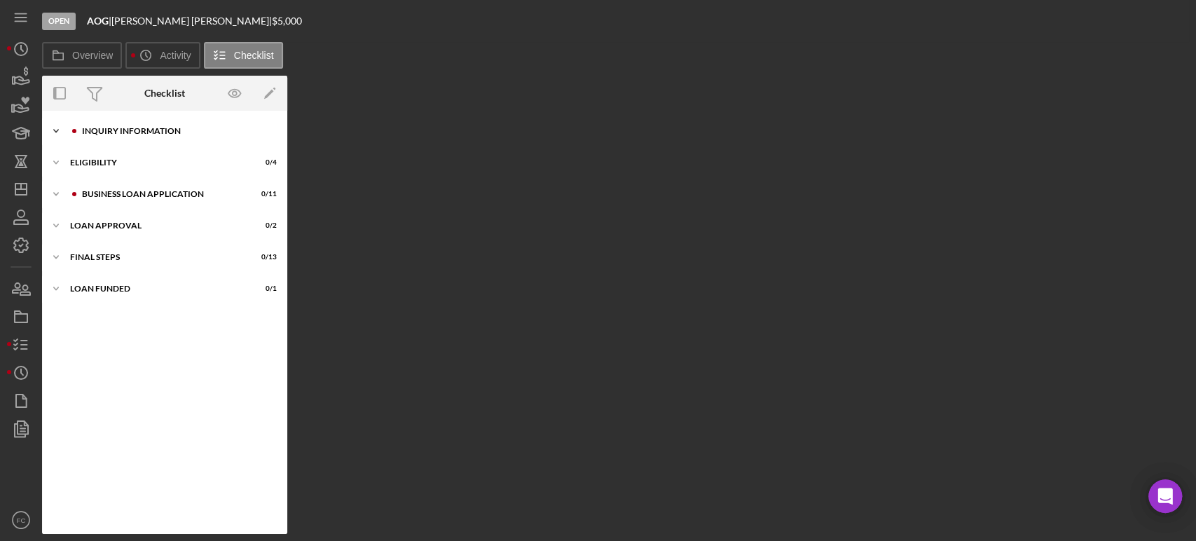
click at [143, 137] on div "Icon/Expander INQUIRY INFORMATION 0 / 11" at bounding box center [164, 131] width 245 height 28
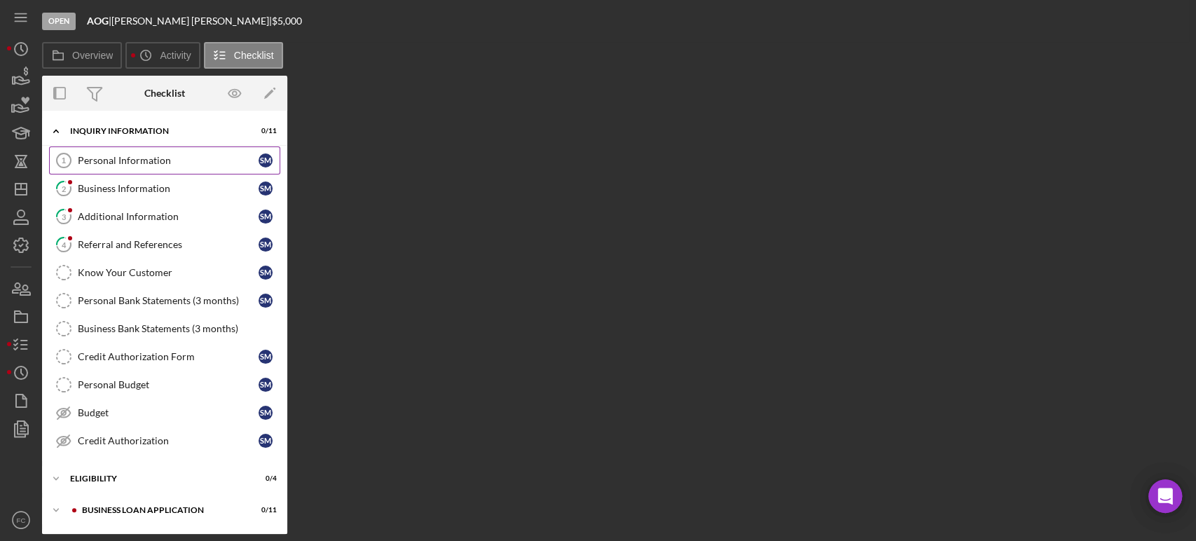
click at [136, 160] on div "Personal Information" at bounding box center [168, 160] width 181 height 11
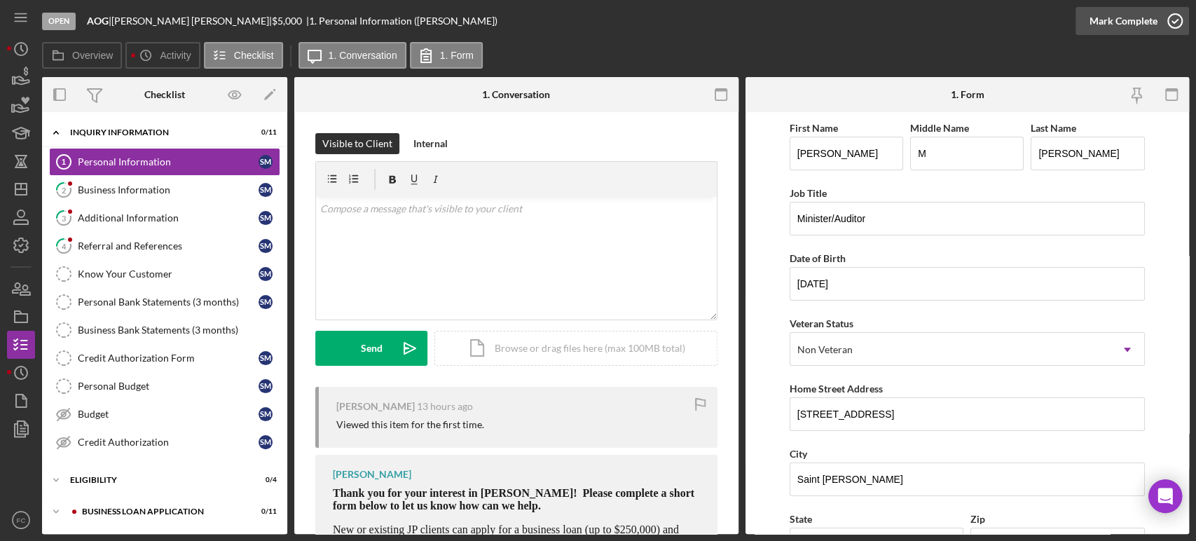
click at [1177, 15] on icon "button" at bounding box center [1175, 21] width 35 height 35
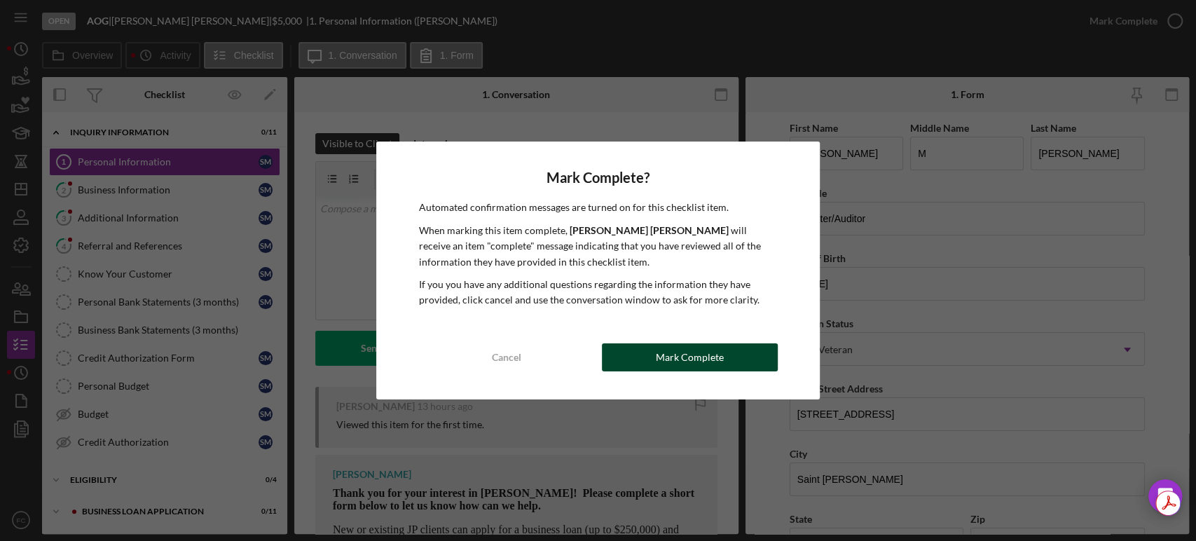
click at [667, 350] on div "Mark Complete" at bounding box center [690, 357] width 68 height 28
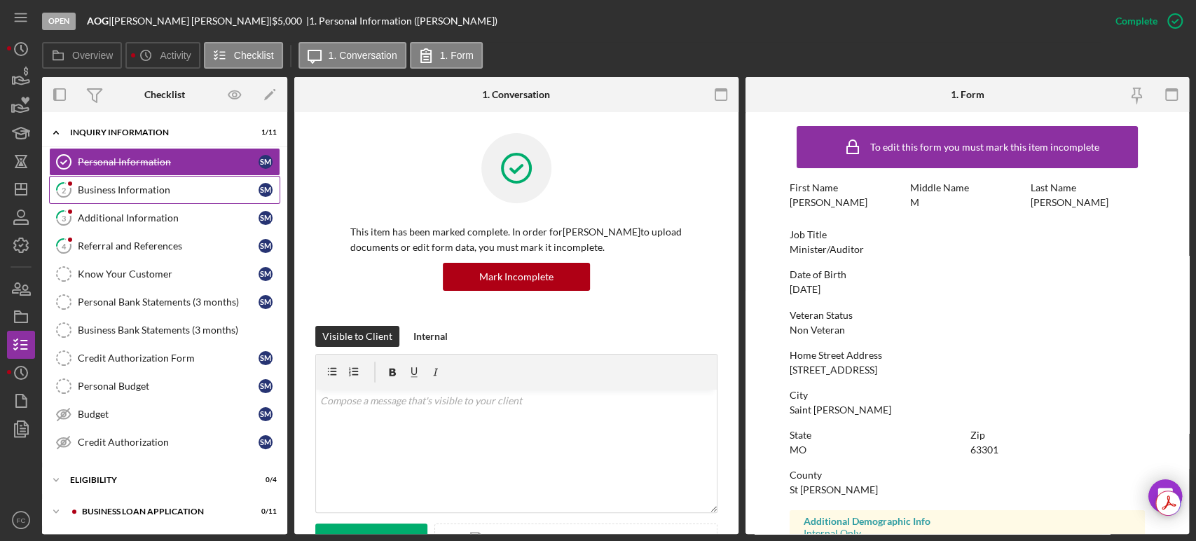
click at [121, 185] on div "Business Information" at bounding box center [168, 189] width 181 height 11
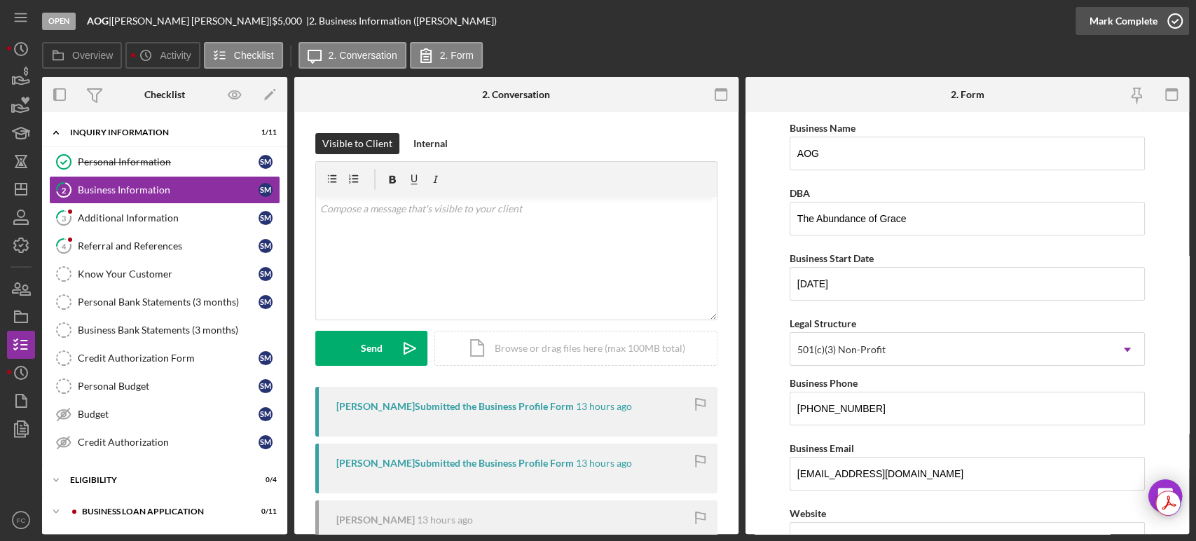
click at [1175, 17] on icon "button" at bounding box center [1175, 21] width 35 height 35
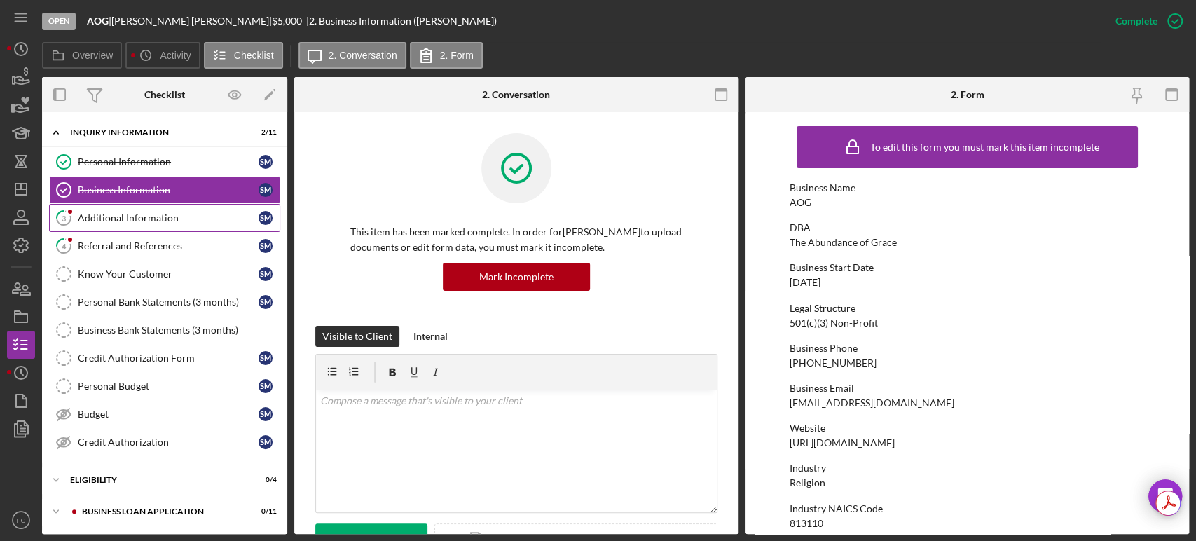
click at [96, 212] on div "Additional Information" at bounding box center [168, 217] width 181 height 11
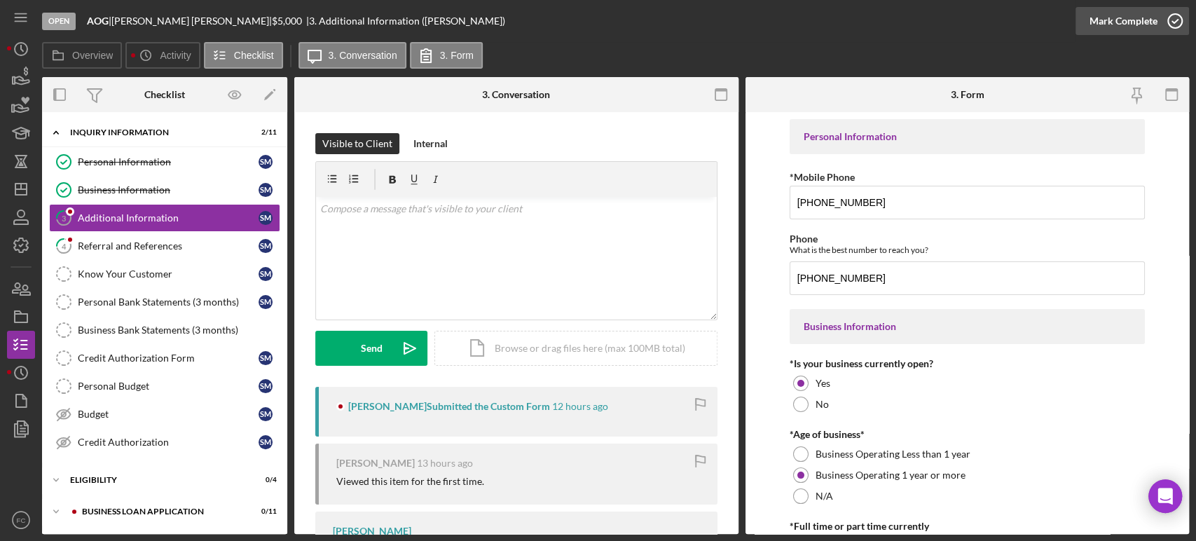
click at [1170, 20] on icon "button" at bounding box center [1175, 21] width 35 height 35
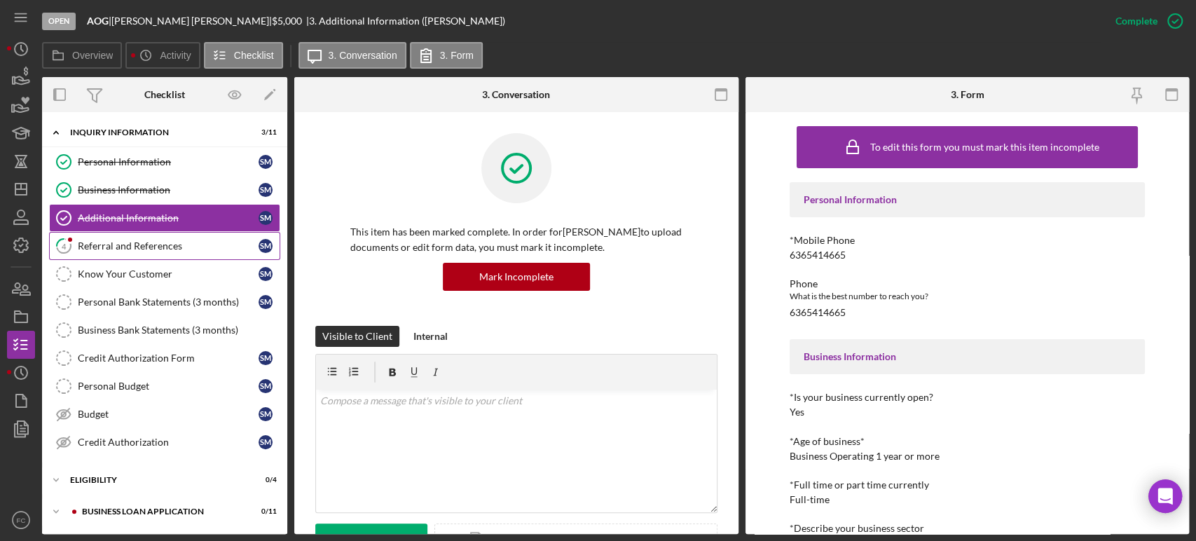
click at [130, 241] on div "Referral and References" at bounding box center [168, 245] width 181 height 11
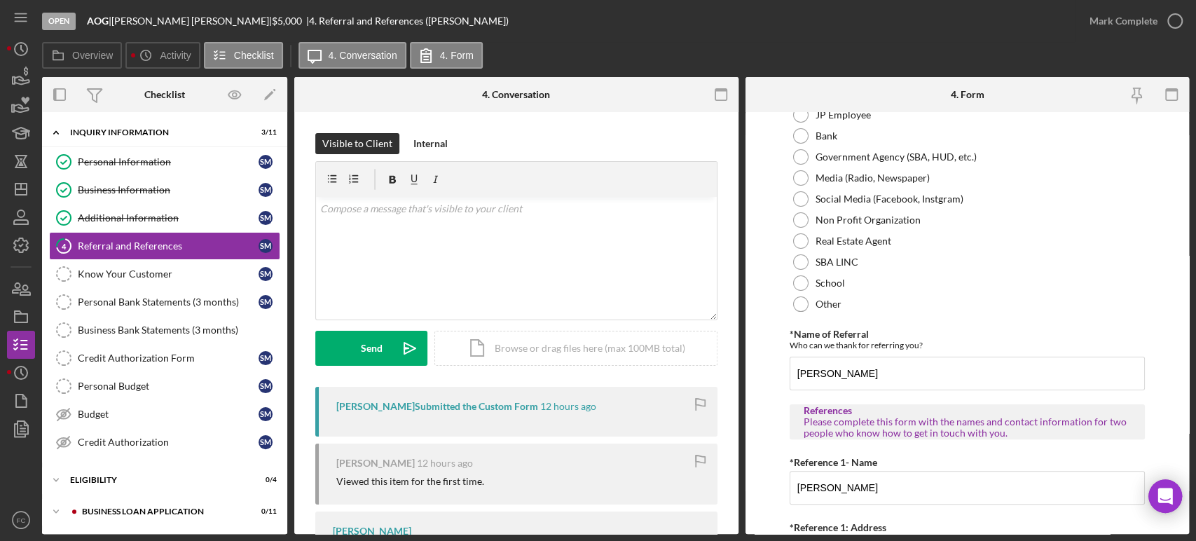
scroll to position [78, 0]
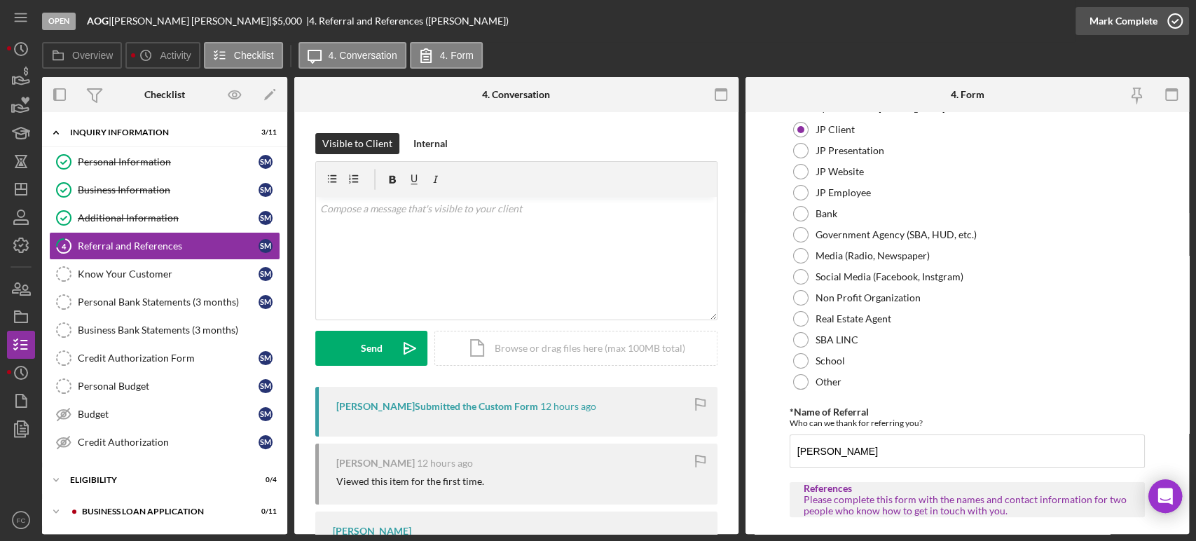
click at [1176, 16] on icon "button" at bounding box center [1175, 21] width 35 height 35
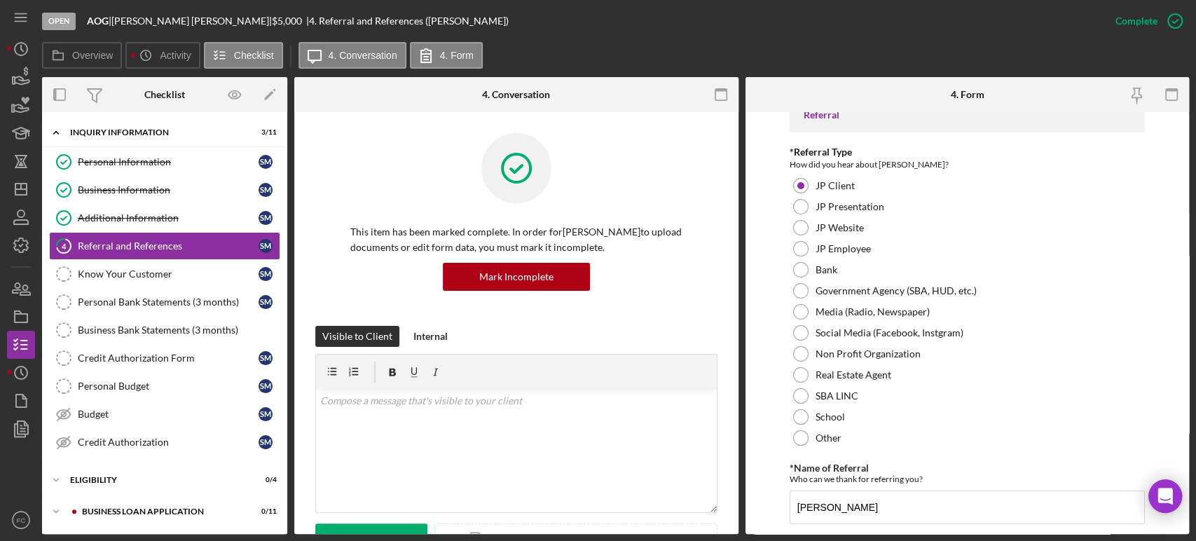
scroll to position [134, 0]
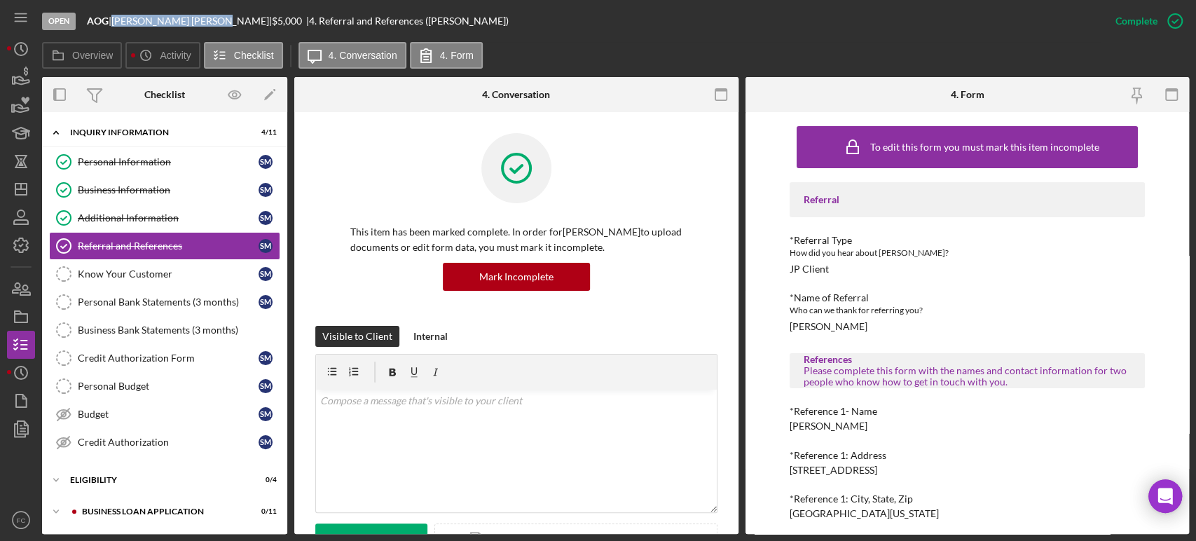
drag, startPoint x: 118, startPoint y: 21, endPoint x: 193, endPoint y: 20, distance: 75.0
click at [193, 20] on div "[PERSON_NAME] |" at bounding box center [191, 20] width 161 height 11
copy div "[PERSON_NAME]"
click at [110, 418] on div "Budget" at bounding box center [168, 414] width 181 height 11
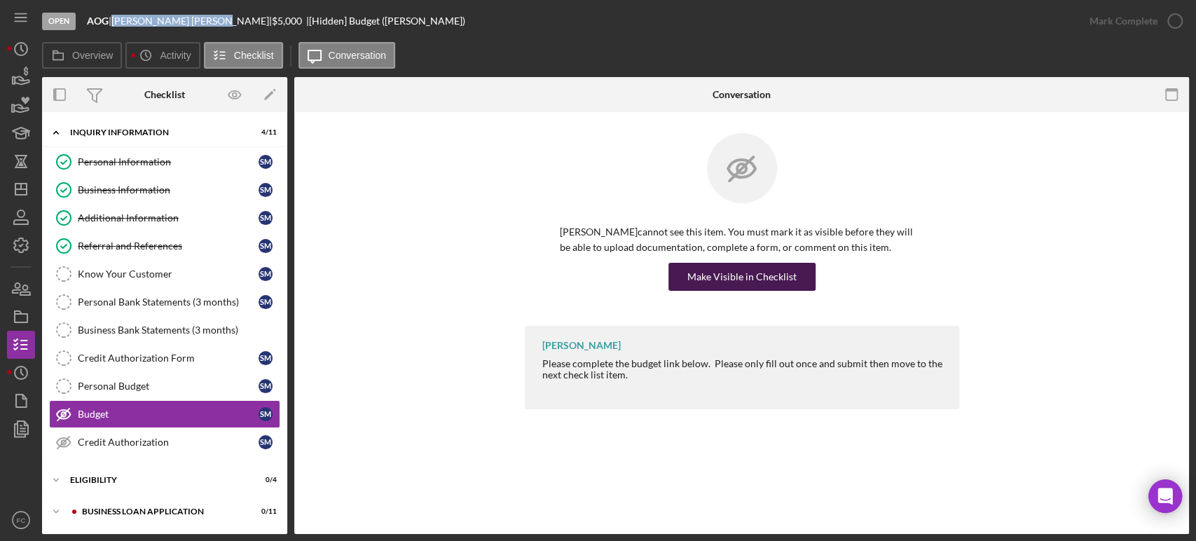
click at [692, 282] on div "Make Visible in Checklist" at bounding box center [742, 277] width 109 height 28
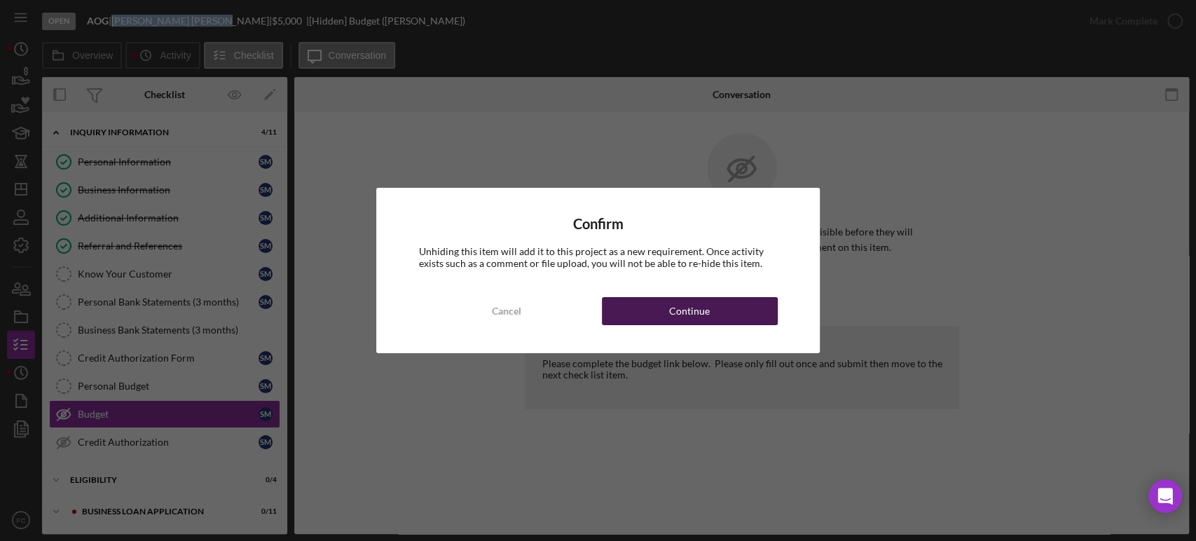
click at [649, 307] on button "Continue" at bounding box center [690, 311] width 176 height 28
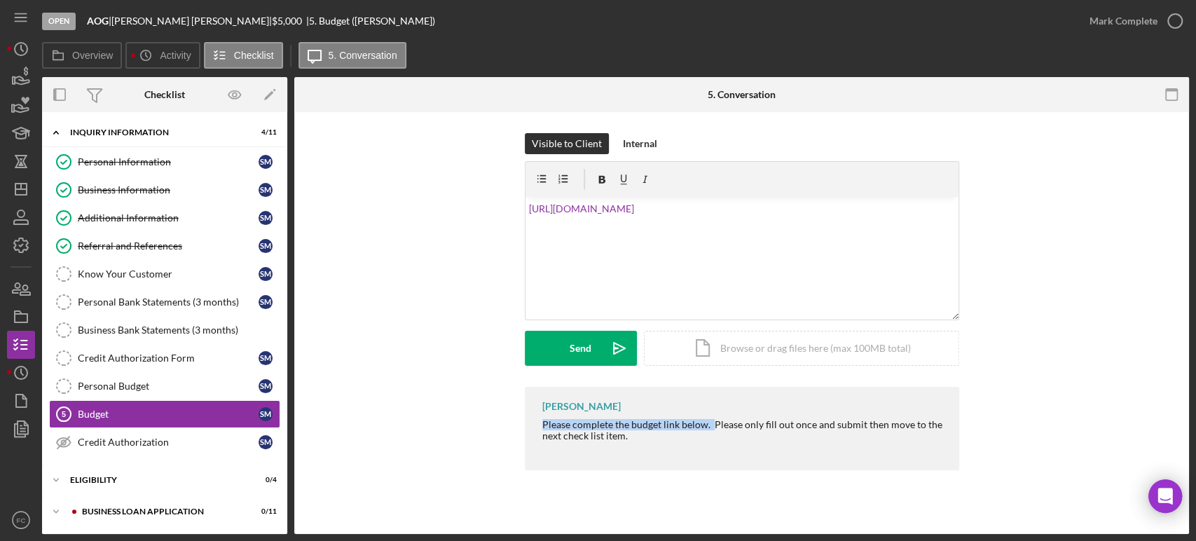
drag, startPoint x: 533, startPoint y: 423, endPoint x: 703, endPoint y: 423, distance: 170.3
click at [711, 425] on div "[PERSON_NAME] Please complete the budget link below. Please only fill out once …" at bounding box center [742, 428] width 435 height 83
copy div "Please complete the budget link below."
click at [527, 201] on div "v Color teal Color pink Remove color Add row above Add row below Add column bef…" at bounding box center [742, 258] width 433 height 123
click at [526, 212] on div "v Color teal Color pink Remove color Add row above Add row below Add column bef…" at bounding box center [742, 258] width 433 height 123
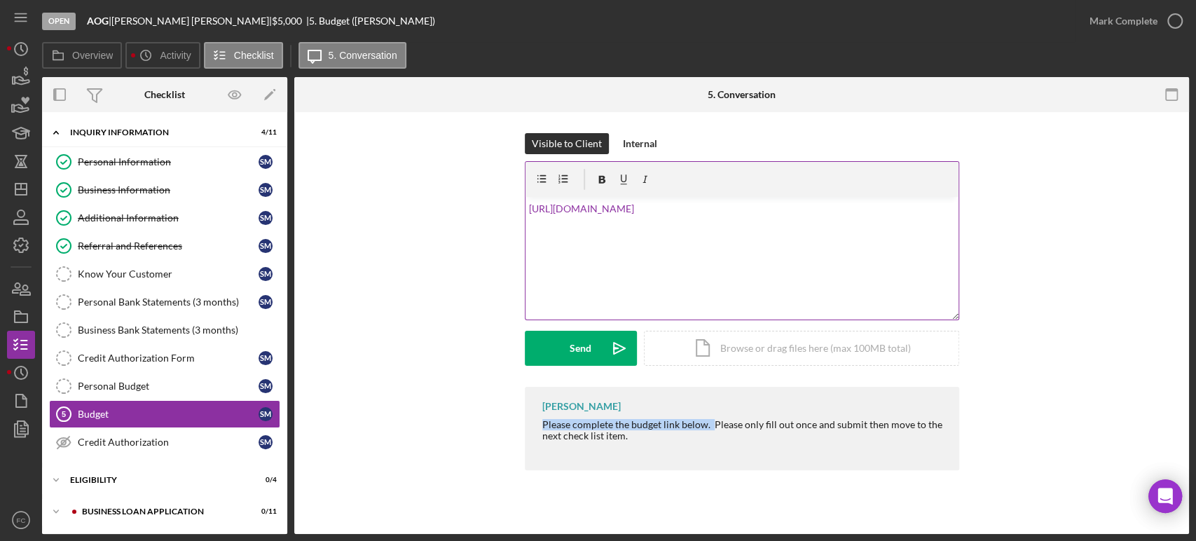
click at [530, 206] on link "[URL][DOMAIN_NAME]" at bounding box center [581, 209] width 105 height 12
click at [528, 205] on div "v Color teal Color pink Remove color Add row above Add row below Add column bef…" at bounding box center [742, 258] width 433 height 123
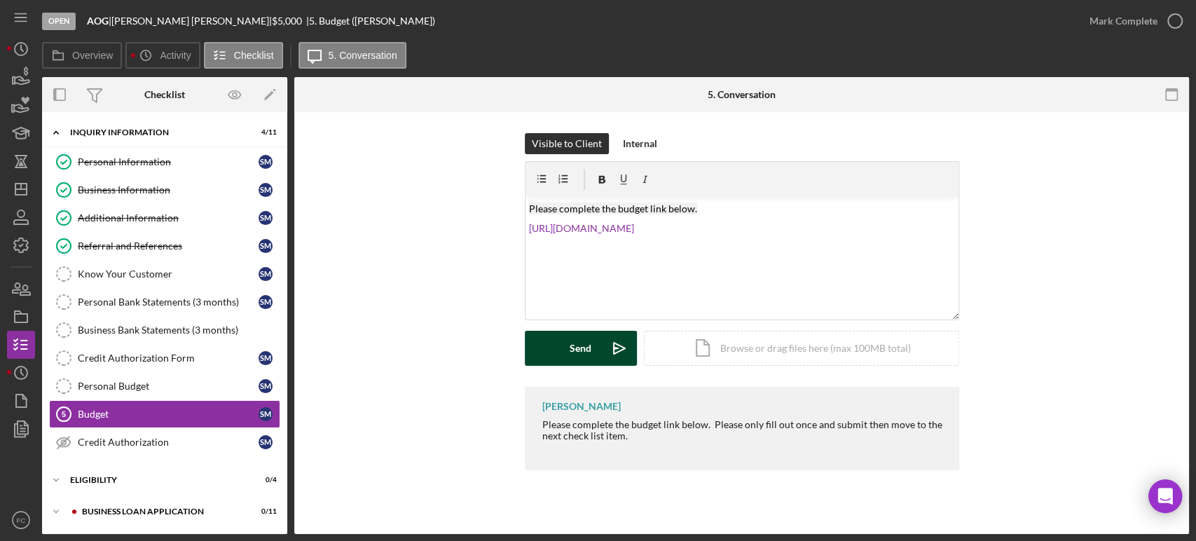
click at [578, 346] on div "Send" at bounding box center [581, 348] width 22 height 35
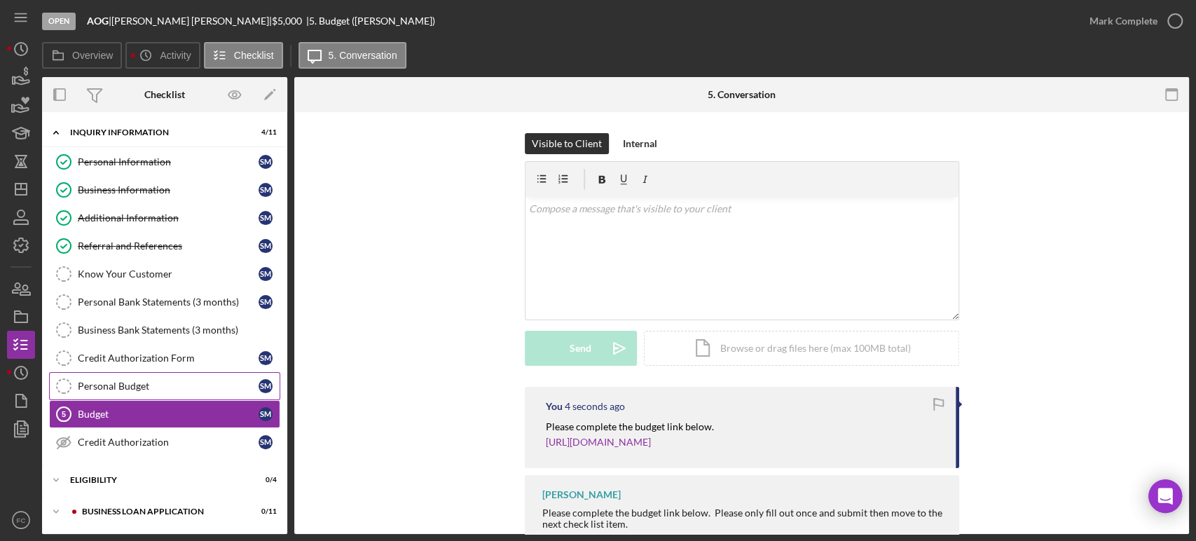
scroll to position [78, 0]
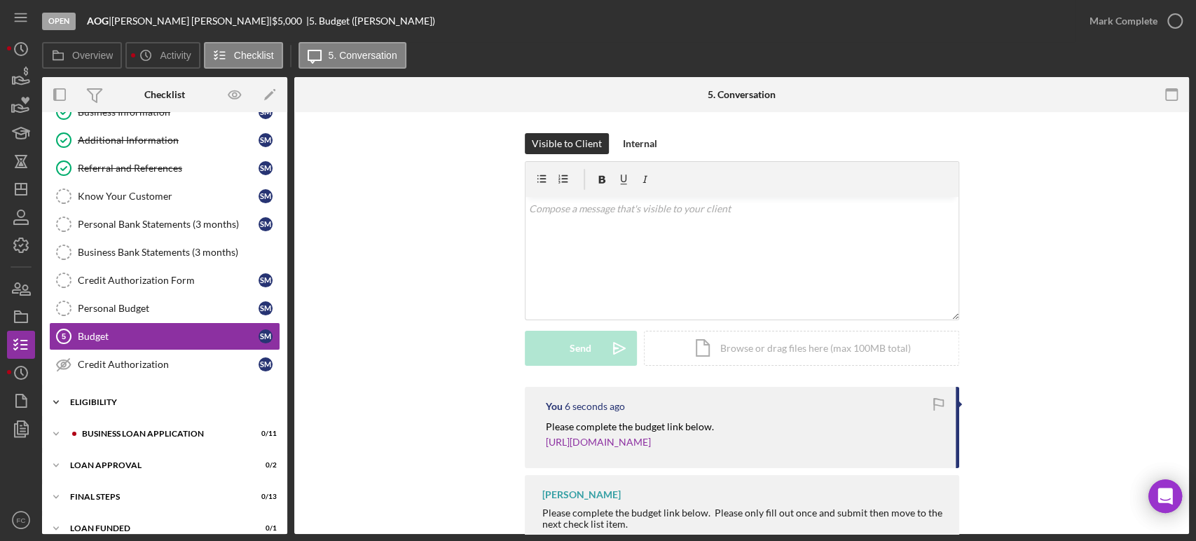
click at [135, 394] on div "Icon/Expander Eligibility 0 / 4" at bounding box center [164, 402] width 245 height 28
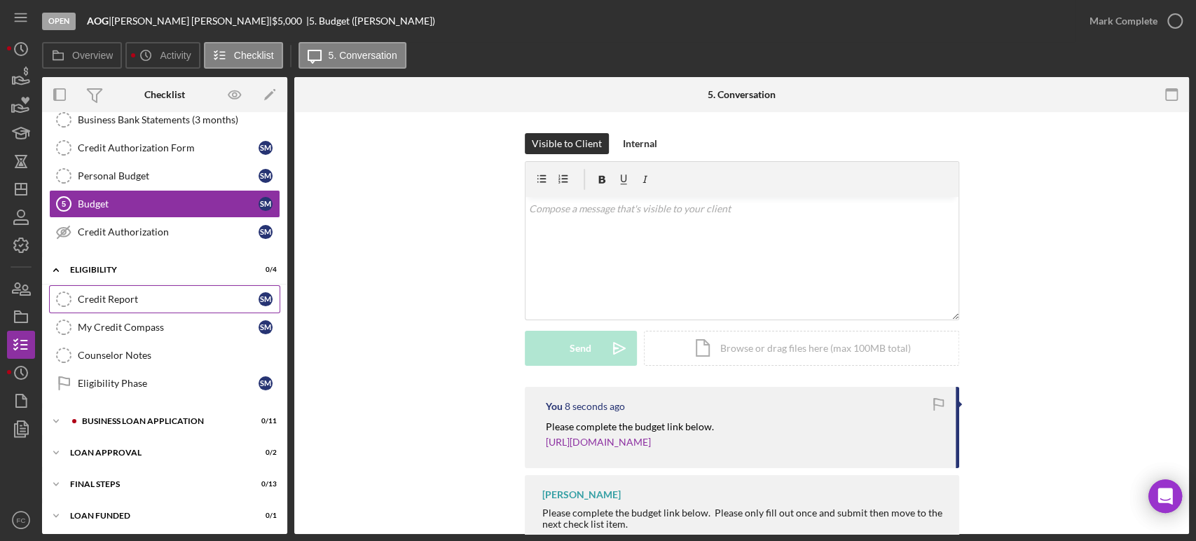
click at [143, 294] on div "Credit Report" at bounding box center [168, 299] width 181 height 11
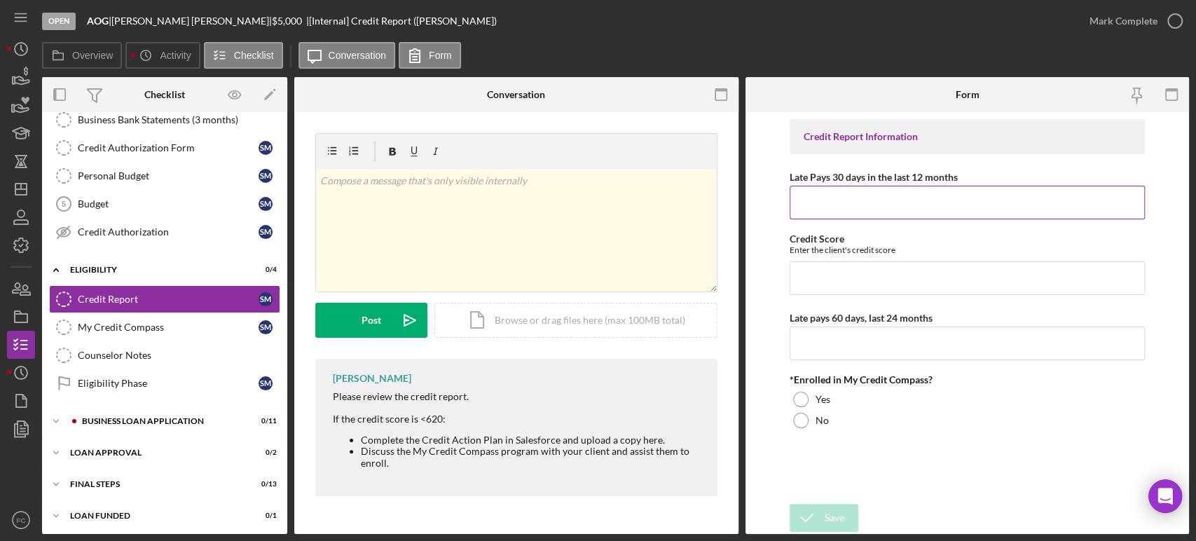
click at [850, 200] on input "Late Pays 30 days in the last 12 months" at bounding box center [967, 203] width 355 height 34
type input "1"
click at [821, 278] on input "Credit Score" at bounding box center [967, 278] width 355 height 34
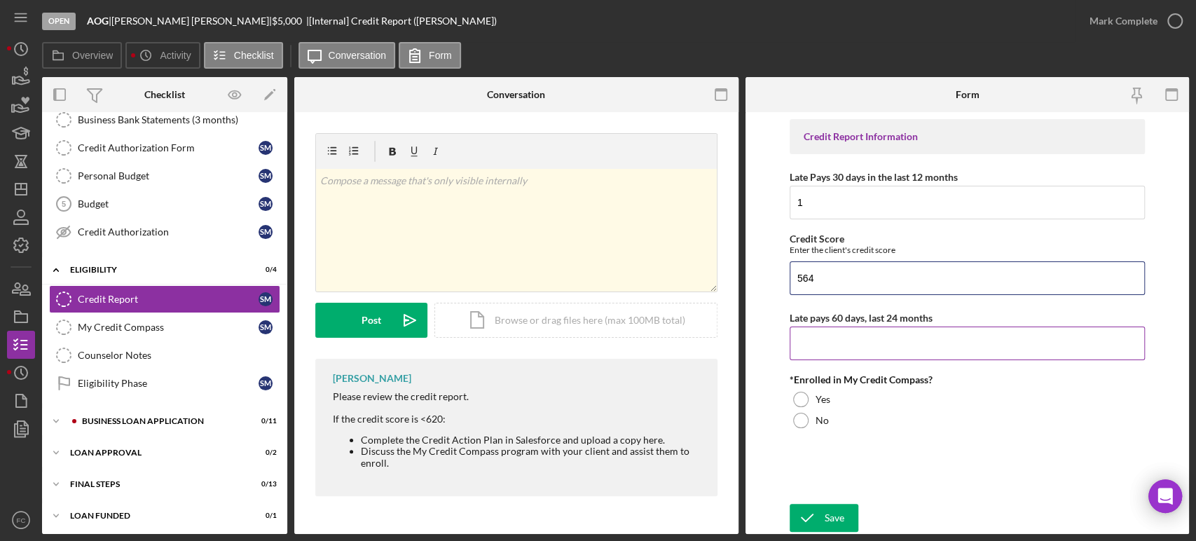
type input "564"
drag, startPoint x: 814, startPoint y: 332, endPoint x: 815, endPoint y: 325, distance: 7.0
click at [815, 331] on input "Late pays 60 days, last 24 months" at bounding box center [967, 344] width 355 height 34
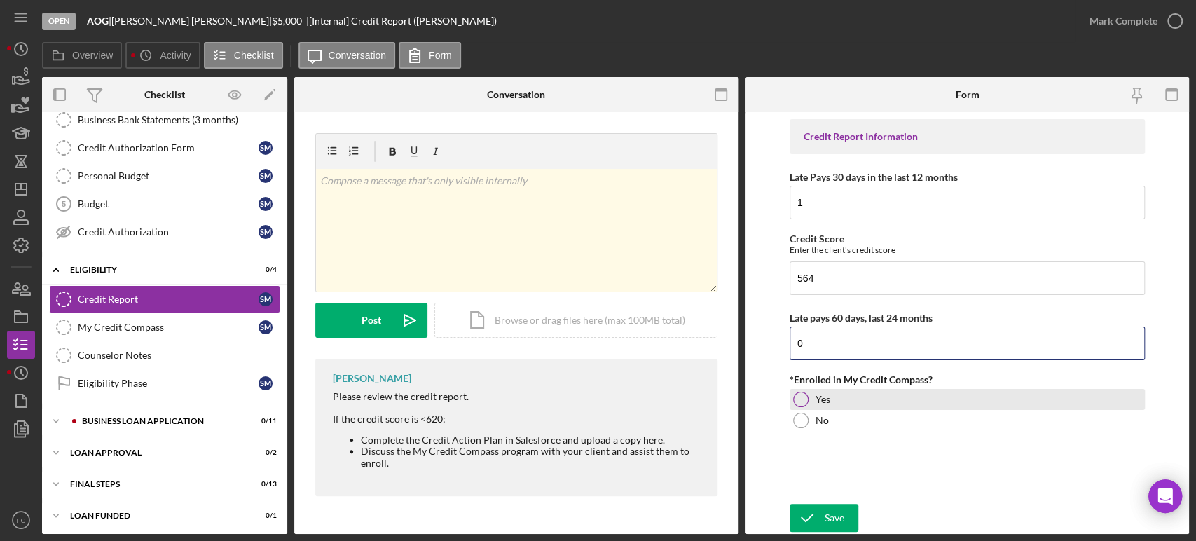
type input "0"
click at [802, 397] on div at bounding box center [800, 399] width 15 height 15
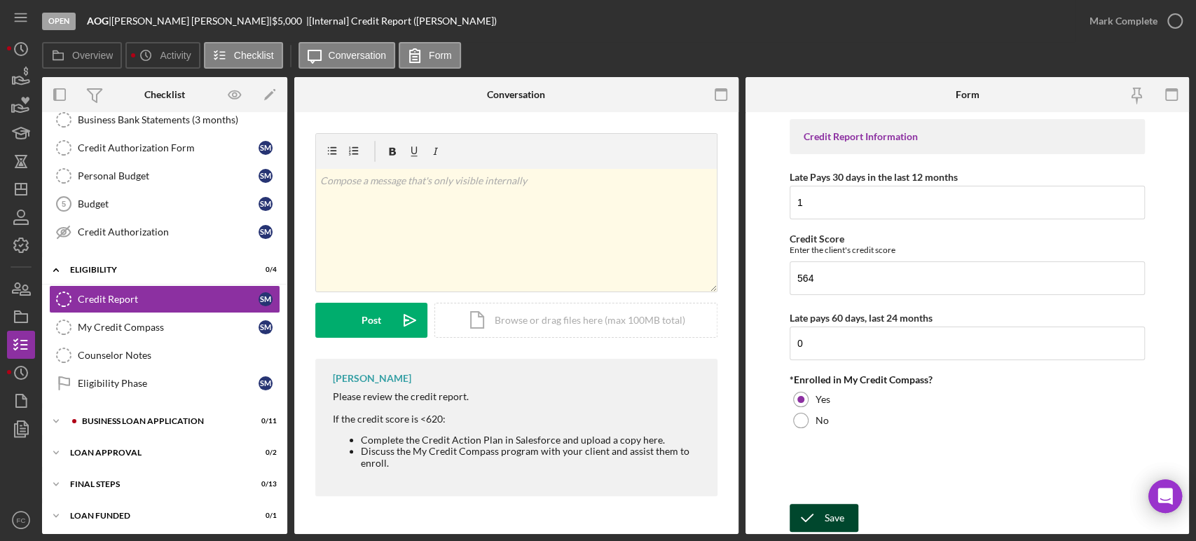
click at [820, 517] on icon "submit" at bounding box center [807, 517] width 35 height 35
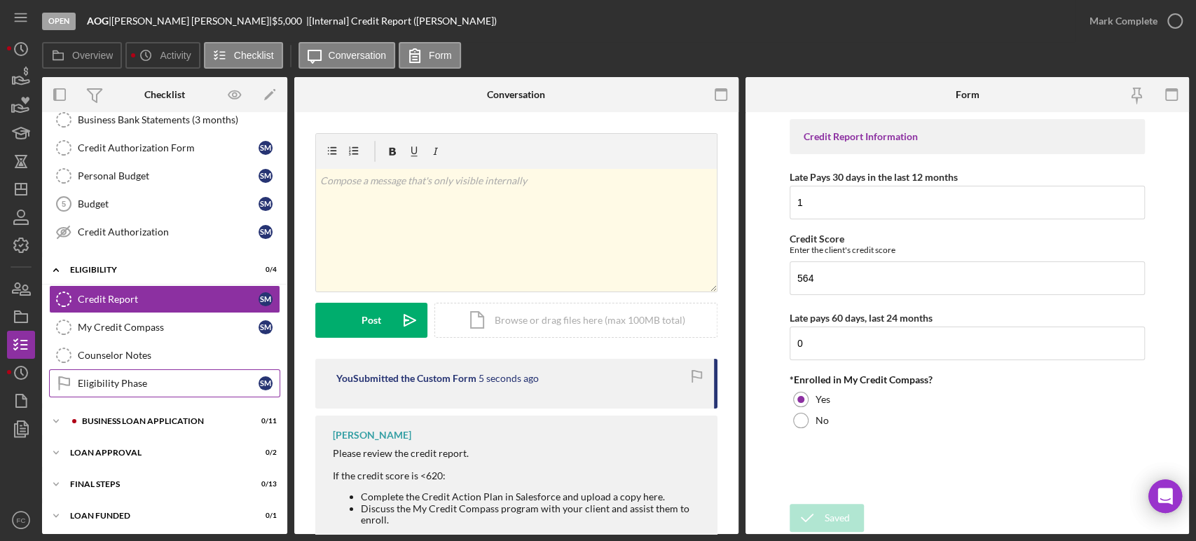
click at [149, 378] on div "Eligibility Phase" at bounding box center [168, 383] width 181 height 11
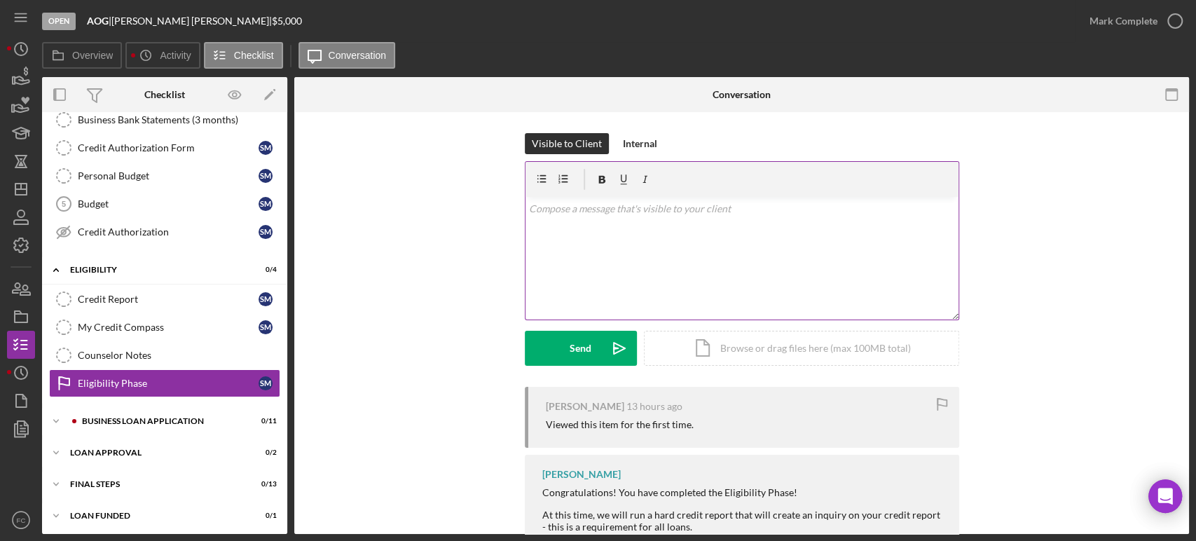
scroll to position [210, 0]
click at [1173, 22] on polyline "button" at bounding box center [1176, 22] width 6 height 4
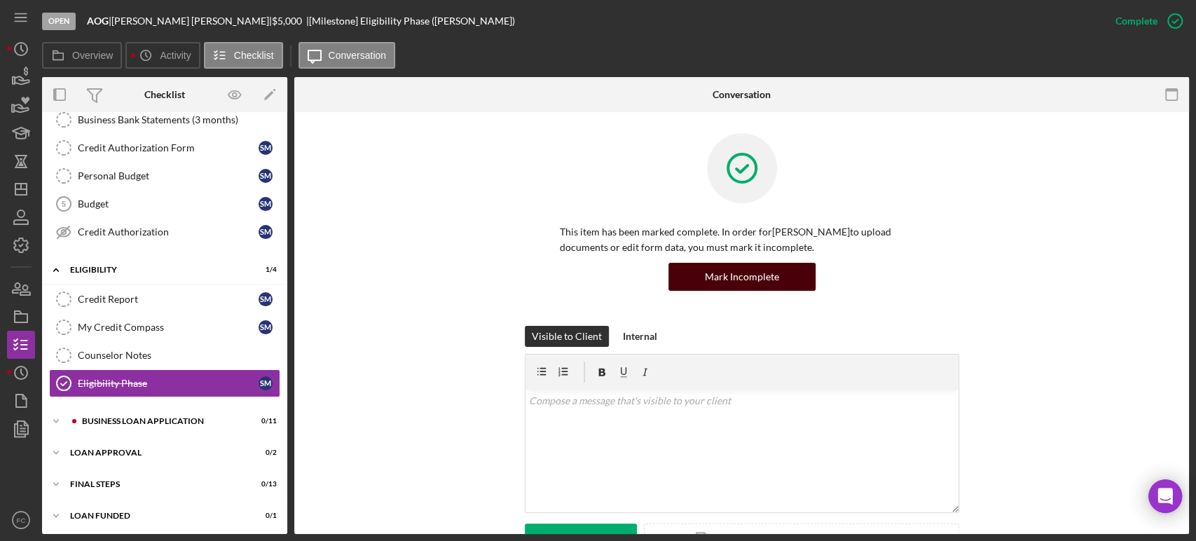
click at [685, 273] on button "Mark Incomplete" at bounding box center [742, 277] width 147 height 28
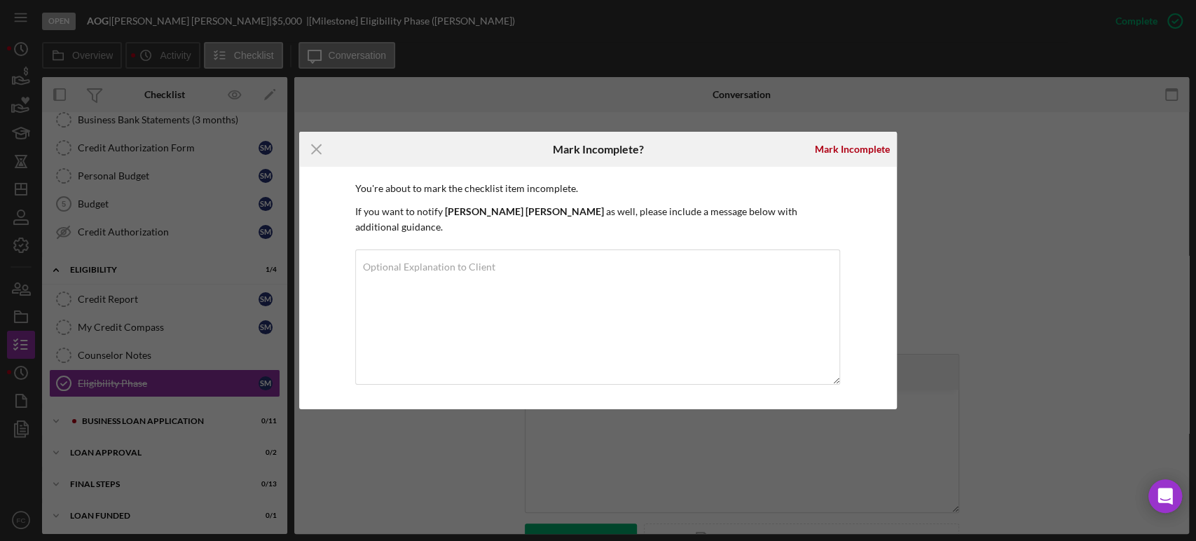
click at [1012, 245] on div "Icon/Menu Close Mark Incomplete? [PERSON_NAME] You're about to mark the checkli…" at bounding box center [598, 270] width 1196 height 541
click at [624, 447] on div "Icon/Menu Close Mark Incomplete? [PERSON_NAME] You're about to mark the checkli…" at bounding box center [598, 270] width 1196 height 541
click at [320, 144] on icon "Icon/Menu Close" at bounding box center [316, 149] width 35 height 35
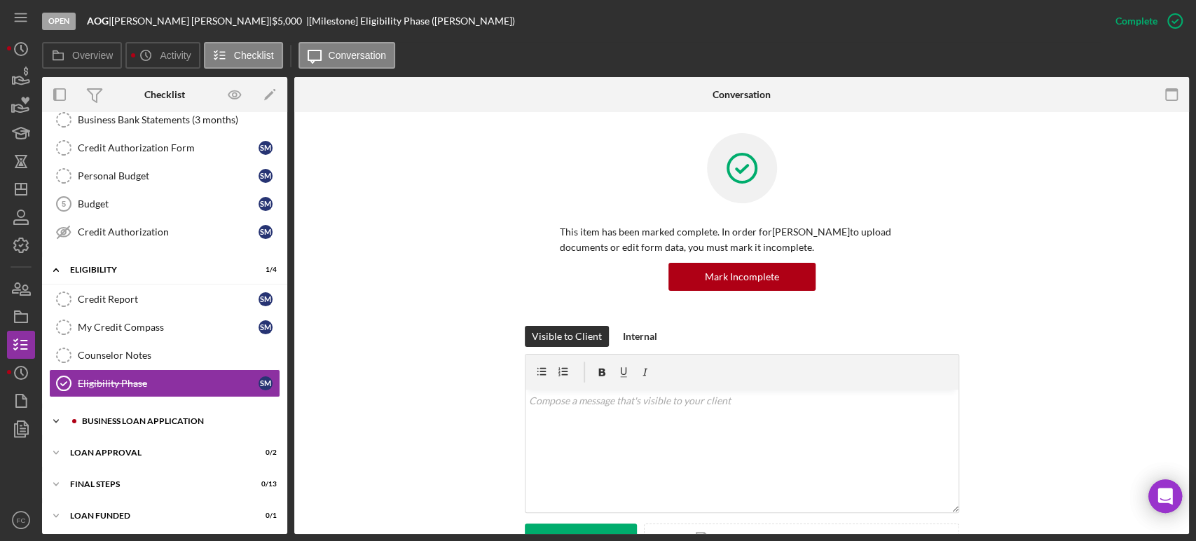
click at [157, 430] on div "Icon/Expander BUSINESS LOAN APPLICATION 0 / 11" at bounding box center [164, 421] width 245 height 28
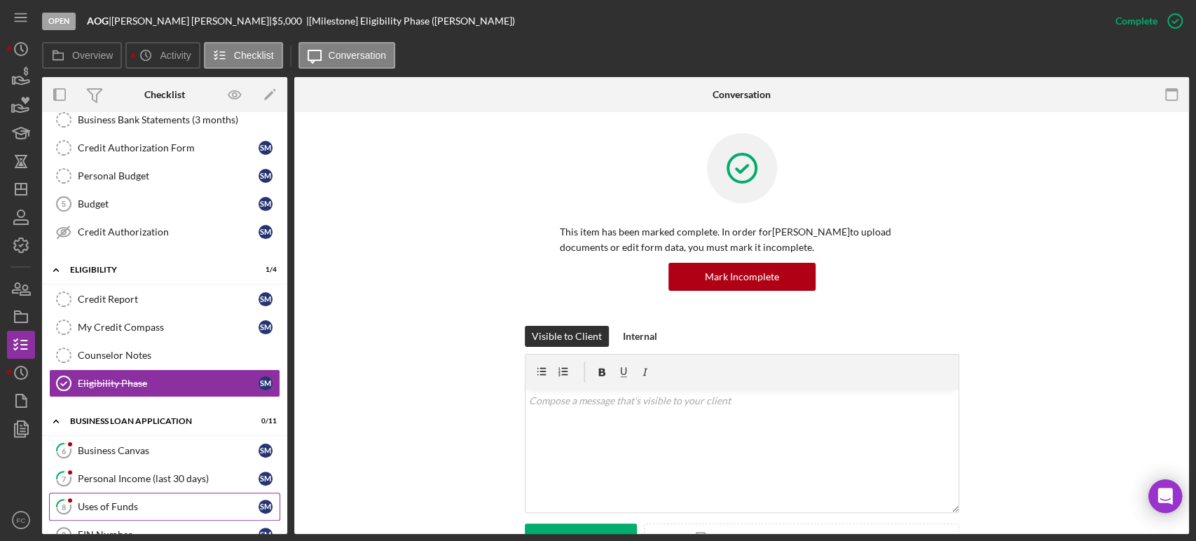
scroll to position [288, 0]
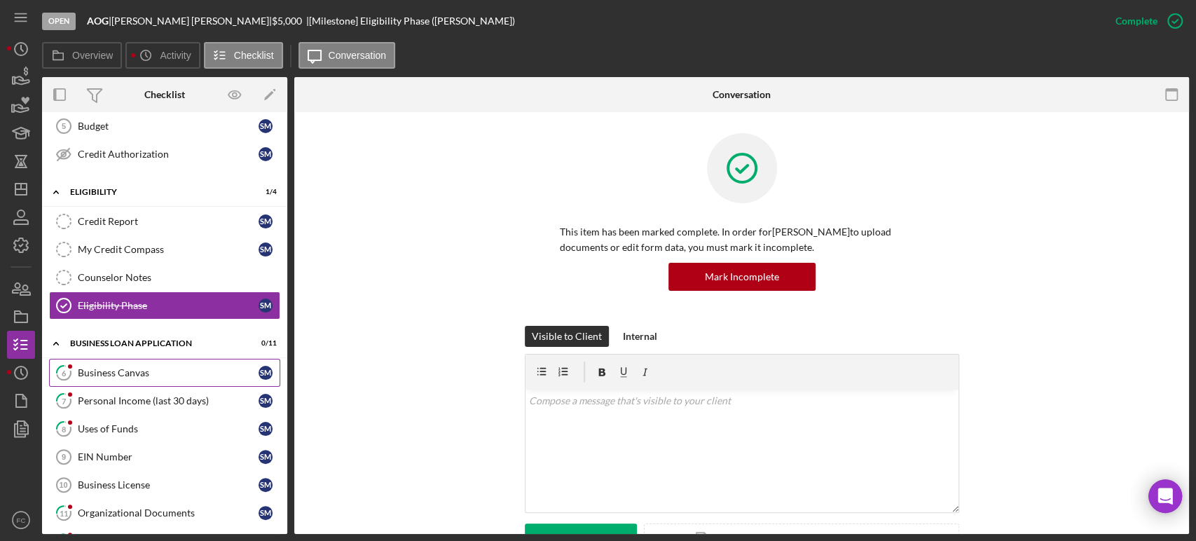
click at [134, 381] on link "6 Business Canvas S M" at bounding box center [164, 373] width 231 height 28
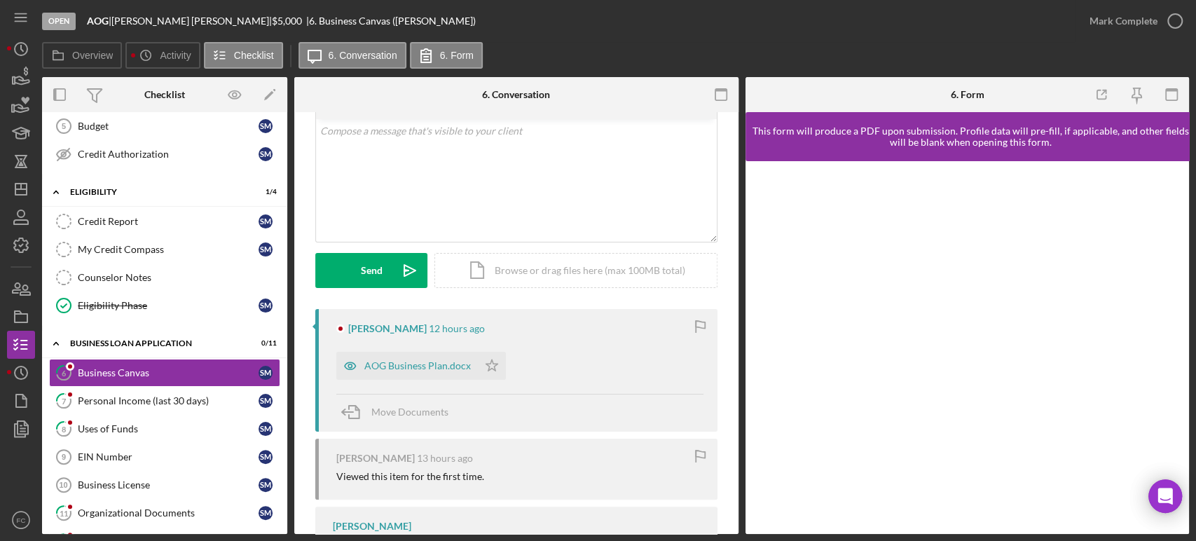
scroll to position [156, 0]
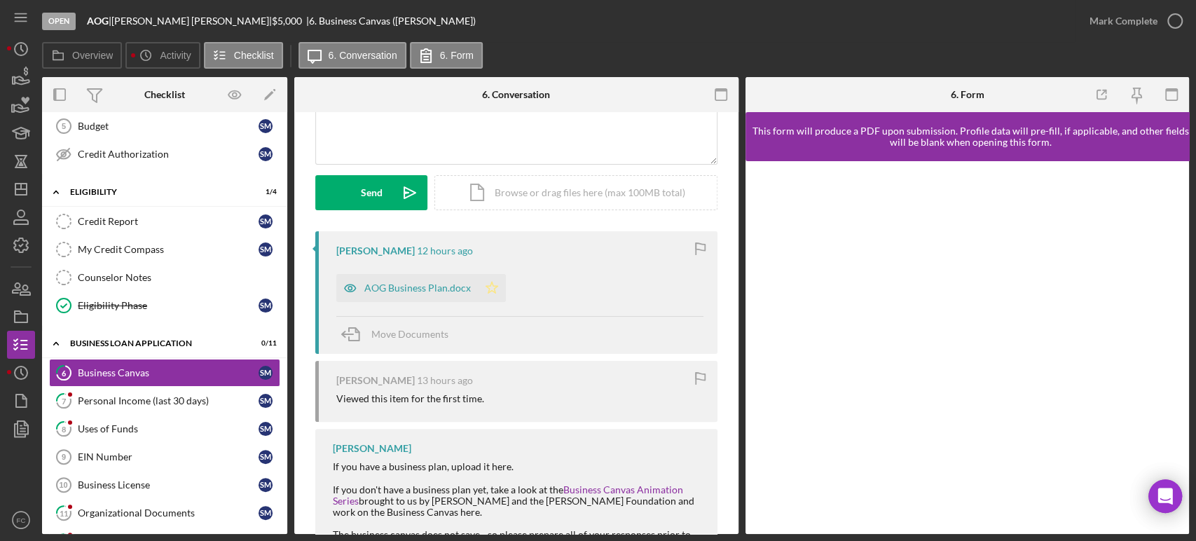
click at [489, 287] on icon "Icon/Star" at bounding box center [492, 288] width 28 height 28
click at [1176, 24] on icon "button" at bounding box center [1175, 21] width 35 height 35
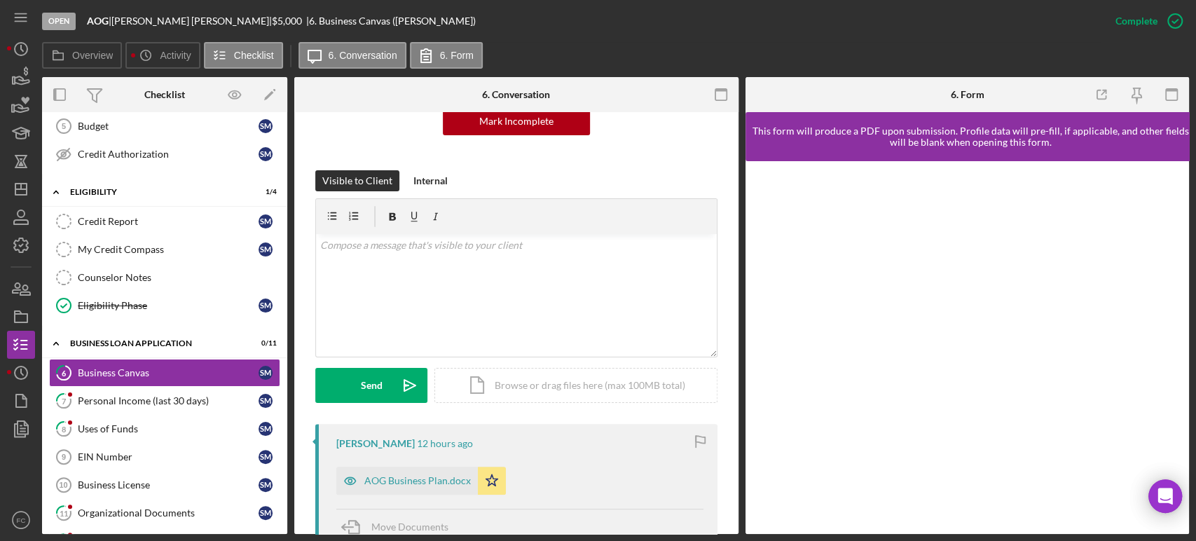
scroll to position [348, 0]
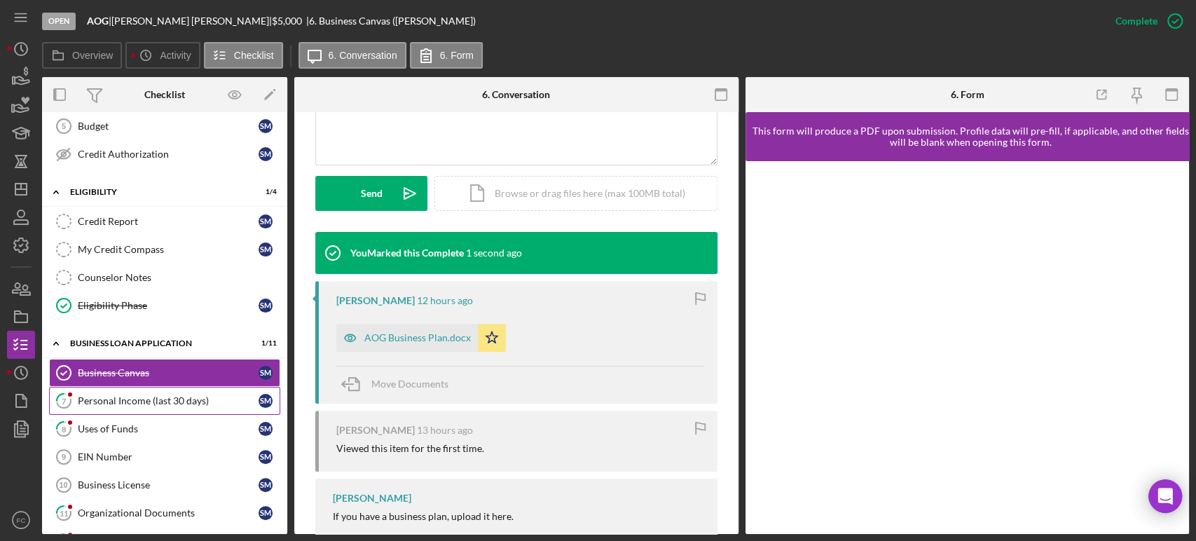
click at [138, 395] on div "Personal Income (last 30 days)" at bounding box center [168, 400] width 181 height 11
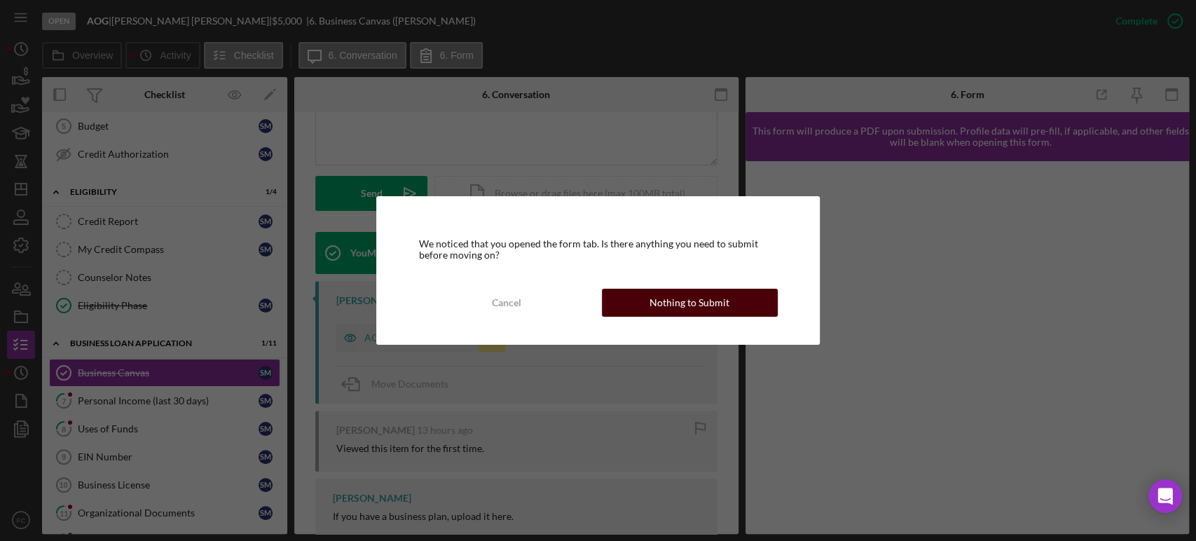
click at [718, 303] on div "Nothing to Submit" at bounding box center [690, 303] width 80 height 28
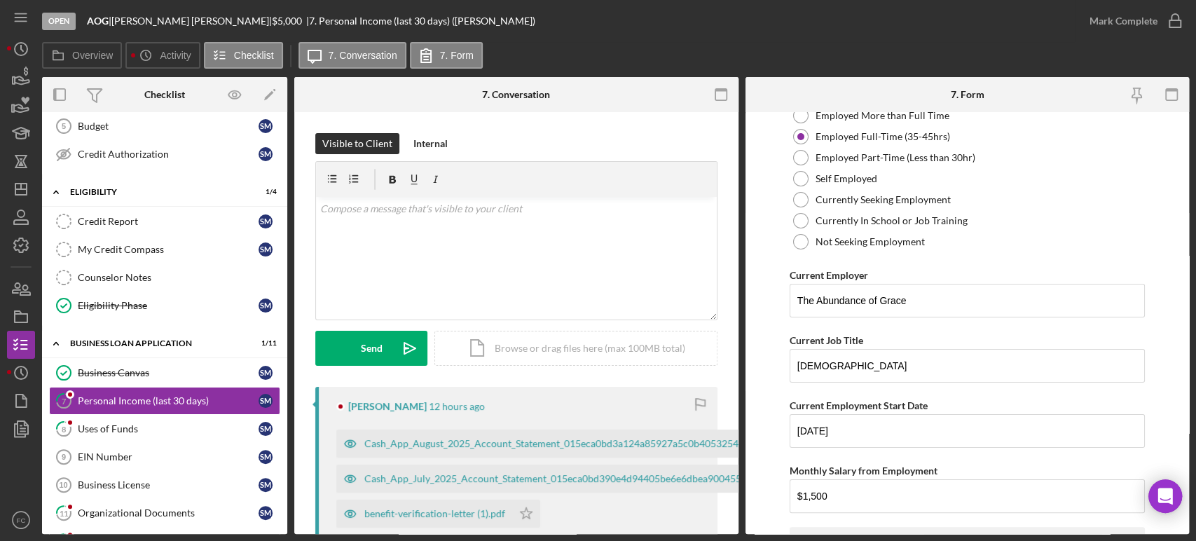
scroll to position [156, 0]
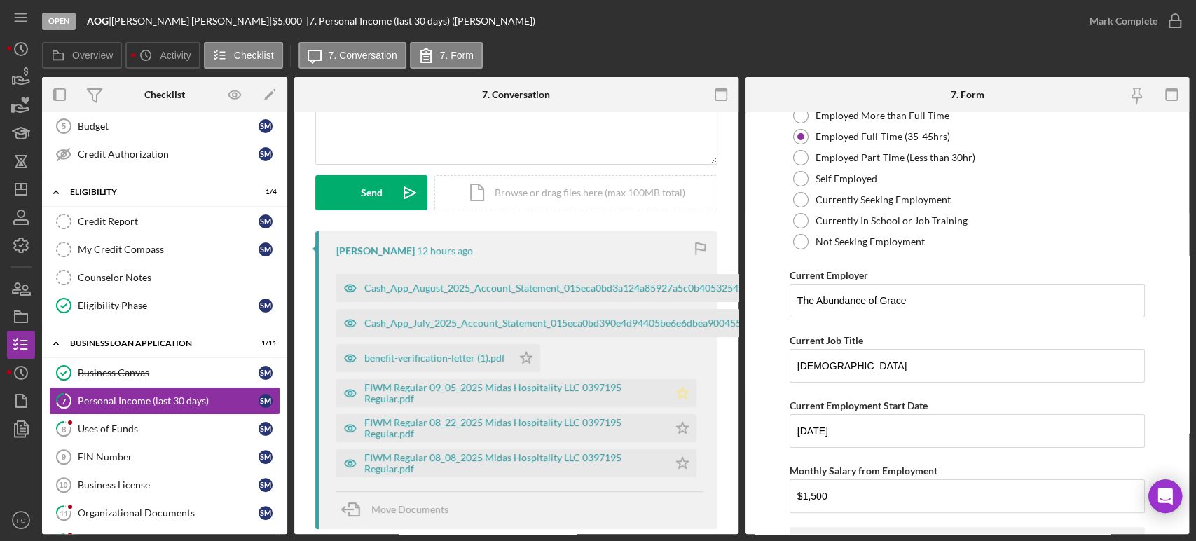
click at [681, 387] on icon "Icon/Star" at bounding box center [683, 393] width 28 height 28
drag, startPoint x: 664, startPoint y: 425, endPoint x: 673, endPoint y: 425, distance: 8.4
click at [673, 425] on icon "Icon/Star" at bounding box center [683, 428] width 28 height 28
click at [674, 467] on icon "Icon/Star" at bounding box center [683, 463] width 28 height 28
click at [1178, 18] on icon "button" at bounding box center [1175, 21] width 35 height 35
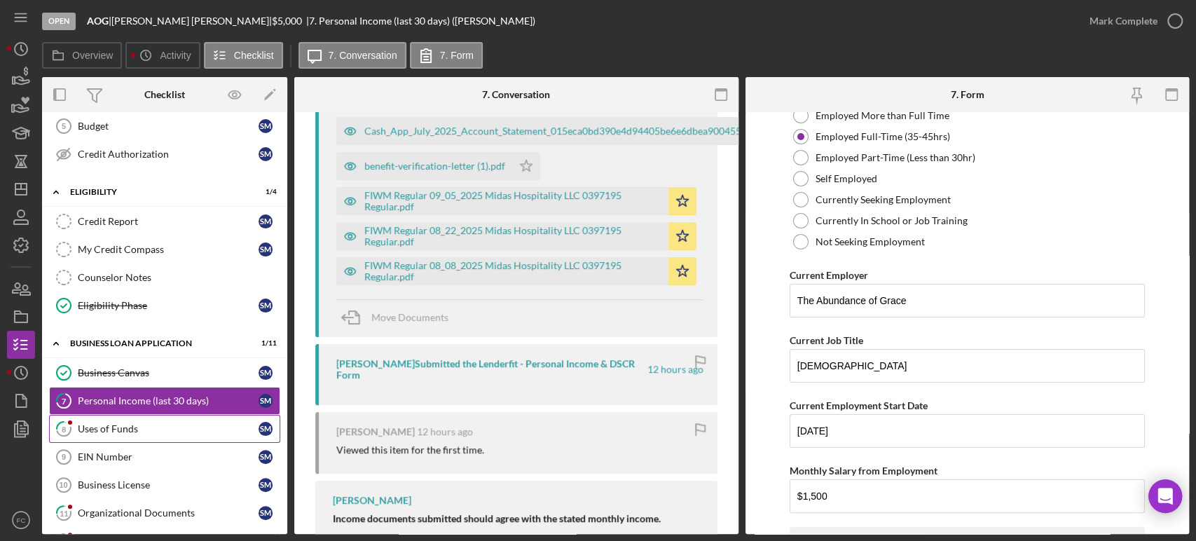
scroll to position [134, 0]
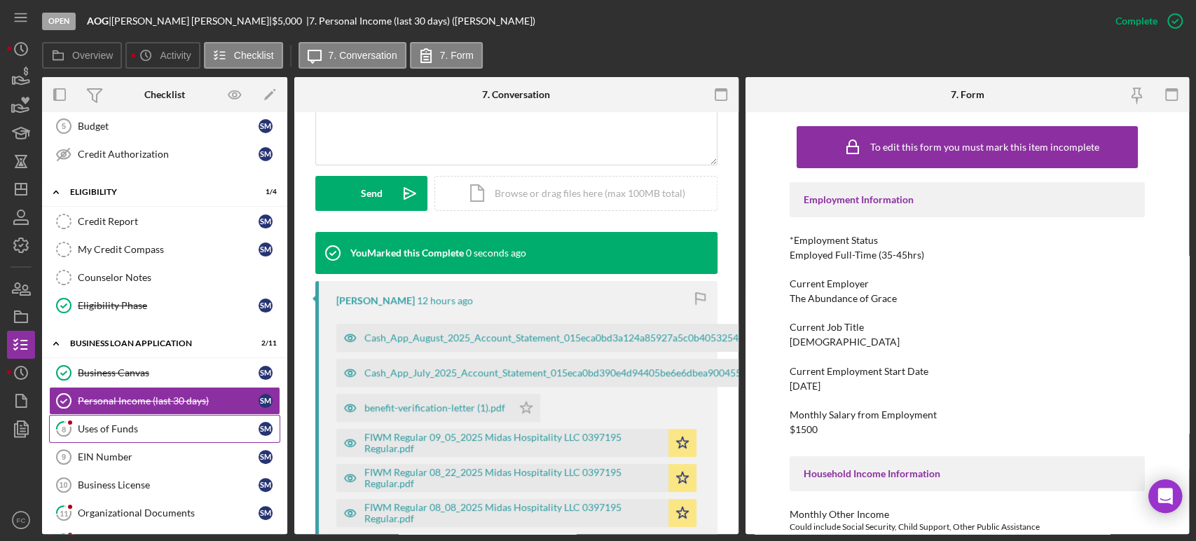
click at [106, 425] on div "Uses of Funds" at bounding box center [168, 428] width 181 height 11
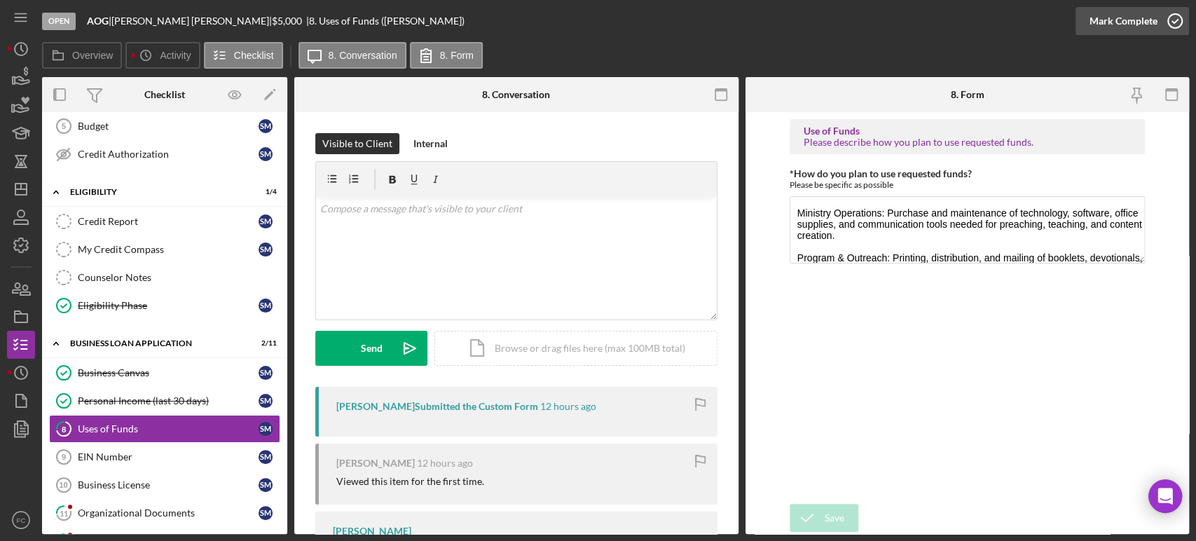
click at [1173, 20] on icon "button" at bounding box center [1175, 21] width 35 height 35
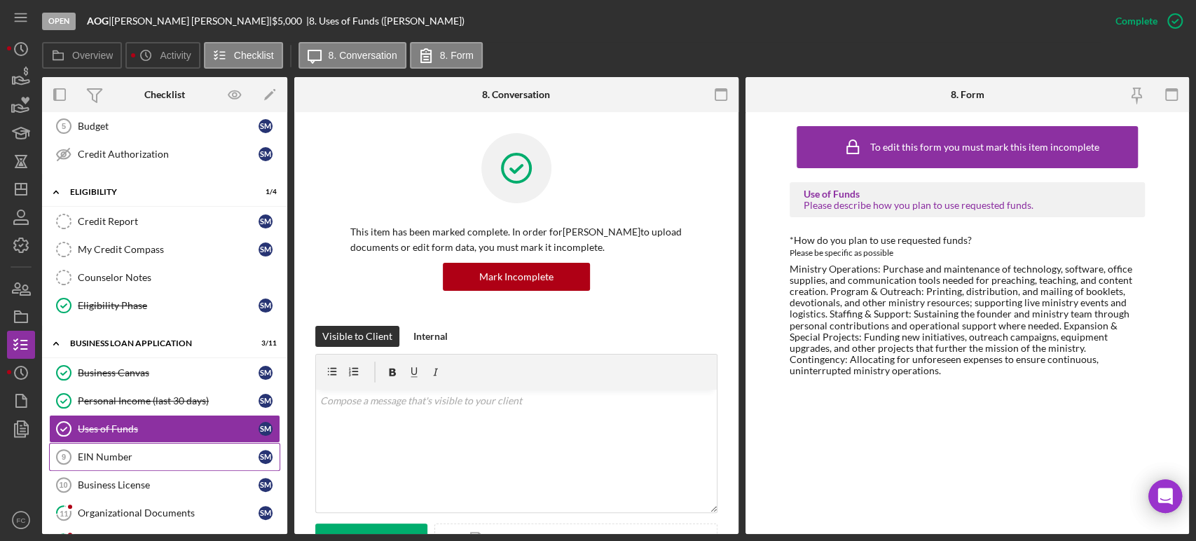
click at [102, 455] on div "EIN Number" at bounding box center [168, 456] width 181 height 11
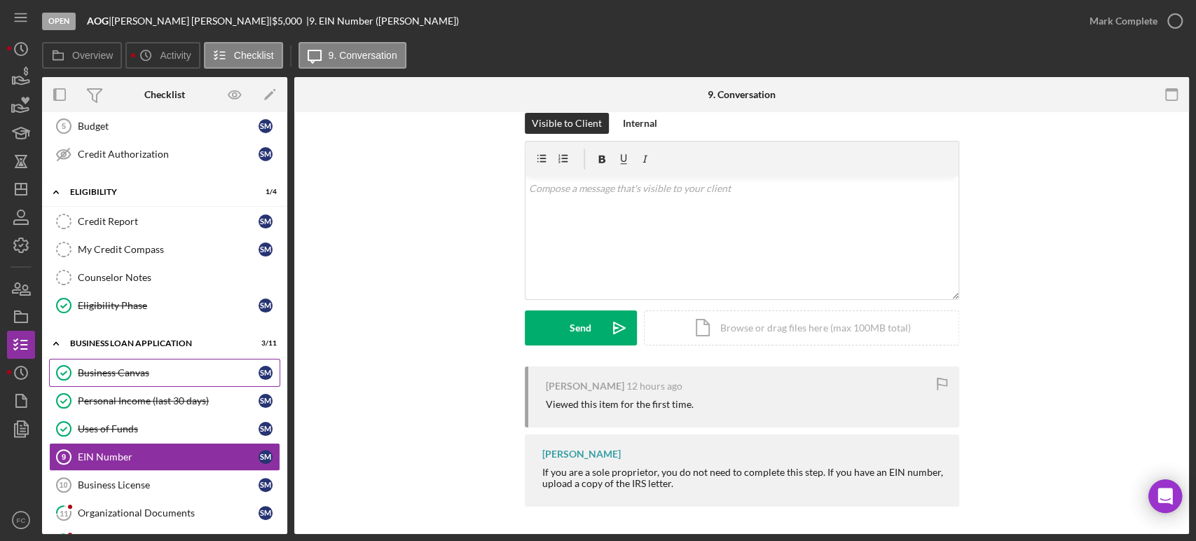
scroll to position [366, 0]
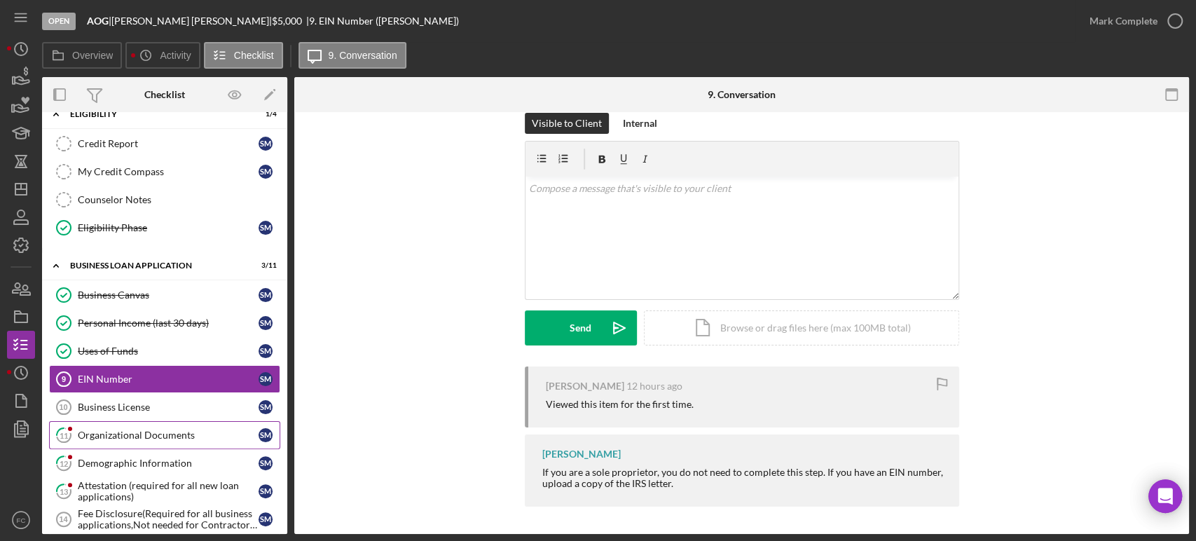
click at [107, 421] on link "11 Organizational Documents S M" at bounding box center [164, 435] width 231 height 28
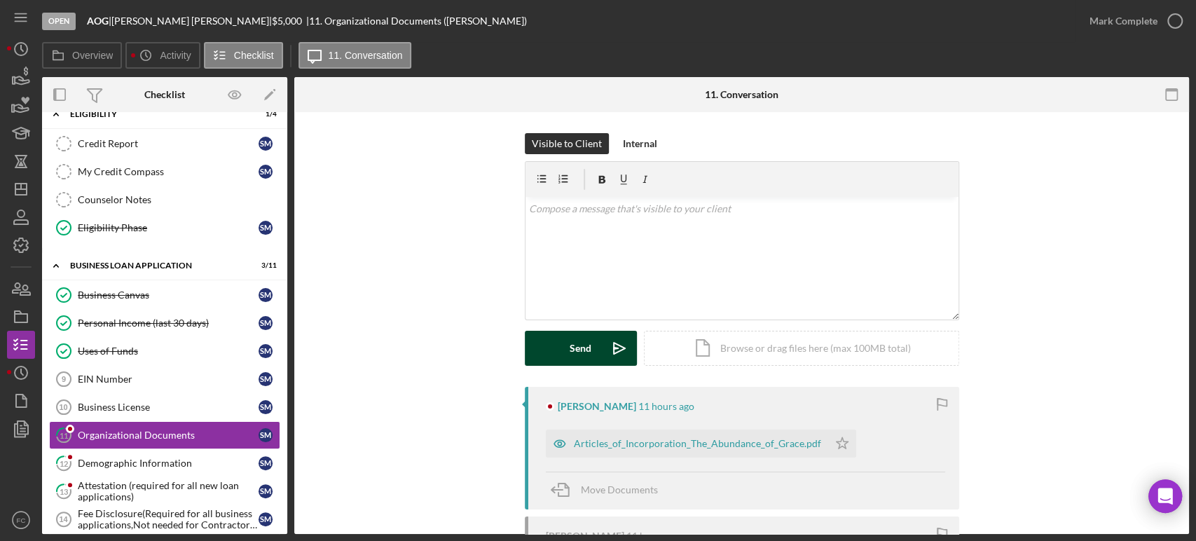
scroll to position [78, 0]
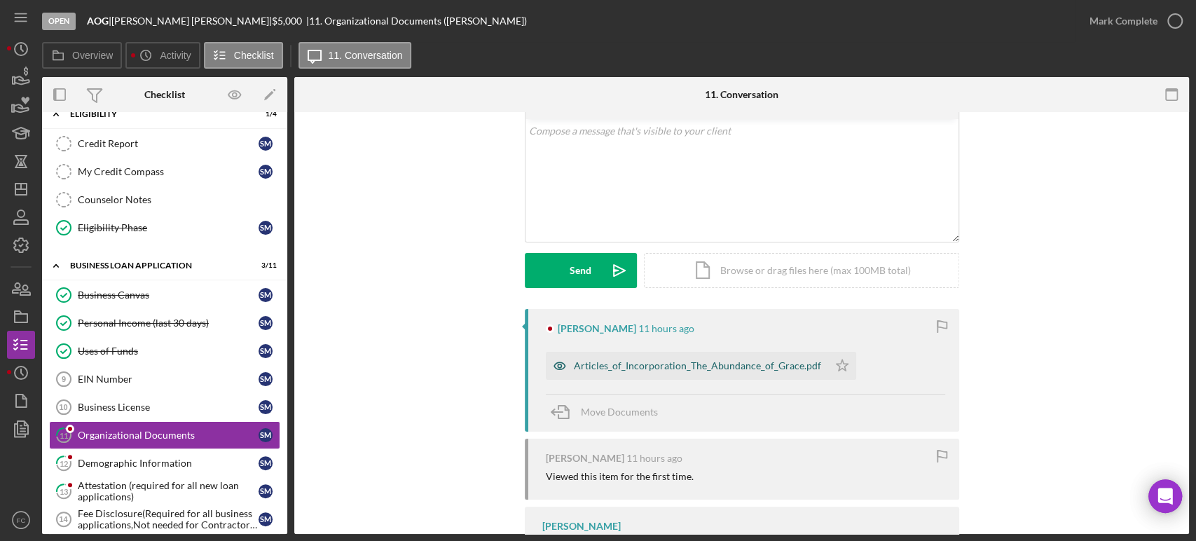
click at [595, 366] on div "Articles_of_Incorporation_The_Abundance_of_Grace.pdf" at bounding box center [697, 365] width 247 height 11
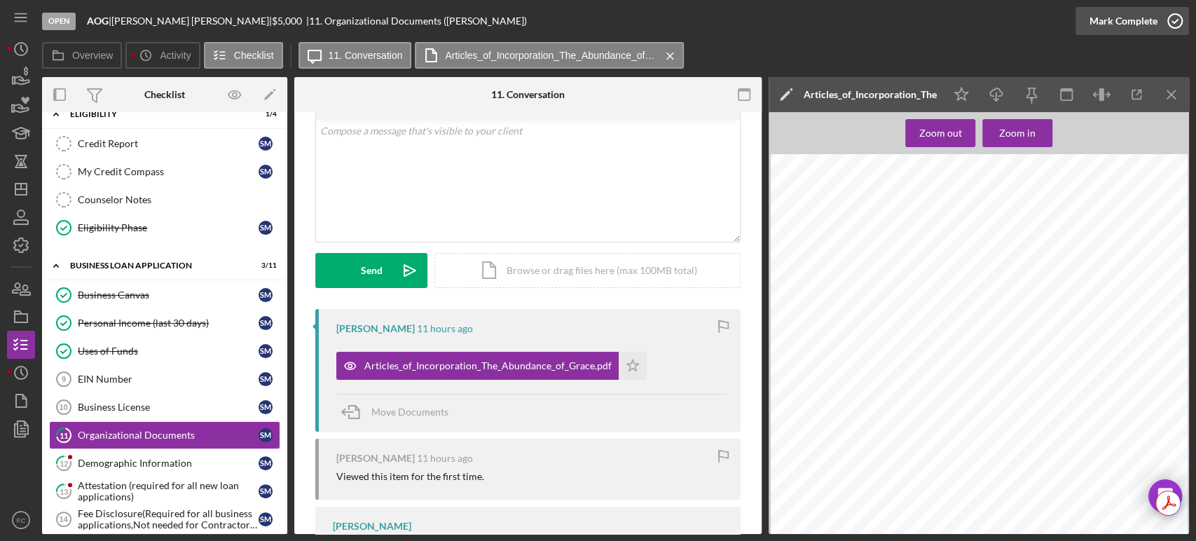
click at [1180, 14] on icon "button" at bounding box center [1175, 21] width 35 height 35
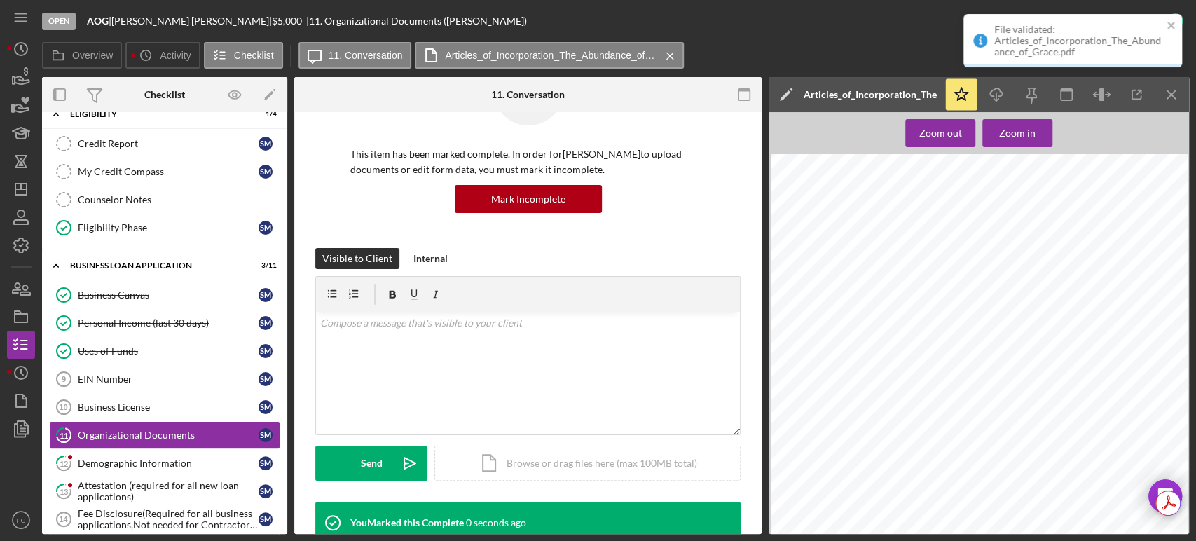
scroll to position [270, 0]
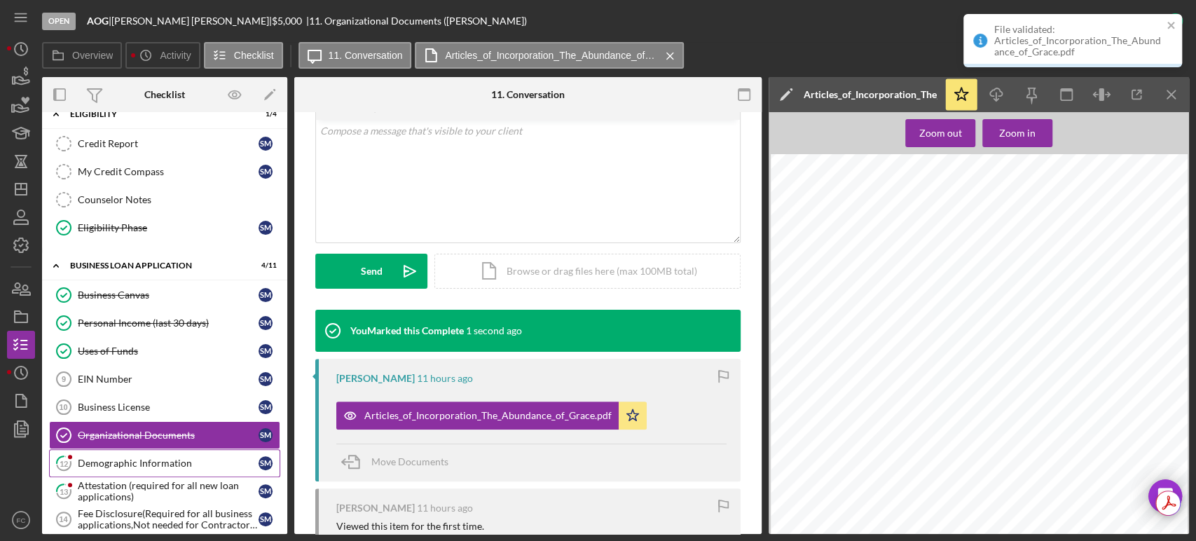
click at [101, 450] on link "12 Demographic Information S M" at bounding box center [164, 463] width 231 height 28
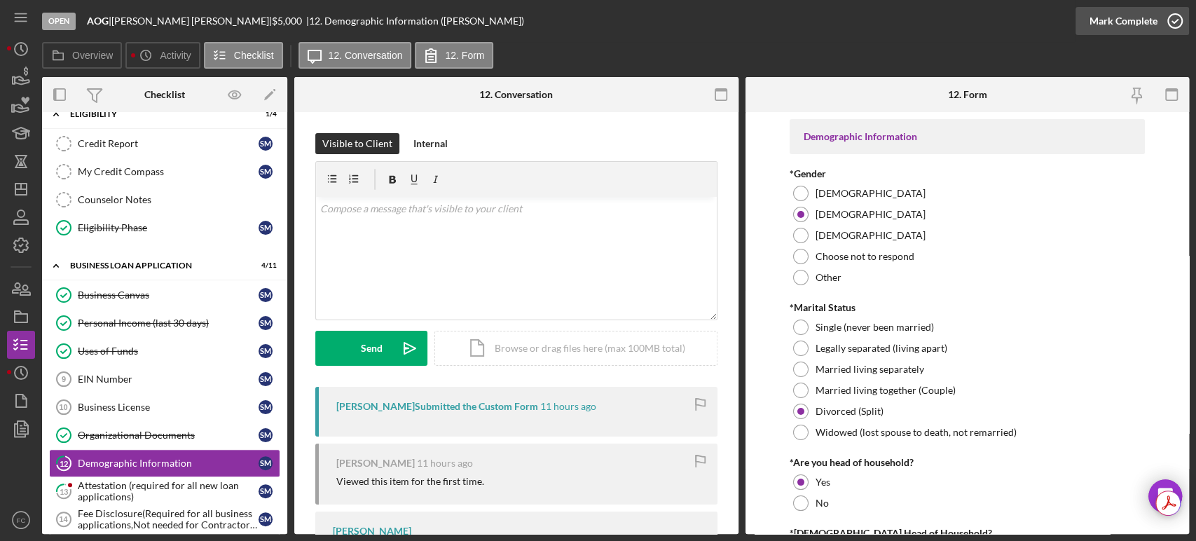
click at [1173, 19] on icon "button" at bounding box center [1175, 21] width 35 height 35
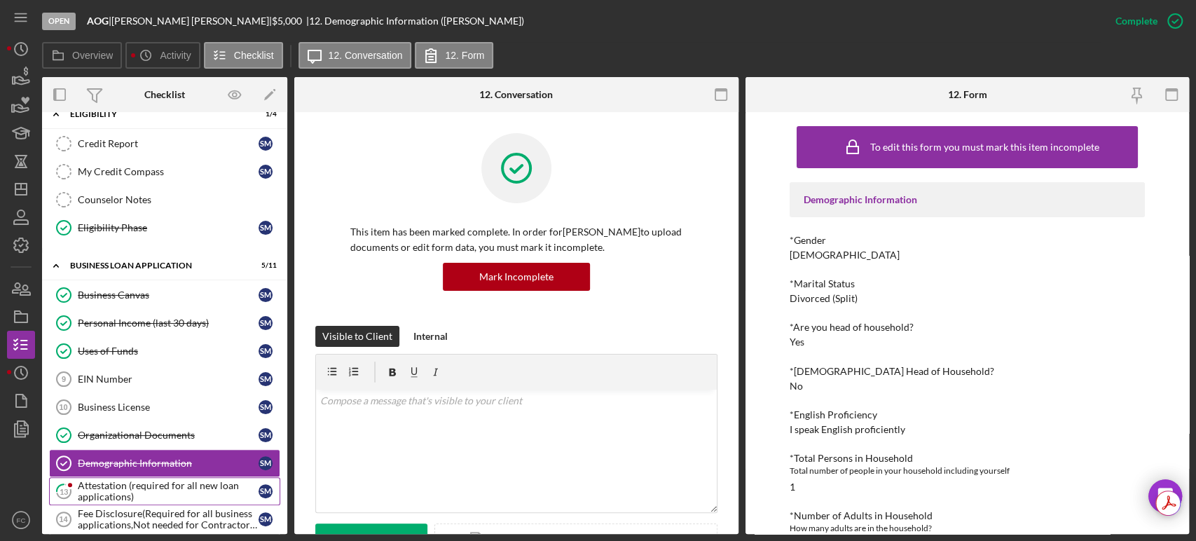
click at [102, 485] on div "Attestation (required for all new loan applications)" at bounding box center [168, 491] width 181 height 22
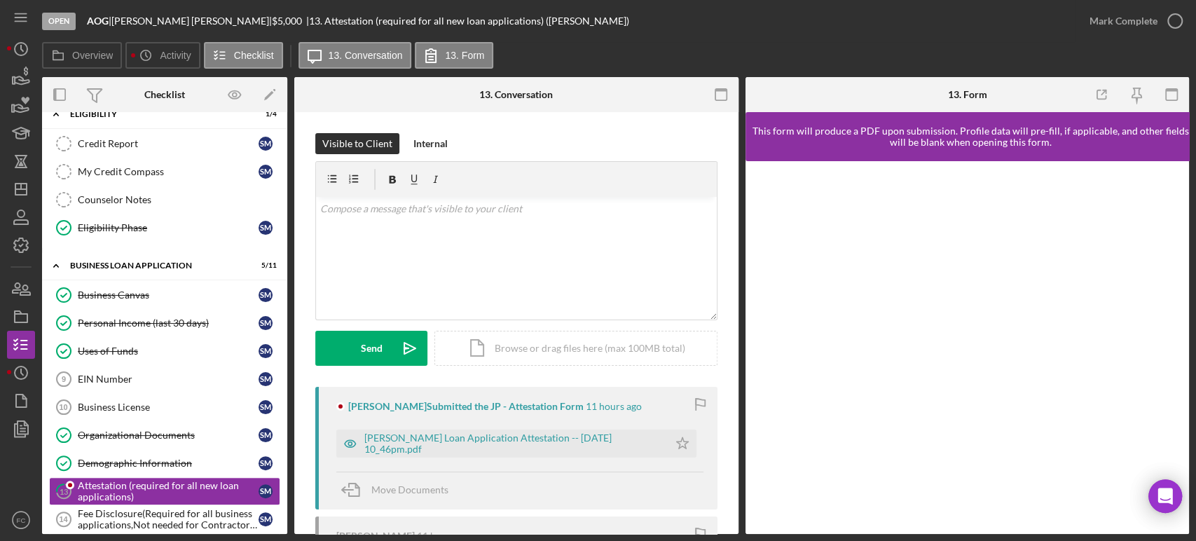
scroll to position [150, 0]
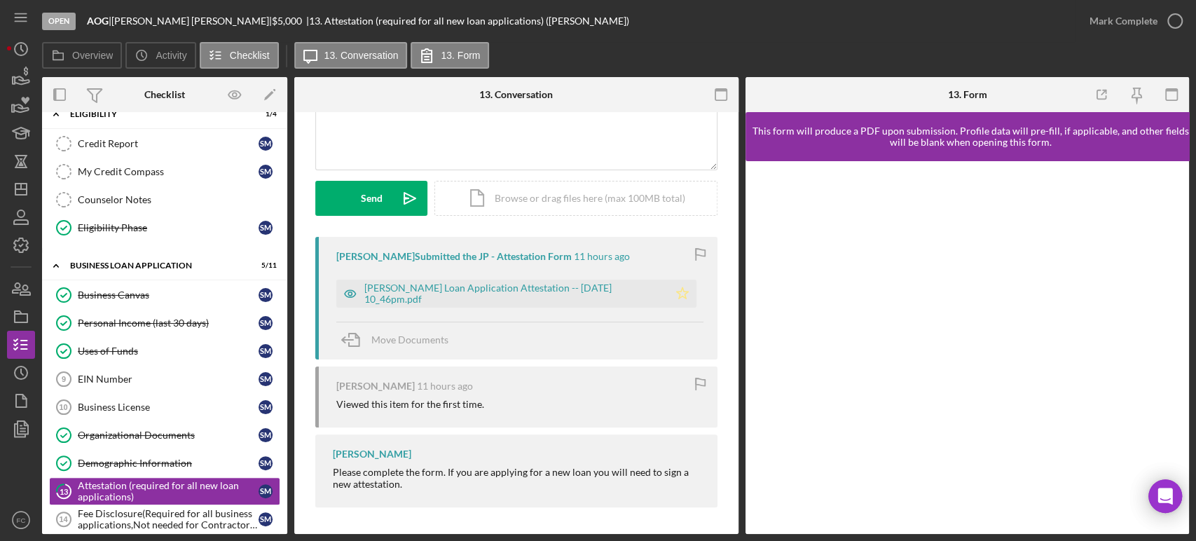
click at [676, 286] on icon "Icon/Star" at bounding box center [683, 294] width 28 height 28
click at [1180, 17] on icon "button" at bounding box center [1175, 21] width 35 height 35
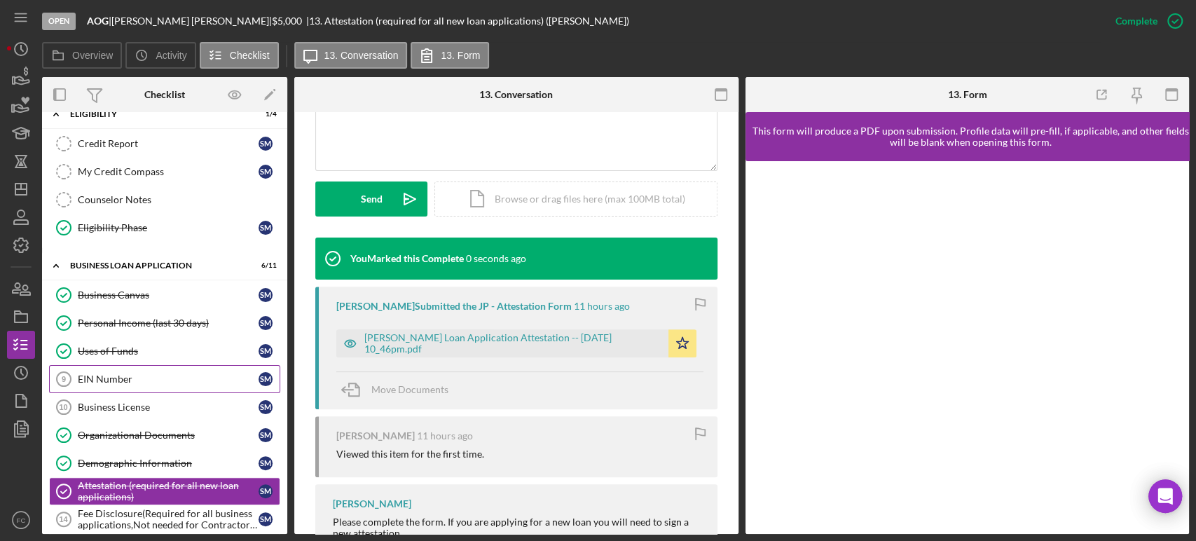
scroll to position [521, 0]
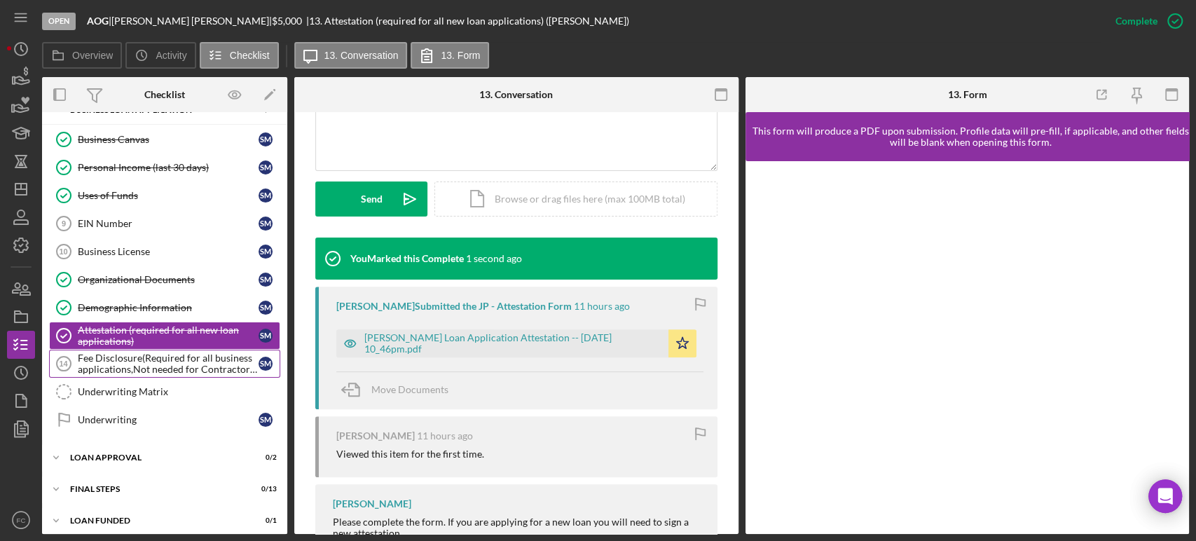
click at [114, 354] on div "Fee Disclosure(Required for all business applications,Not needed for Contractor…" at bounding box center [168, 364] width 181 height 22
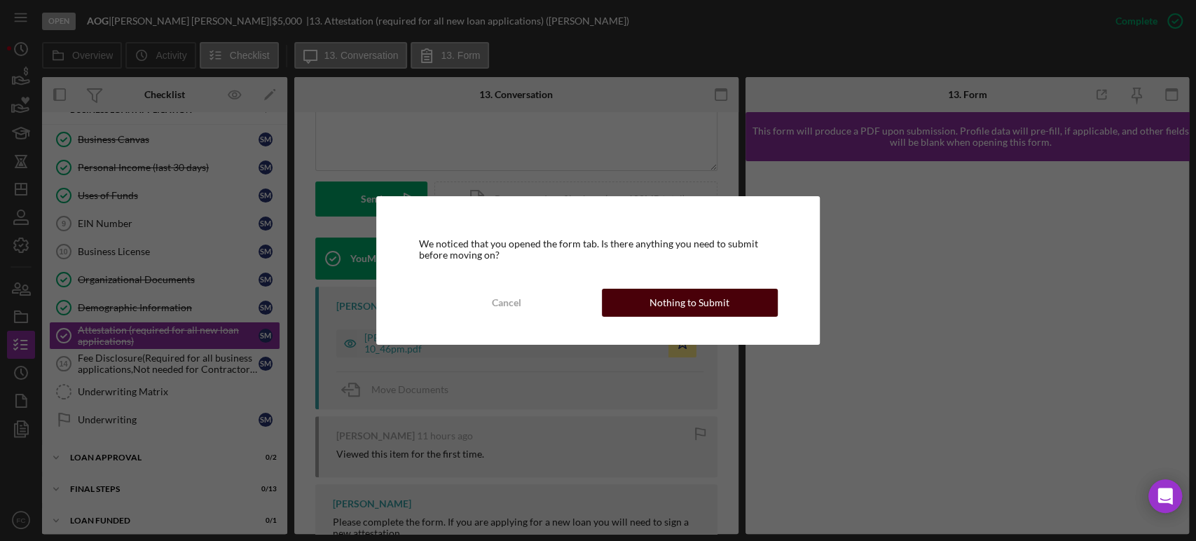
click at [687, 296] on div "Nothing to Submit" at bounding box center [690, 303] width 80 height 28
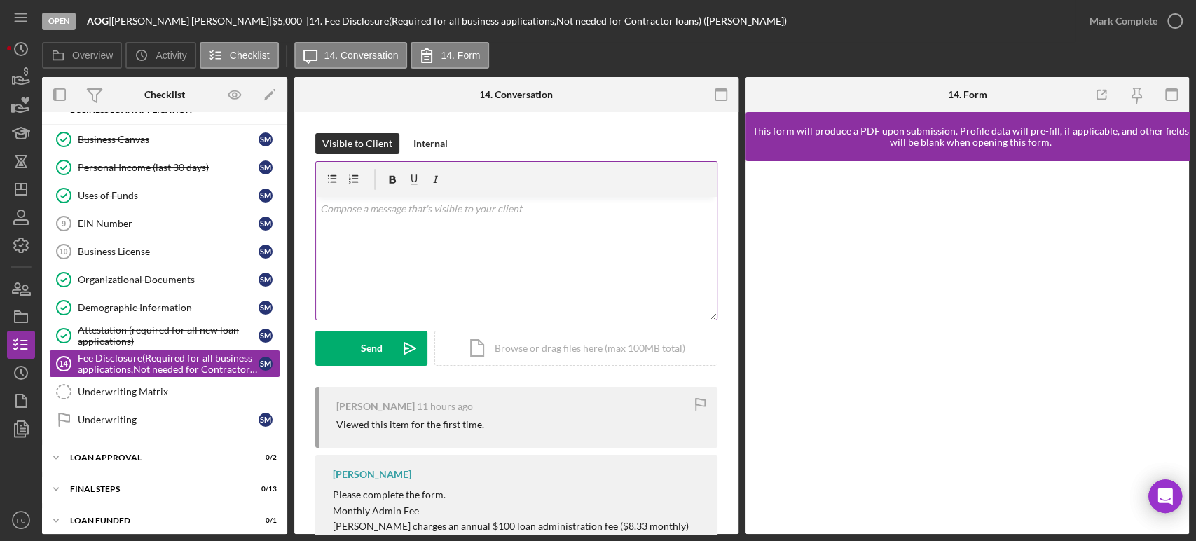
scroll to position [61, 0]
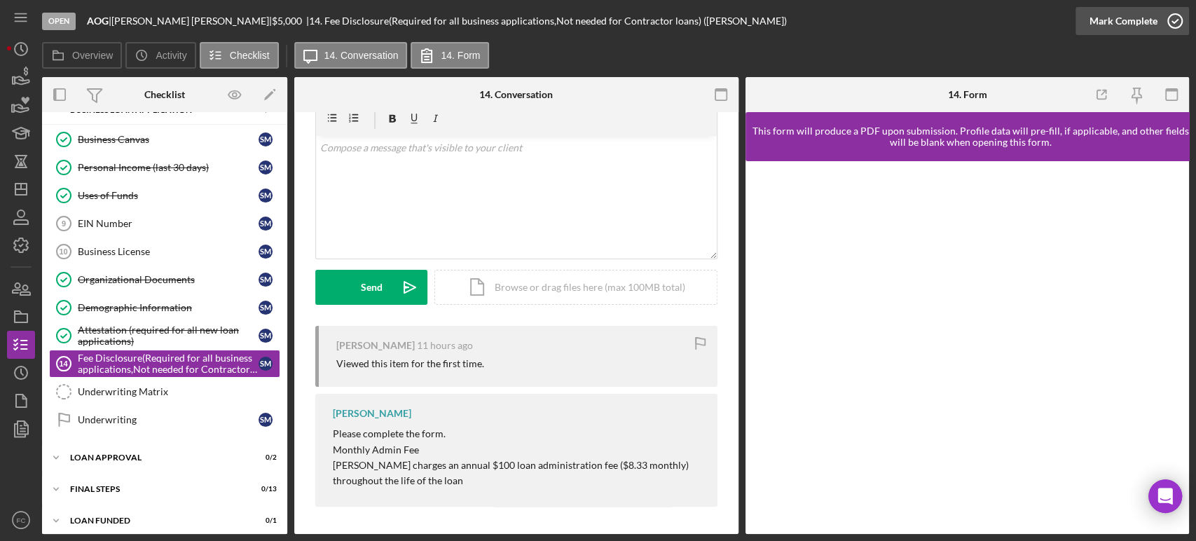
click at [1174, 21] on icon "button" at bounding box center [1175, 21] width 35 height 35
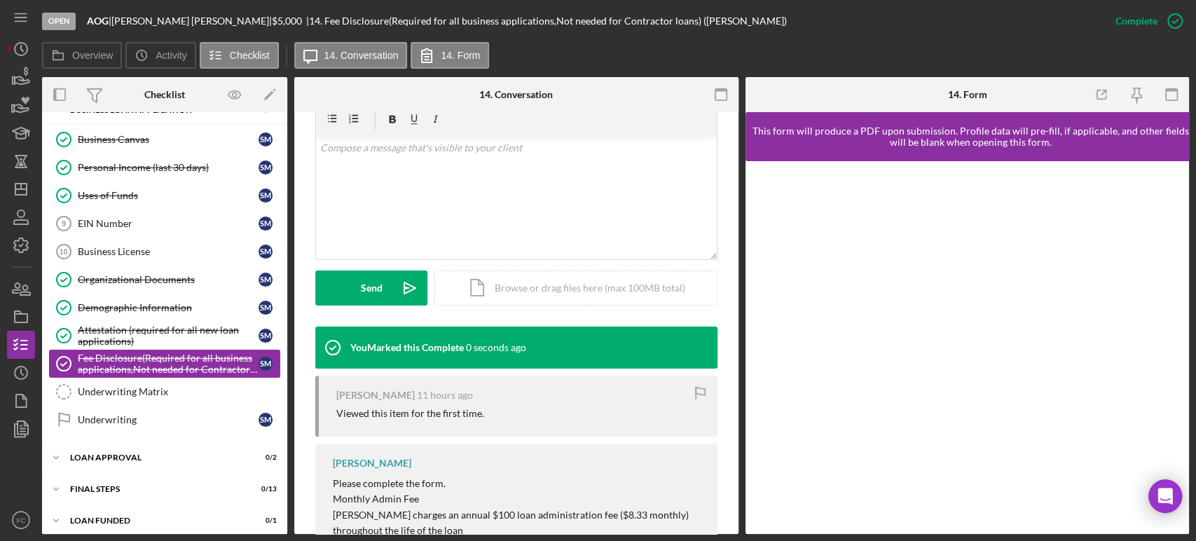
scroll to position [525, 0]
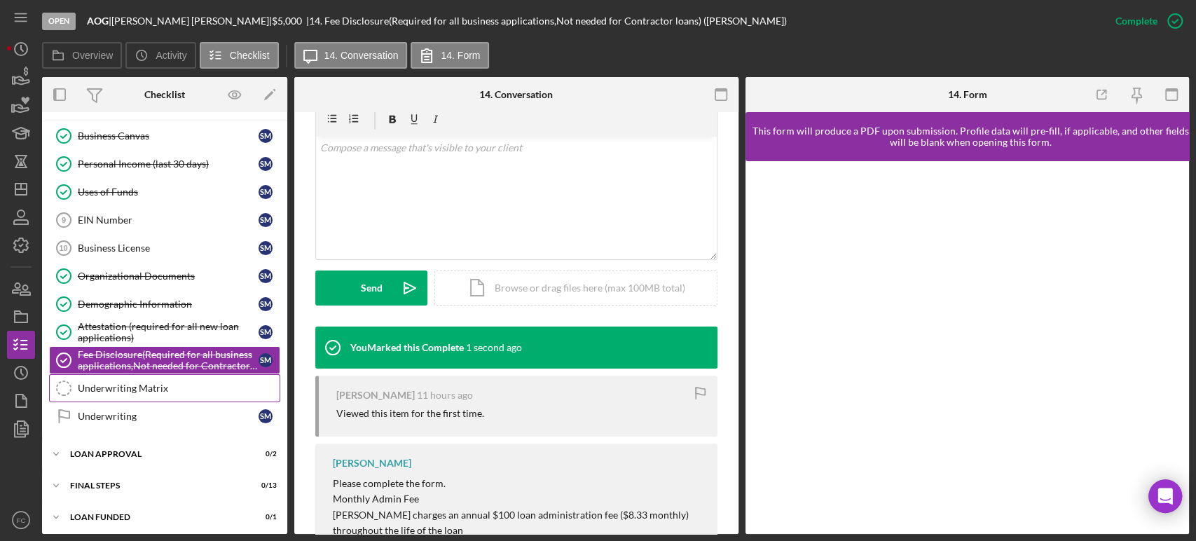
click at [95, 383] on div "Underwriting Matrix" at bounding box center [179, 388] width 202 height 11
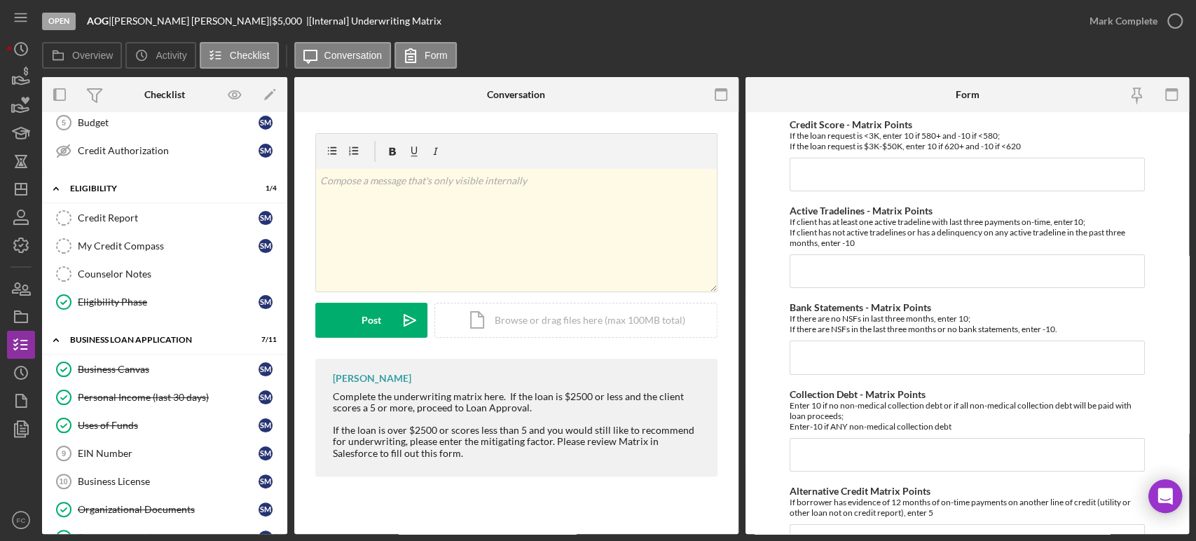
scroll to position [525, 0]
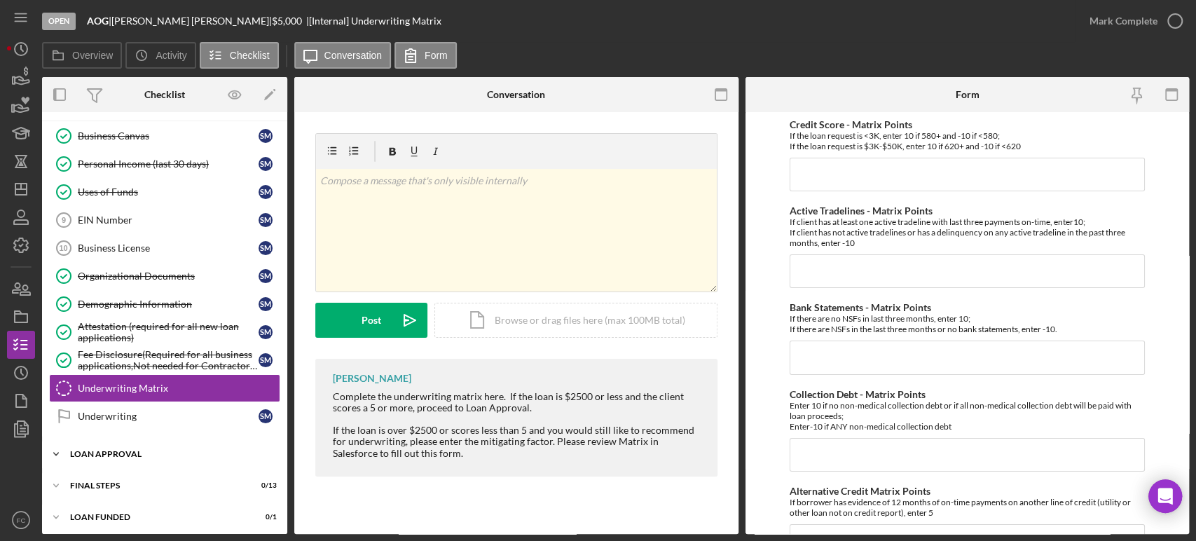
click at [83, 458] on div "Icon/Expander Loan Approval 0 / 2" at bounding box center [164, 454] width 245 height 28
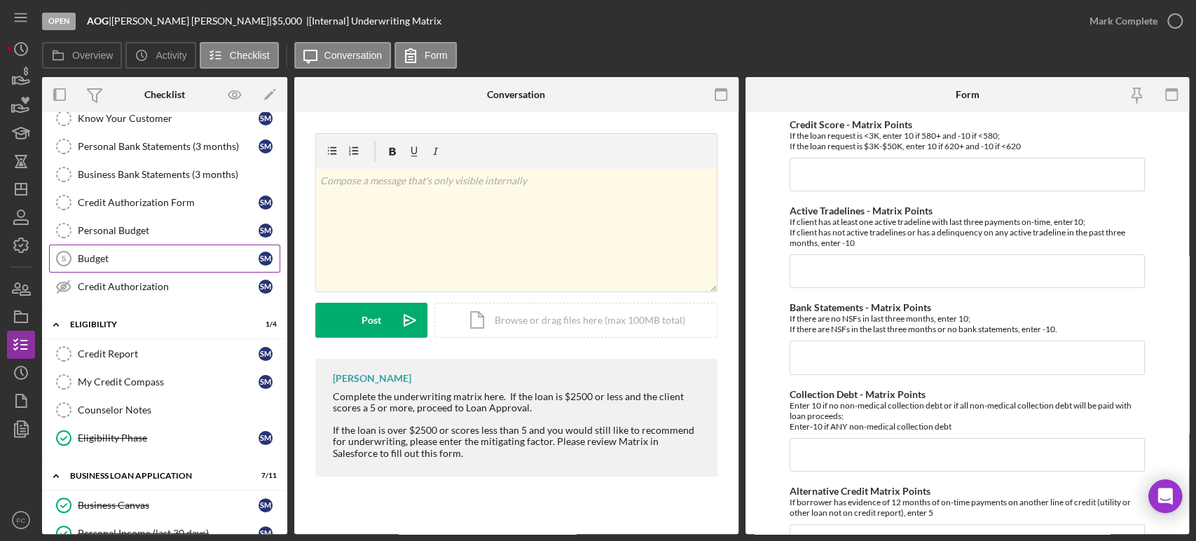
scroll to position [233, 0]
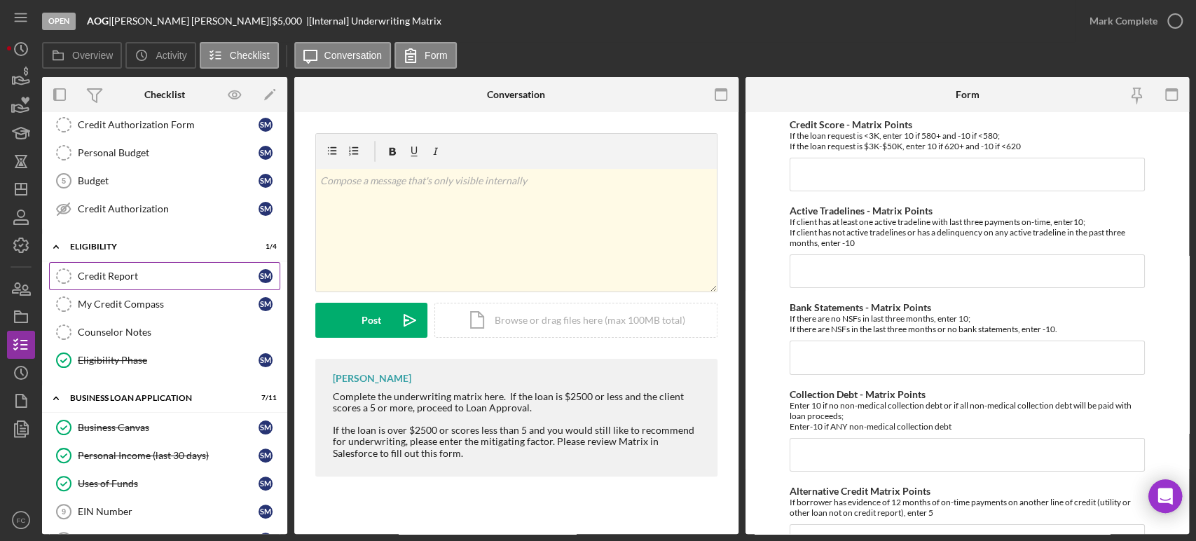
click at [83, 284] on link "Credit Report Credit Report S M" at bounding box center [164, 276] width 231 height 28
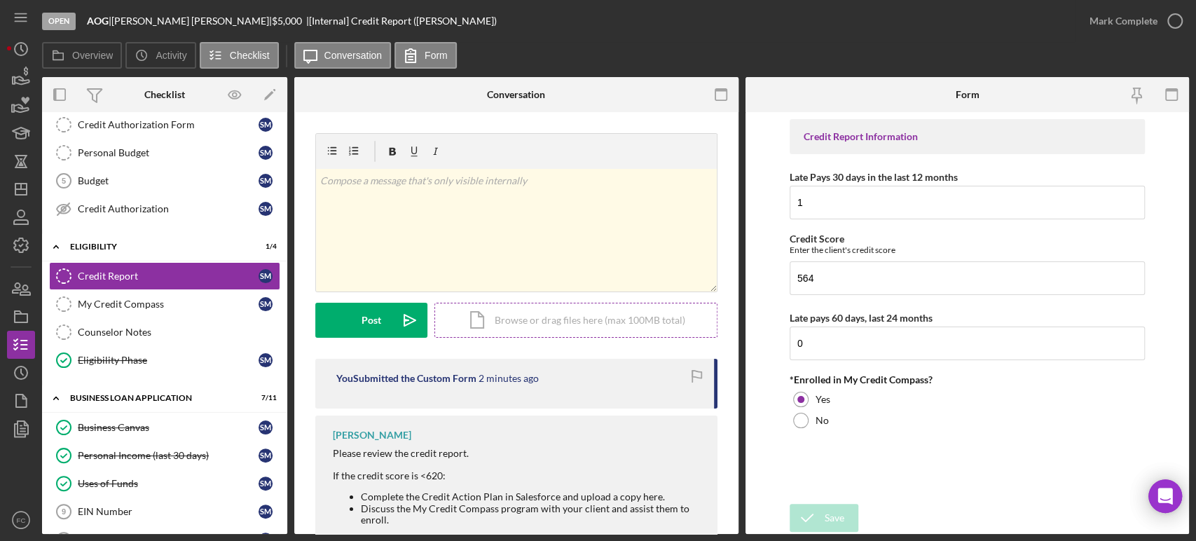
scroll to position [46, 0]
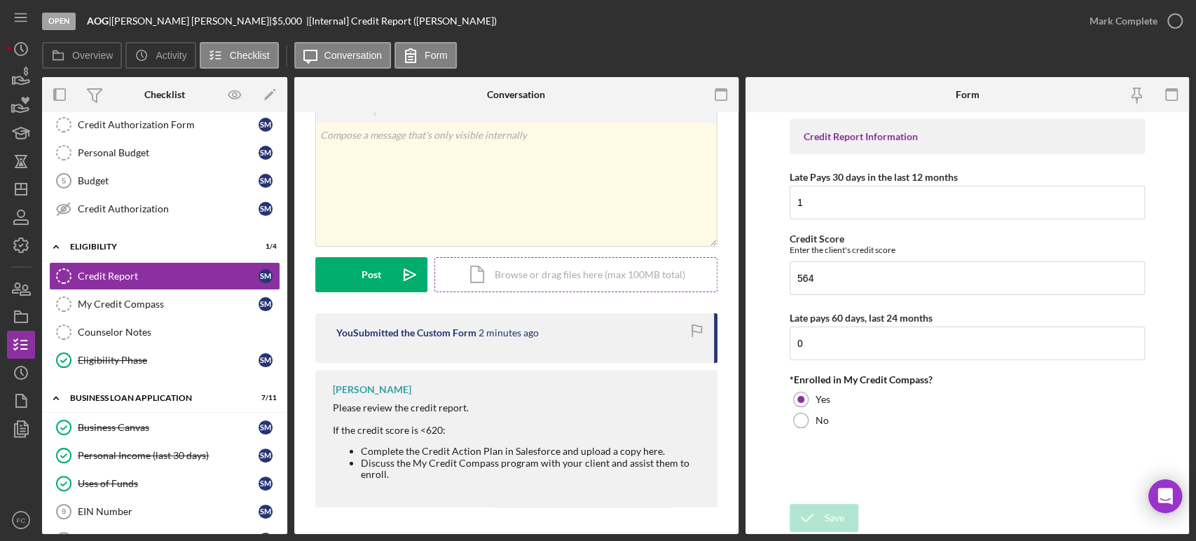
click at [518, 278] on div "Icon/Document Browse or drag files here (max 100MB total) Tap to choose files o…" at bounding box center [576, 274] width 283 height 35
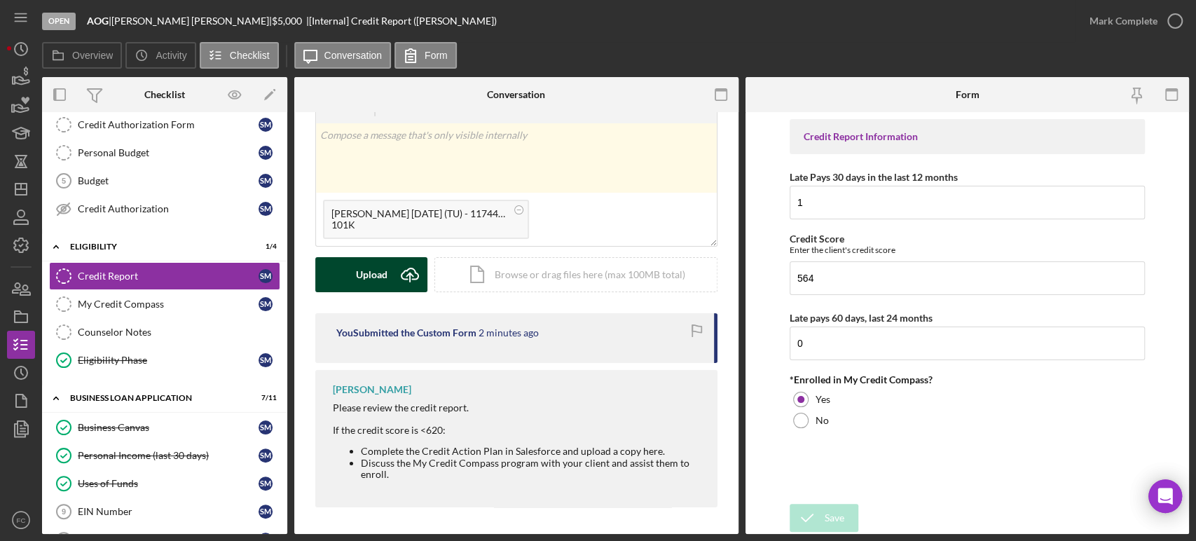
click at [388, 276] on button "Upload Icon/Upload" at bounding box center [371, 274] width 112 height 35
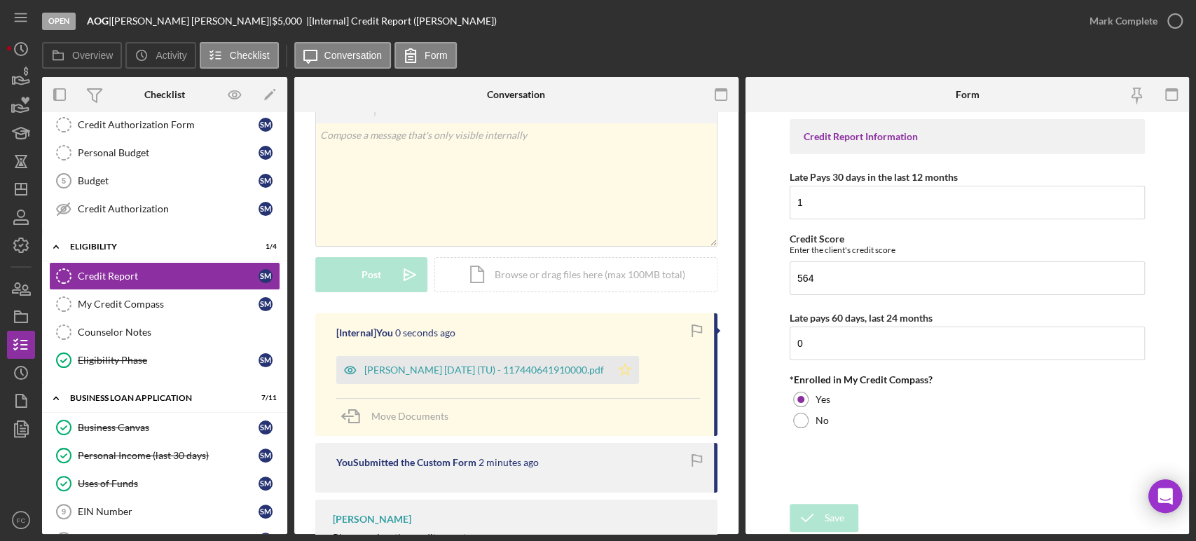
click at [639, 369] on icon "Icon/Star" at bounding box center [625, 370] width 28 height 28
click at [1177, 16] on icon "button" at bounding box center [1175, 21] width 35 height 35
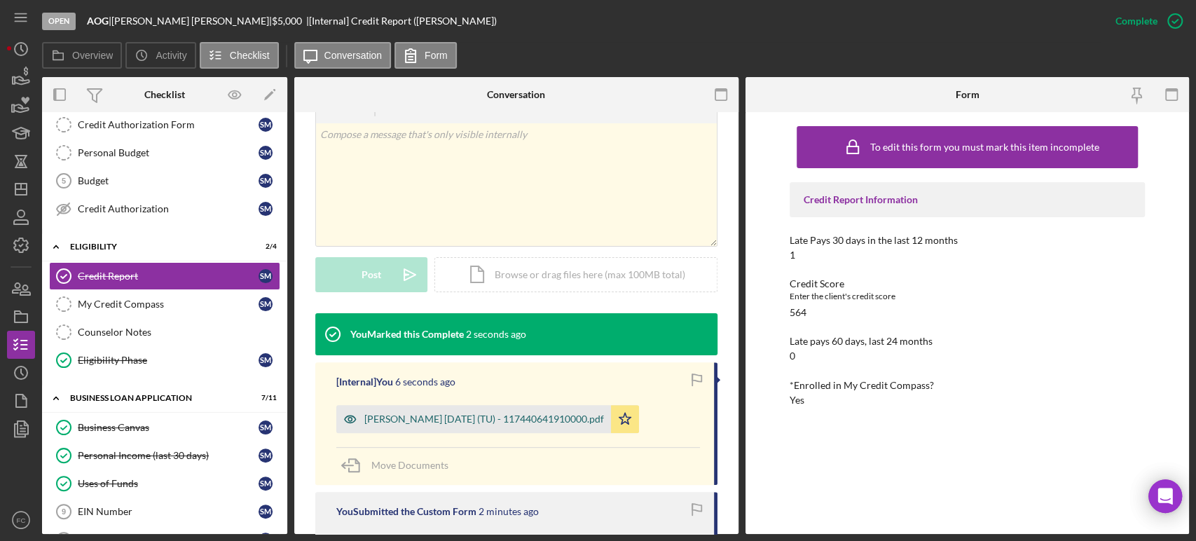
click at [497, 419] on div "[PERSON_NAME] [DATE] (TU) - 117440641910000.pdf" at bounding box center [484, 419] width 240 height 11
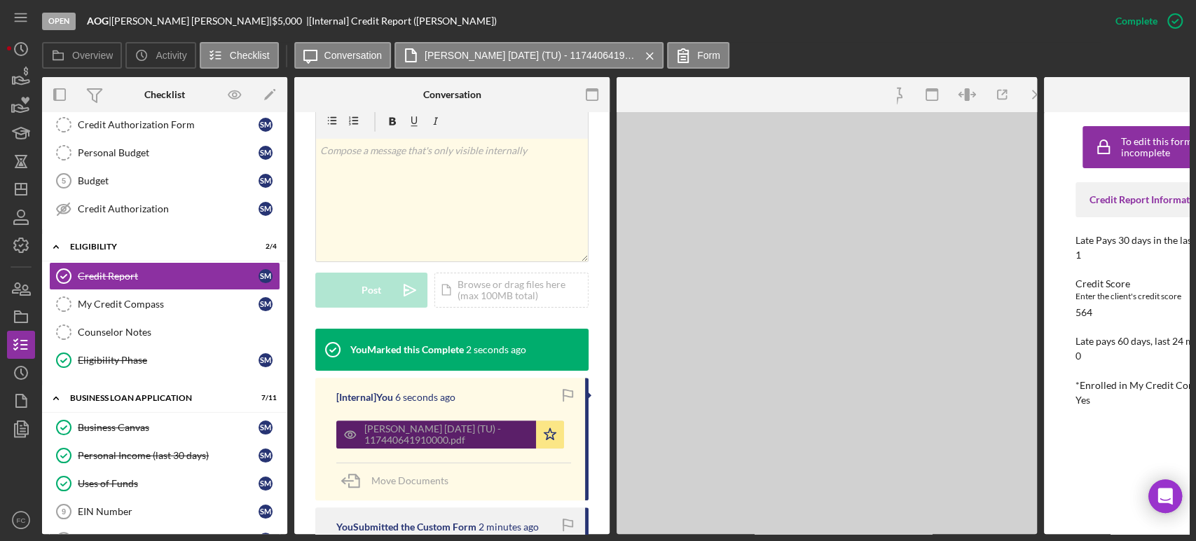
scroll to position [254, 0]
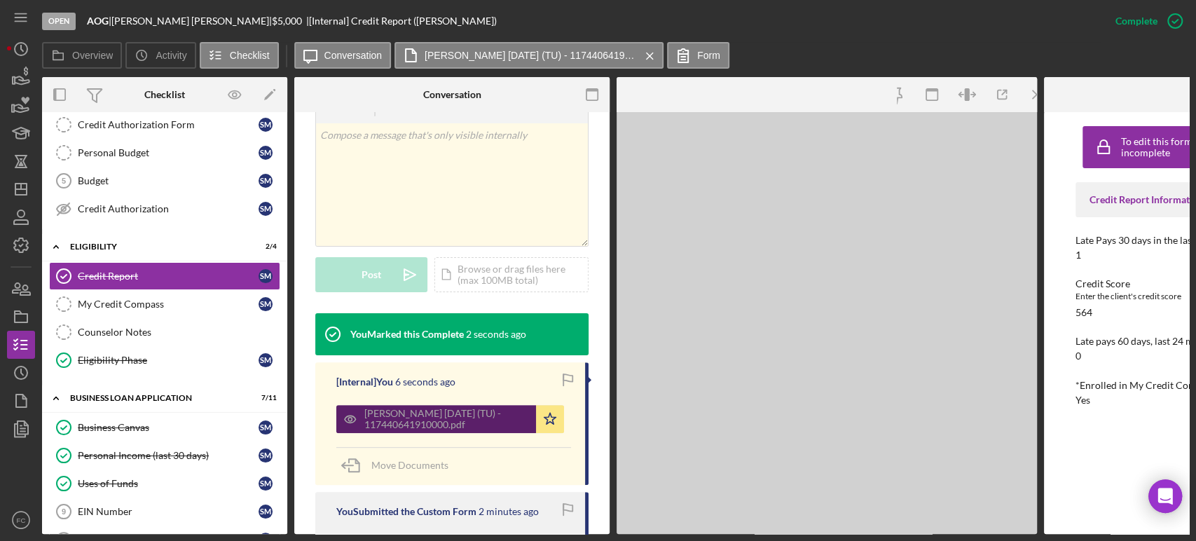
click at [497, 419] on div "[PERSON_NAME] [DATE] (TU) - 117440641910000.pdf" at bounding box center [446, 419] width 165 height 22
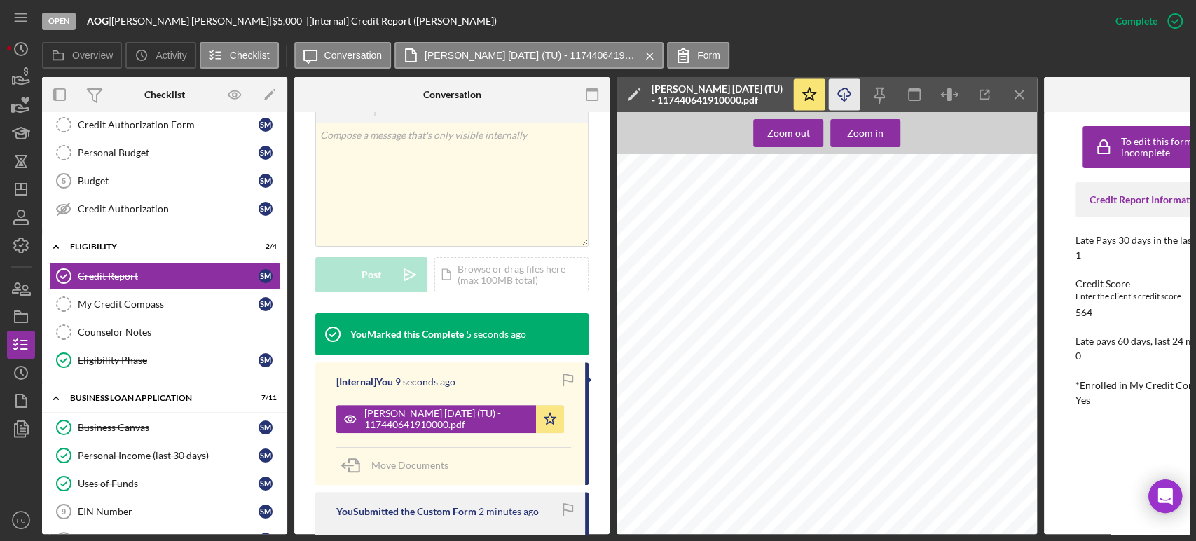
click at [843, 99] on icon "Icon/Download" at bounding box center [845, 95] width 32 height 32
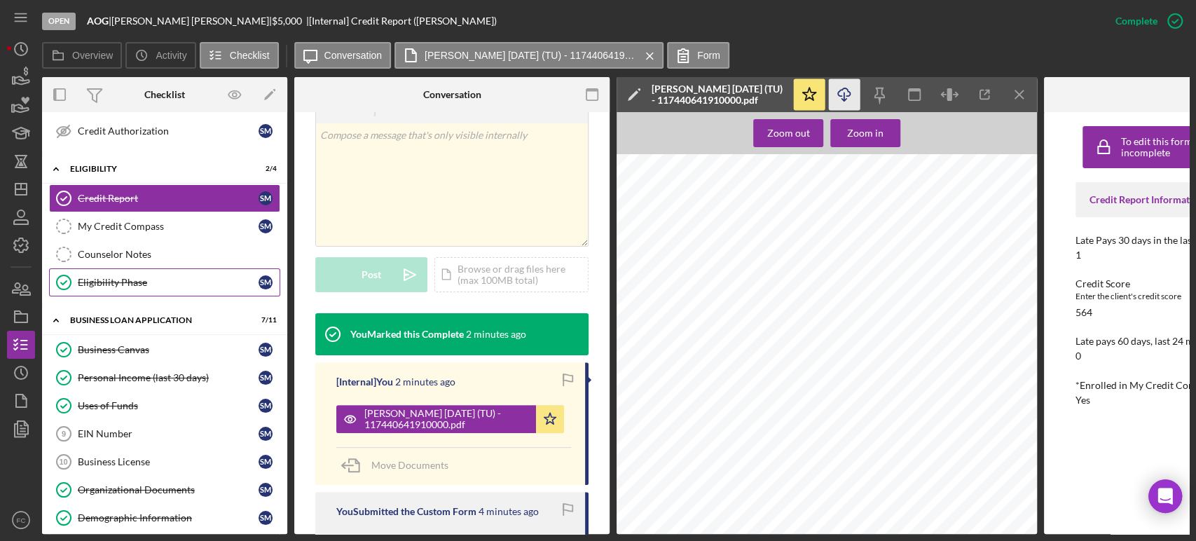
scroll to position [467, 0]
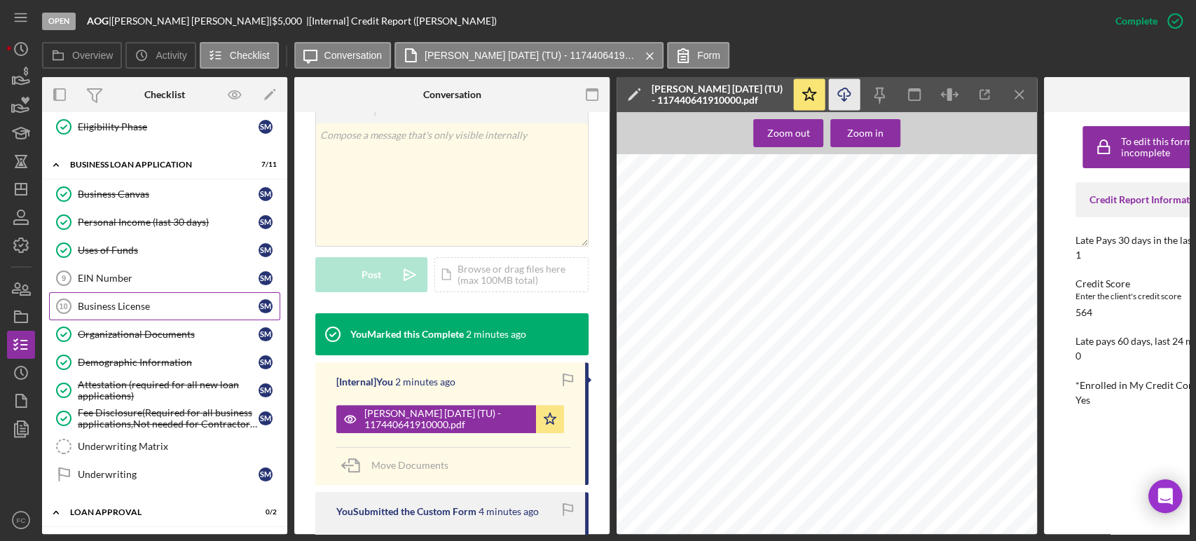
click at [118, 301] on div "Business License" at bounding box center [168, 306] width 181 height 11
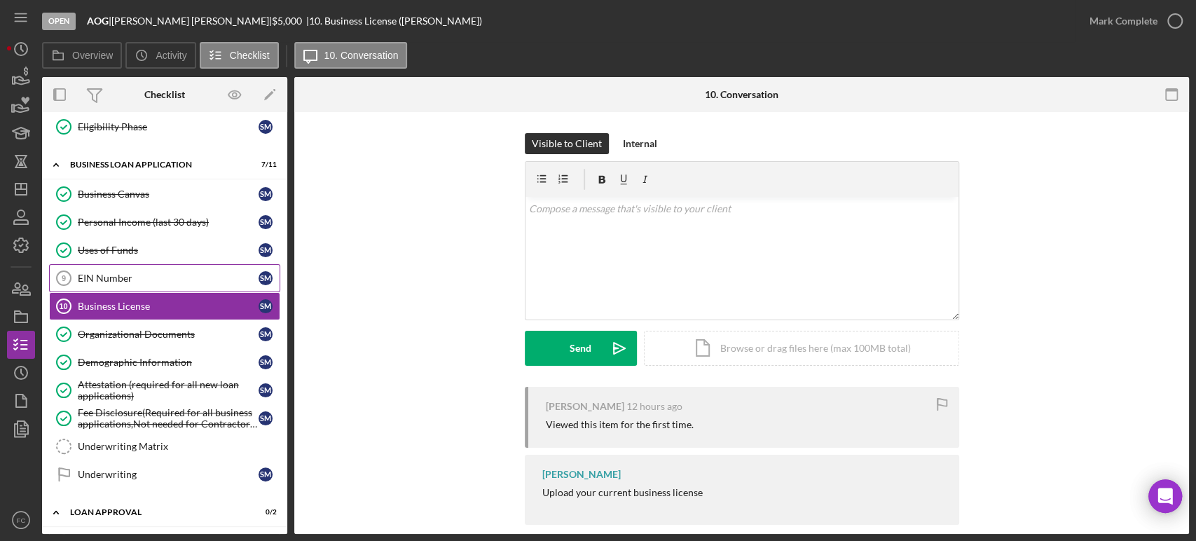
scroll to position [589, 0]
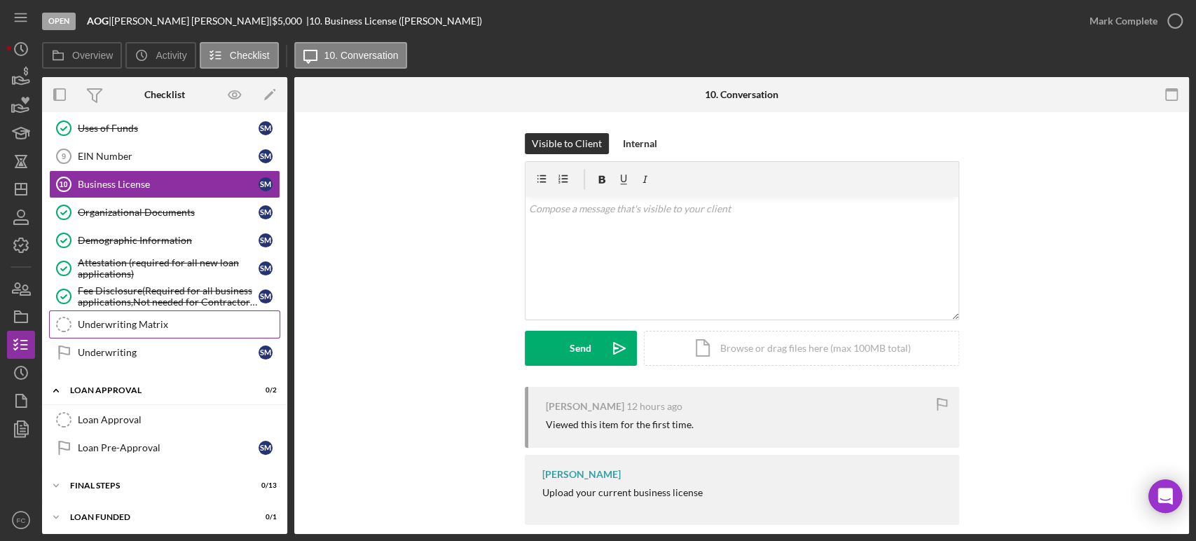
click at [139, 322] on div "Underwriting Matrix" at bounding box center [179, 324] width 202 height 11
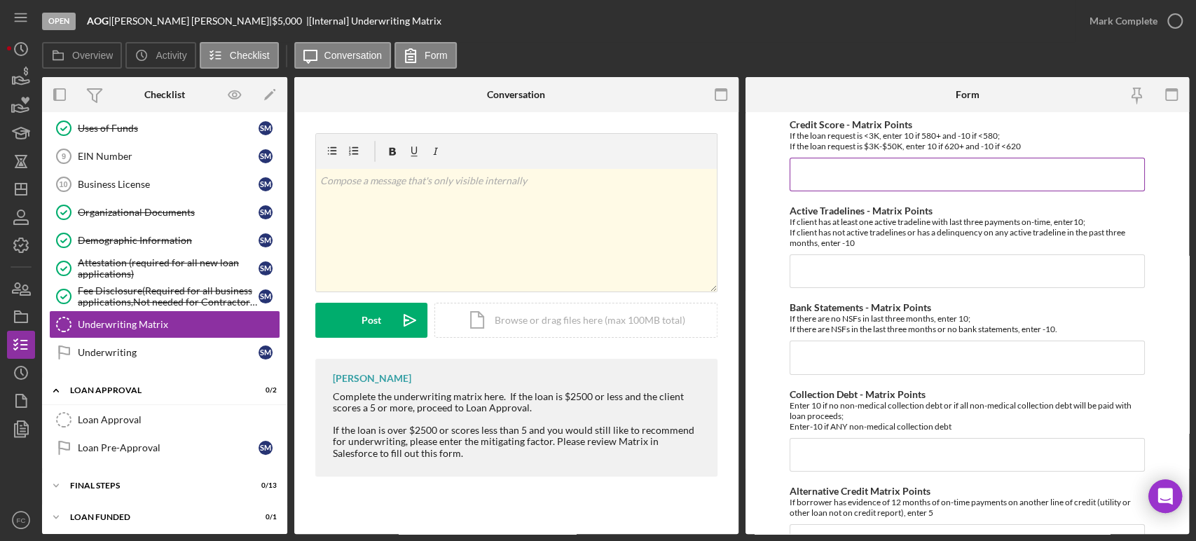
click at [854, 176] on input "Credit Score - Matrix Points" at bounding box center [967, 175] width 355 height 34
type input "-10"
click at [803, 274] on input "Active Tradelines - Matrix Points" at bounding box center [967, 271] width 355 height 34
type input "10"
click at [803, 453] on input "Collection Debt - Matrix Points" at bounding box center [967, 455] width 355 height 34
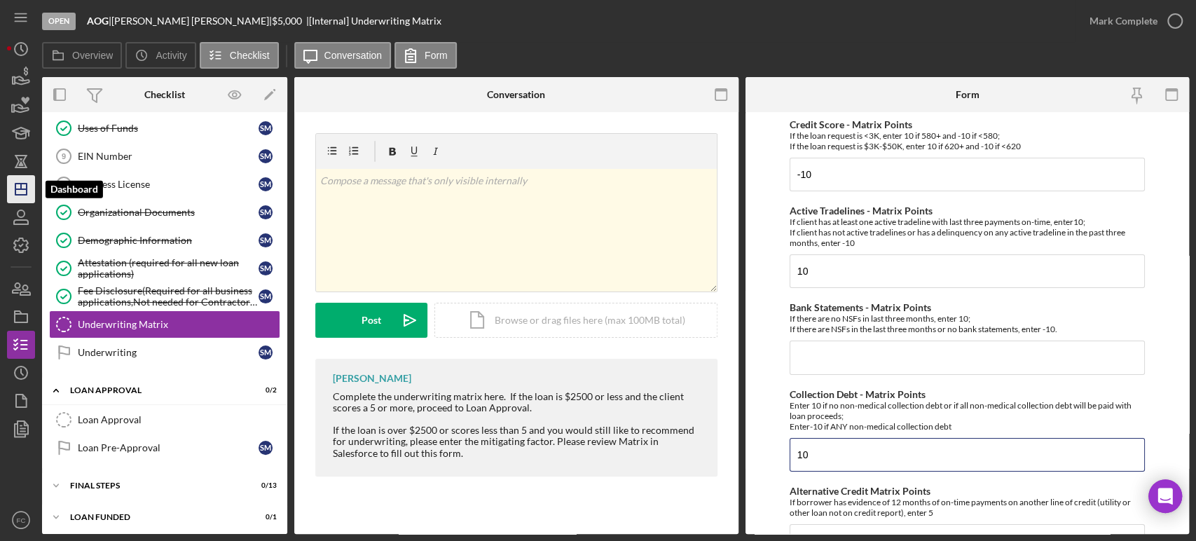
type input "10"
click at [22, 193] on icon "Icon/Dashboard" at bounding box center [21, 189] width 35 height 35
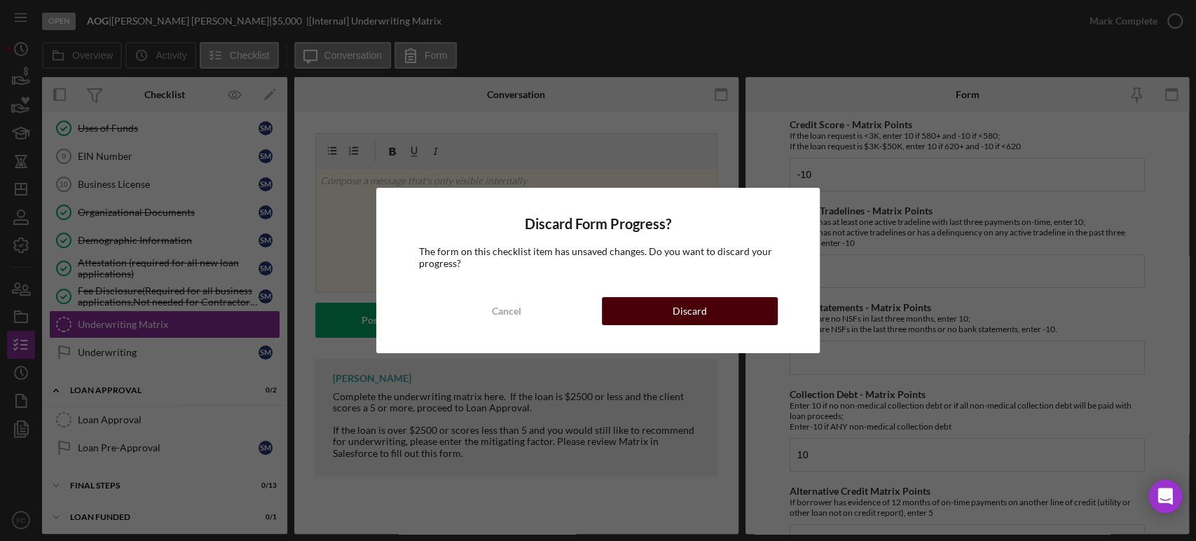
click at [632, 309] on button "Discard" at bounding box center [690, 311] width 176 height 28
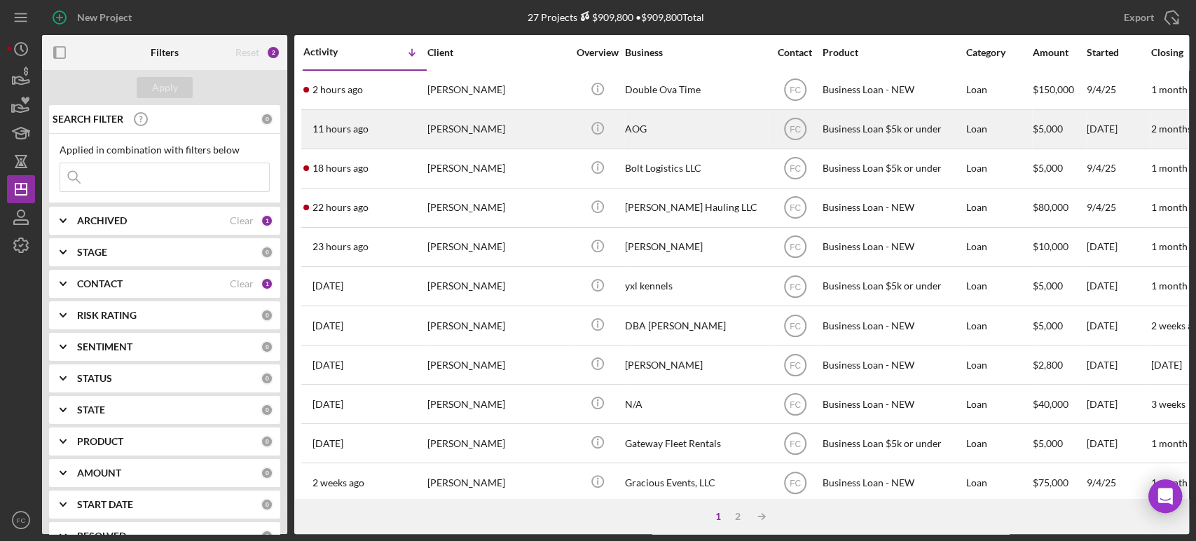
click at [397, 136] on div "11 hours ago [PERSON_NAME]" at bounding box center [364, 129] width 123 height 37
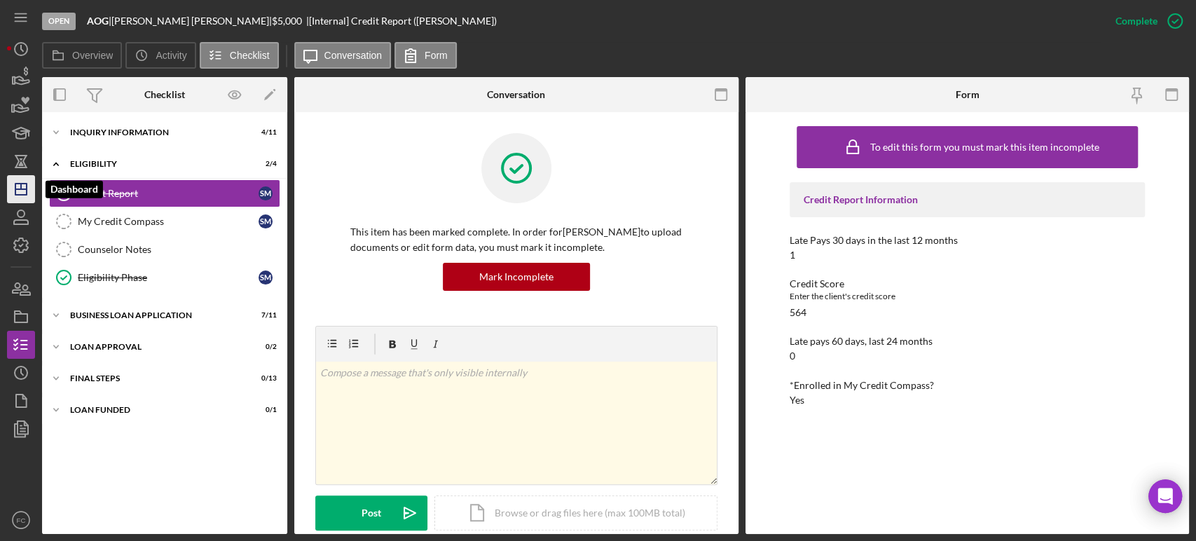
click at [18, 189] on line "button" at bounding box center [20, 189] width 11 height 0
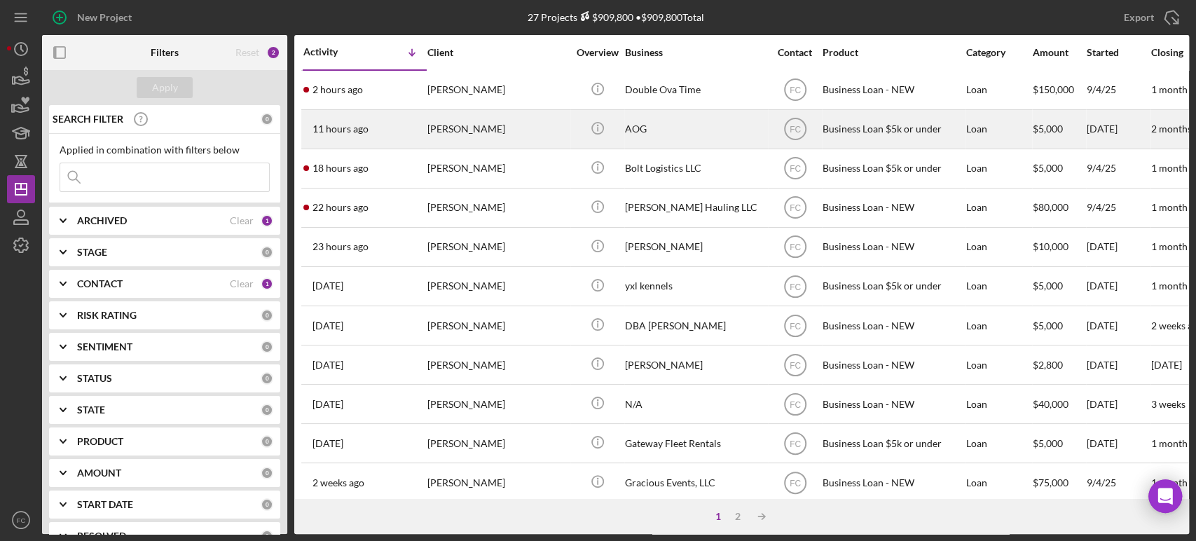
click at [482, 140] on div "[PERSON_NAME]" at bounding box center [498, 129] width 140 height 37
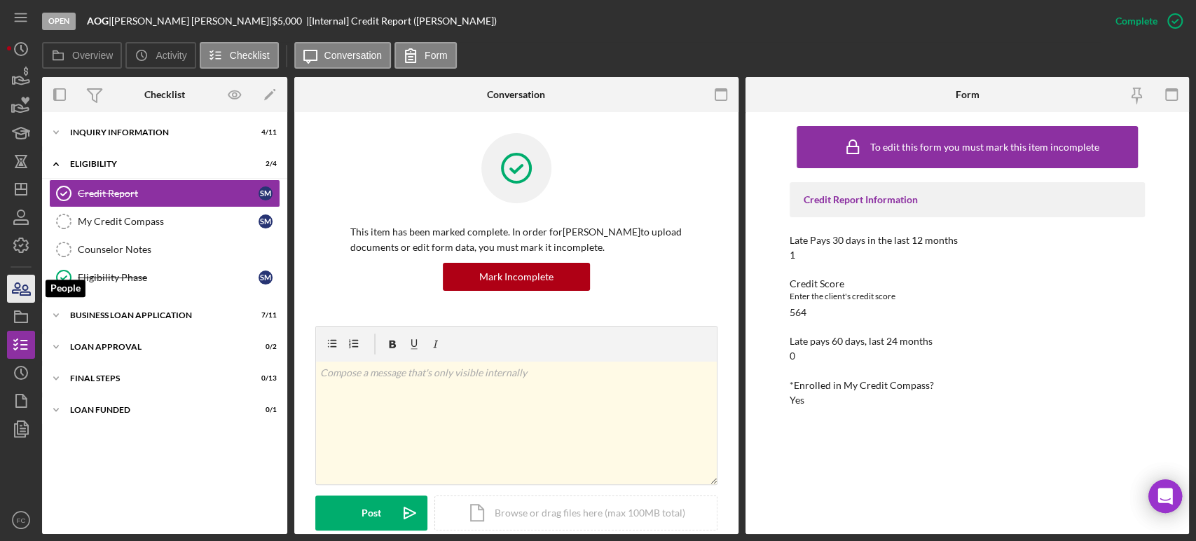
click at [18, 289] on icon "button" at bounding box center [21, 288] width 35 height 35
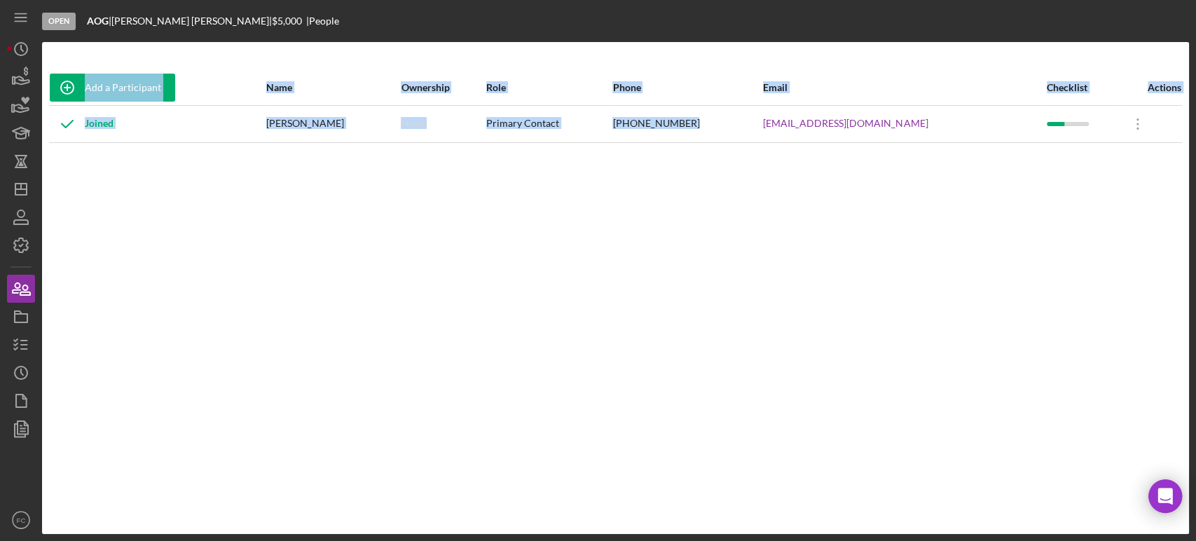
drag, startPoint x: 770, startPoint y: 129, endPoint x: 934, endPoint y: 140, distance: 165.1
click at [934, 140] on tr "Joined [PERSON_NAME] None Primary Contact [PHONE_NUMBER] [EMAIL_ADDRESS][DOMAIN…" at bounding box center [615, 123] width 1133 height 37
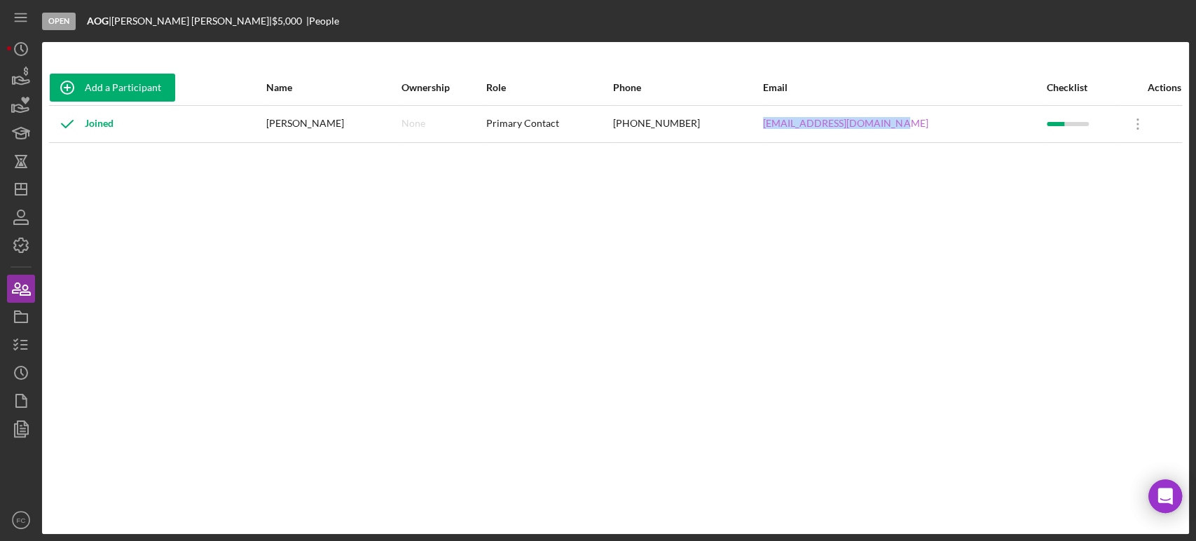
copy tr "[EMAIL_ADDRESS][DOMAIN_NAME]"
click at [25, 343] on icon "button" at bounding box center [21, 344] width 35 height 35
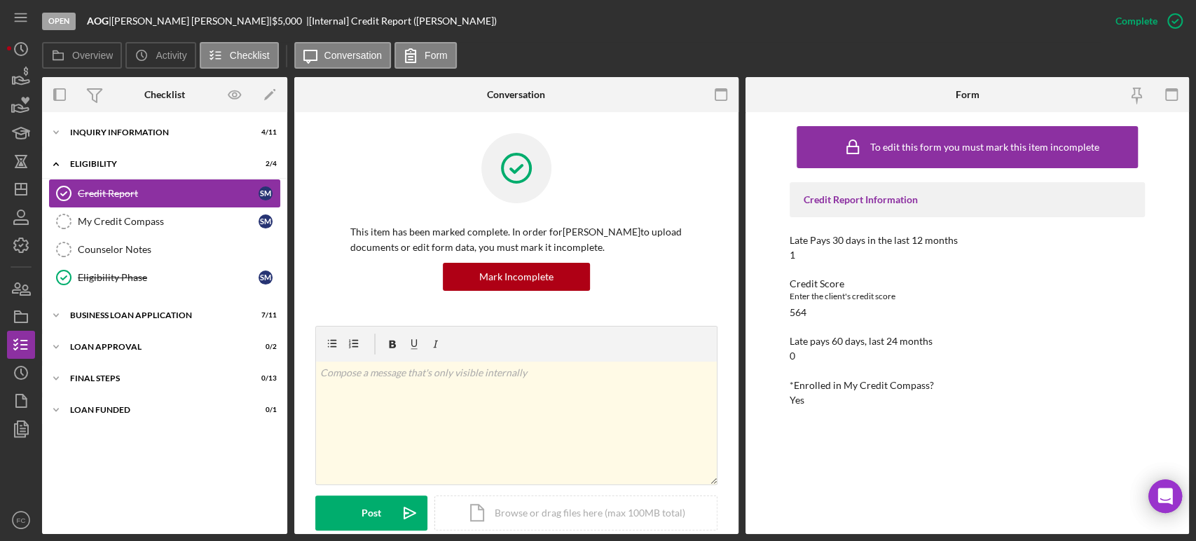
click at [132, 191] on div "Credit Report" at bounding box center [168, 193] width 181 height 11
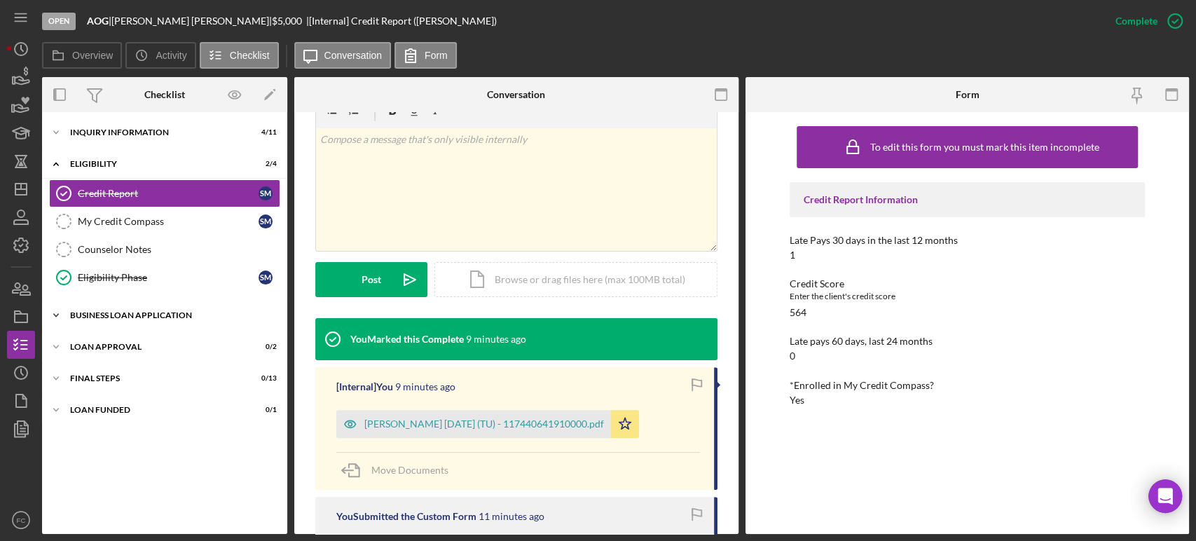
click at [132, 311] on div "BUSINESS LOAN APPLICATION" at bounding box center [170, 315] width 200 height 8
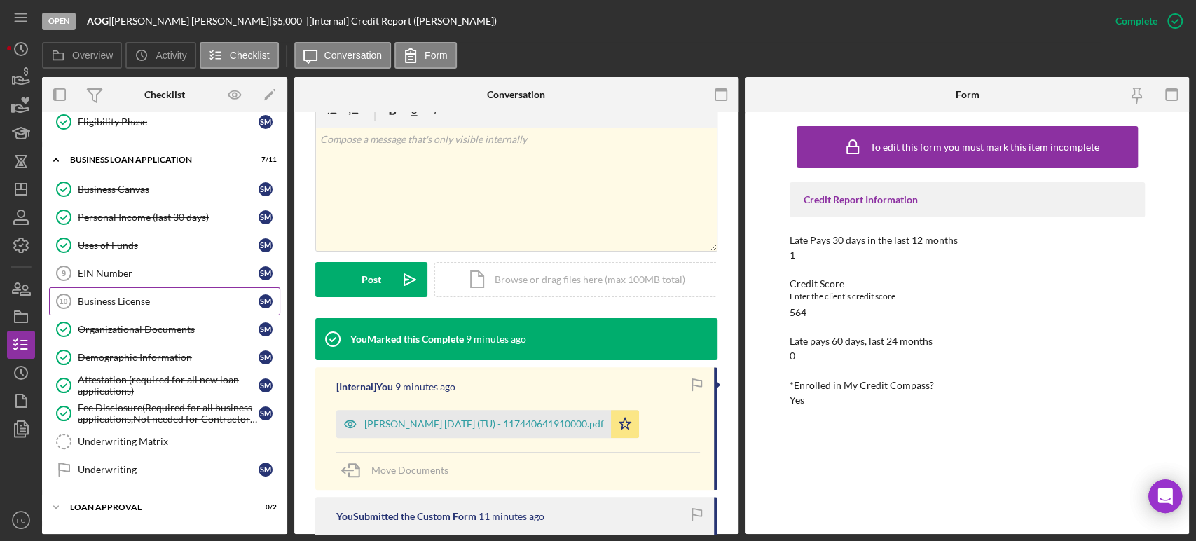
scroll to position [210, 0]
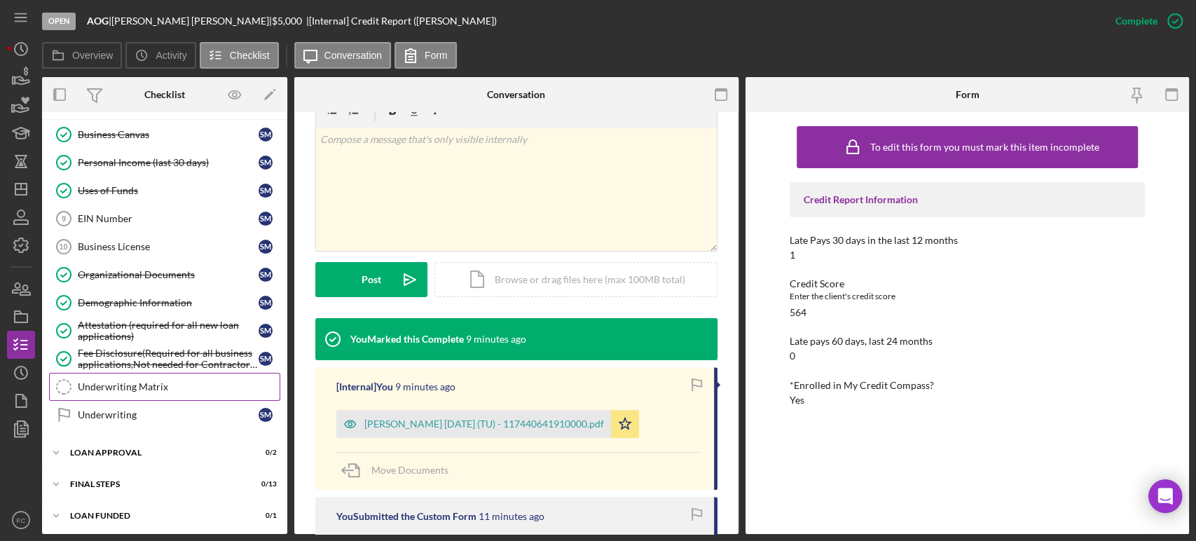
click at [115, 376] on link "Underwriting Matrix Underwriting Matrix" at bounding box center [164, 387] width 231 height 28
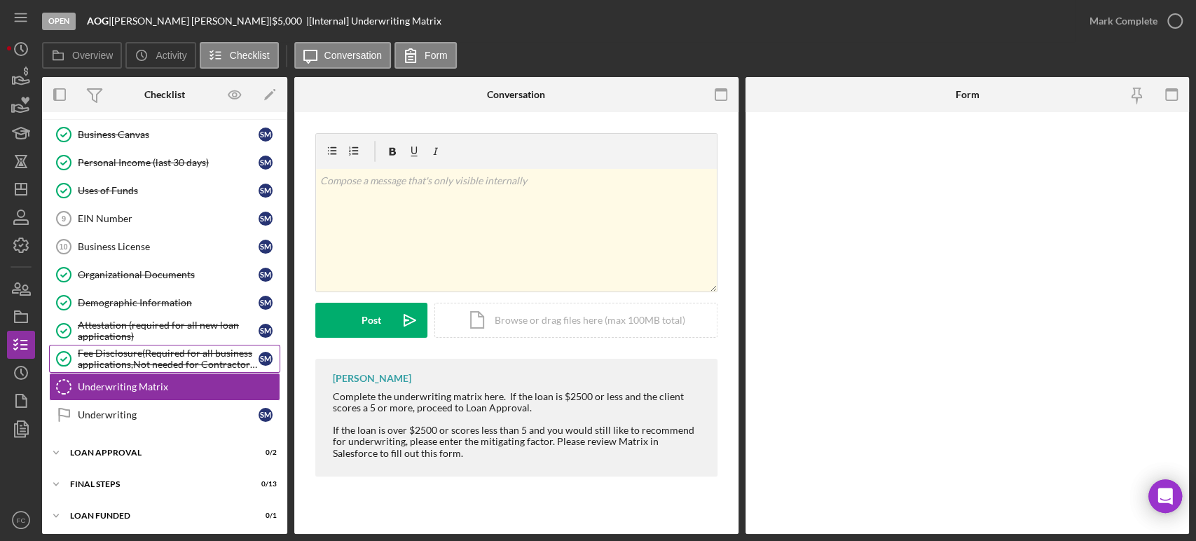
scroll to position [209, 0]
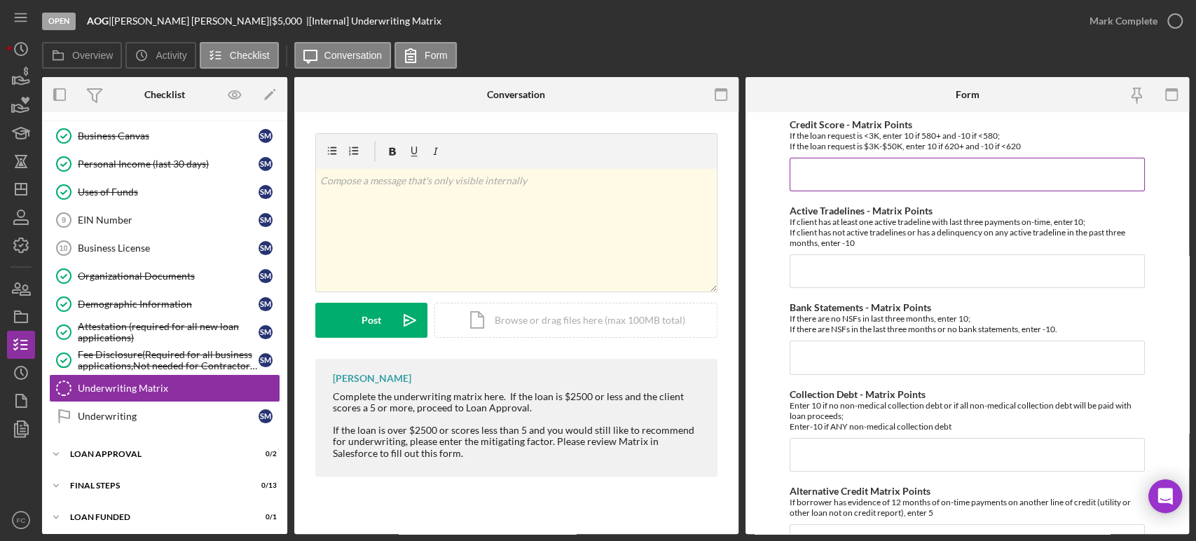
click at [847, 183] on input "Credit Score - Matrix Points" at bounding box center [967, 175] width 355 height 34
type input "-10"
click at [815, 268] on input "Active Tradelines - Matrix Points" at bounding box center [967, 271] width 355 height 34
type input "10"
click at [799, 357] on input "Bank Statements - Matrix Points" at bounding box center [967, 358] width 355 height 34
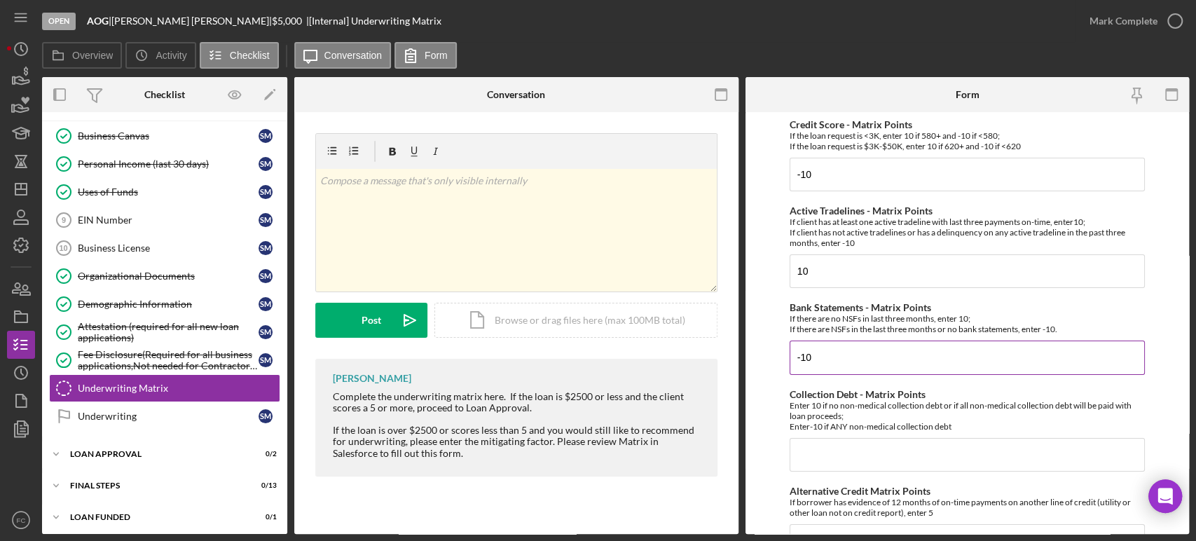
scroll to position [78, 0]
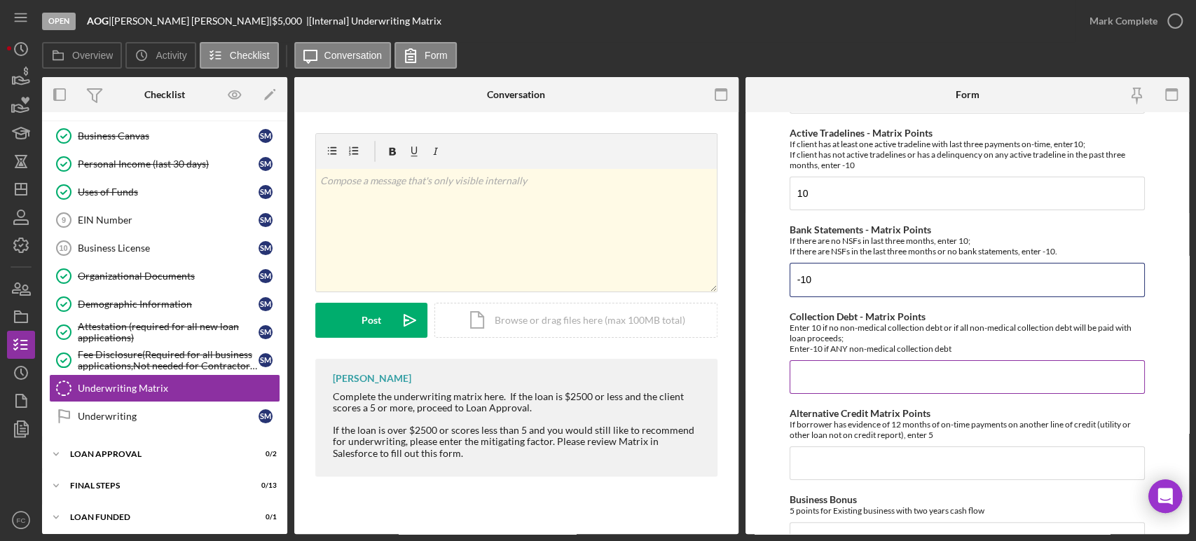
type input "-10"
click at [810, 368] on input "Collection Debt - Matrix Points" at bounding box center [967, 377] width 355 height 34
type input "10"
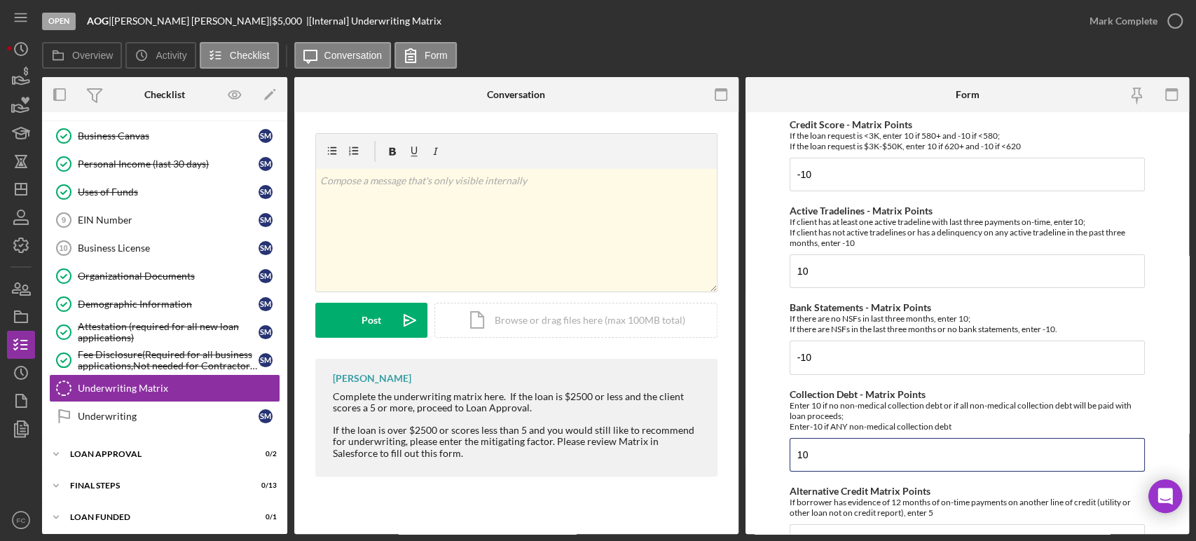
scroll to position [156, 0]
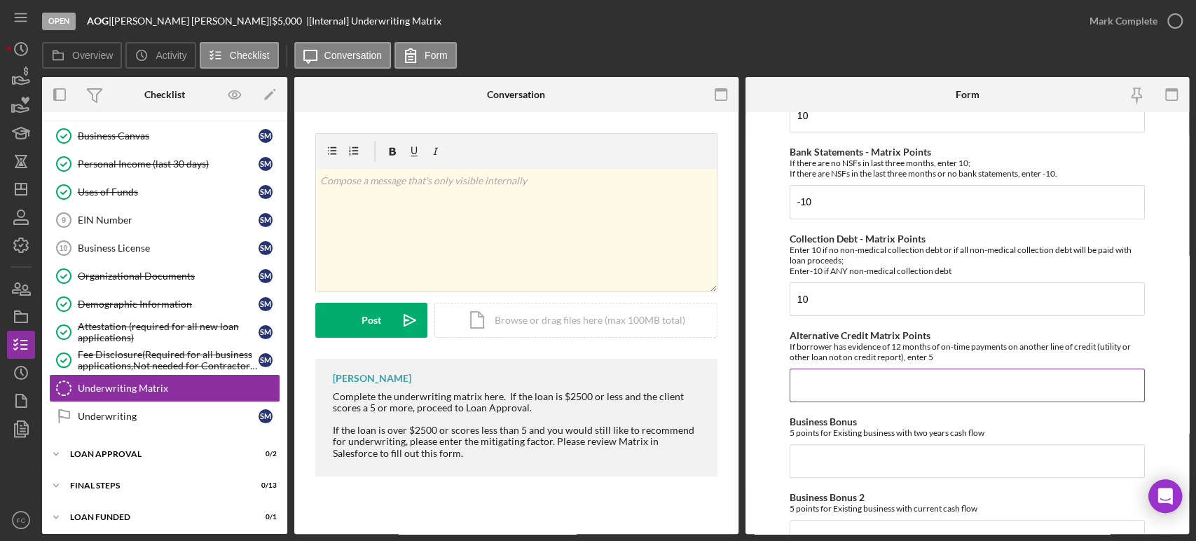
click at [825, 385] on input "Alternative Credit Matrix Points" at bounding box center [967, 386] width 355 height 34
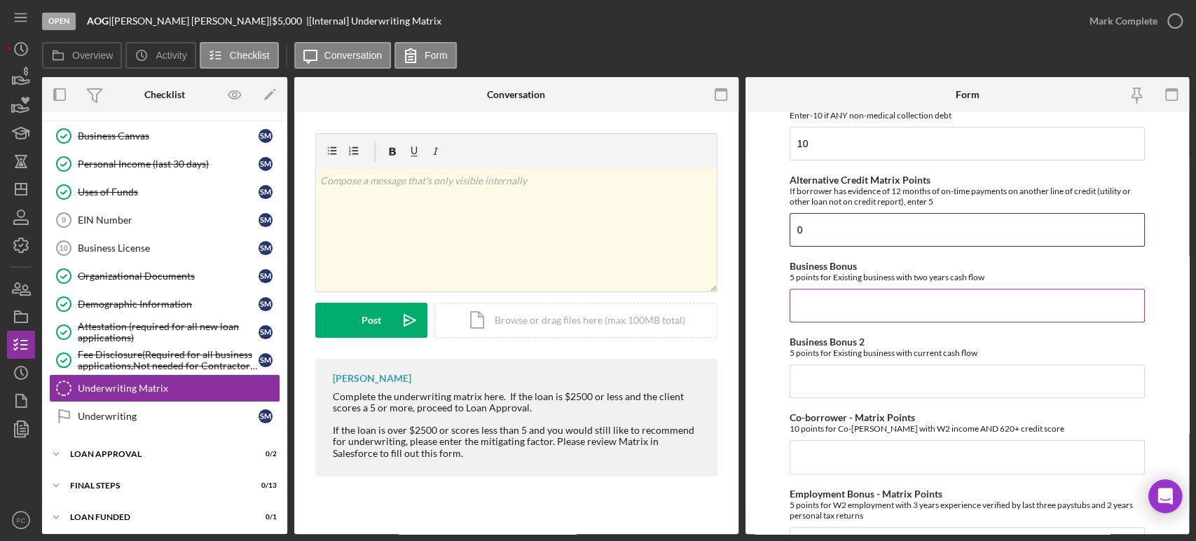
type input "0"
click at [824, 302] on input "Business Bonus" at bounding box center [967, 306] width 355 height 34
type input "0"
click at [816, 373] on input "Business Bonus 2" at bounding box center [967, 381] width 355 height 34
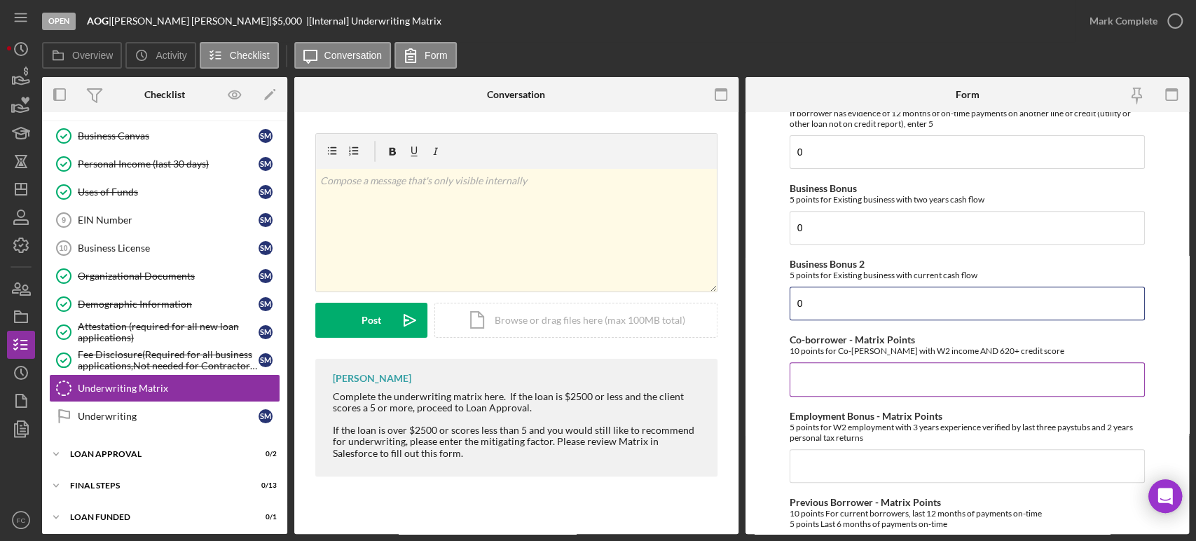
type input "0"
click at [816, 366] on input "Co-borrower - Matrix Points" at bounding box center [967, 379] width 355 height 34
type input "0"
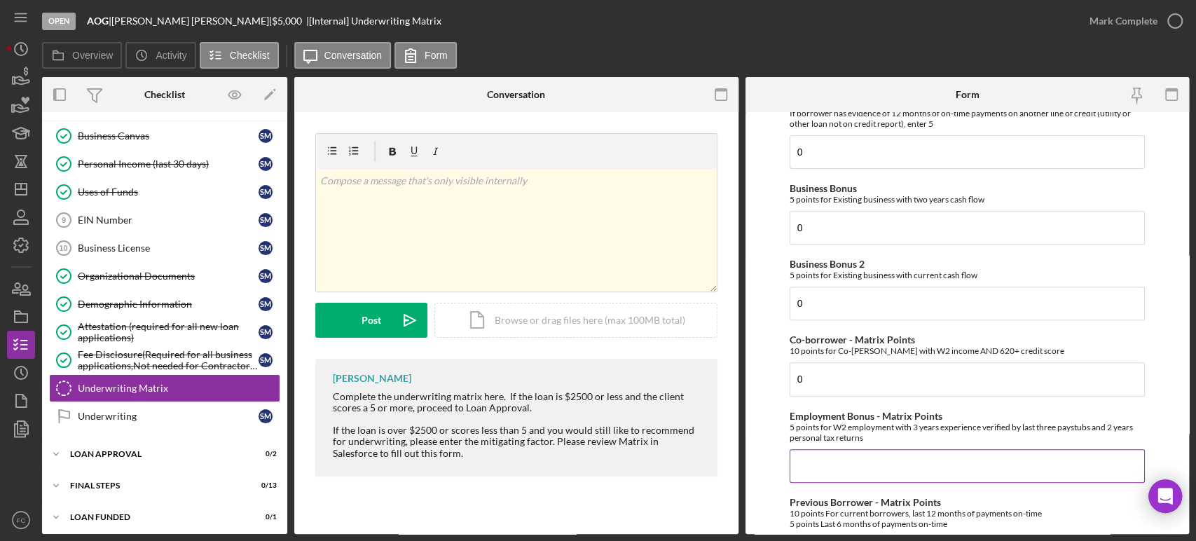
click at [810, 451] on input "Employment Bonus - Matrix Points" at bounding box center [967, 466] width 355 height 34
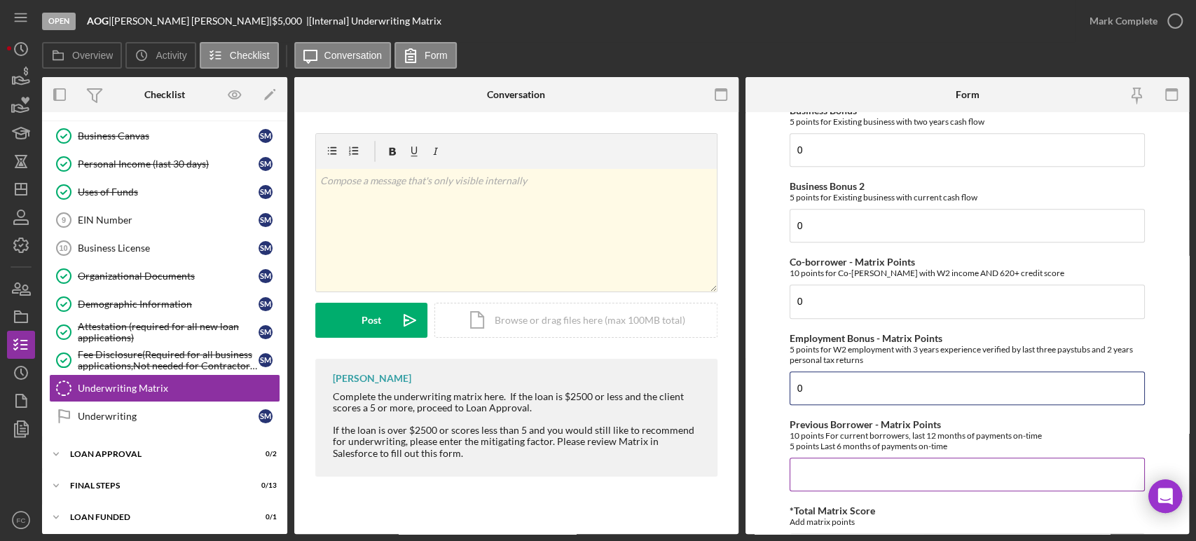
type input "0"
click at [810, 460] on input "Previous Borrower - Matrix Points" at bounding box center [967, 475] width 355 height 34
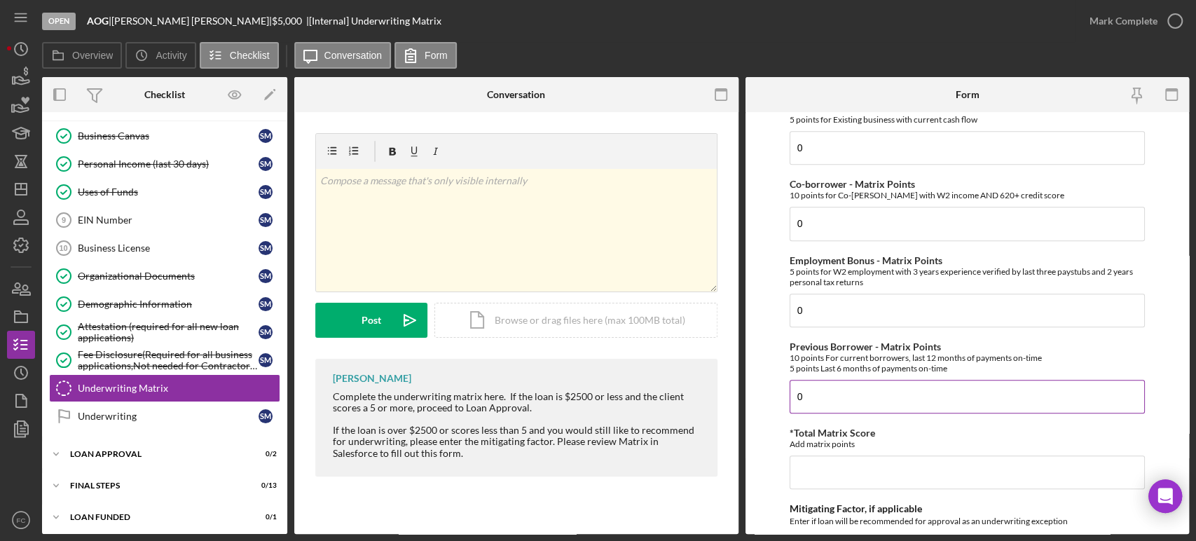
type input "0"
click at [810, 460] on input "*Total Matrix Score" at bounding box center [967, 473] width 355 height 34
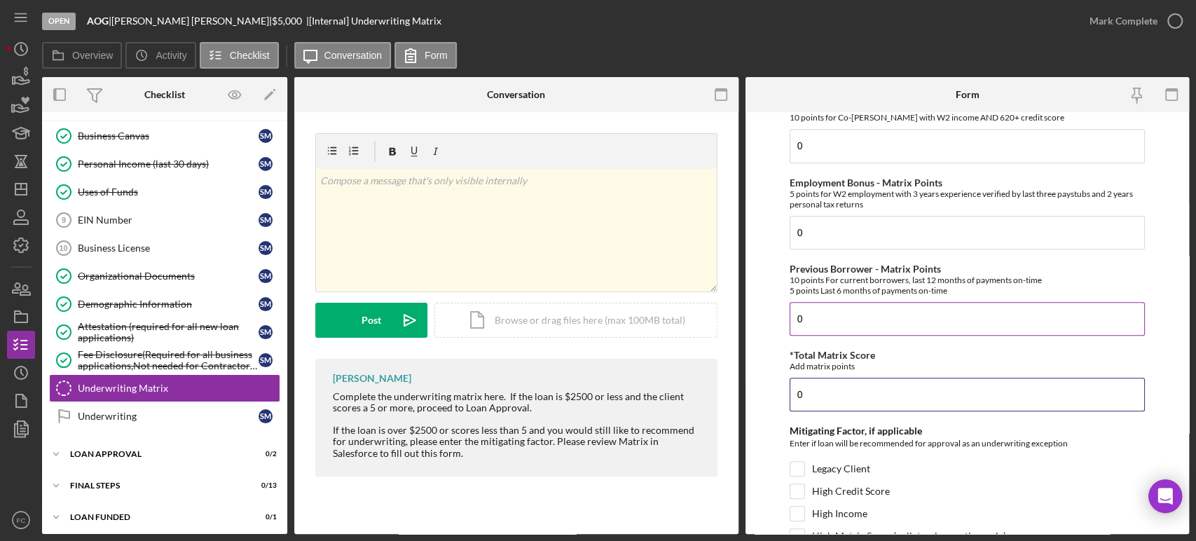
scroll to position [701, 0]
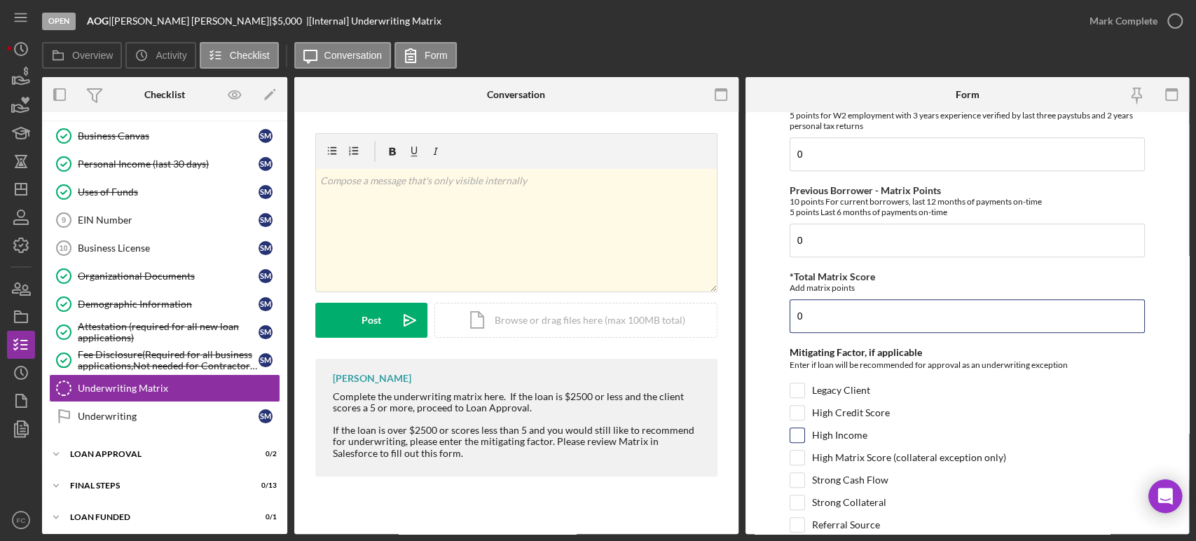
type input "0"
click at [803, 434] on input "High Income" at bounding box center [798, 435] width 14 height 14
checkbox input "true"
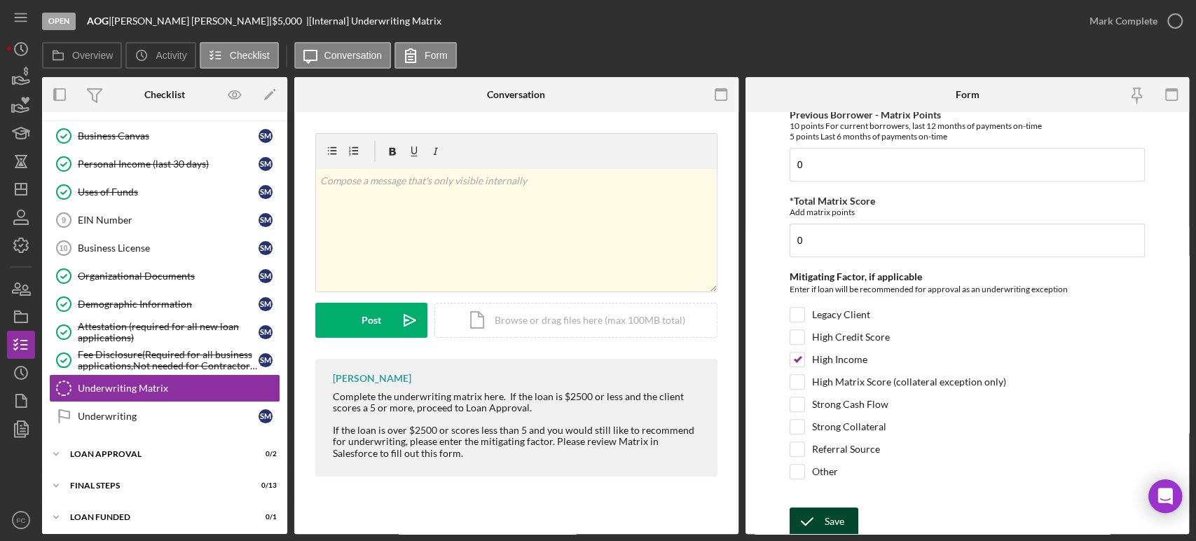
click at [815, 520] on icon "submit" at bounding box center [807, 521] width 35 height 35
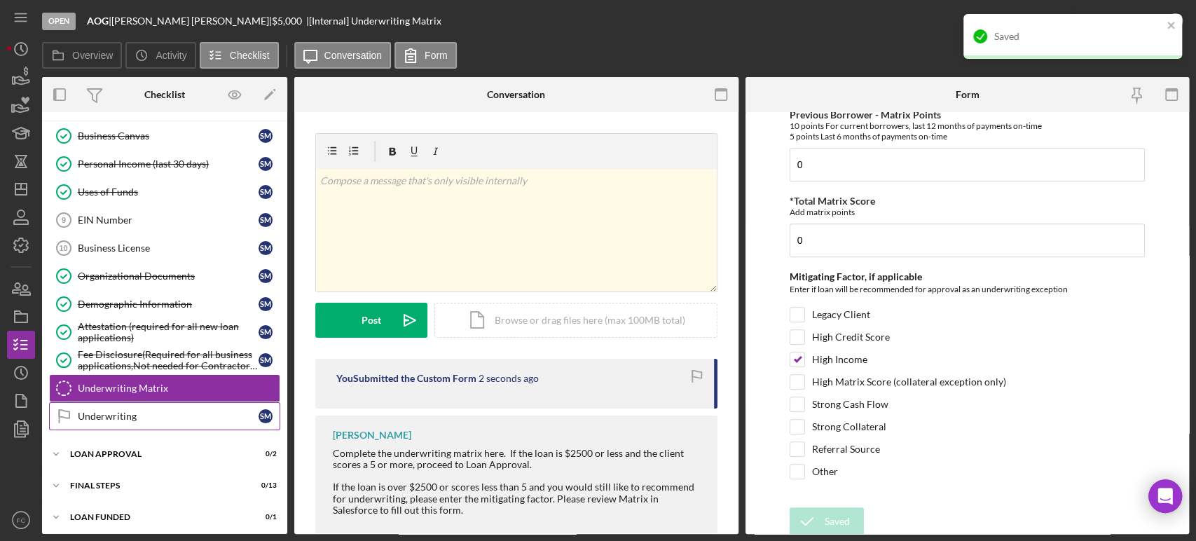
click at [127, 414] on div "Underwriting" at bounding box center [168, 416] width 181 height 11
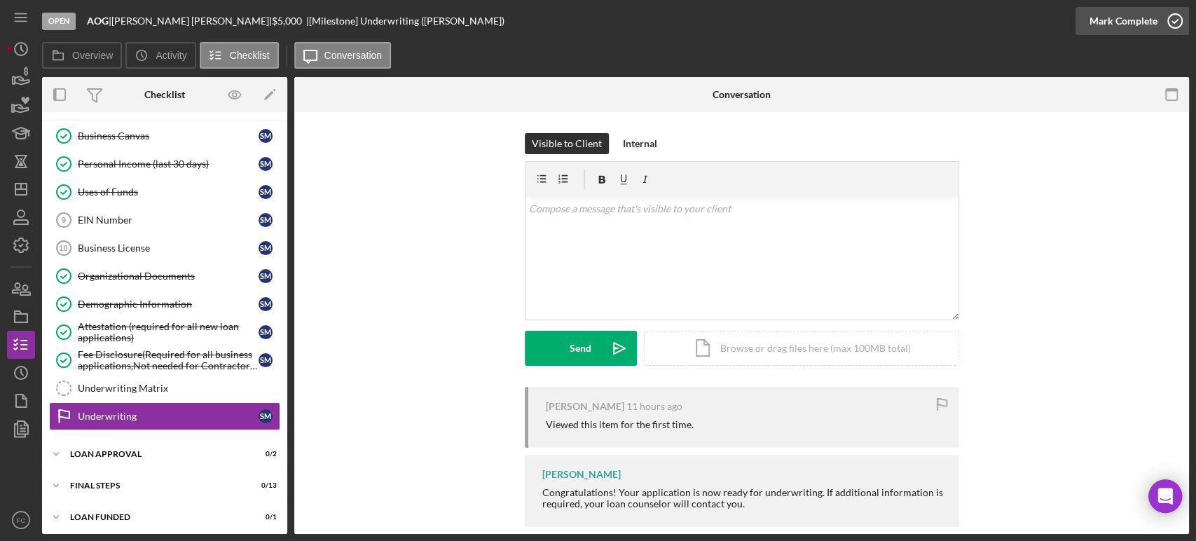
click at [1174, 21] on icon "button" at bounding box center [1175, 21] width 35 height 35
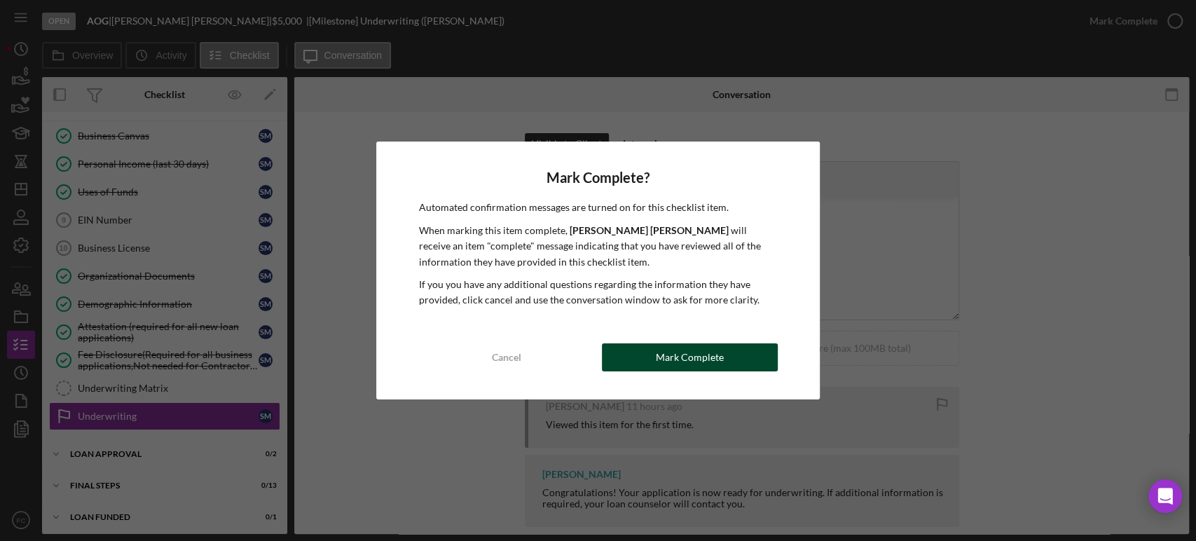
click at [624, 349] on button "Mark Complete" at bounding box center [690, 357] width 176 height 28
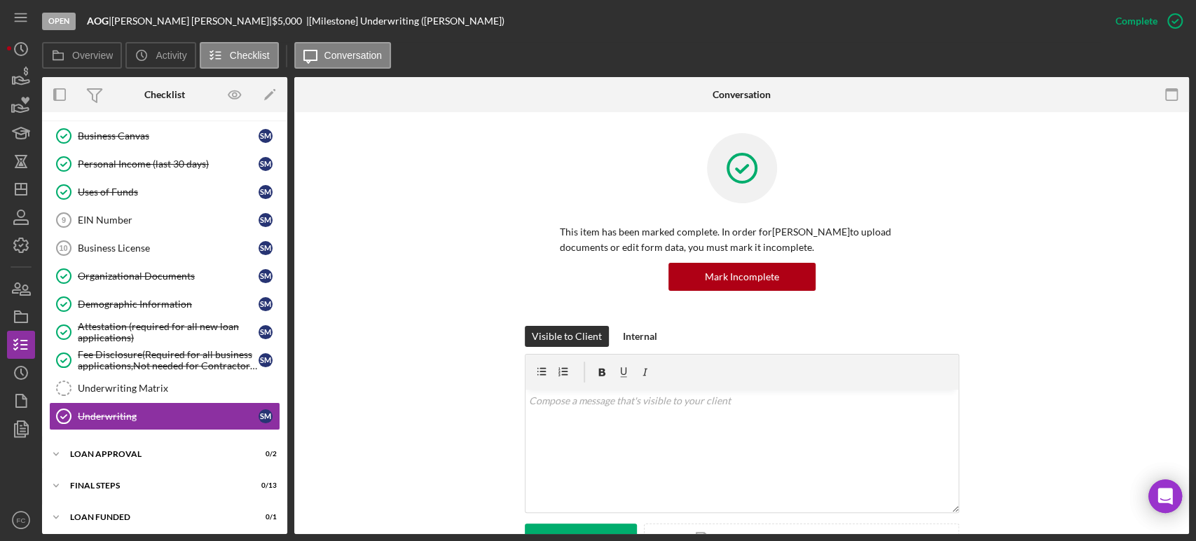
click at [101, 468] on div "Icon/Expander INQUIRY INFORMATION 4 / 11 Icon/Expander Eligibility 2 / 4 Credit…" at bounding box center [164, 221] width 245 height 622
click at [111, 442] on div "Icon/Expander Loan Approval 0 / 2" at bounding box center [164, 454] width 245 height 28
click at [156, 479] on div "Loan Approval" at bounding box center [179, 483] width 202 height 11
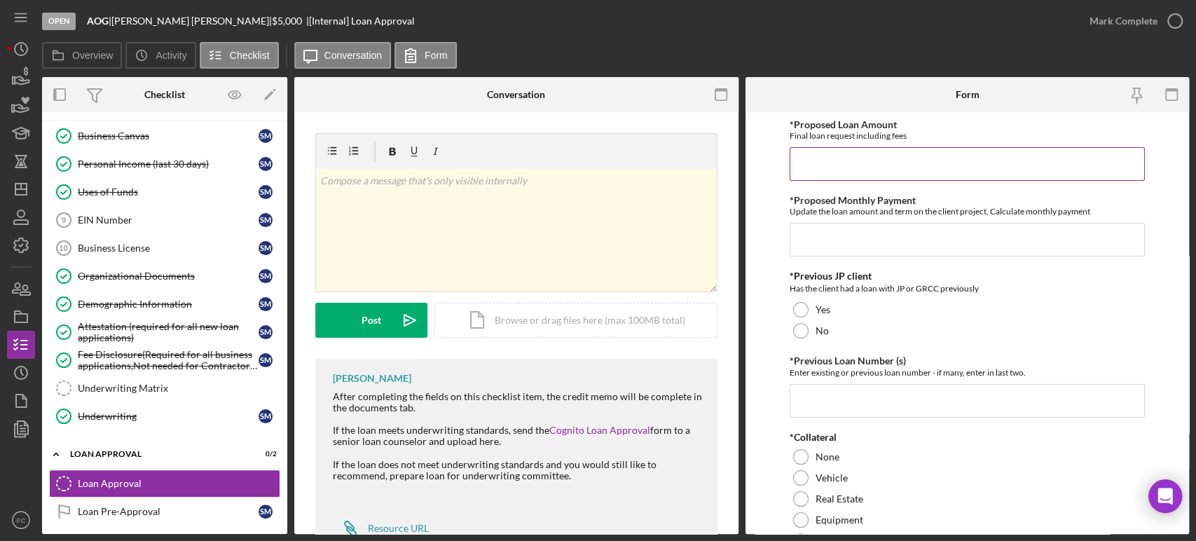
click at [857, 170] on input "*Proposed Loan Amount" at bounding box center [967, 164] width 355 height 34
type input "$5,000"
click at [807, 240] on input "*Proposed Monthly Payment" at bounding box center [967, 240] width 355 height 34
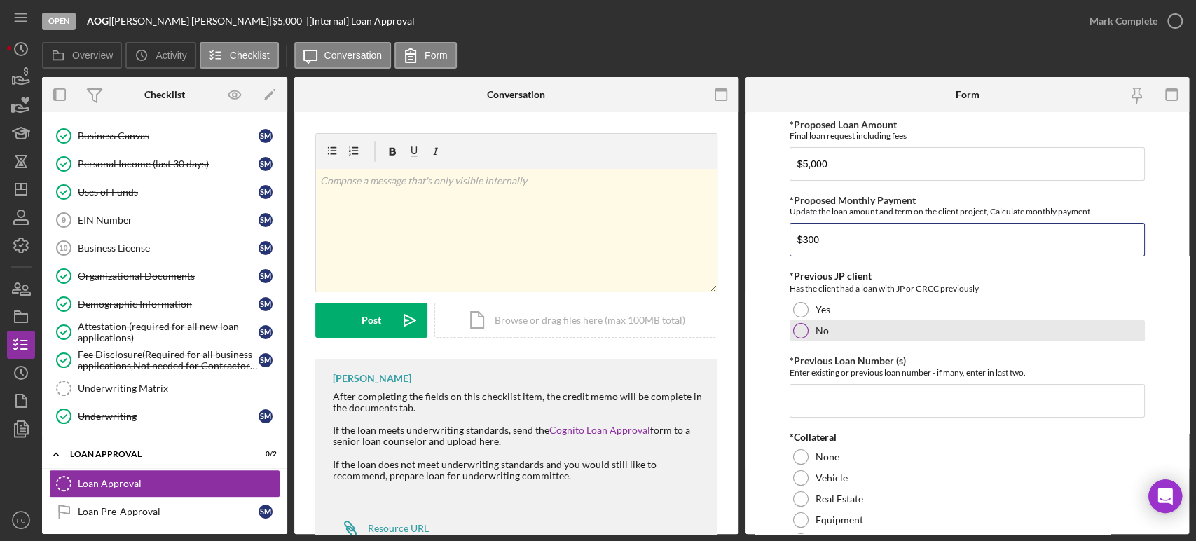
type input "$300"
click at [800, 332] on div at bounding box center [800, 330] width 15 height 15
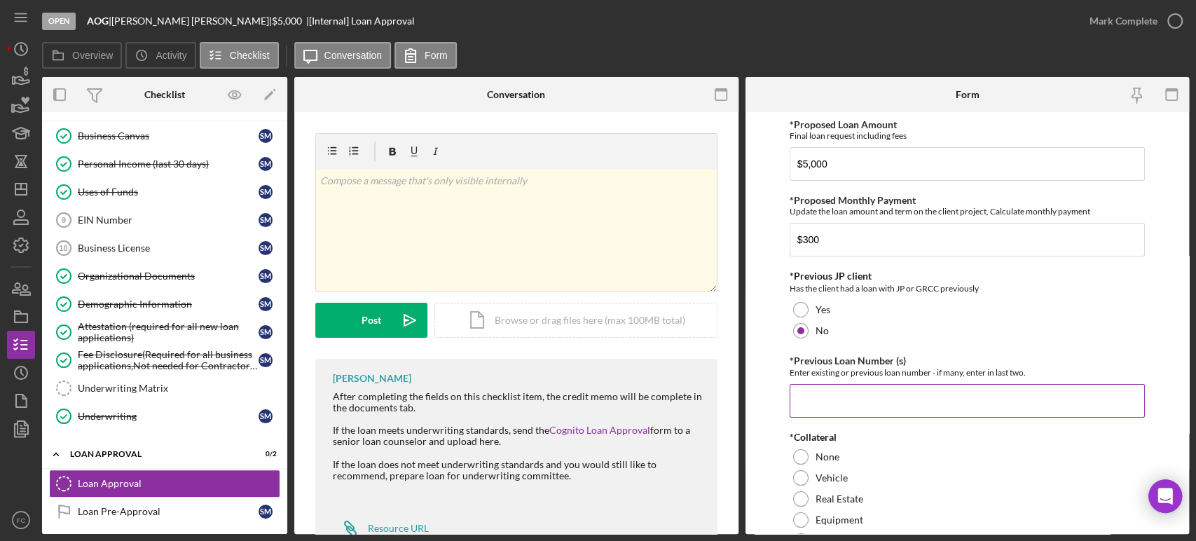
click at [798, 384] on input "*Previous Loan Number (s)" at bounding box center [967, 401] width 355 height 34
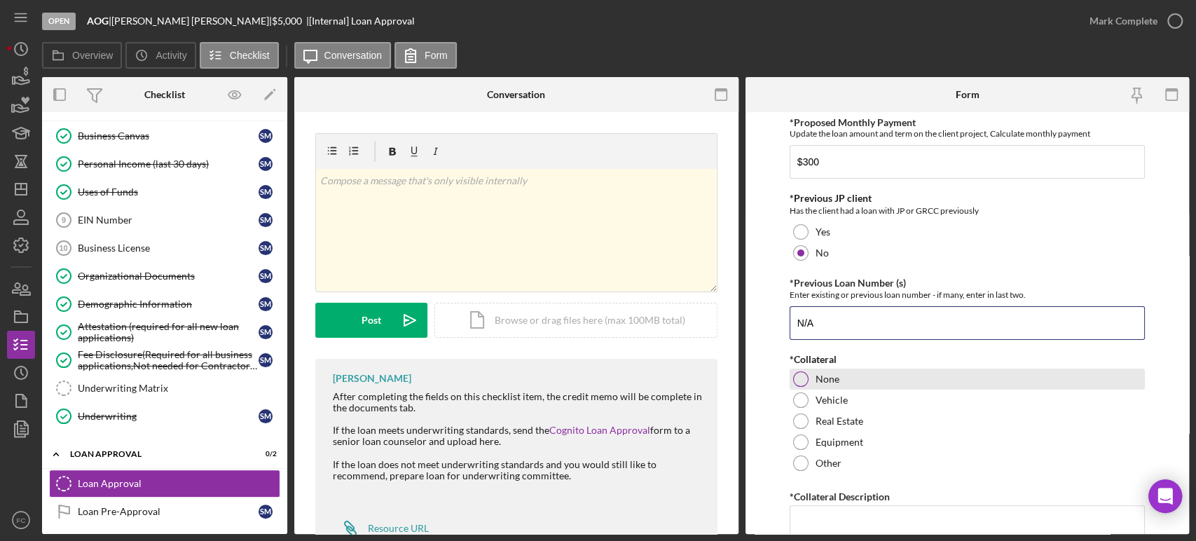
type input "N/A"
click at [803, 377] on div at bounding box center [800, 378] width 15 height 15
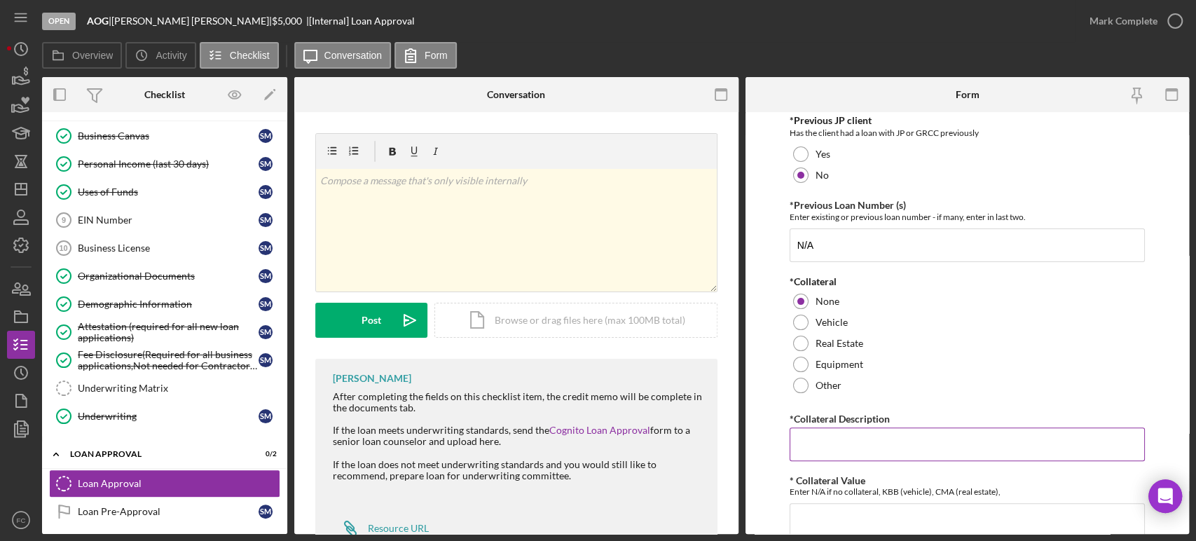
scroll to position [233, 0]
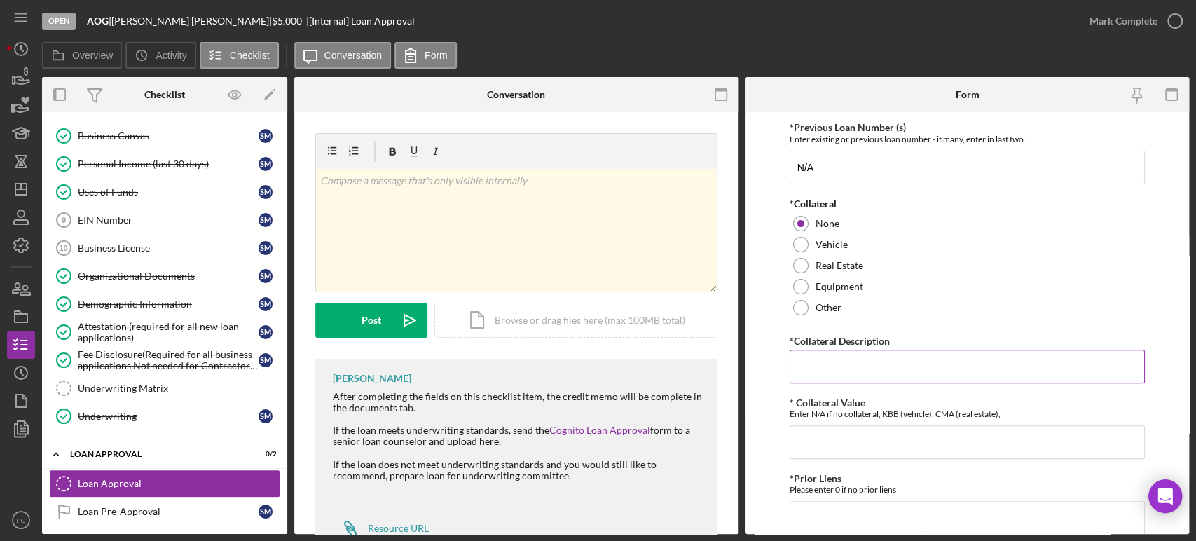
click at [826, 366] on input "*Collateral Description" at bounding box center [967, 367] width 355 height 34
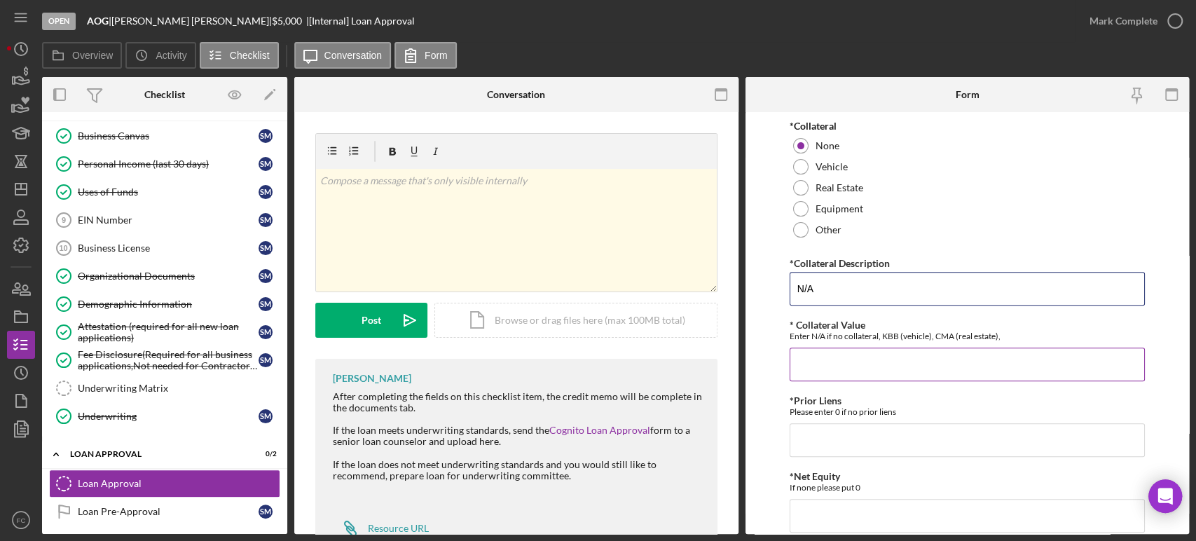
type input "N/A"
click at [831, 362] on input "* Collateral Value" at bounding box center [967, 365] width 355 height 34
type input "0"
click at [812, 437] on input "*Prior Liens" at bounding box center [967, 440] width 355 height 34
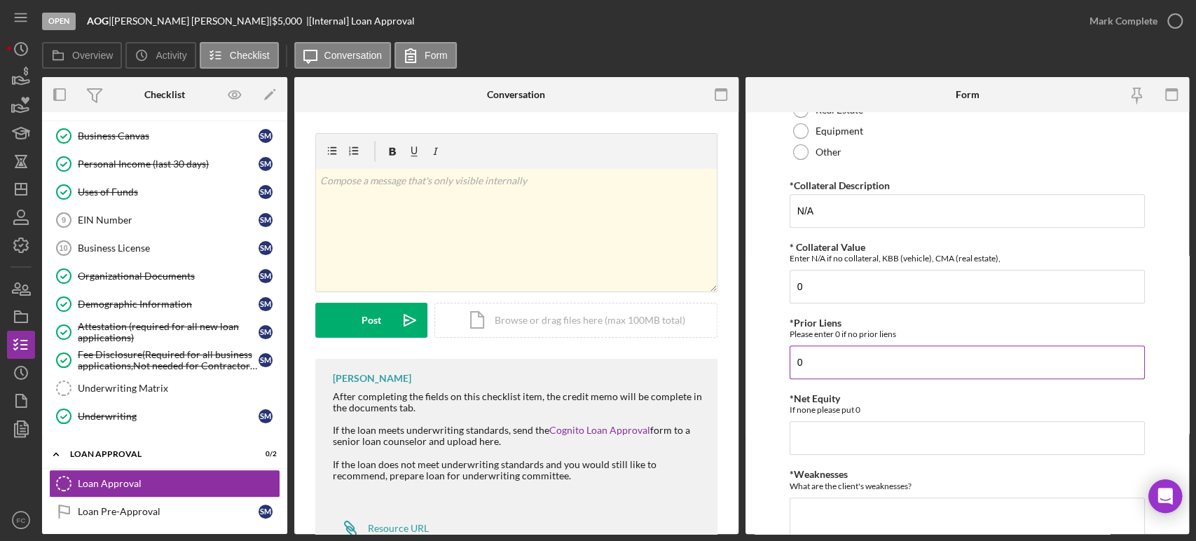
type input "0"
click at [812, 437] on input "*Net Equity" at bounding box center [967, 438] width 355 height 34
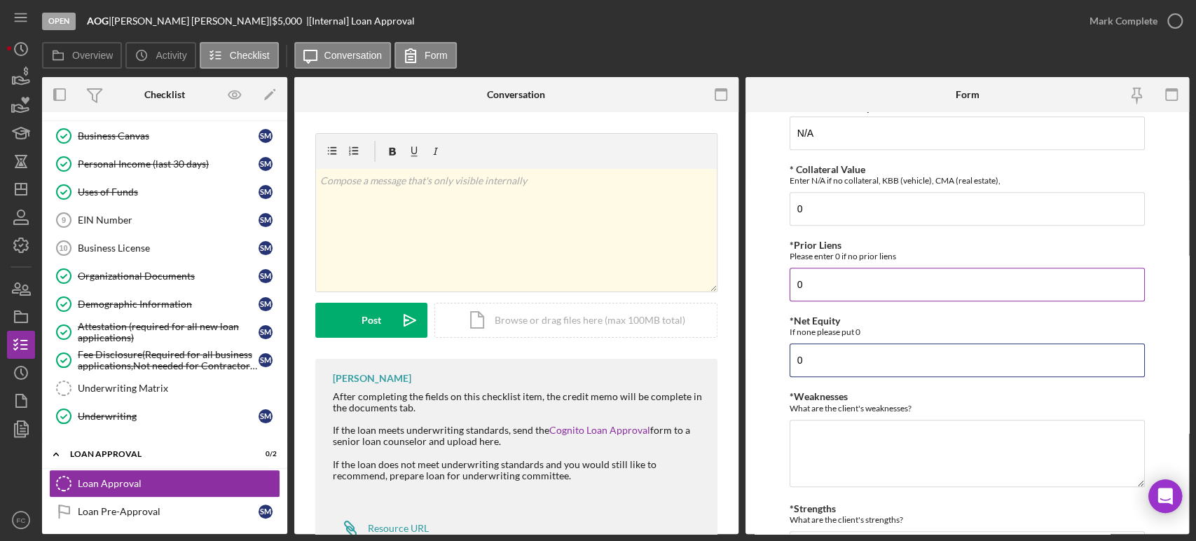
type input "0"
click at [812, 437] on textarea "*Weaknesses" at bounding box center [967, 453] width 355 height 67
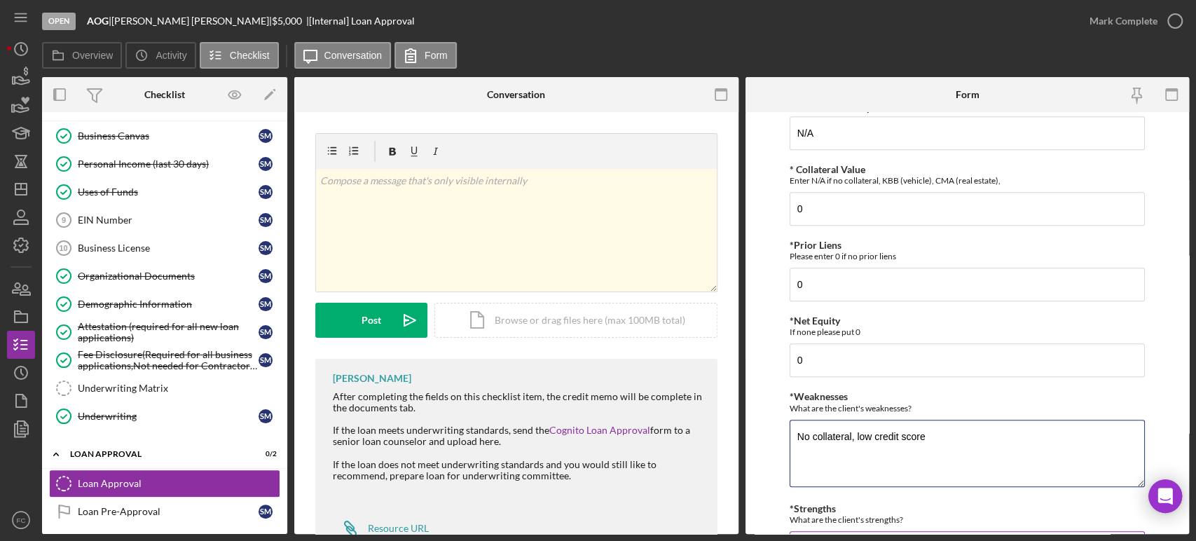
scroll to position [545, 0]
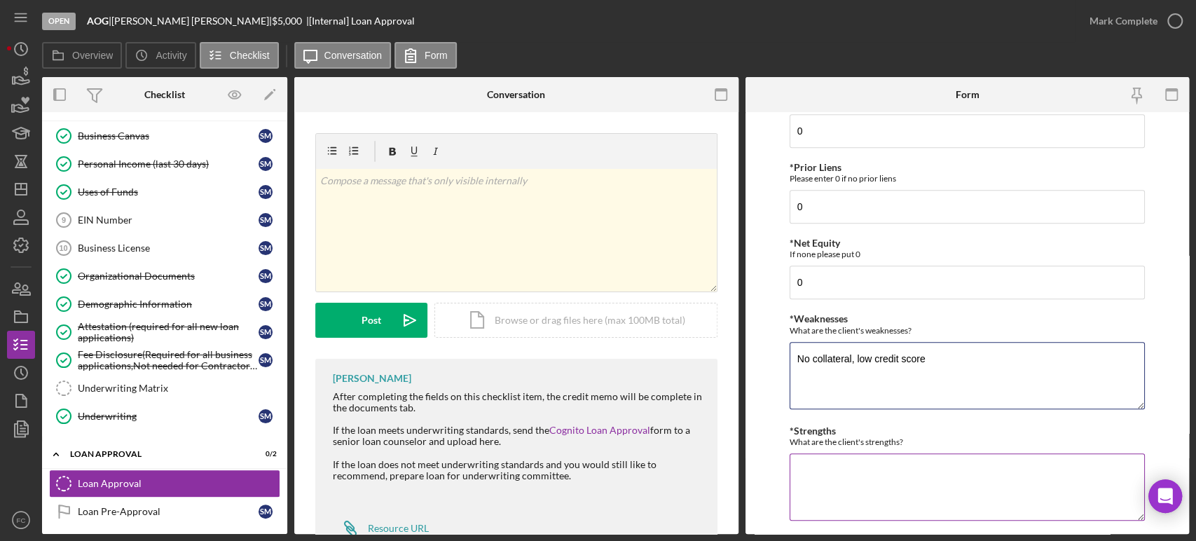
type textarea "No collateral, low credit score"
click at [858, 472] on textarea "*Strengths" at bounding box center [967, 486] width 355 height 67
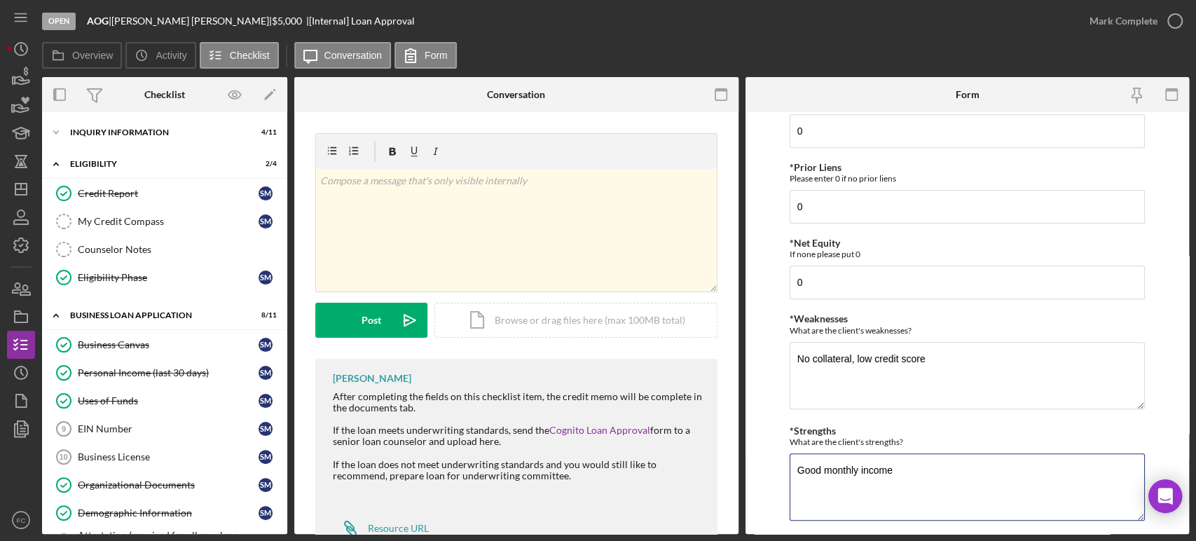
scroll to position [657, 0]
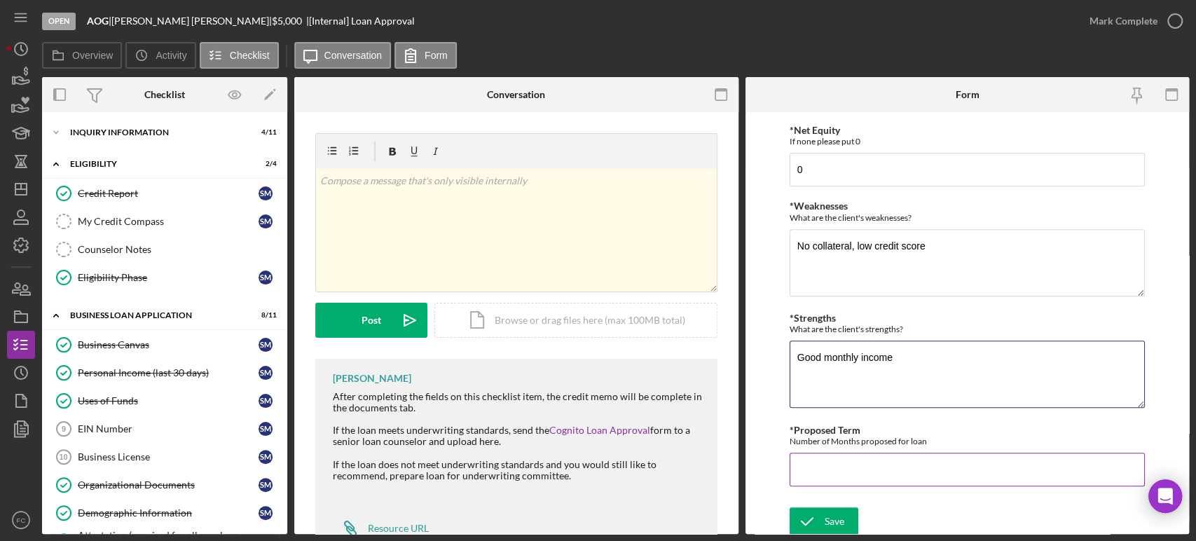
type textarea "Good monthly income"
click at [845, 469] on input "*Proposed Term" at bounding box center [967, 470] width 355 height 34
type input "48"
click at [819, 512] on icon "submit" at bounding box center [807, 521] width 35 height 35
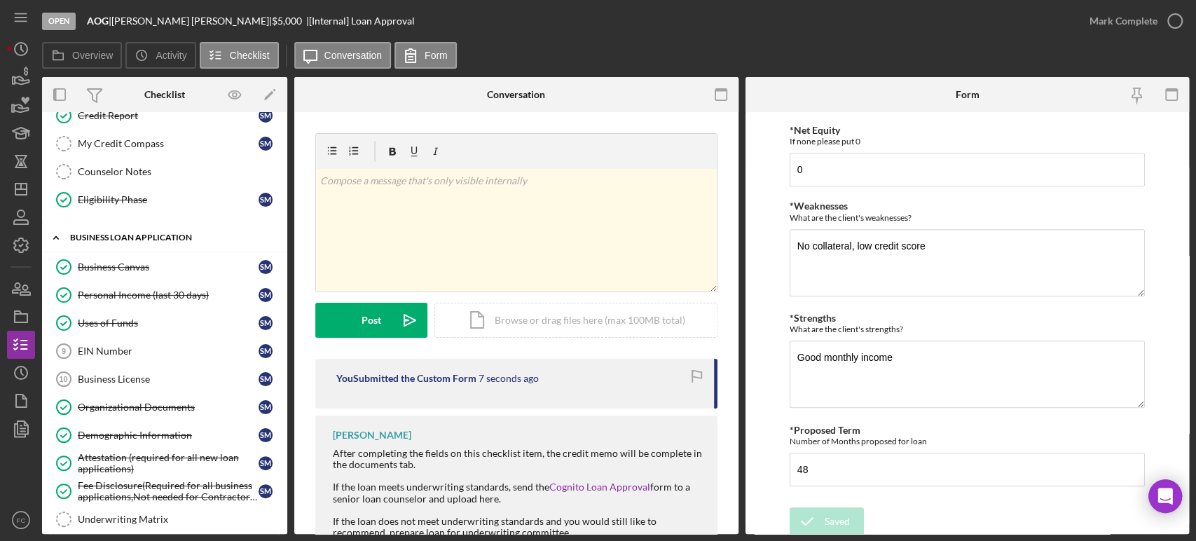
scroll to position [0, 0]
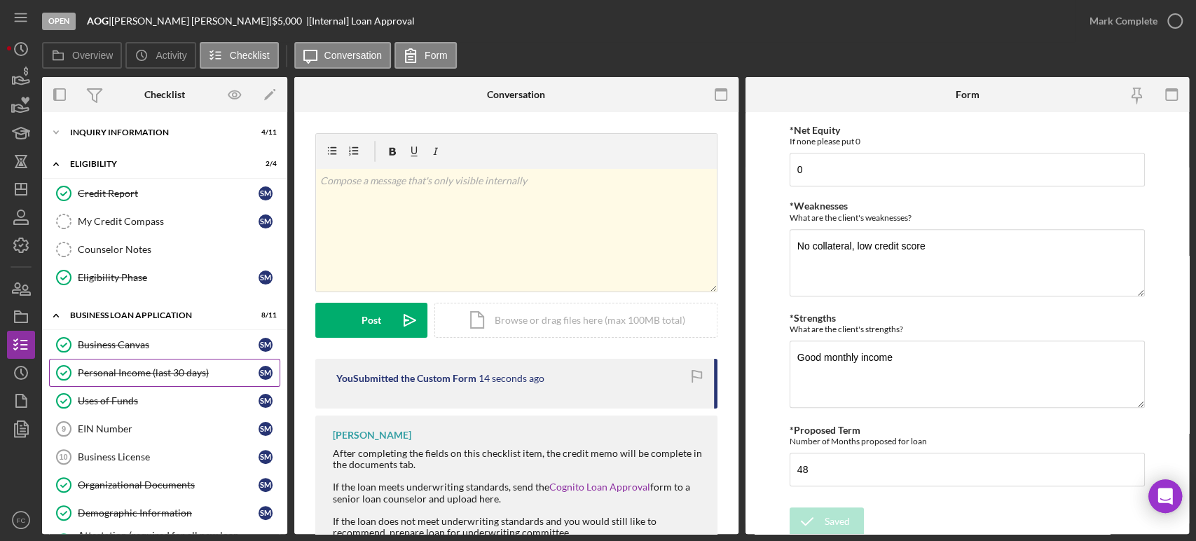
click at [107, 371] on div "Personal Income (last 30 days)" at bounding box center [168, 372] width 181 height 11
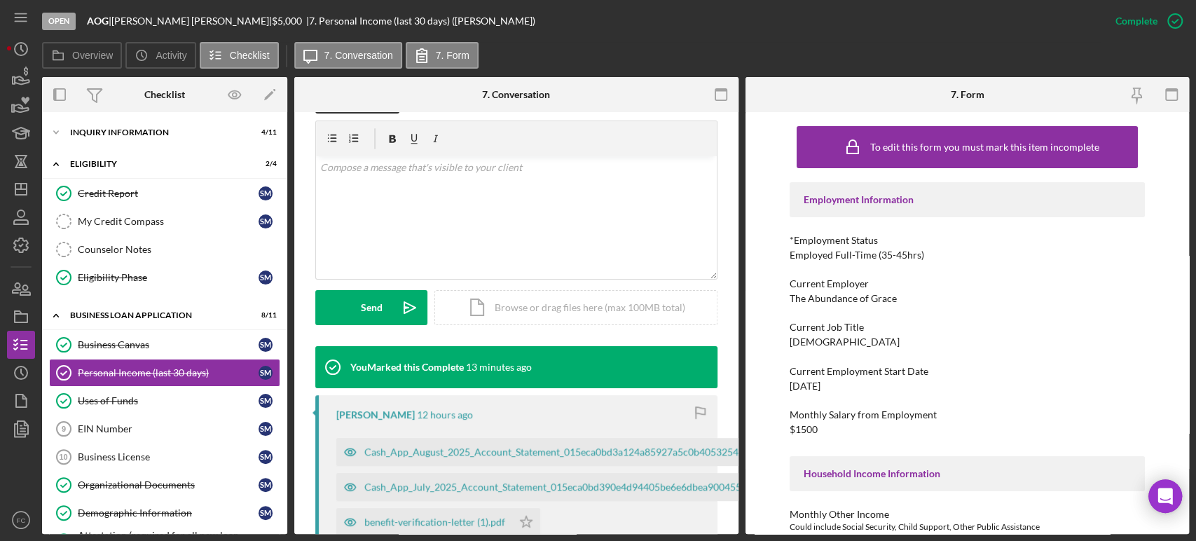
scroll to position [311, 0]
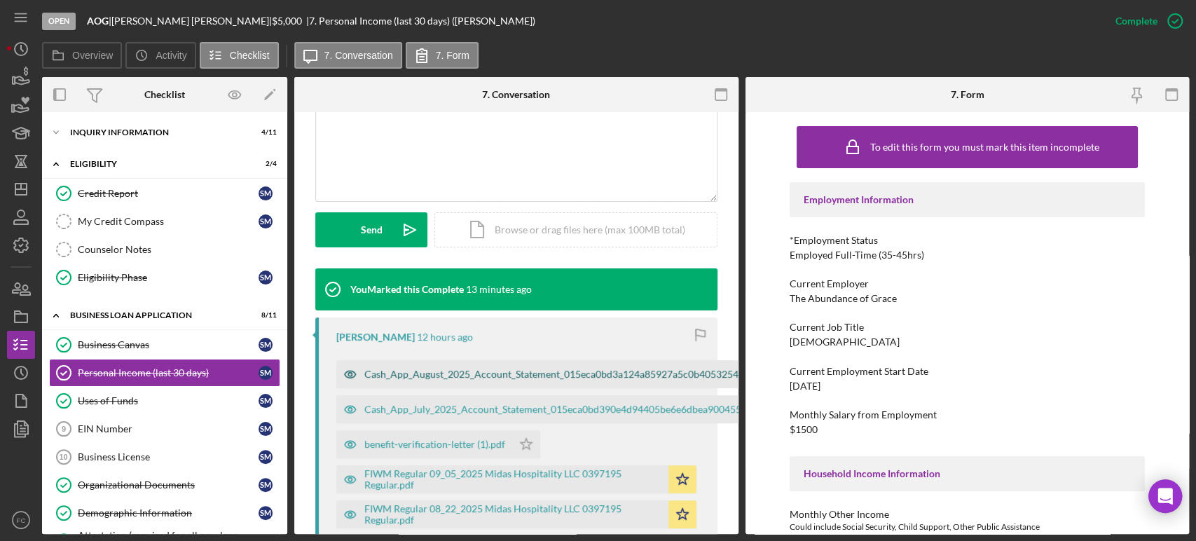
click at [424, 378] on div "Cash_App_August_2025_Account_Statement_015eca0bd3a124a85927a5c0b405325427f80aa7…" at bounding box center [824, 374] width 921 height 11
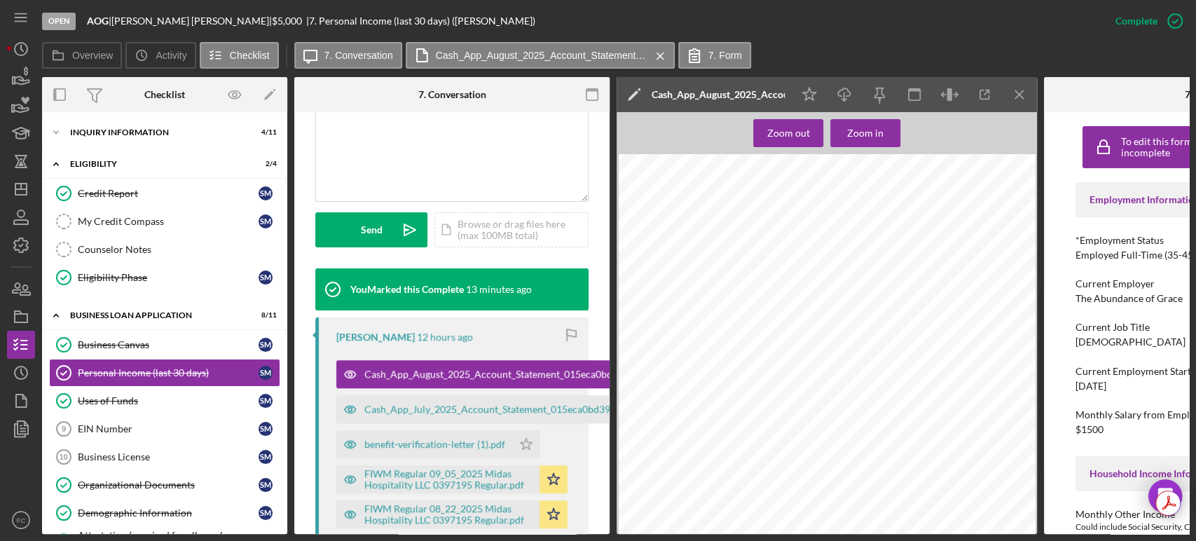
scroll to position [233, 0]
drag, startPoint x: 849, startPoint y: 388, endPoint x: 715, endPoint y: 228, distance: 208.9
click at [715, 228] on div "1 / 5 PLEASE SEE BELOW FOR NOTICE OF UPDATE TO THE CASH APP TERMS OF SERVICE, T…" at bounding box center [827, 216] width 417 height 590
click at [428, 445] on div "benefit-verification-letter (1).pdf" at bounding box center [434, 444] width 141 height 11
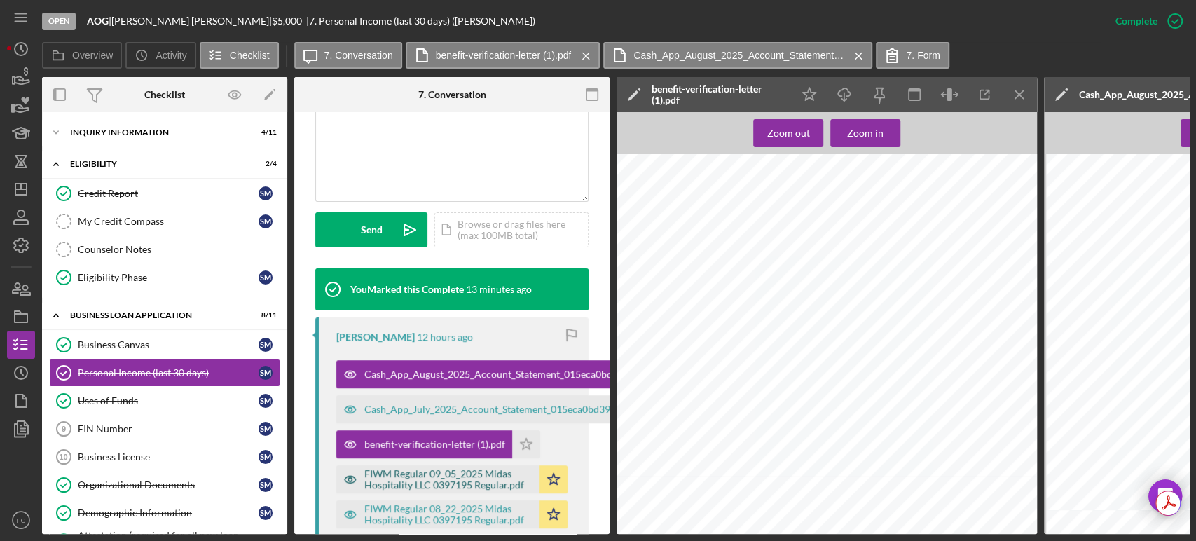
click at [421, 475] on div "FIWM Regular 09_05_2025 Midas Hospitality LLC 0397195 Regular.pdf" at bounding box center [448, 479] width 168 height 22
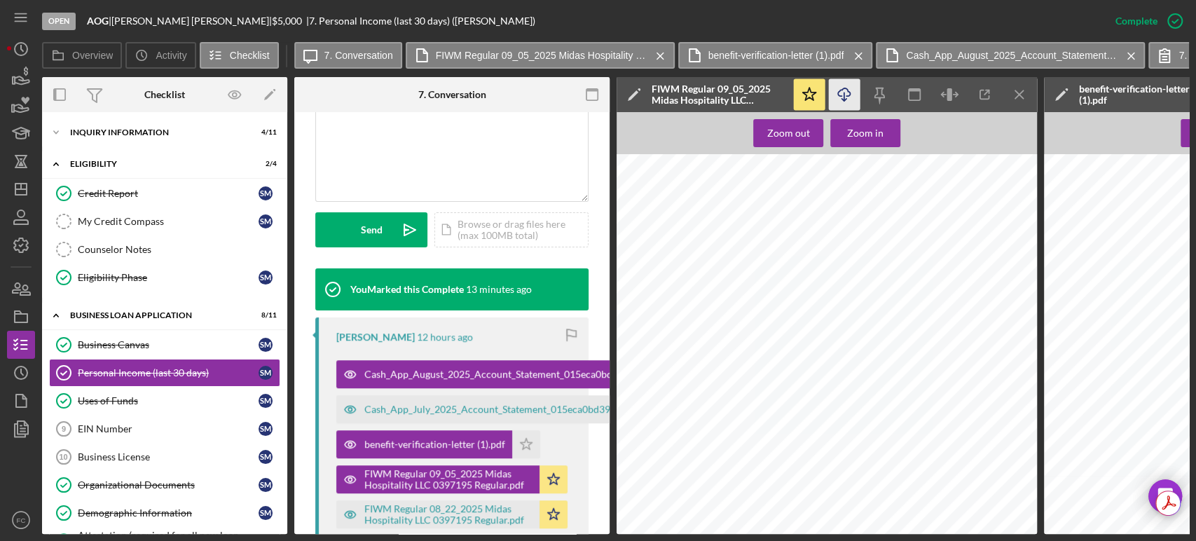
click at [845, 95] on line "button" at bounding box center [845, 97] width 0 height 8
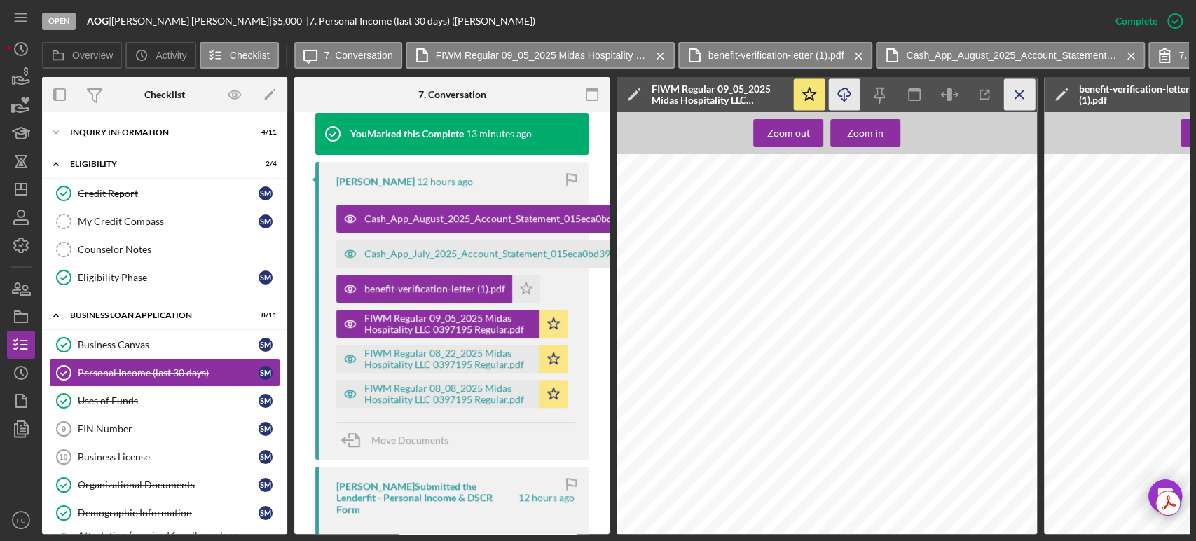
click at [1026, 81] on icon "Icon/Menu Close" at bounding box center [1020, 95] width 32 height 32
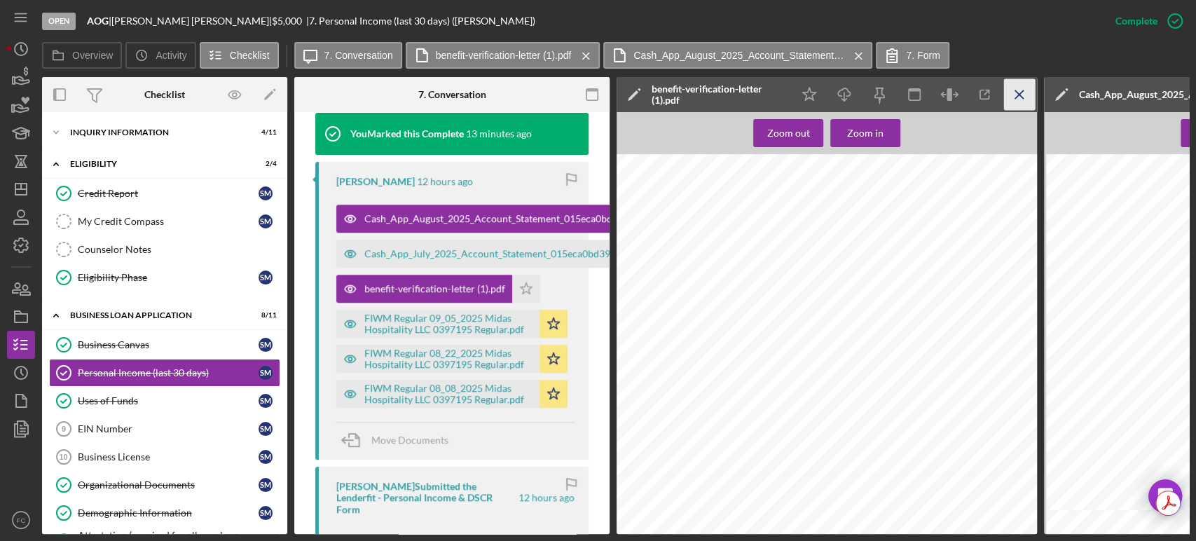
click at [1023, 87] on icon "Icon/Menu Close" at bounding box center [1020, 95] width 32 height 32
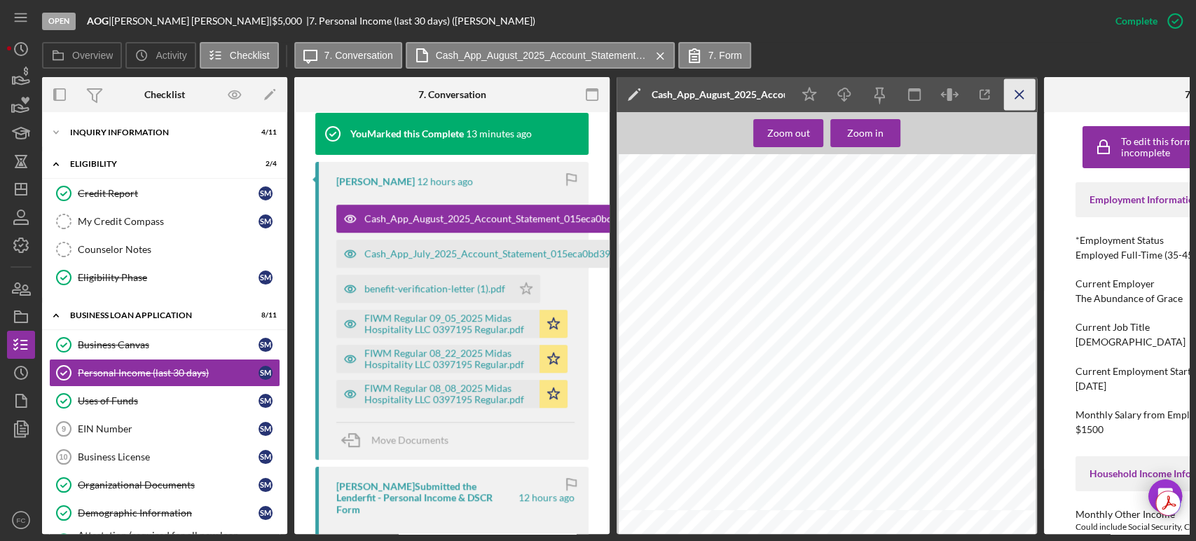
click at [1023, 89] on icon "Icon/Menu Close" at bounding box center [1020, 95] width 32 height 32
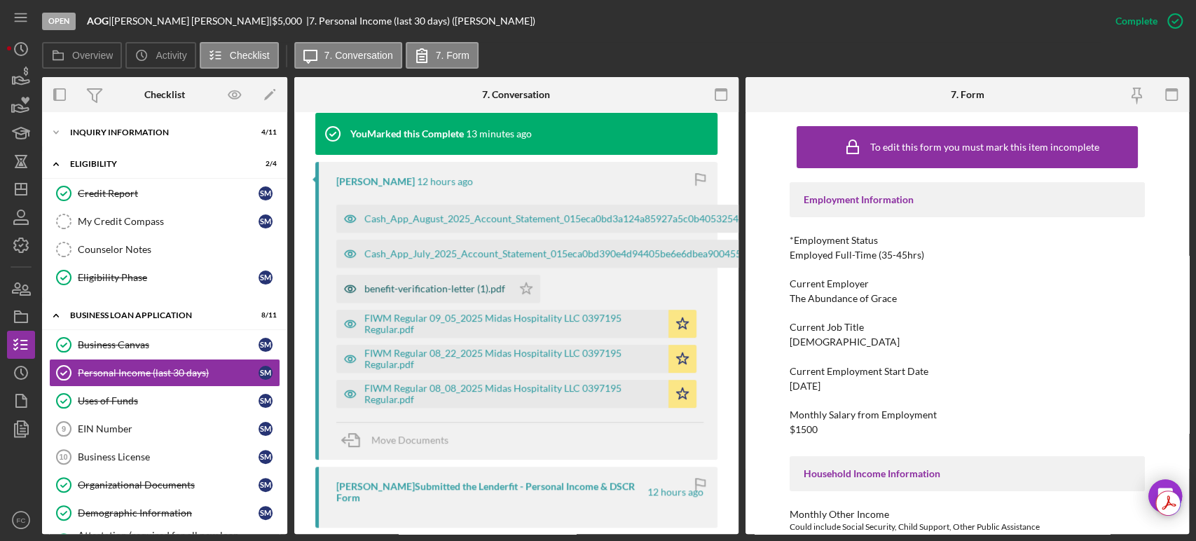
scroll to position [545, 0]
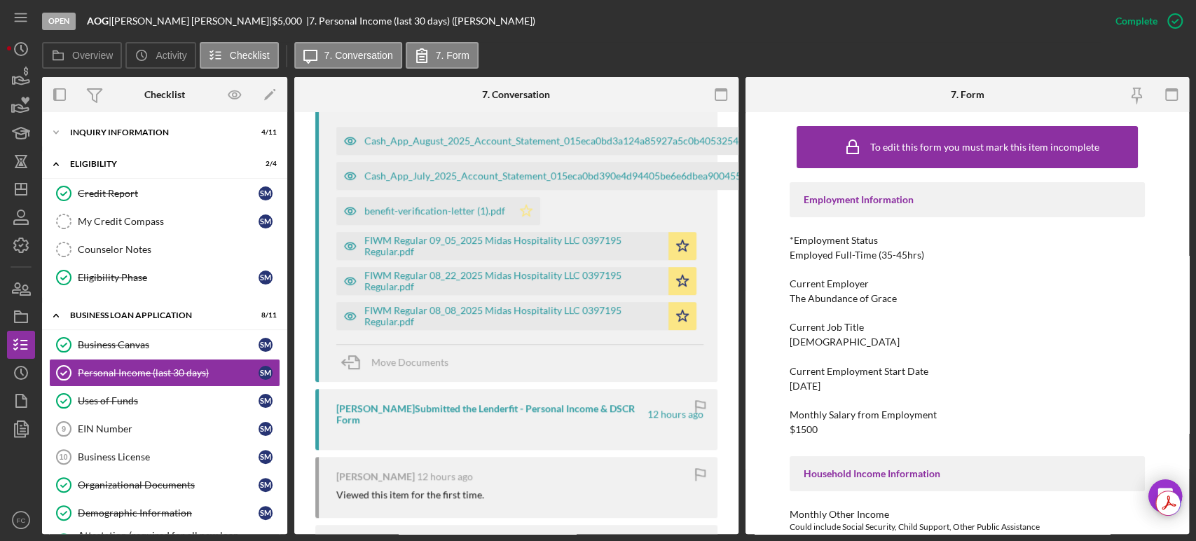
click at [528, 207] on icon "Icon/Star" at bounding box center [526, 211] width 28 height 28
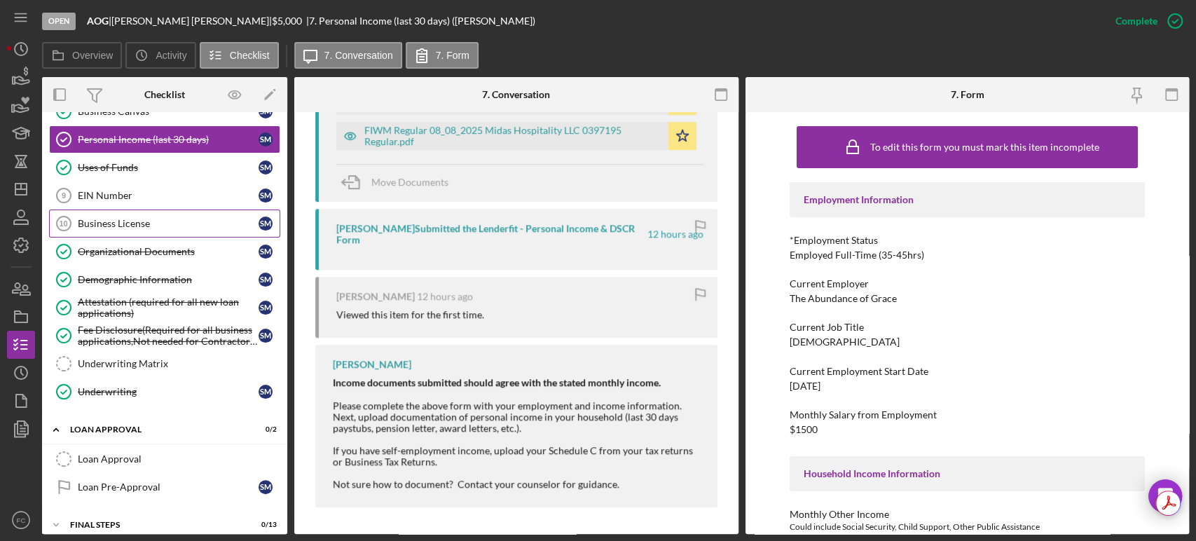
scroll to position [274, 0]
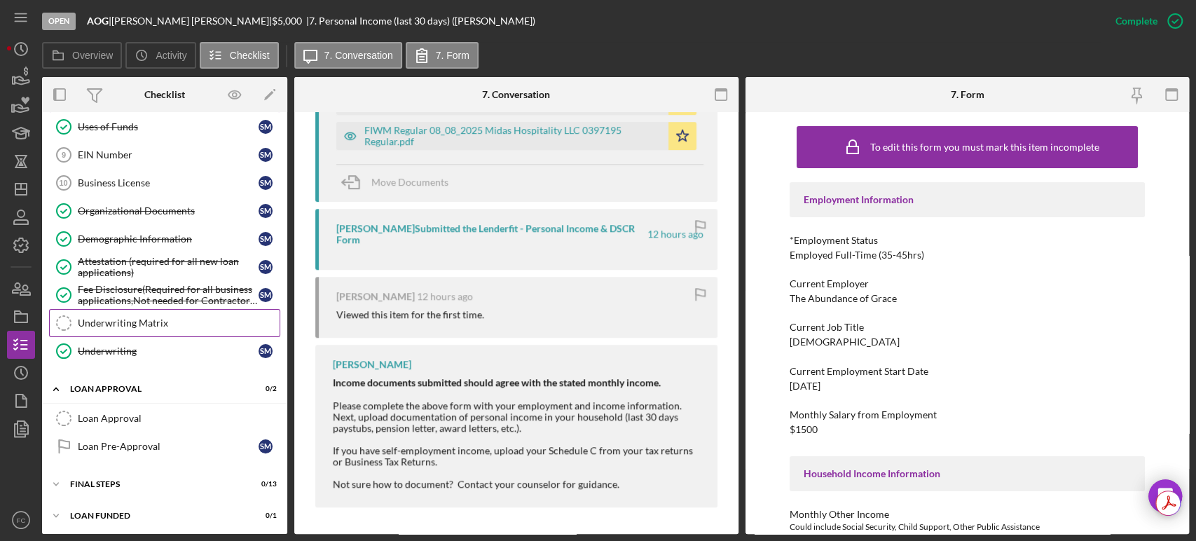
click at [138, 325] on div "Underwriting Matrix" at bounding box center [179, 323] width 202 height 11
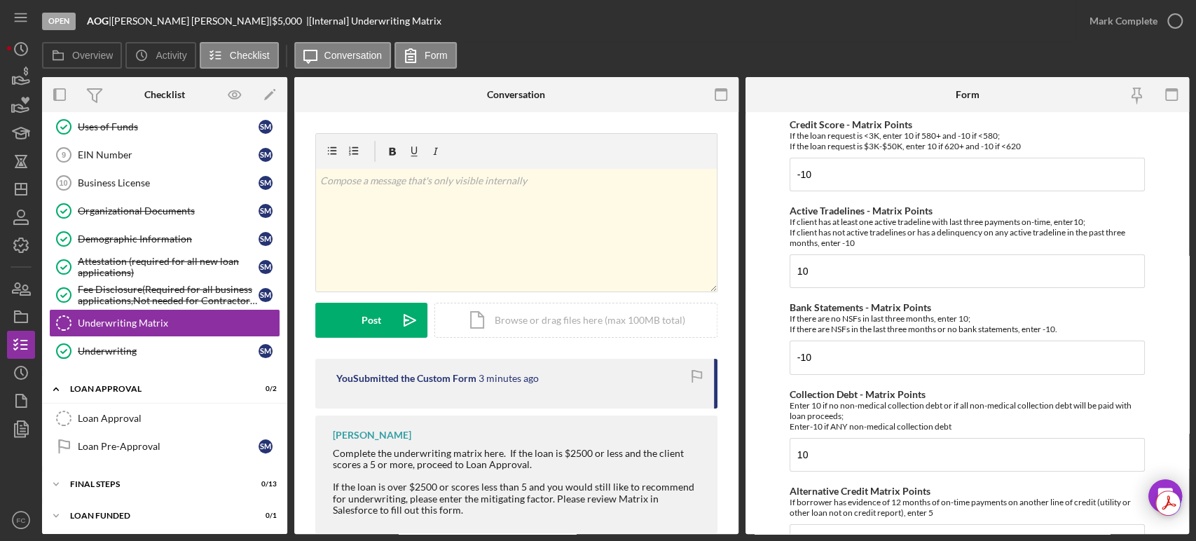
scroll to position [27, 0]
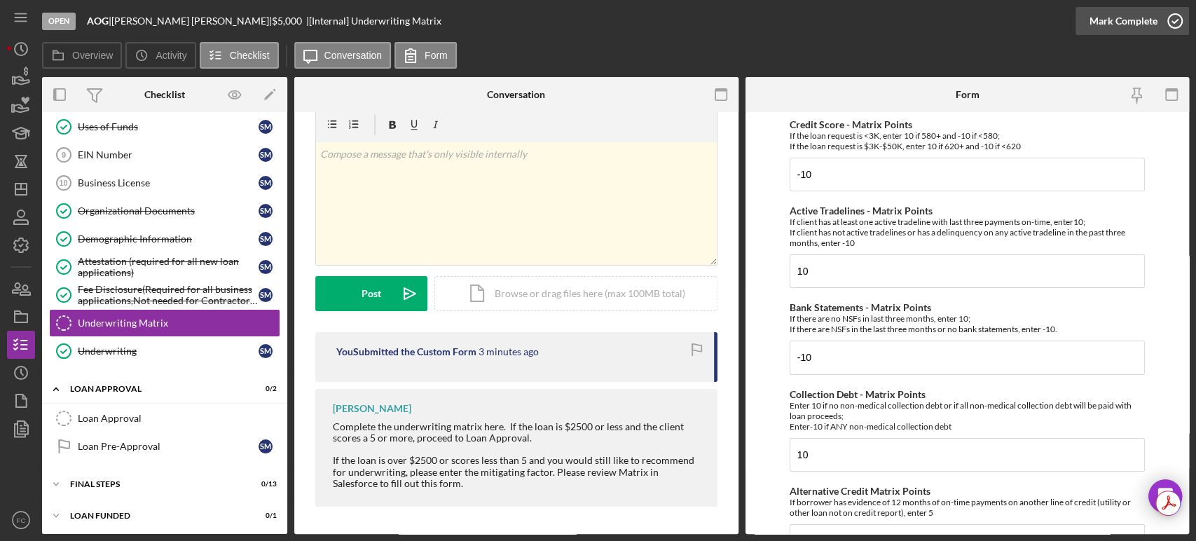
click at [1172, 20] on icon "button" at bounding box center [1175, 21] width 35 height 35
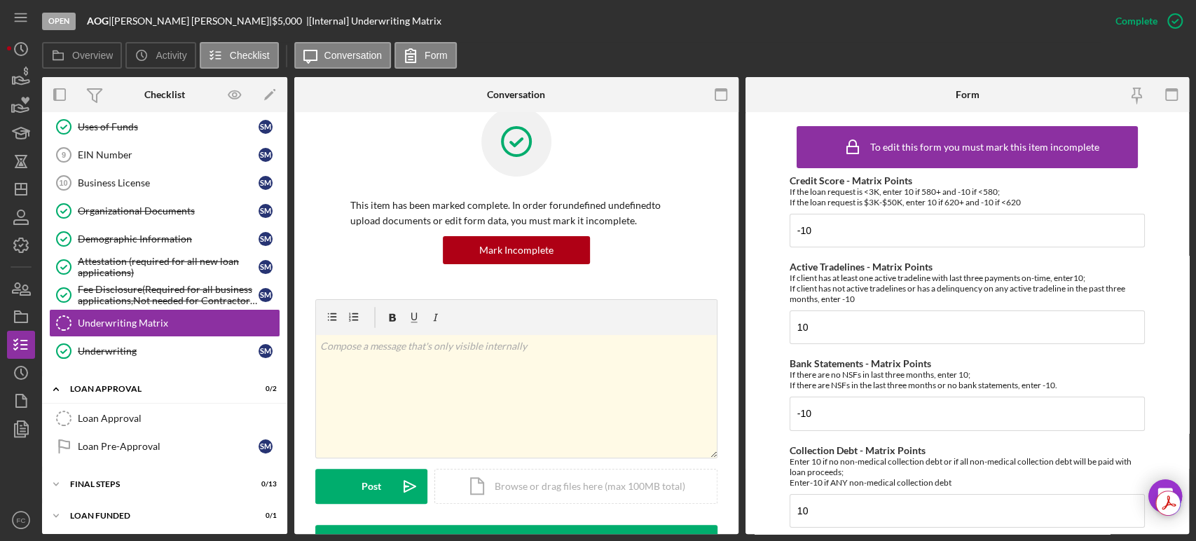
scroll to position [219, 0]
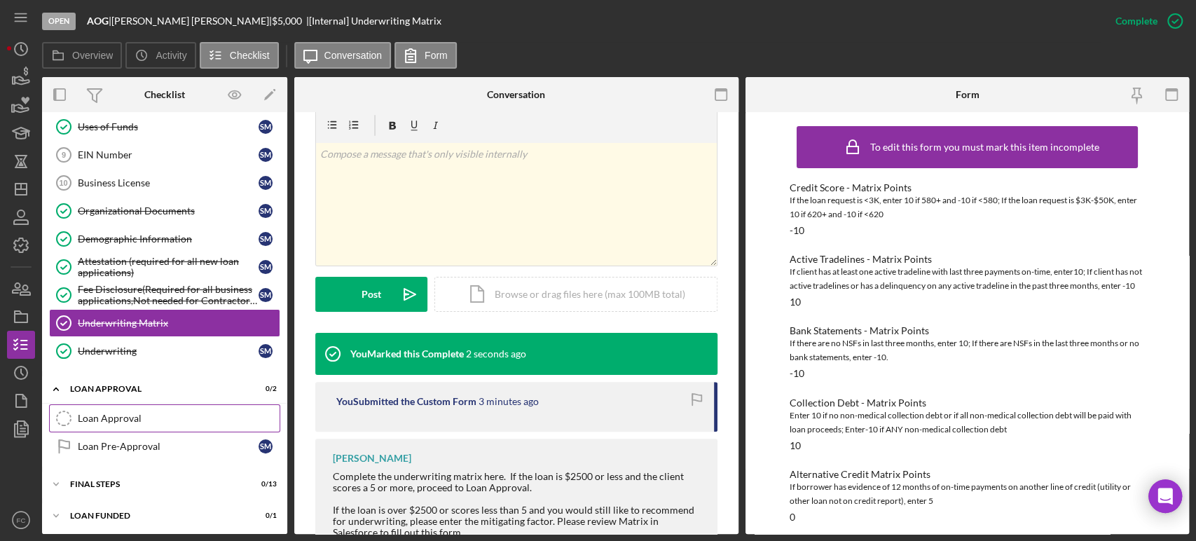
click at [118, 420] on div "Loan Approval" at bounding box center [179, 418] width 202 height 11
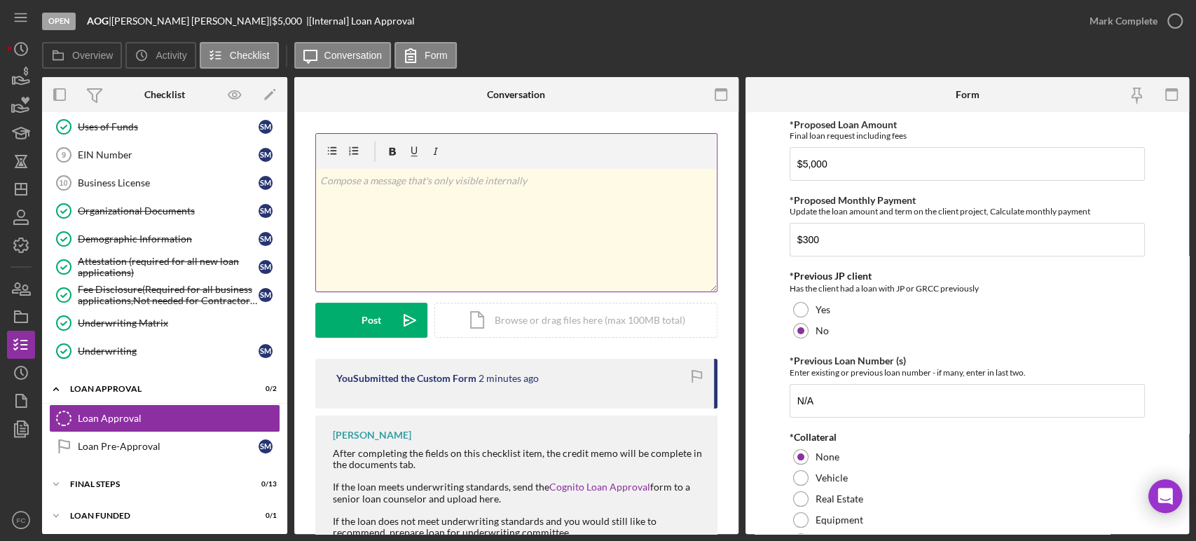
scroll to position [107, 0]
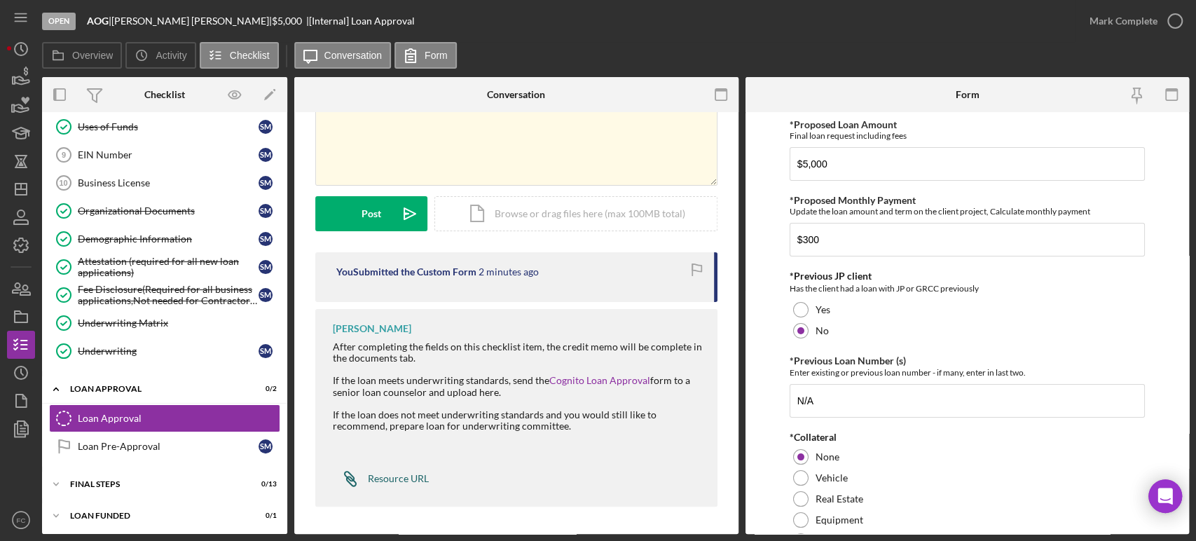
click at [372, 481] on div "Resource URL" at bounding box center [398, 478] width 61 height 11
drag, startPoint x: 121, startPoint y: 20, endPoint x: 193, endPoint y: 21, distance: 72.9
click at [193, 21] on div "[PERSON_NAME] |" at bounding box center [191, 20] width 161 height 11
copy div "[PERSON_NAME]"
click at [21, 185] on line "button" at bounding box center [21, 187] width 0 height 6
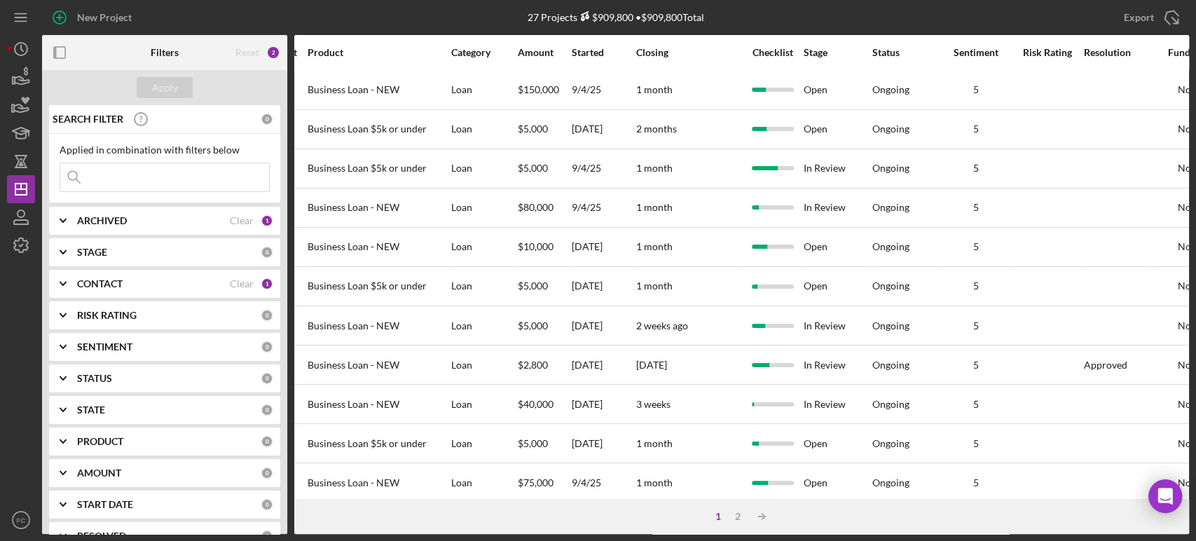
scroll to position [0, 530]
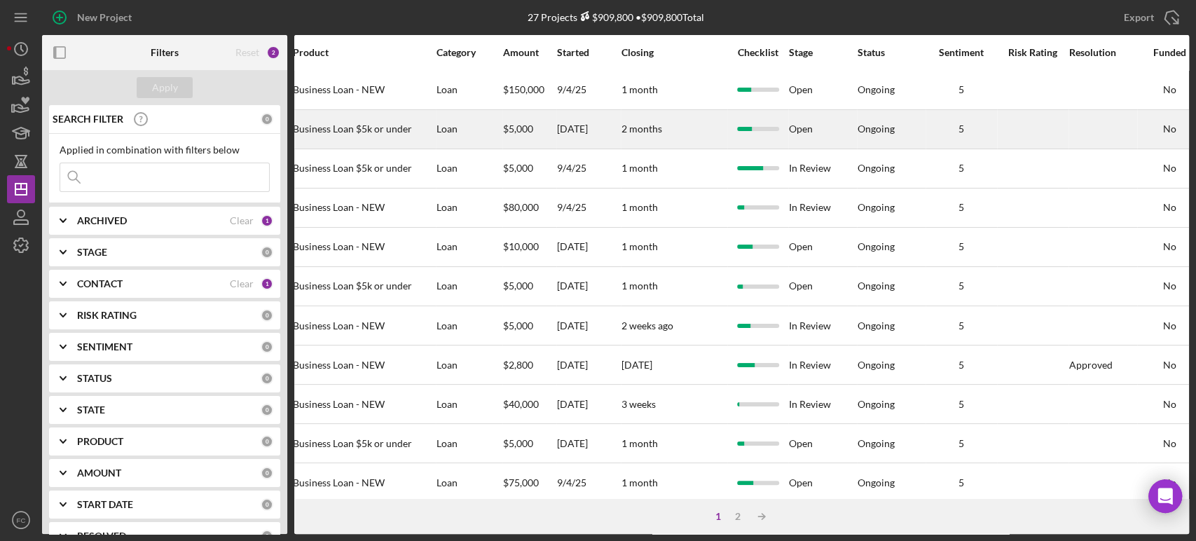
click at [795, 122] on div "Open" at bounding box center [822, 129] width 67 height 37
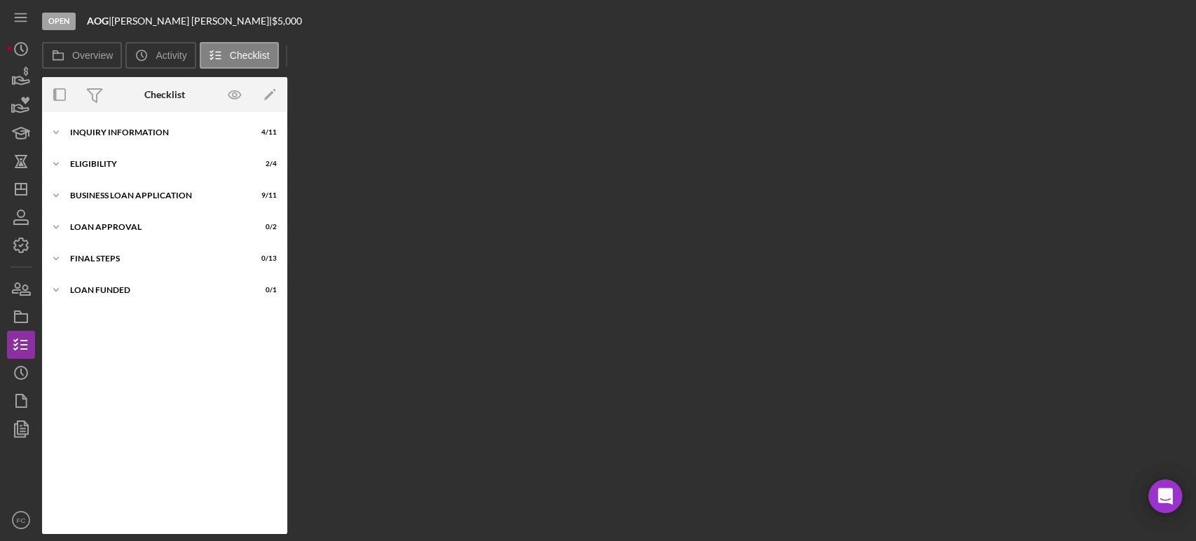
scroll to position [90, 0]
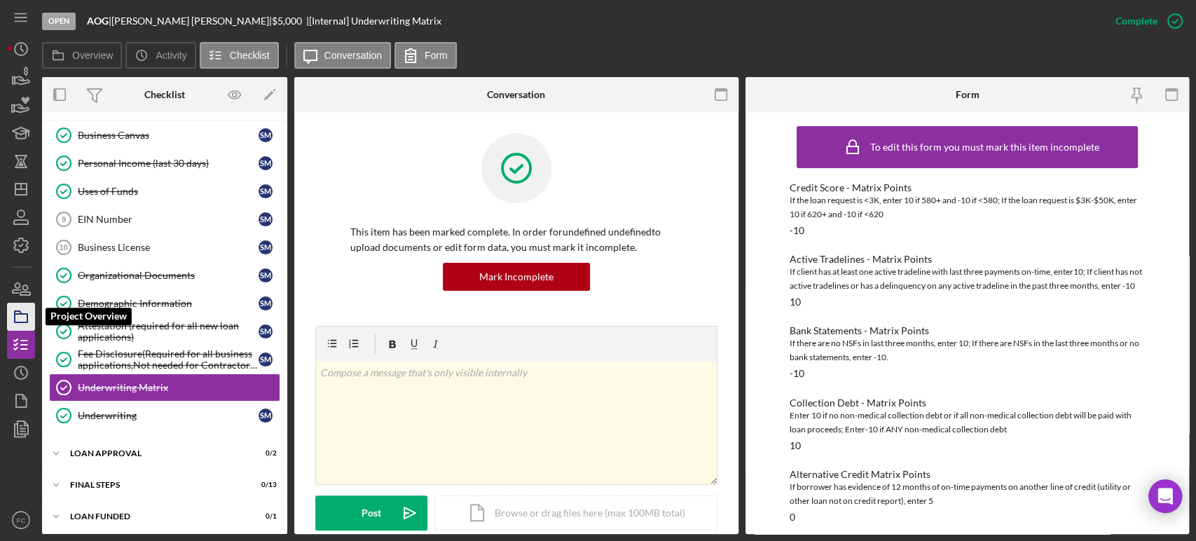
click at [22, 318] on icon "button" at bounding box center [21, 316] width 35 height 35
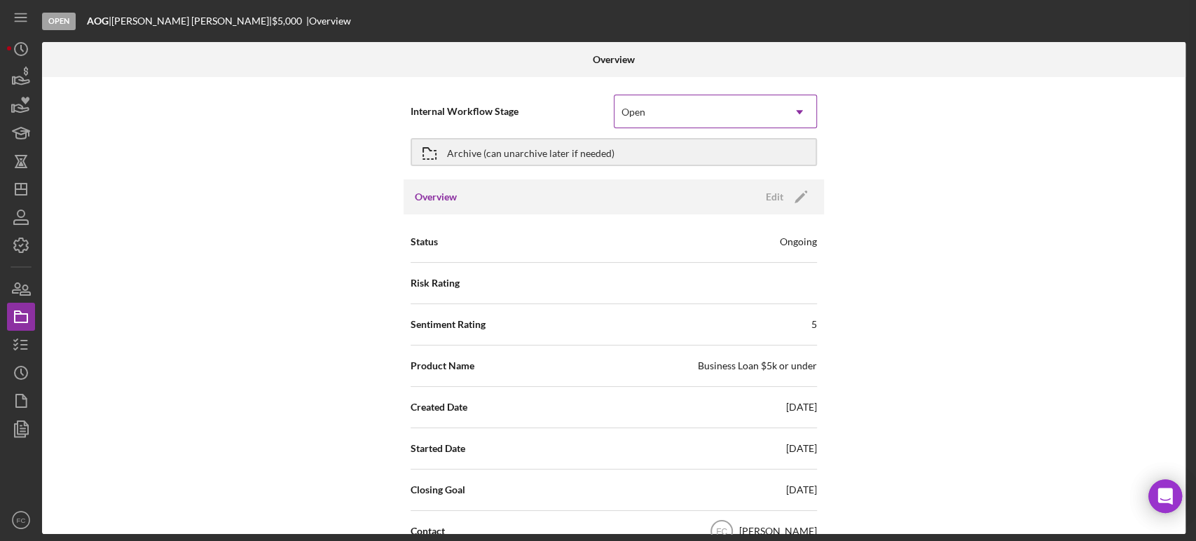
click at [684, 112] on div "Open" at bounding box center [699, 112] width 168 height 32
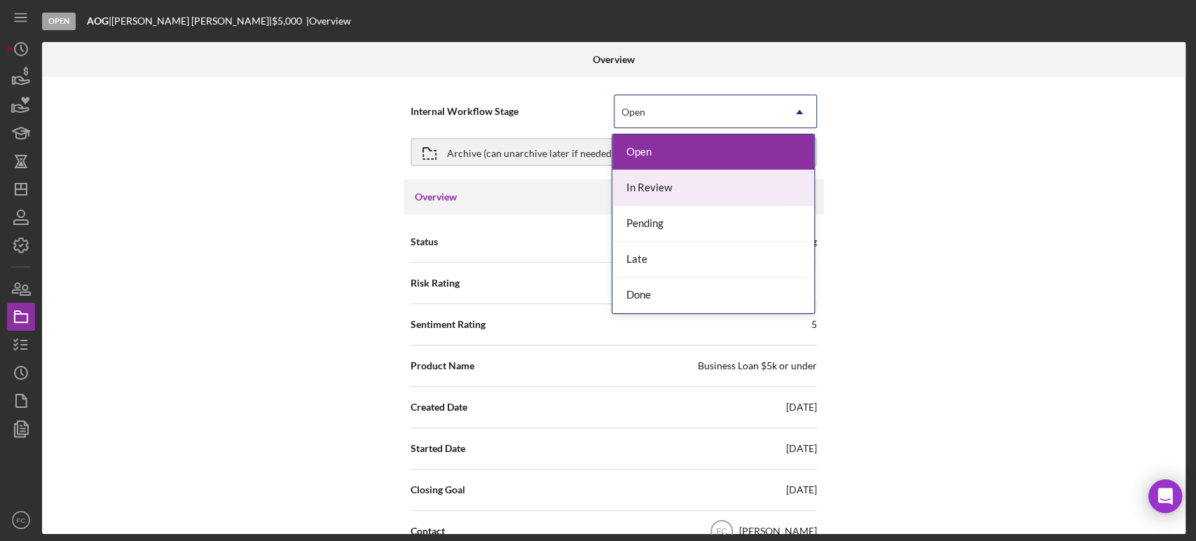
click at [660, 183] on div "In Review" at bounding box center [714, 188] width 202 height 36
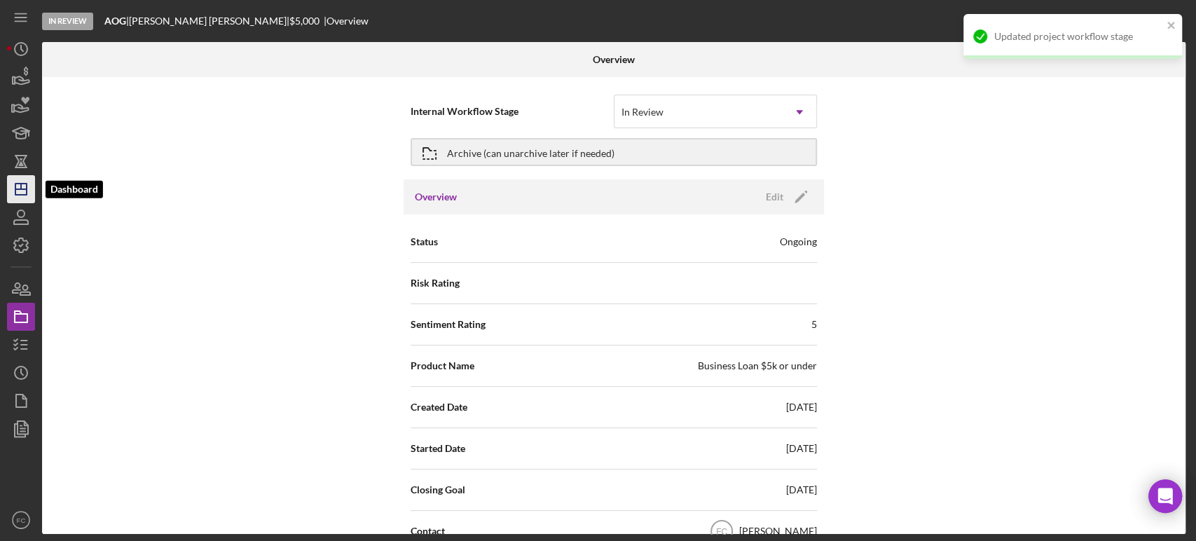
click at [20, 193] on icon "Icon/Dashboard" at bounding box center [21, 189] width 35 height 35
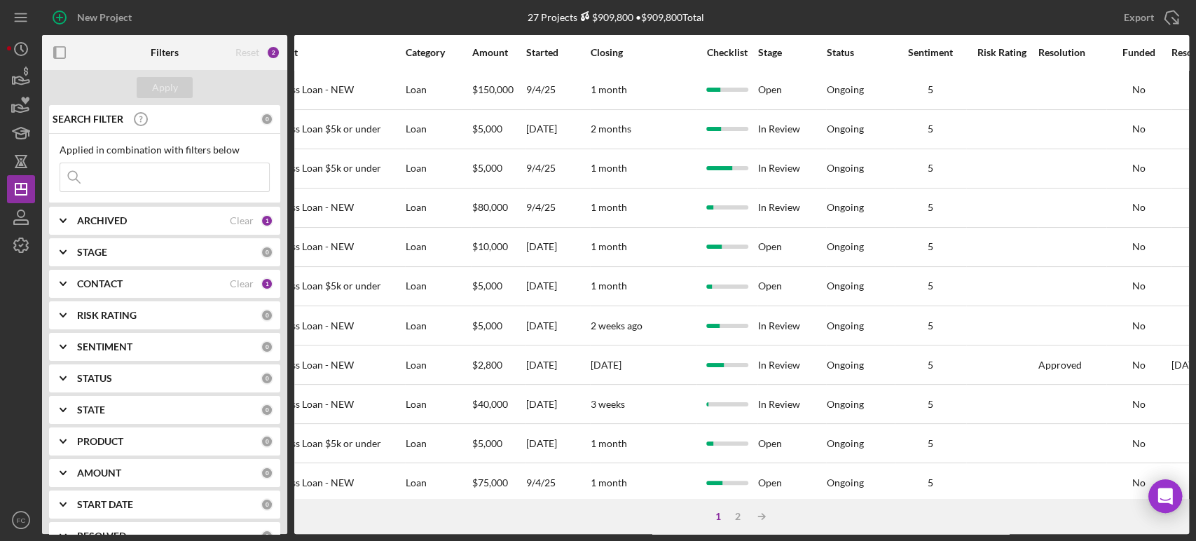
scroll to position [0, 568]
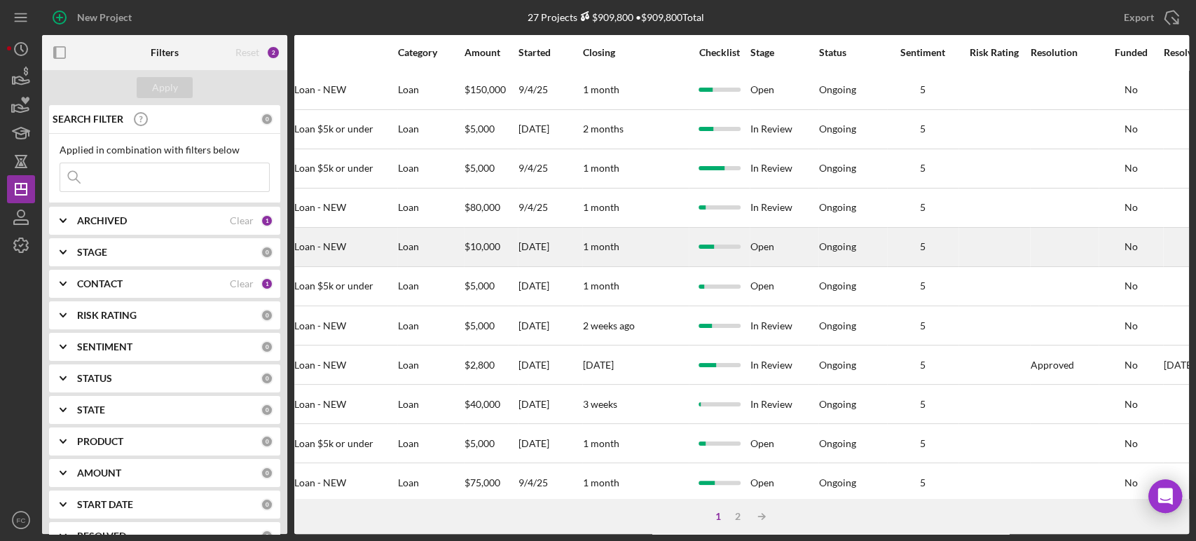
click at [760, 251] on div "Open" at bounding box center [784, 246] width 67 height 37
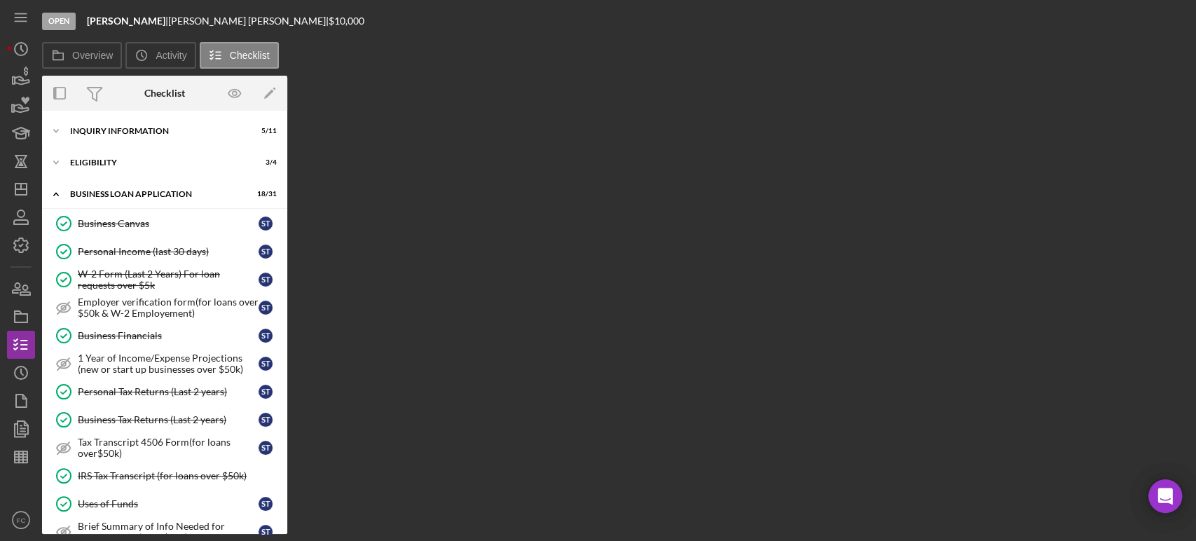
scroll to position [625, 0]
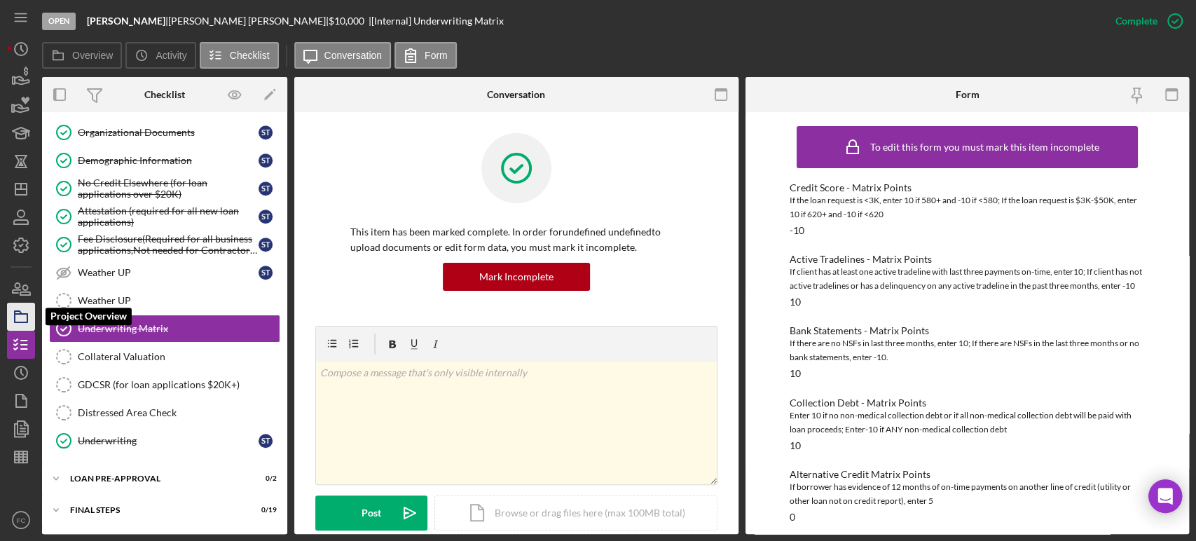
click at [17, 313] on icon "button" at bounding box center [21, 316] width 35 height 35
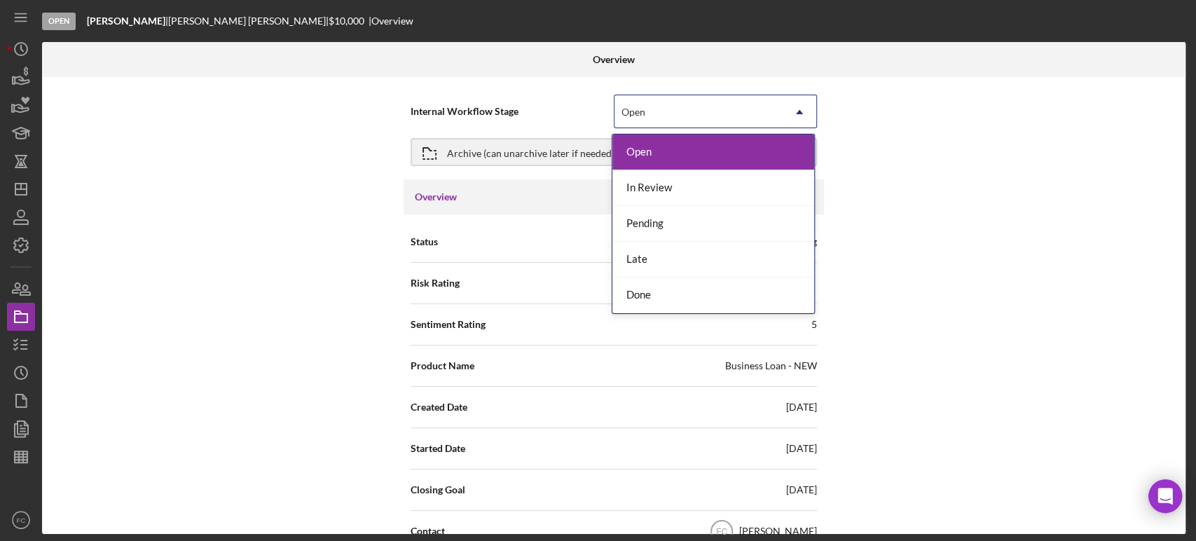
click at [645, 102] on div "Open" at bounding box center [699, 112] width 168 height 32
click at [634, 195] on div "In Review" at bounding box center [714, 188] width 202 height 36
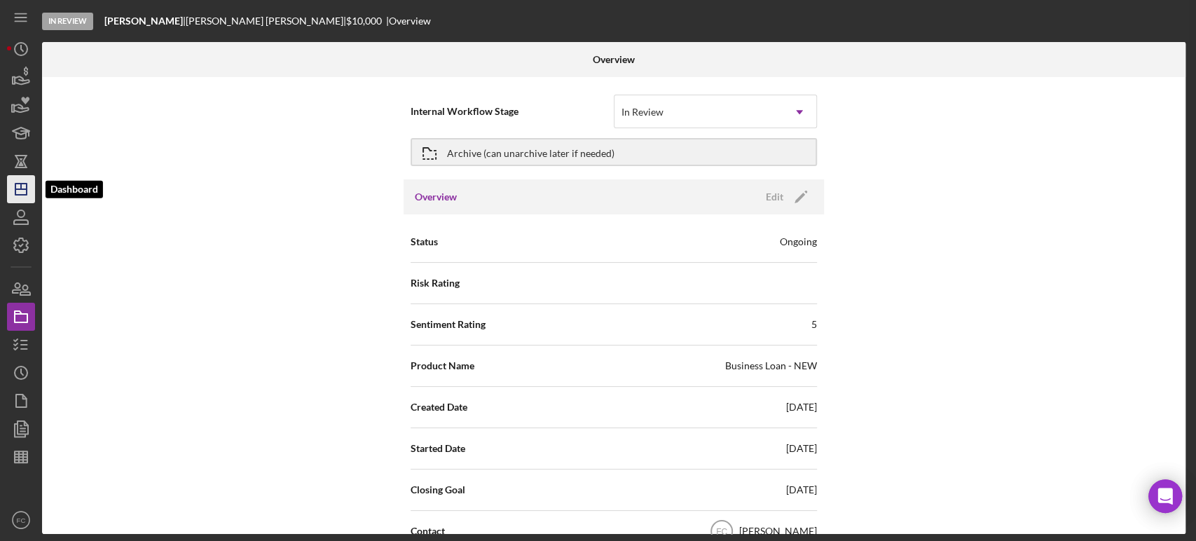
click at [17, 191] on icon "Icon/Dashboard" at bounding box center [21, 189] width 35 height 35
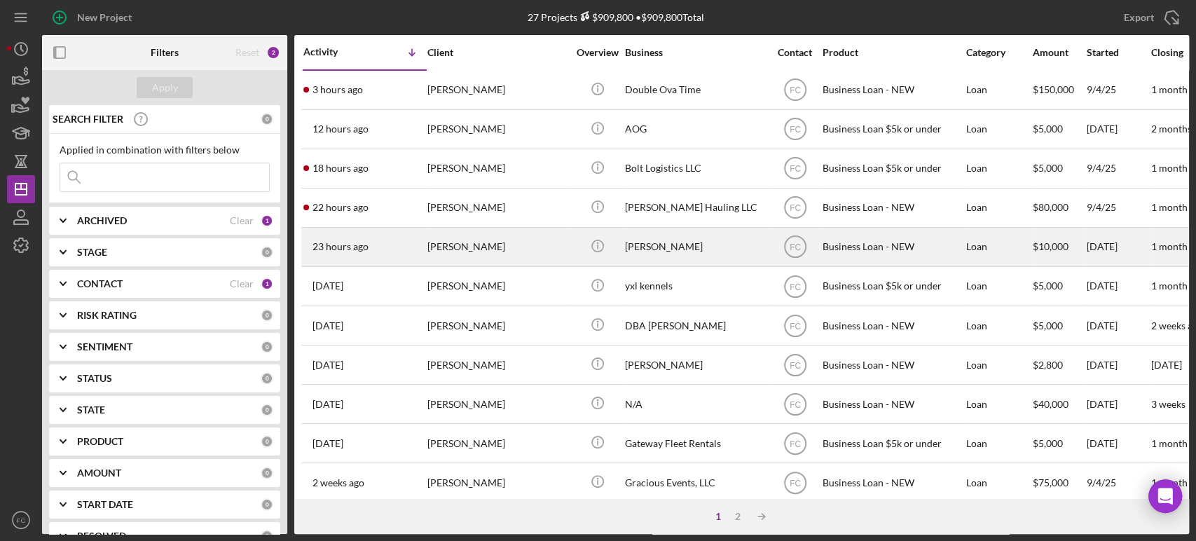
click at [500, 245] on div "[PERSON_NAME]" at bounding box center [498, 246] width 140 height 37
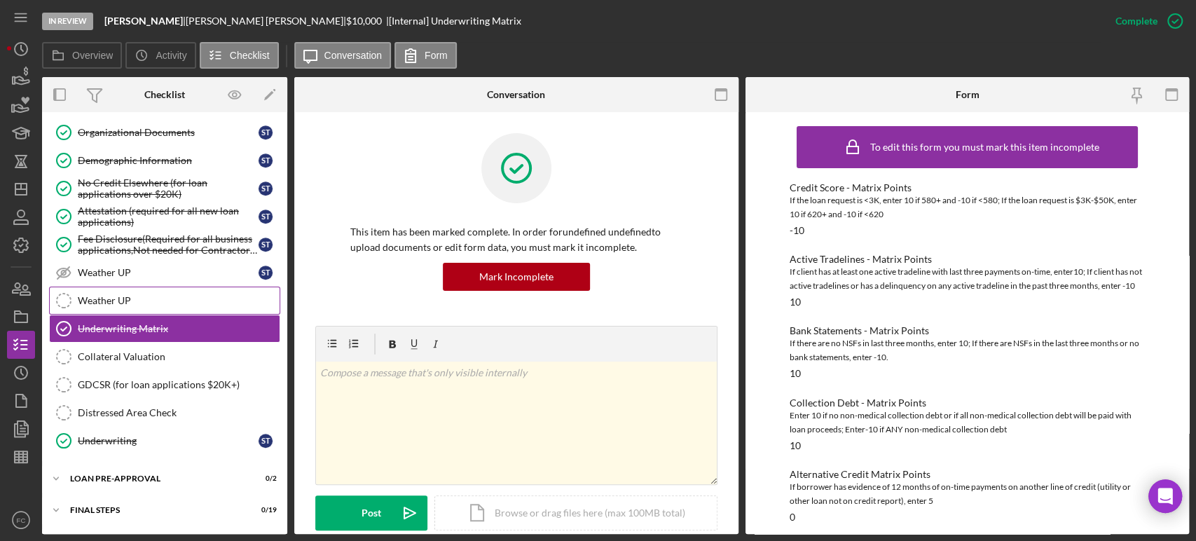
scroll to position [649, 0]
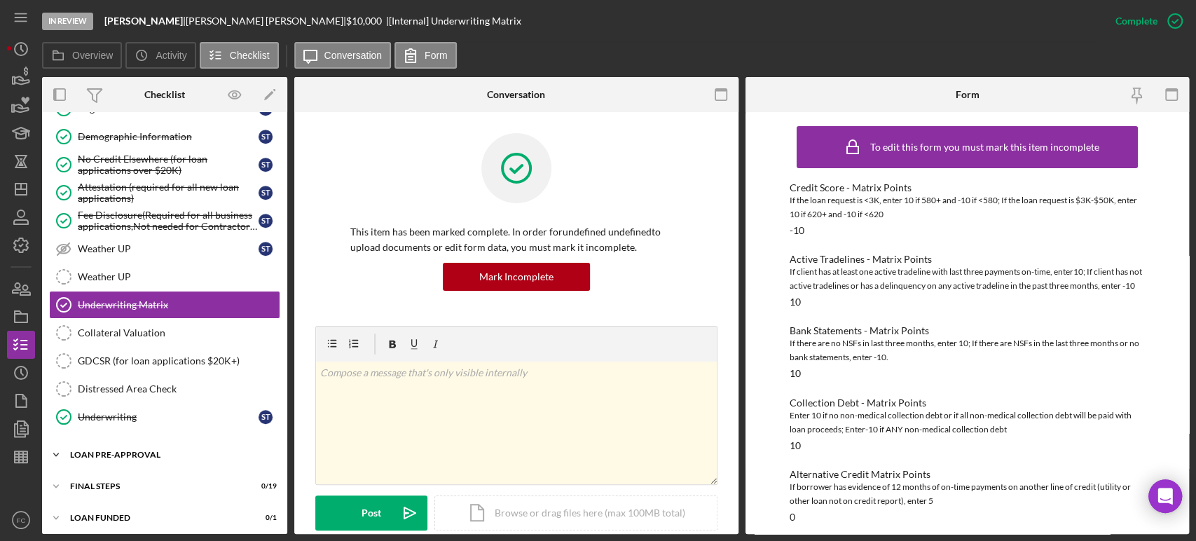
click at [134, 451] on div "LOAN PRE-APPROVAL" at bounding box center [170, 455] width 200 height 8
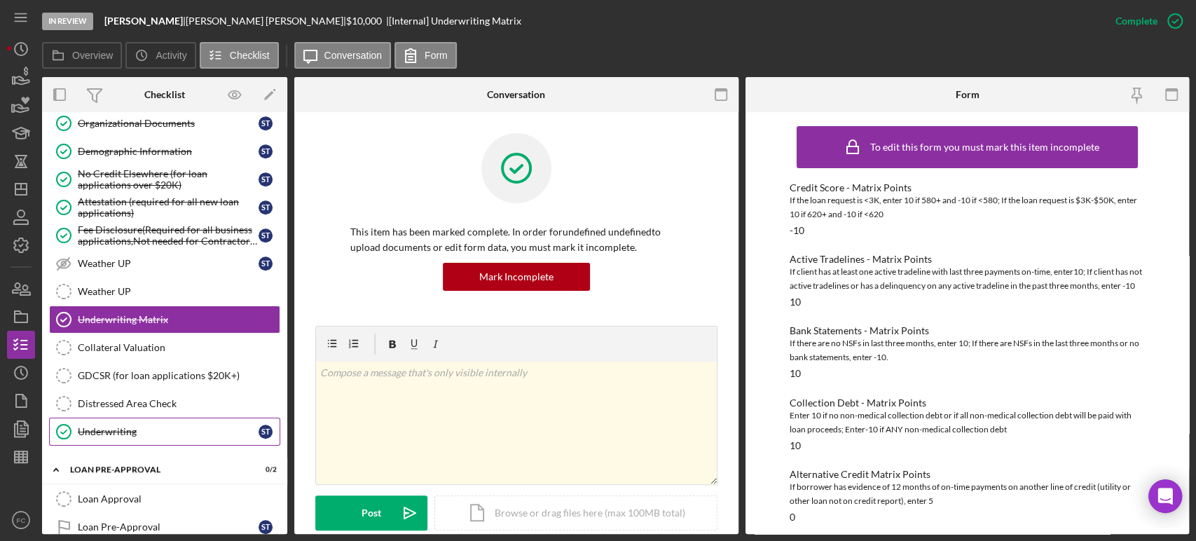
scroll to position [557, 0]
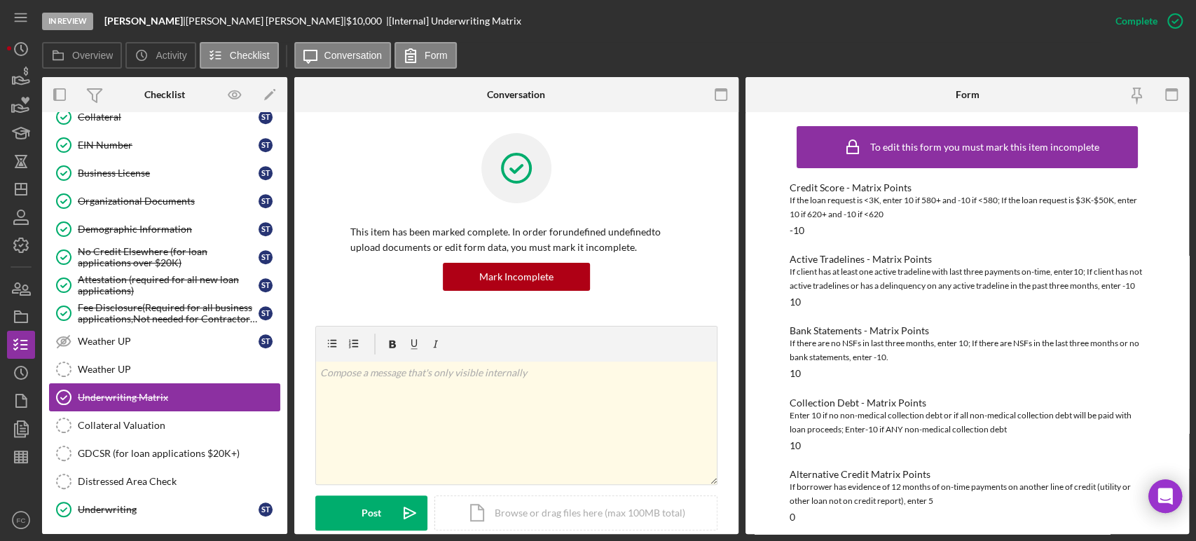
click at [153, 392] on div "Underwriting Matrix" at bounding box center [179, 397] width 202 height 11
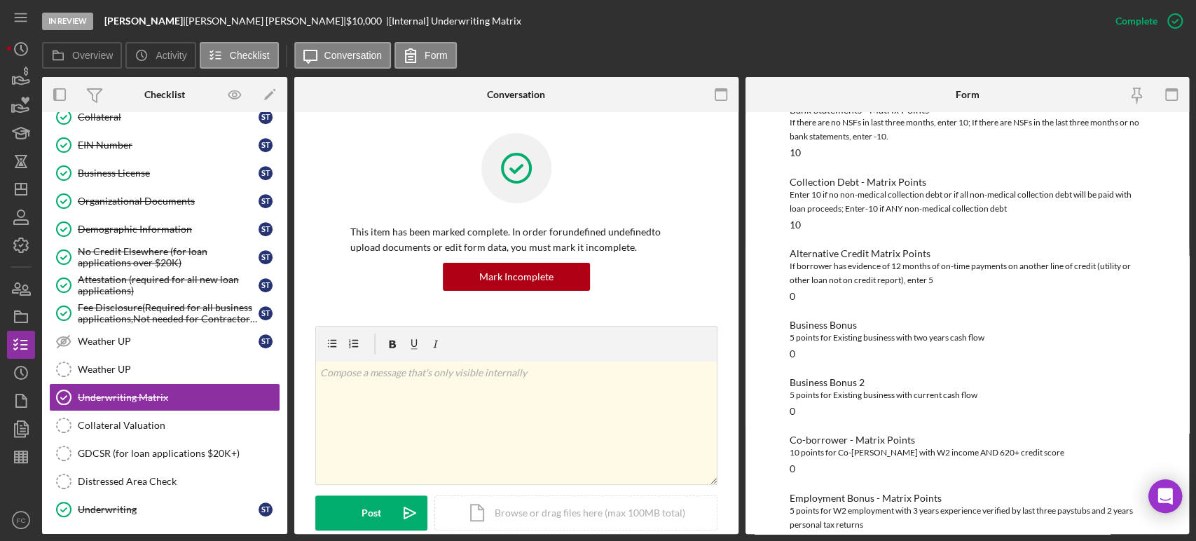
scroll to position [0, 0]
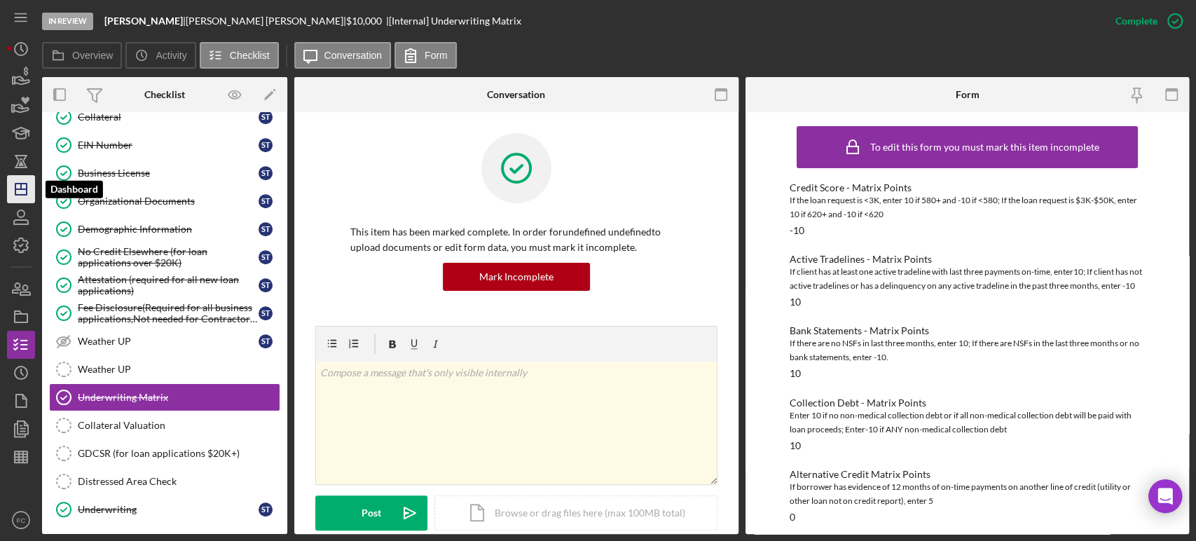
click at [17, 189] on line "button" at bounding box center [20, 189] width 11 height 0
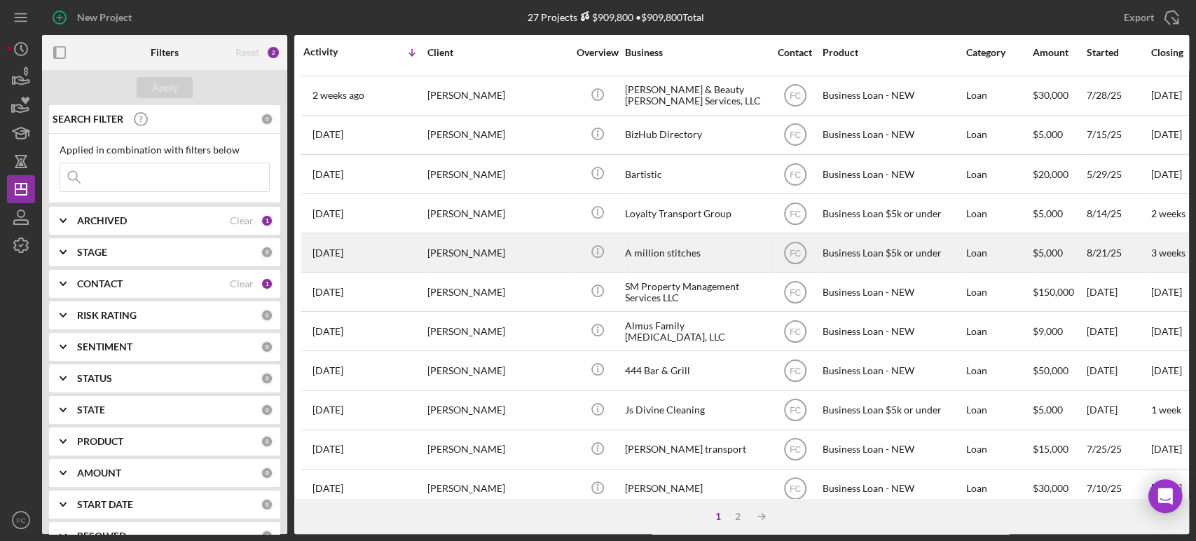
scroll to position [564, 0]
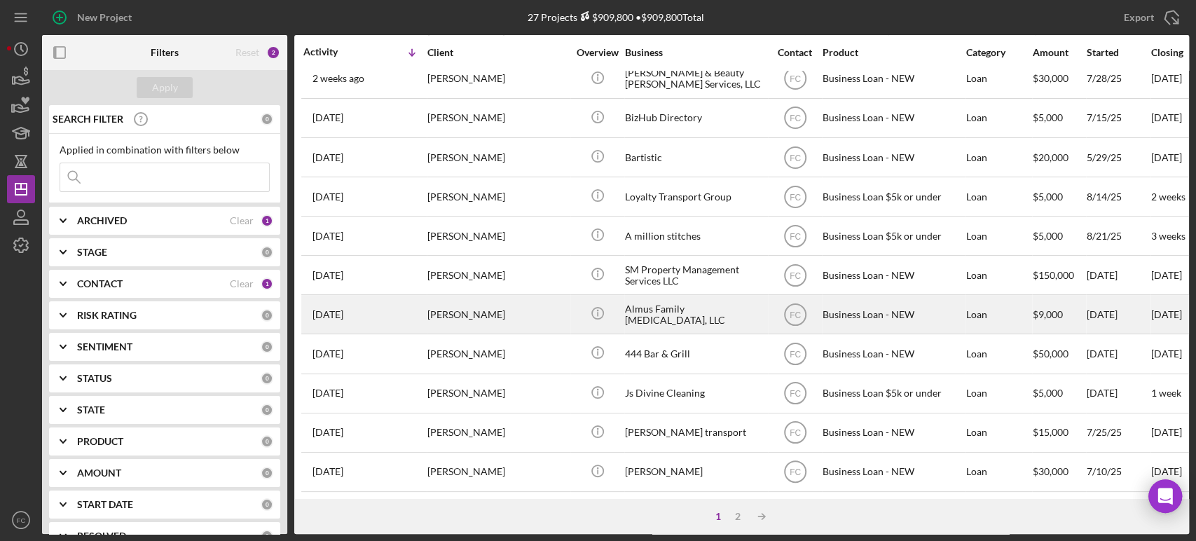
click at [500, 318] on div "[PERSON_NAME]" at bounding box center [498, 314] width 140 height 37
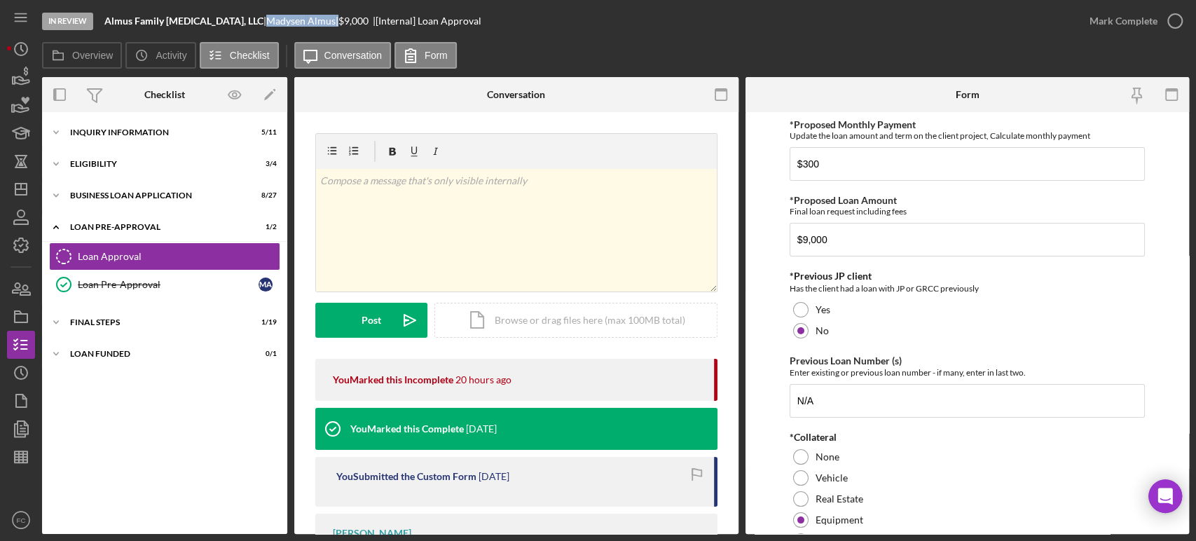
drag, startPoint x: 252, startPoint y: 21, endPoint x: 322, endPoint y: 21, distance: 70.8
click at [322, 21] on div "[PERSON_NAME] |" at bounding box center [302, 20] width 72 height 11
copy div "[PERSON_NAME]"
click at [113, 137] on div "Icon/Expander INQUIRY INFORMATION 5 / 11" at bounding box center [164, 132] width 245 height 28
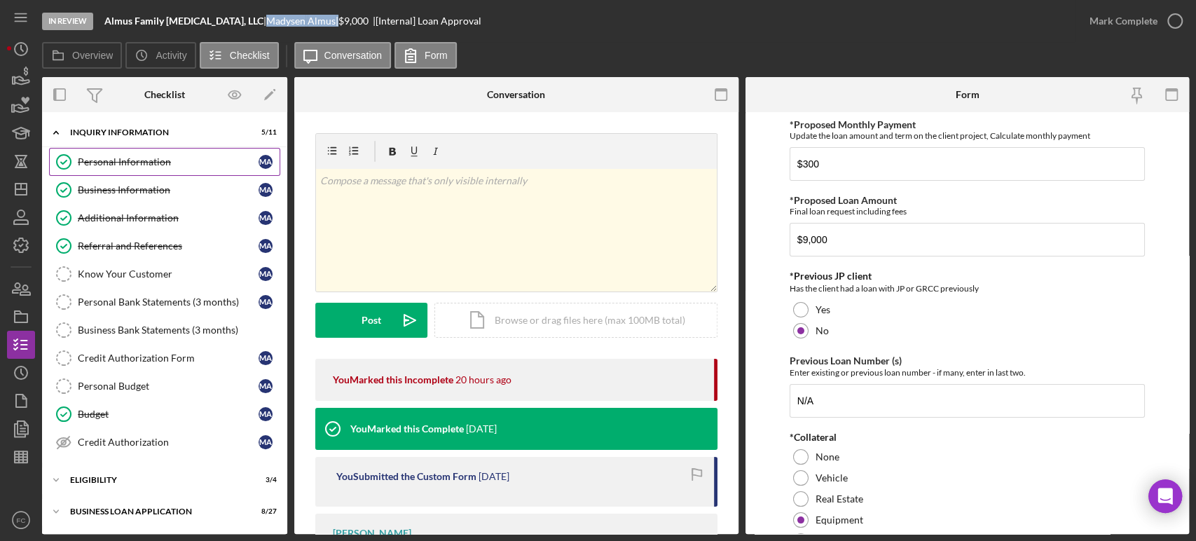
click at [113, 156] on div "Personal Information" at bounding box center [168, 161] width 181 height 11
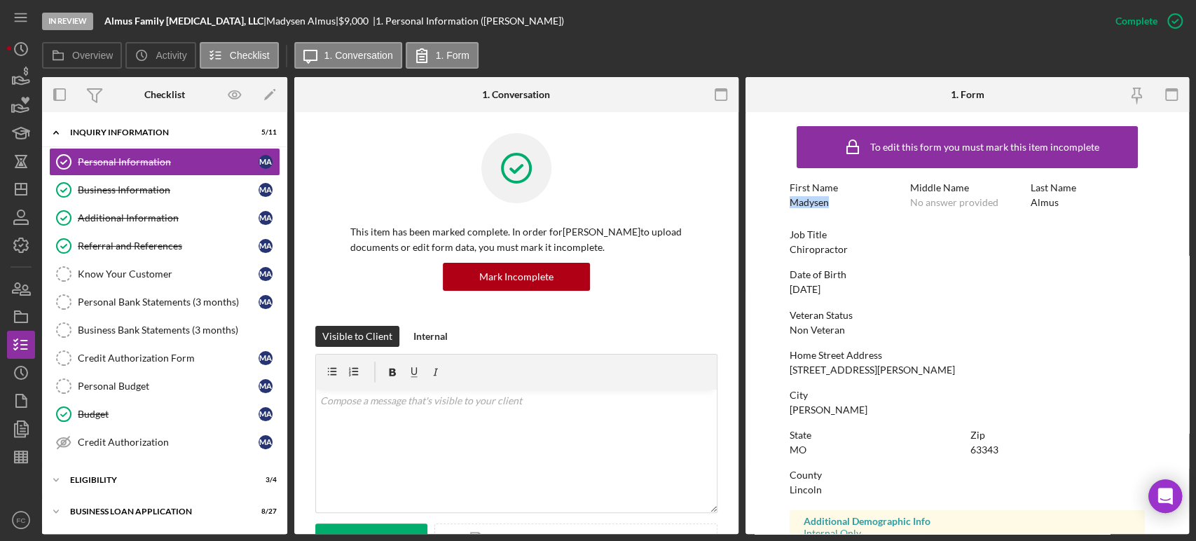
drag, startPoint x: 793, startPoint y: 204, endPoint x: 830, endPoint y: 200, distance: 37.3
click at [830, 200] on div "First Name [PERSON_NAME]" at bounding box center [847, 195] width 114 height 26
copy div "Madysen"
click at [1028, 262] on div "To edit this form you must mark this item incomplete First Name [PERSON_NAME] M…" at bounding box center [967, 439] width 355 height 640
drag, startPoint x: 1030, startPoint y: 201, endPoint x: 1056, endPoint y: 203, distance: 26.0
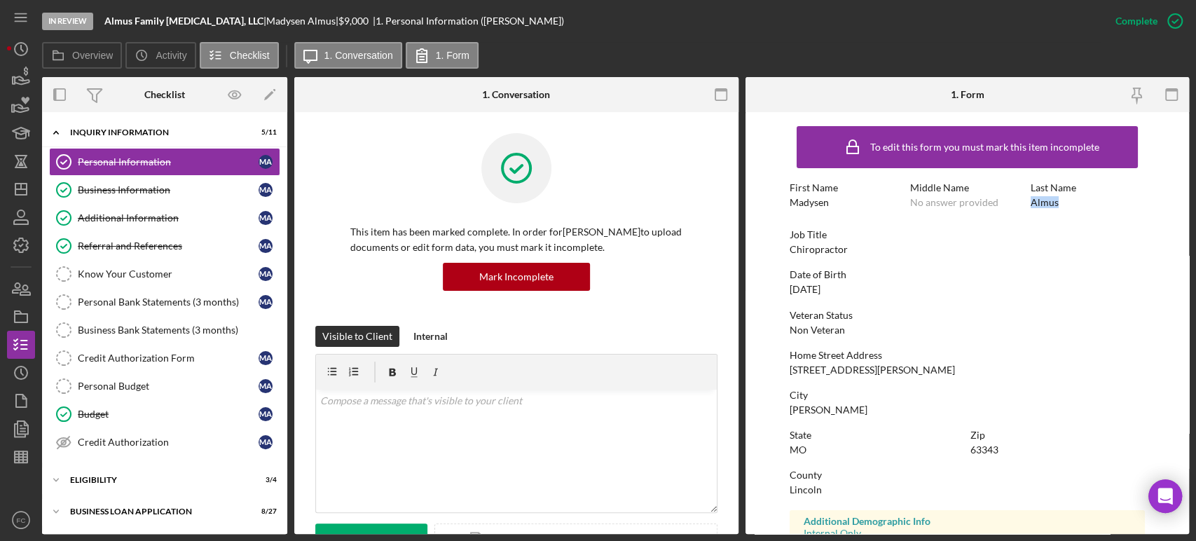
click at [1056, 203] on div "Last Name [PERSON_NAME]" at bounding box center [1088, 195] width 114 height 26
copy div "Almus"
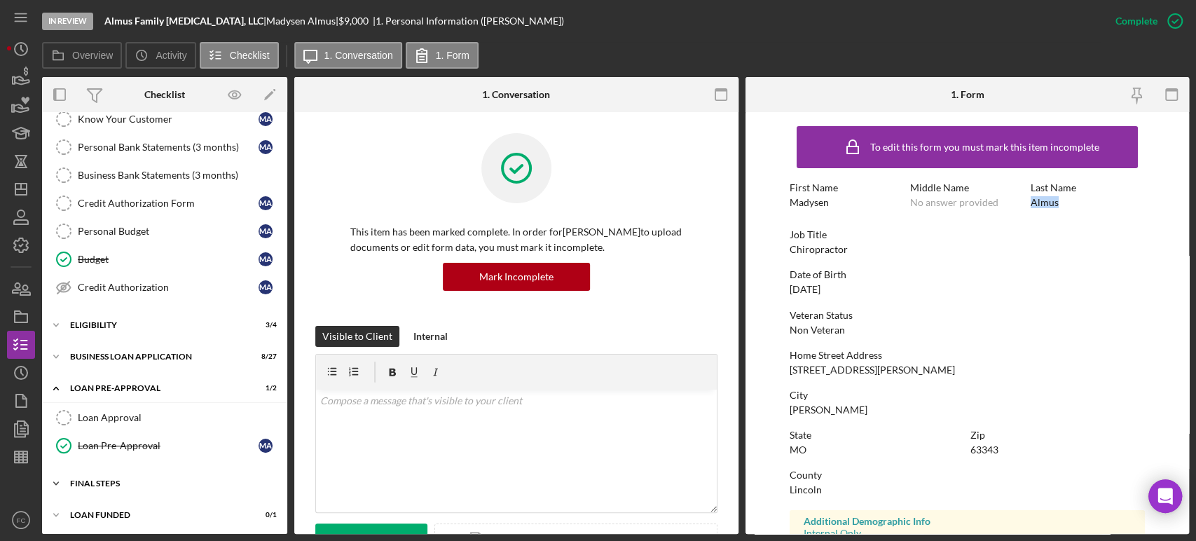
click at [90, 479] on div "FINAL STEPS" at bounding box center [170, 483] width 200 height 8
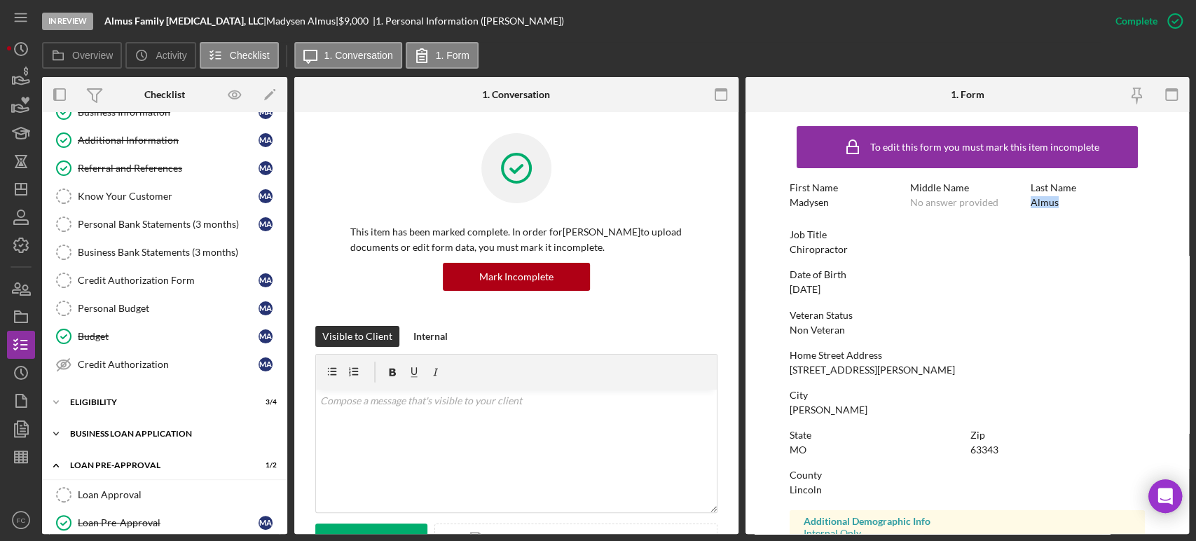
scroll to position [156, 0]
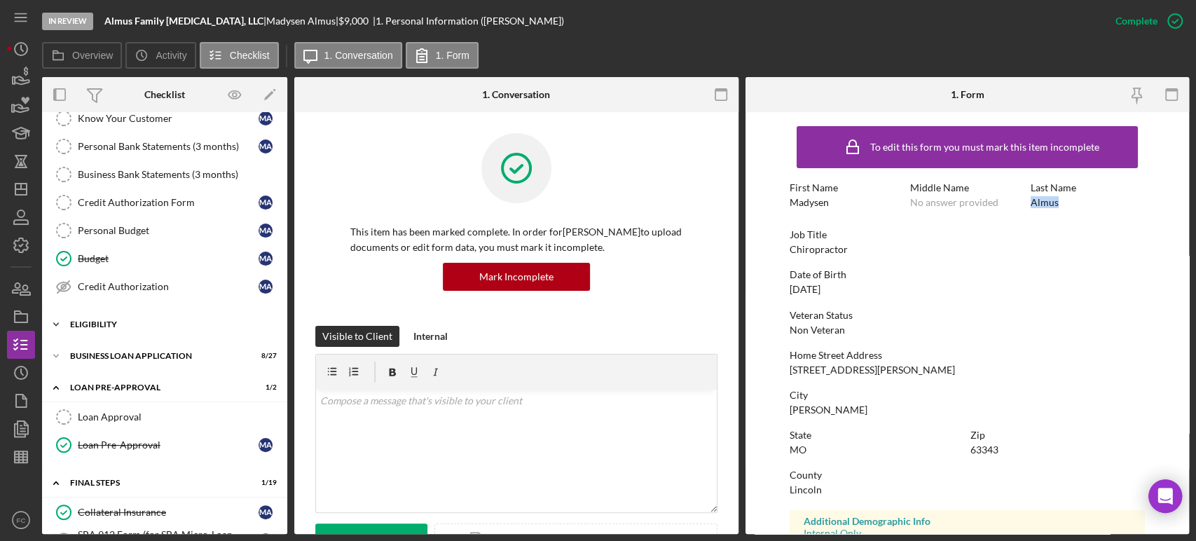
click at [90, 323] on div "ELIGIBILITY" at bounding box center [170, 324] width 200 height 8
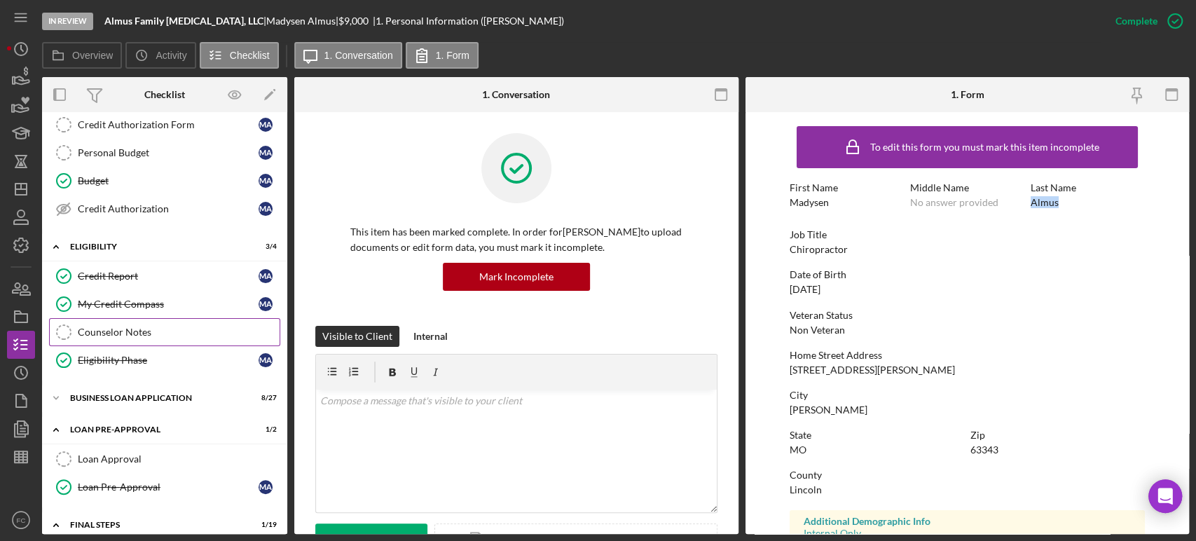
scroll to position [311, 0]
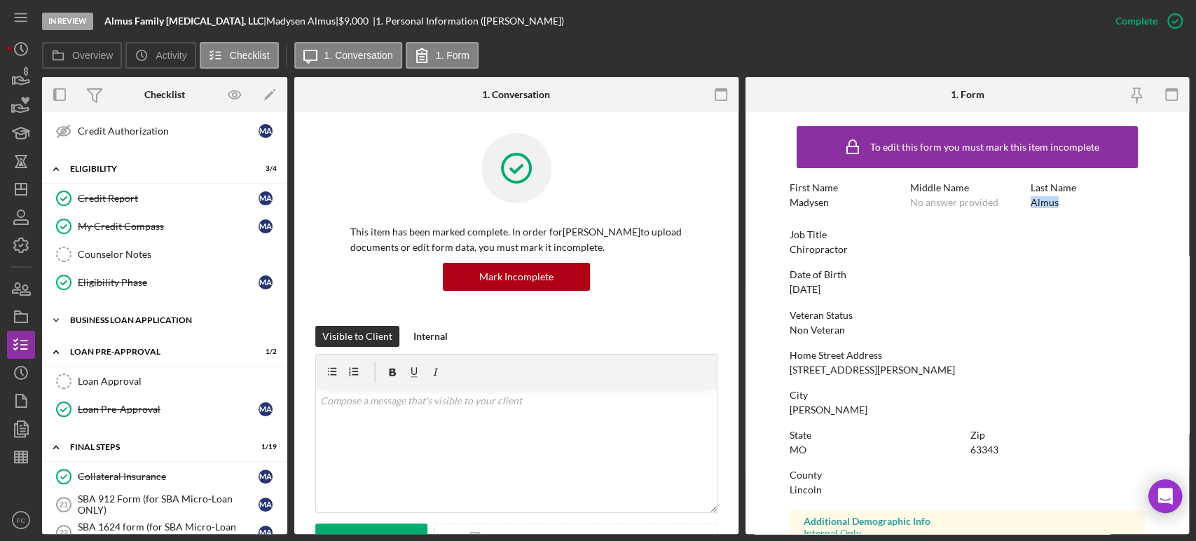
click at [112, 316] on div "BUSINESS LOAN APPLICATION" at bounding box center [170, 320] width 200 height 8
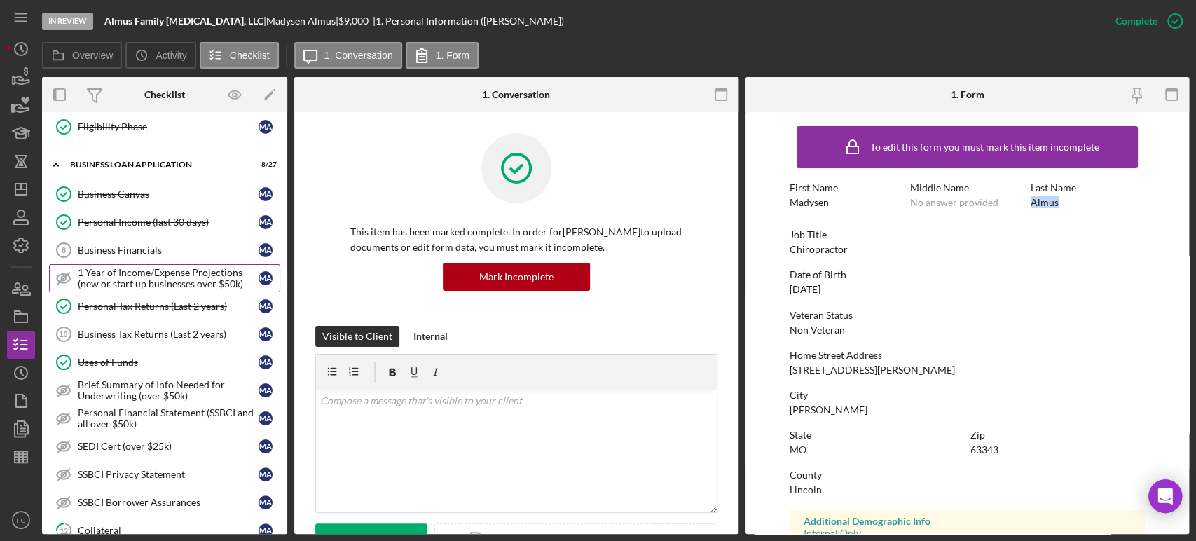
scroll to position [622, 0]
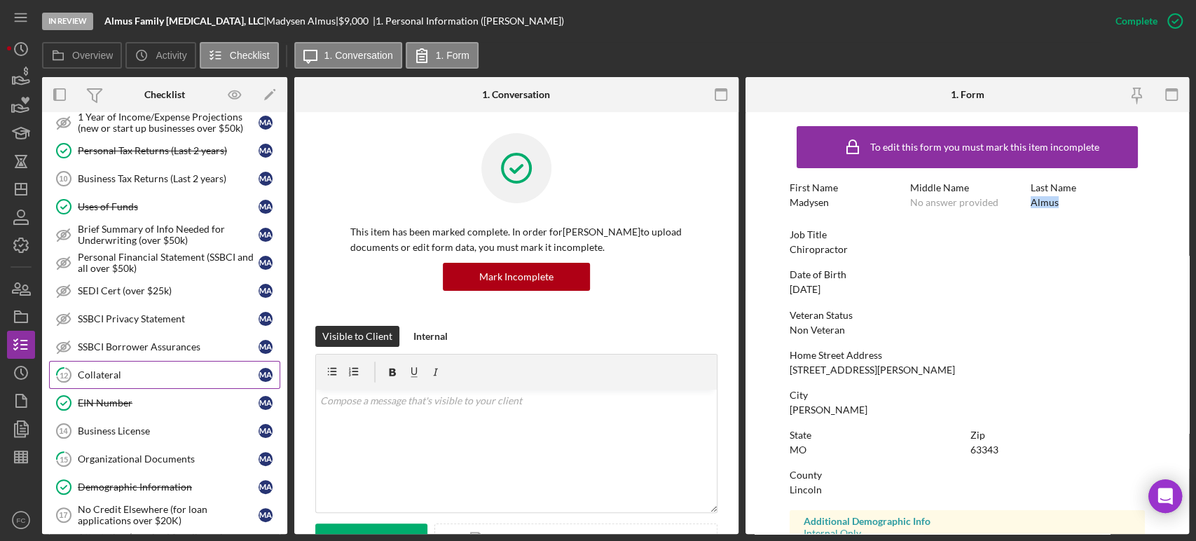
click at [133, 370] on div "Collateral" at bounding box center [168, 374] width 181 height 11
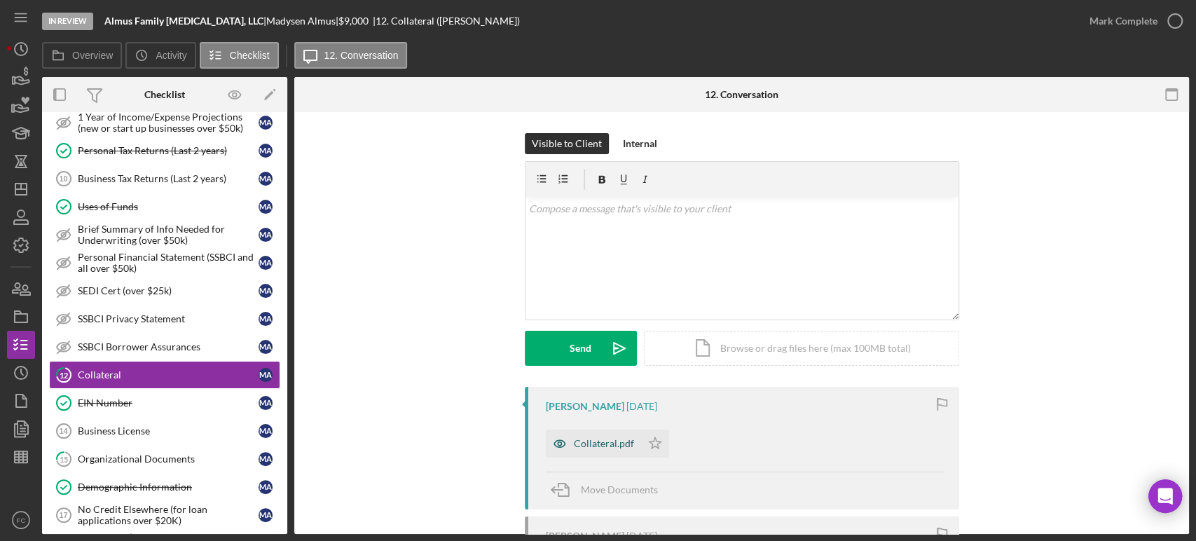
click at [594, 451] on div "Collateral.pdf" at bounding box center [593, 444] width 95 height 28
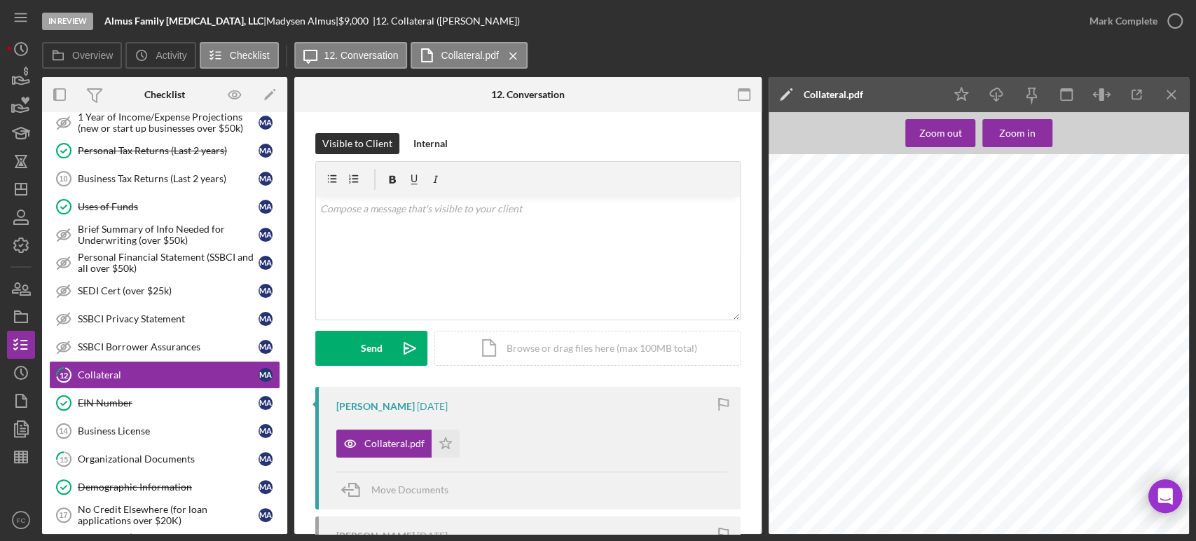
click at [1084, 312] on div "Collateral MT Portable Folding [MEDICAL_DATA] Table - Serial Number WX2302100 =…" at bounding box center [983, 431] width 429 height 555
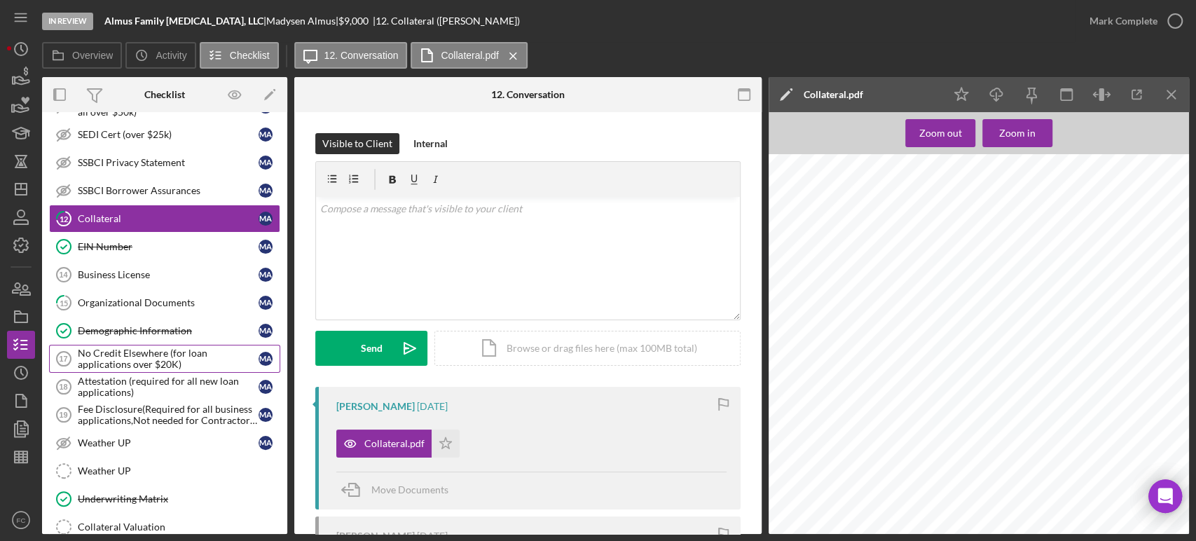
scroll to position [856, 0]
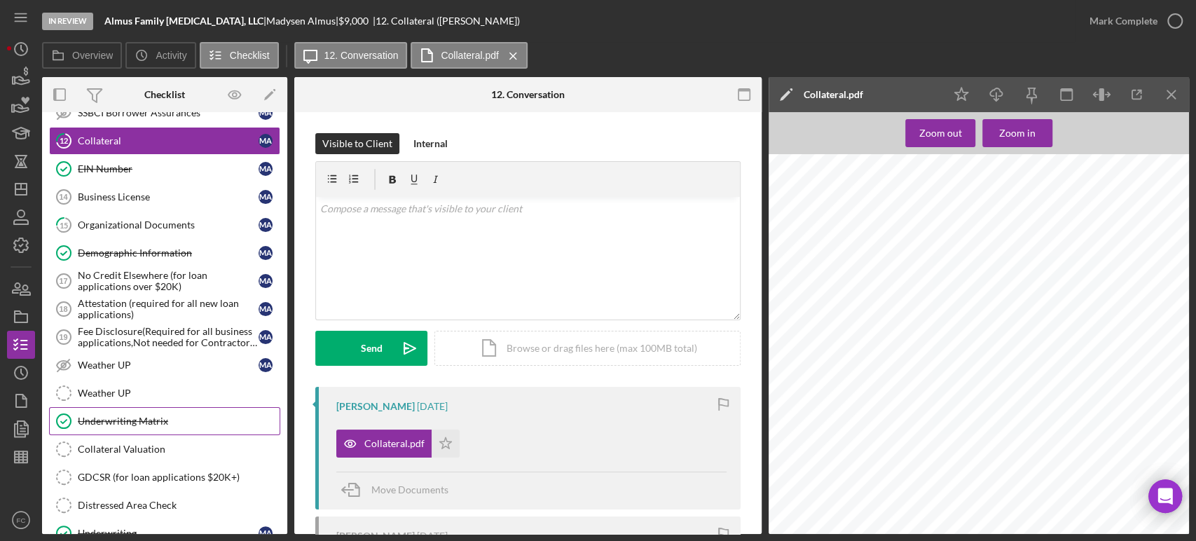
click at [127, 416] on div "Underwriting Matrix" at bounding box center [179, 421] width 202 height 11
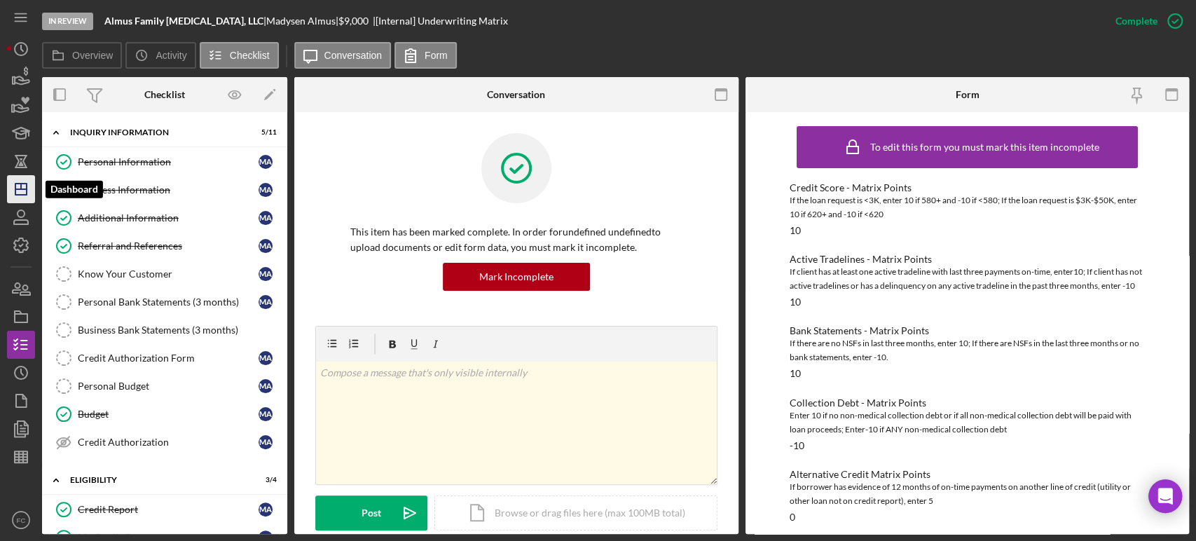
click at [19, 184] on icon "Icon/Dashboard" at bounding box center [21, 189] width 35 height 35
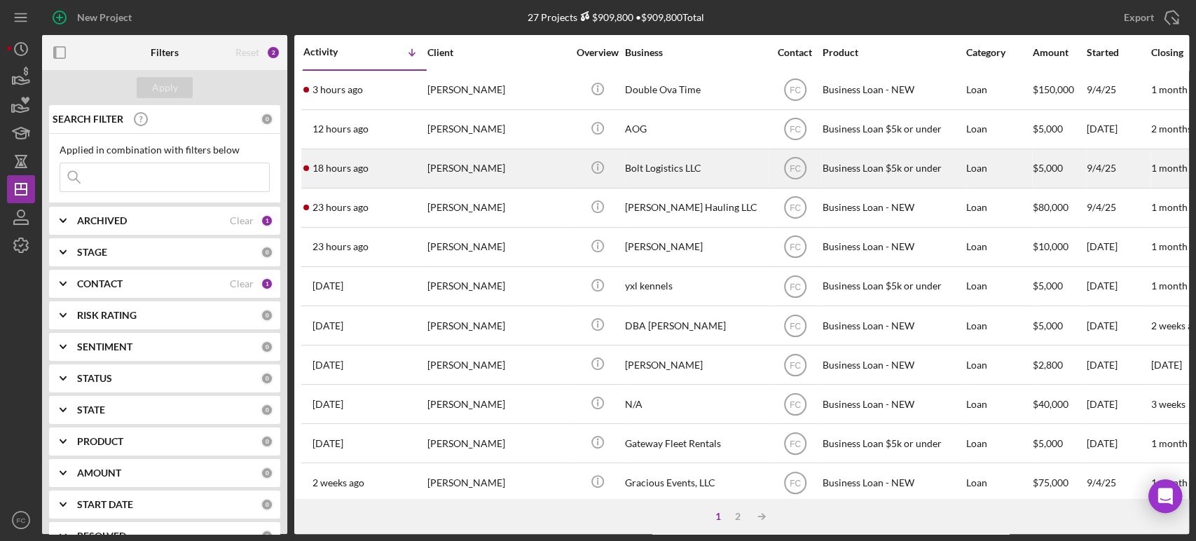
click at [400, 168] on div "18 hours ago [PERSON_NAME]" at bounding box center [364, 168] width 123 height 37
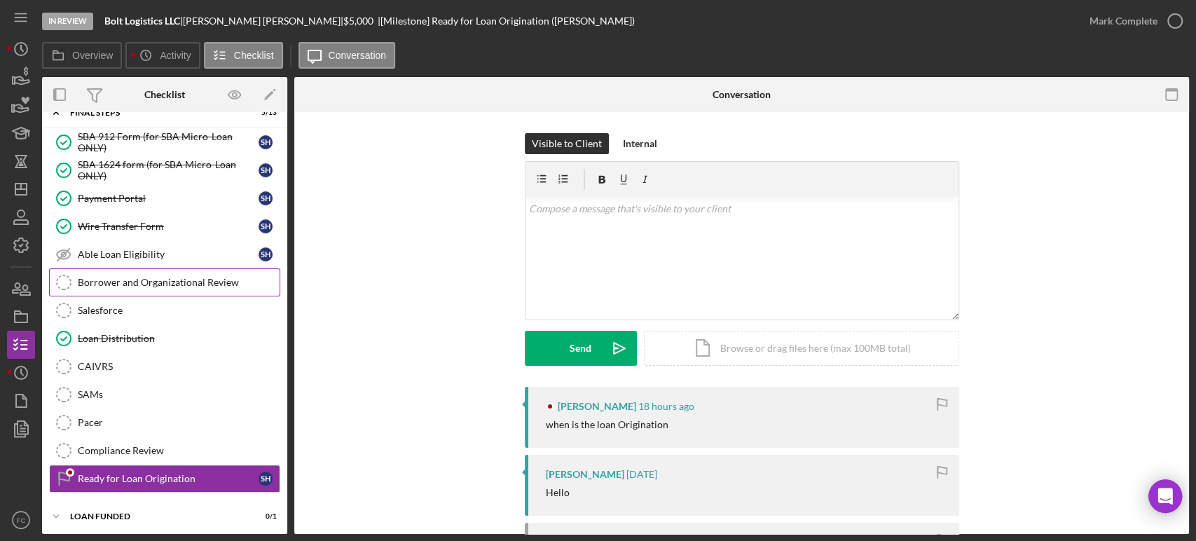
scroll to position [147, 0]
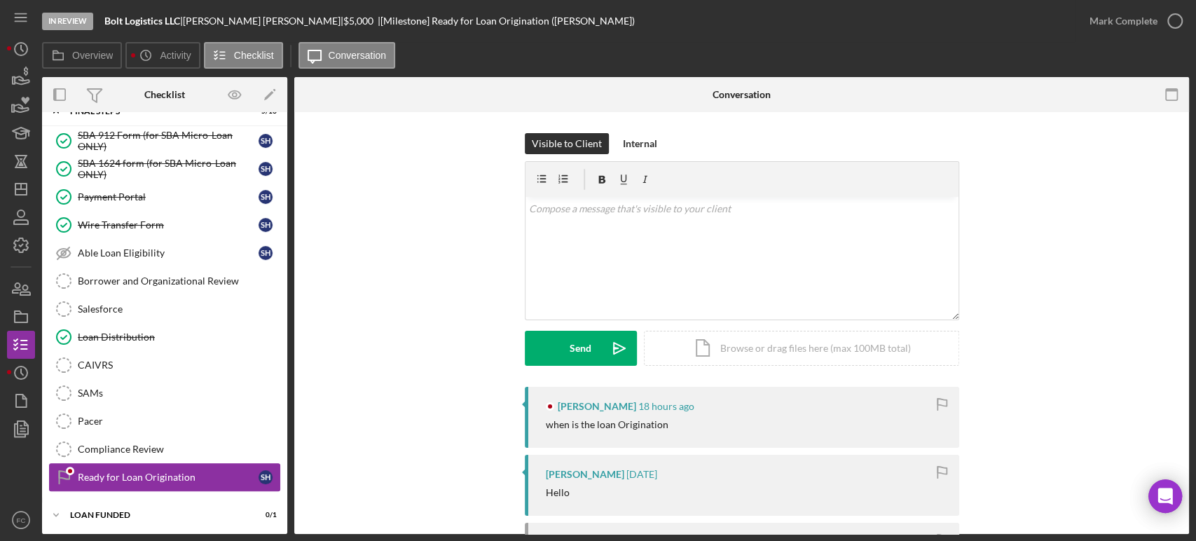
click at [132, 482] on link "Ready for Loan Origination Ready for Loan Origination S H" at bounding box center [164, 477] width 231 height 28
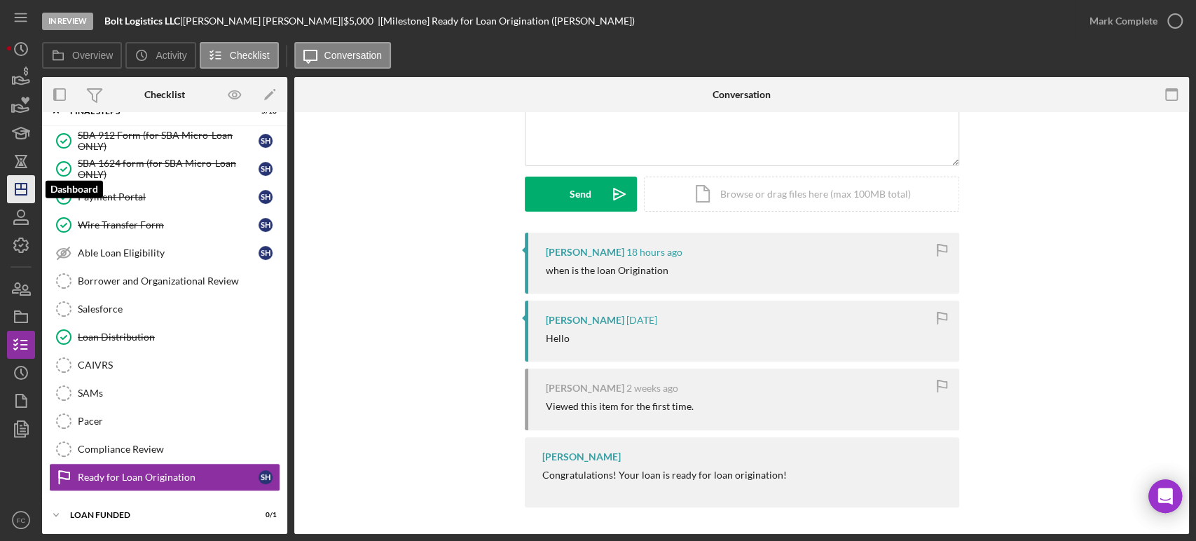
click at [20, 184] on icon "Icon/Dashboard" at bounding box center [21, 189] width 35 height 35
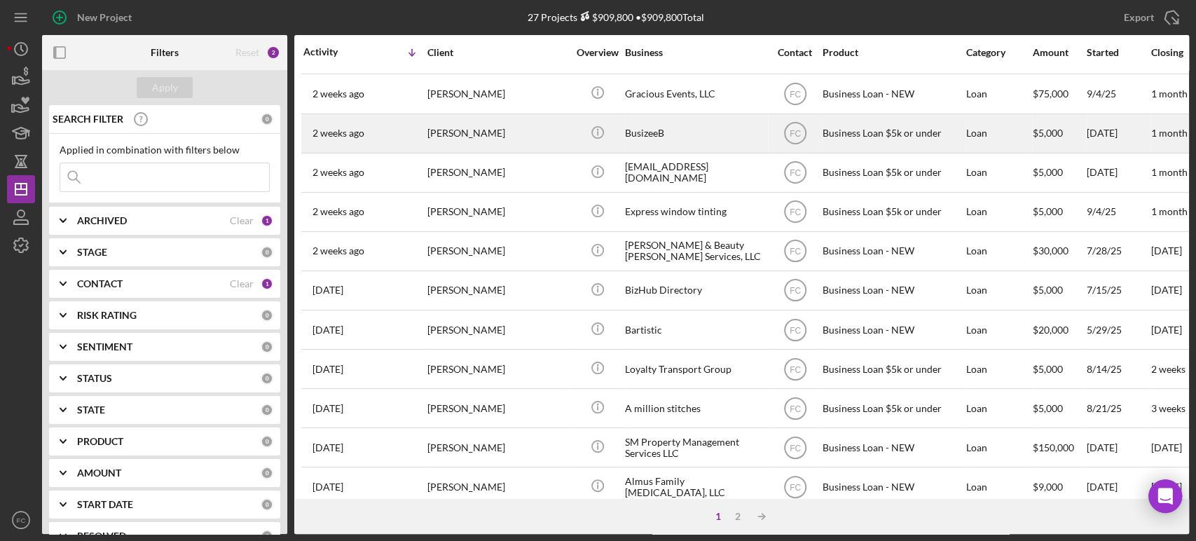
scroll to position [564, 0]
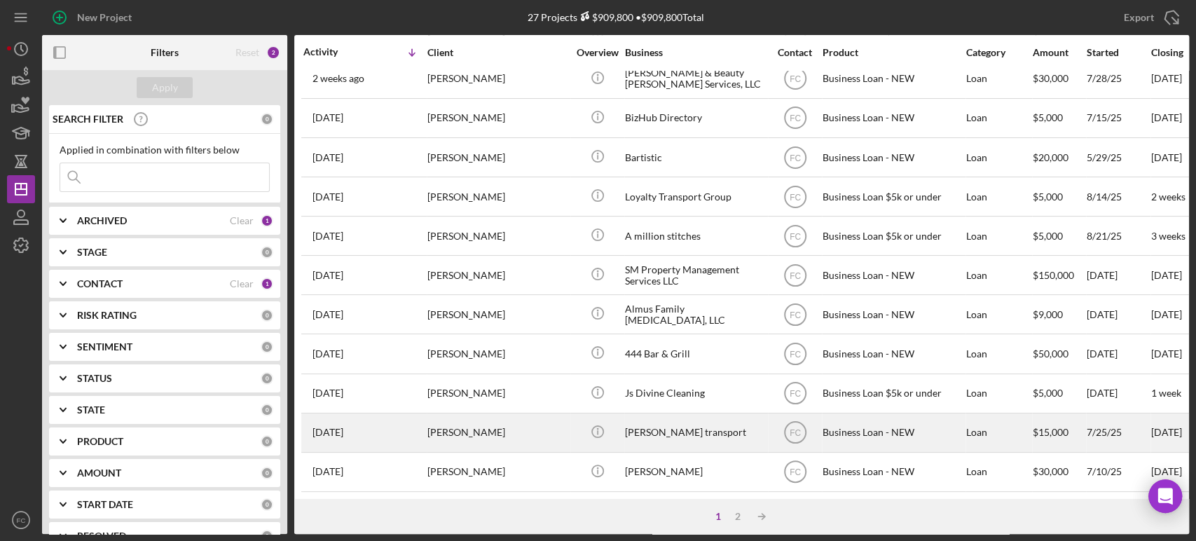
click at [407, 428] on div "[DATE] [PERSON_NAME]" at bounding box center [364, 432] width 123 height 37
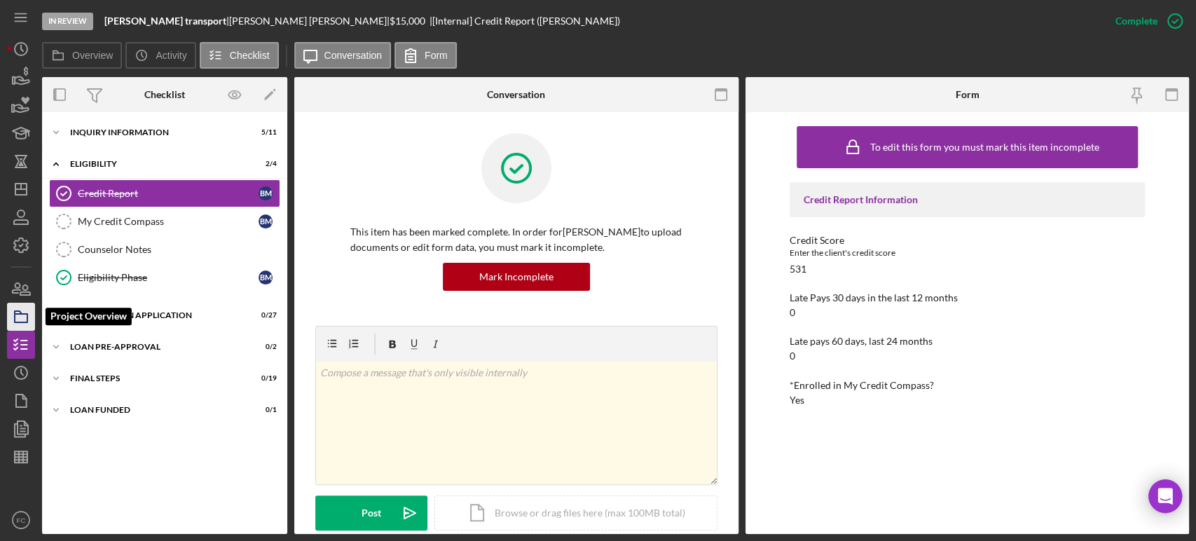
click at [25, 321] on icon "button" at bounding box center [21, 316] width 35 height 35
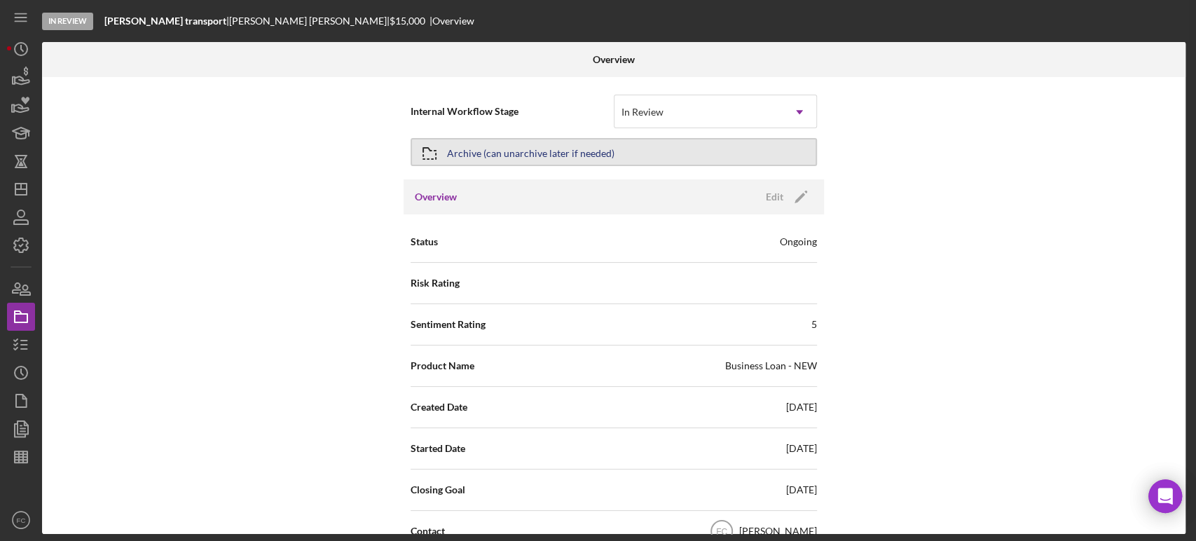
click at [479, 151] on div "Archive (can unarchive later if needed)" at bounding box center [531, 151] width 168 height 25
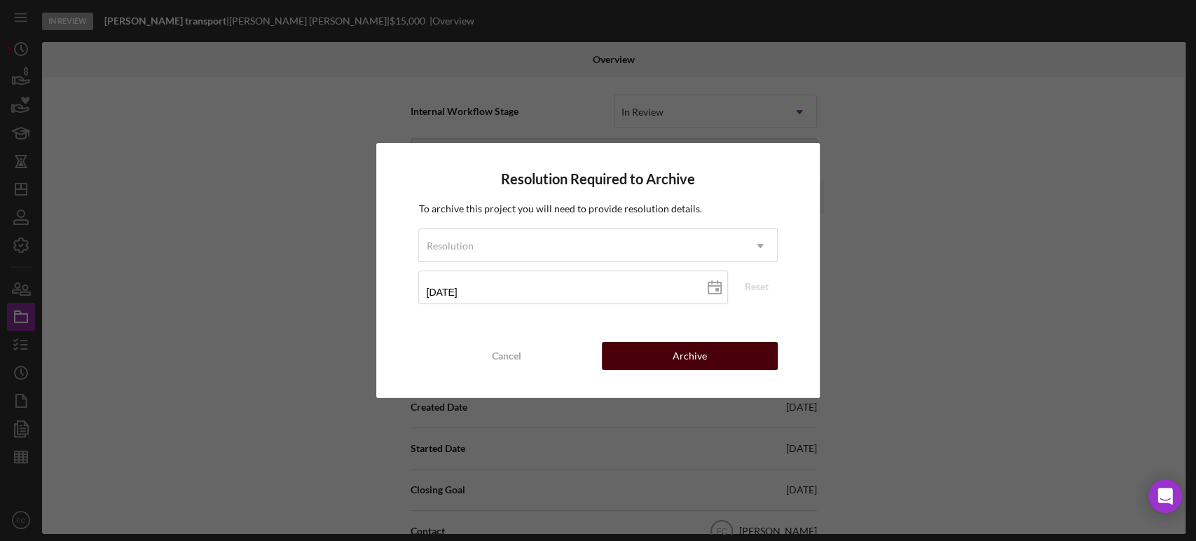
click at [645, 356] on button "Archive" at bounding box center [690, 356] width 176 height 28
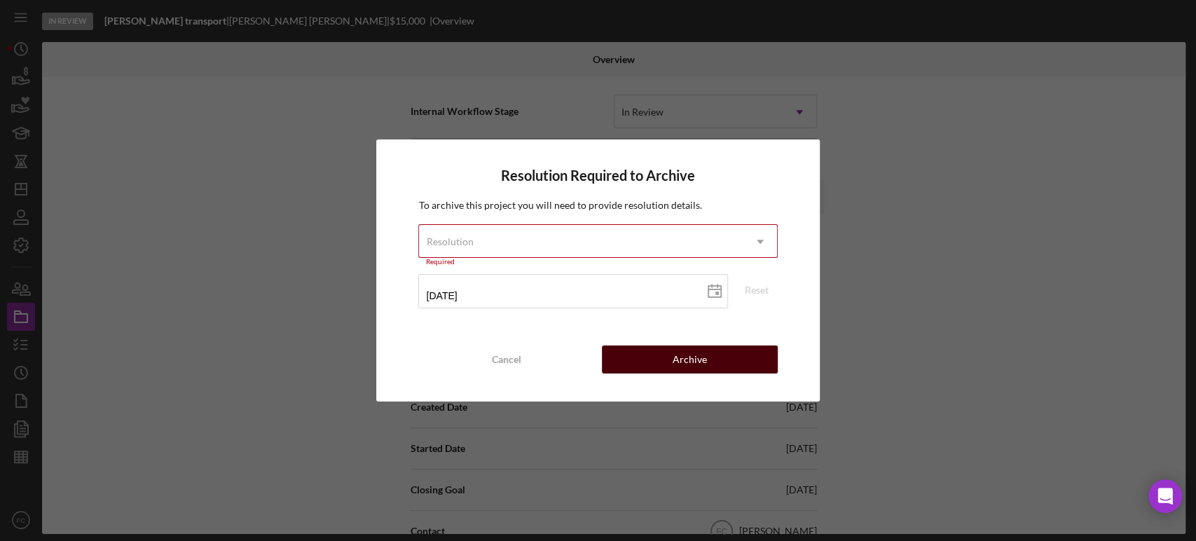
click at [731, 360] on button "Archive" at bounding box center [690, 360] width 176 height 28
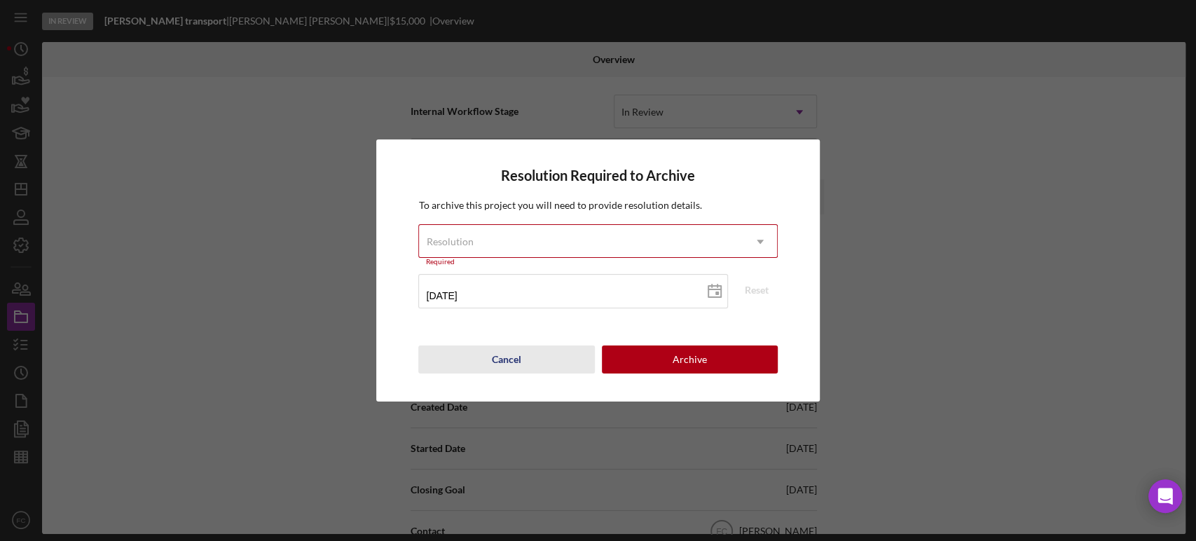
click at [505, 359] on div "Cancel" at bounding box center [506, 360] width 29 height 28
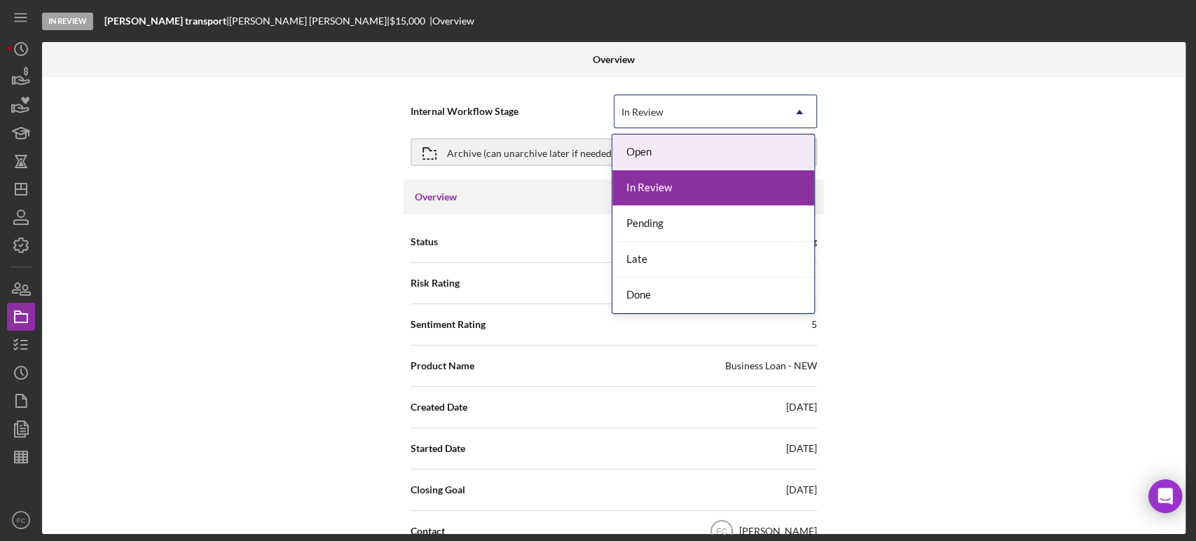
click at [662, 116] on div "In Review" at bounding box center [643, 112] width 46 height 11
click at [650, 144] on div "Open" at bounding box center [714, 153] width 202 height 36
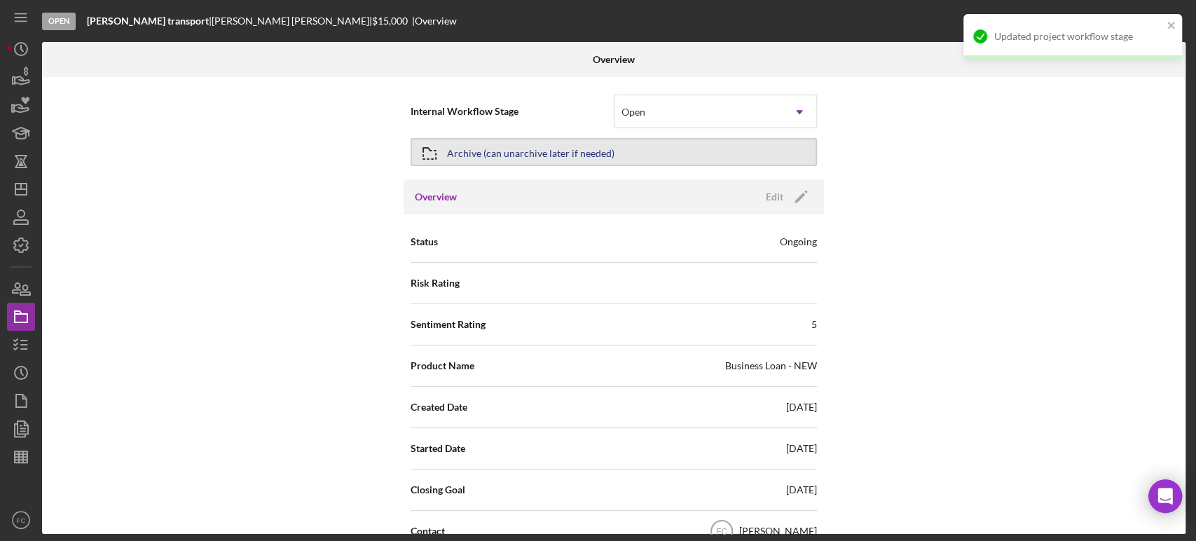
click at [504, 156] on div "Archive (can unarchive later if needed)" at bounding box center [531, 151] width 168 height 25
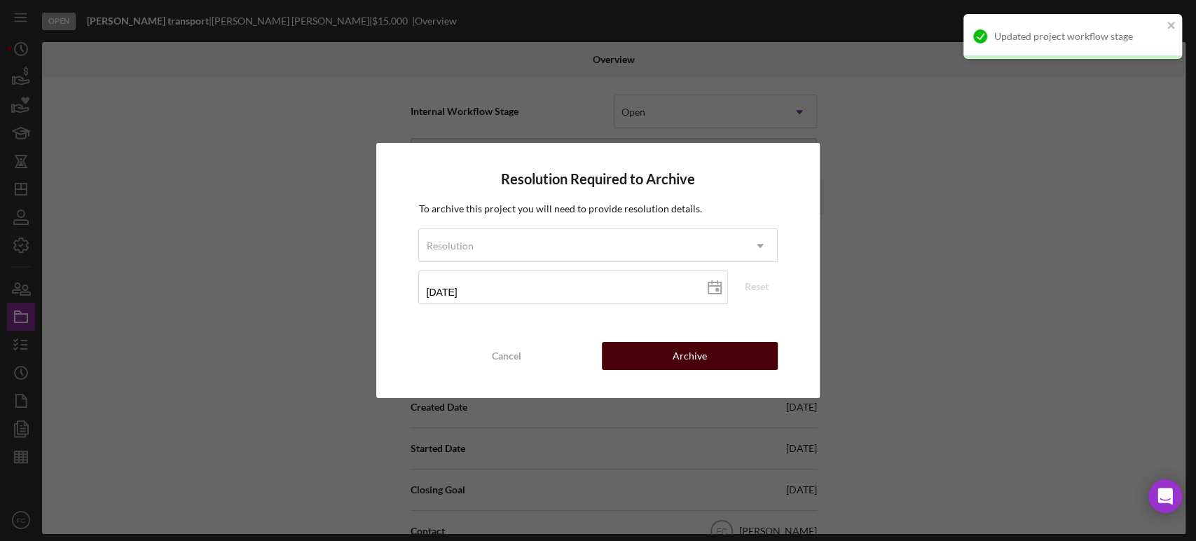
click at [625, 350] on button "Archive" at bounding box center [690, 356] width 176 height 28
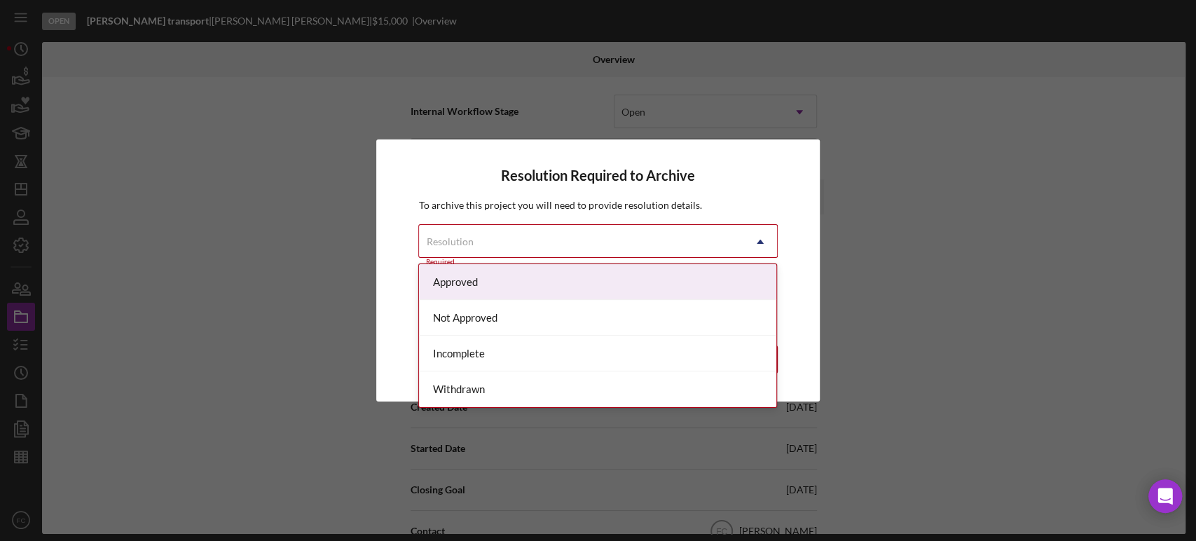
click at [677, 240] on div "Resolution" at bounding box center [581, 242] width 324 height 32
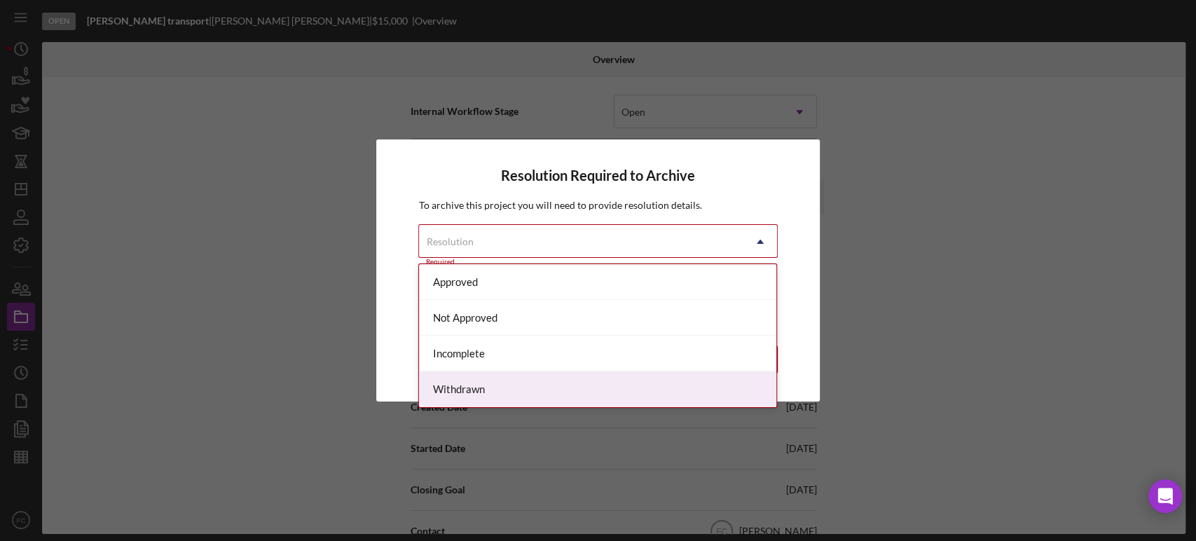
click at [449, 388] on div "Withdrawn" at bounding box center [597, 389] width 357 height 36
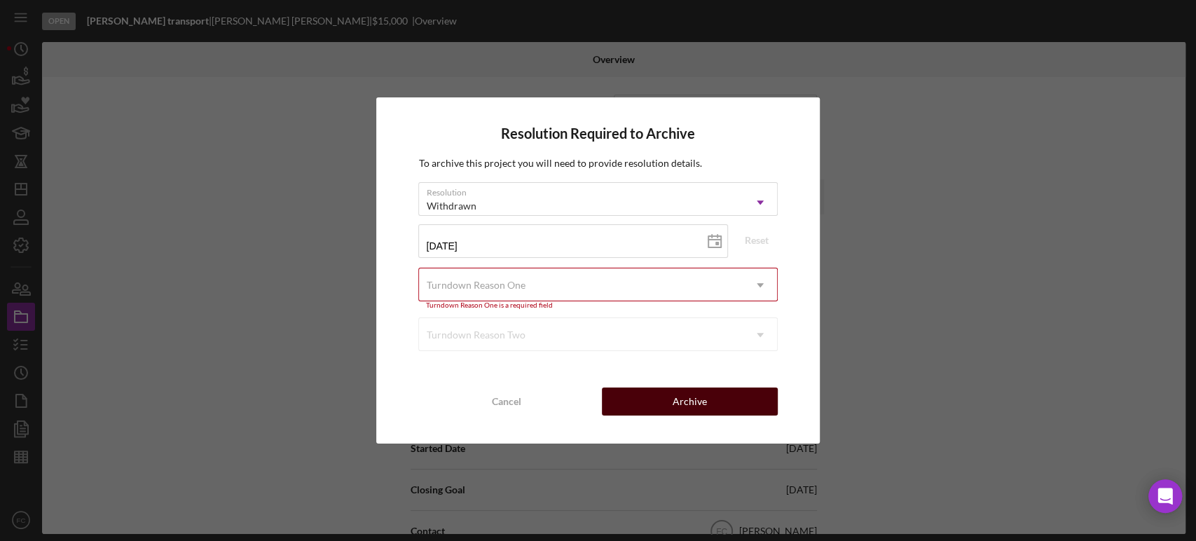
click at [625, 409] on button "Archive" at bounding box center [690, 402] width 176 height 28
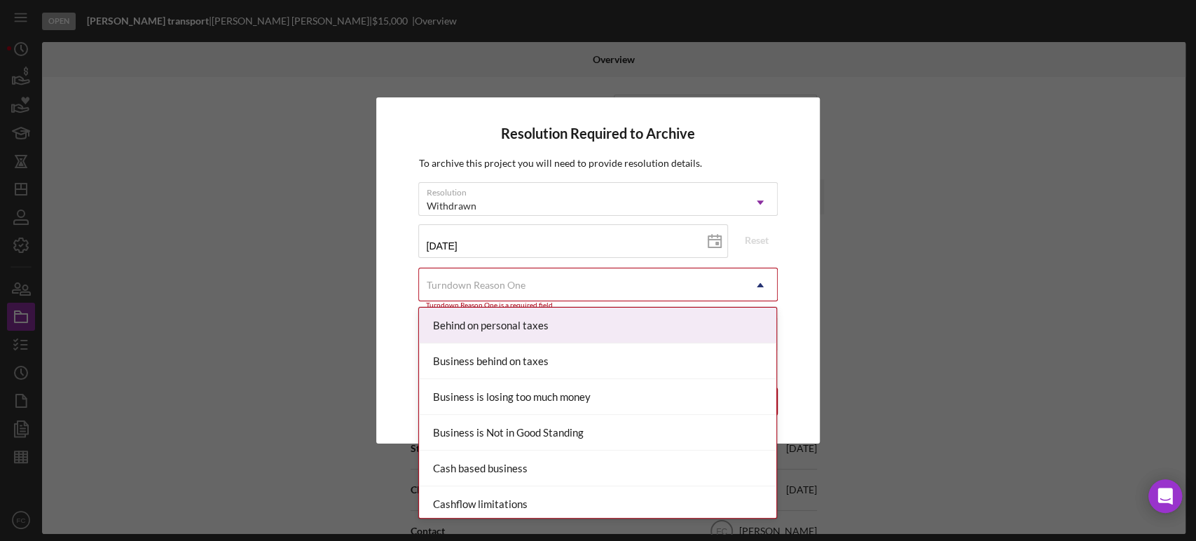
click at [477, 286] on div "Turndown Reason One" at bounding box center [475, 285] width 99 height 11
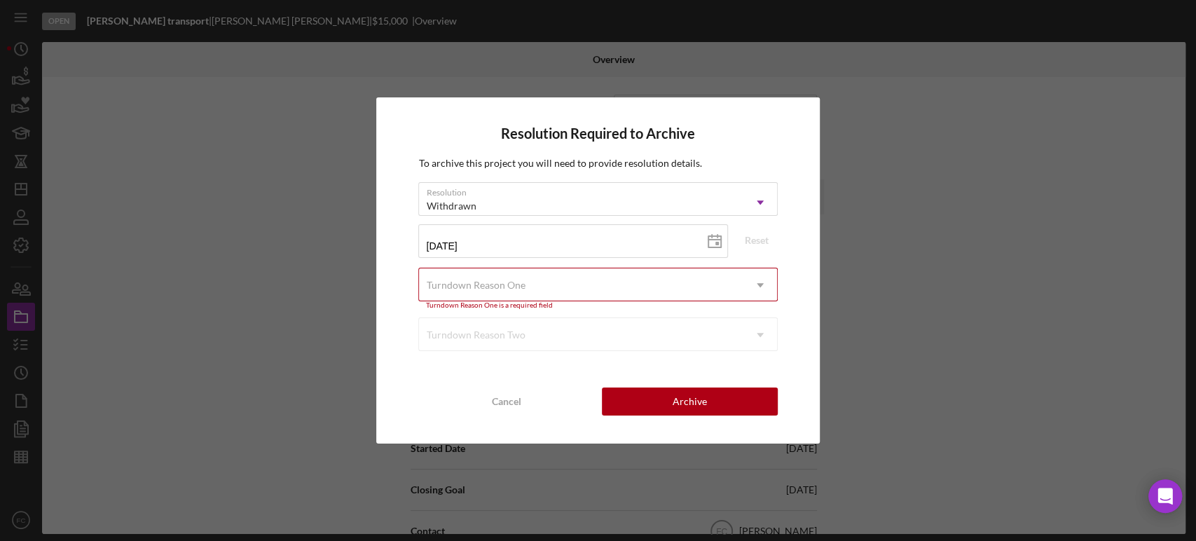
drag, startPoint x: 514, startPoint y: 345, endPoint x: 475, endPoint y: 289, distance: 68.4
click at [475, 289] on div "Turndown Reason One" at bounding box center [475, 285] width 99 height 11
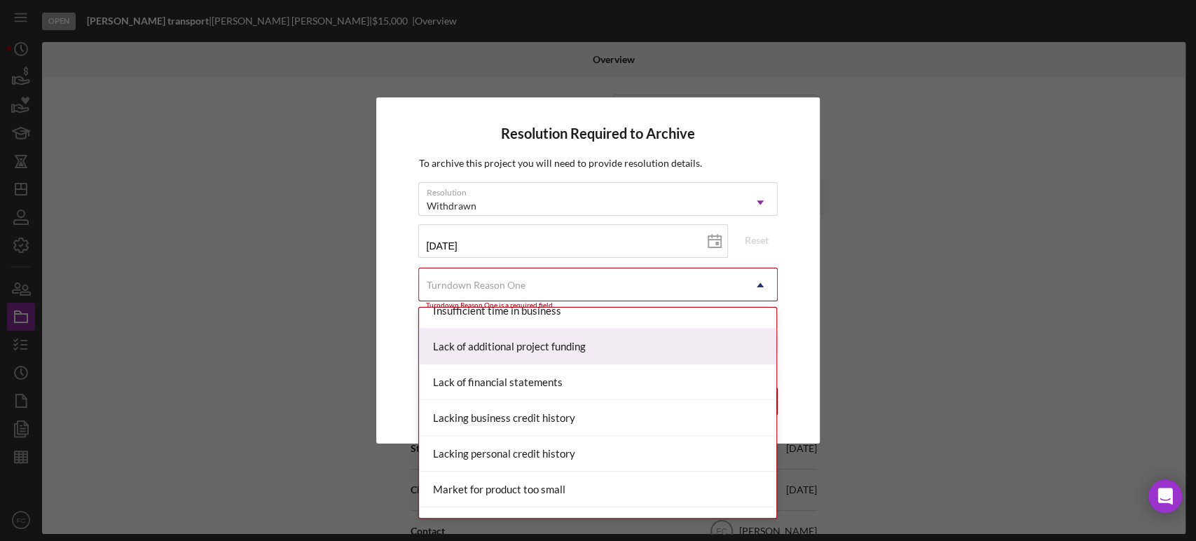
scroll to position [701, 0]
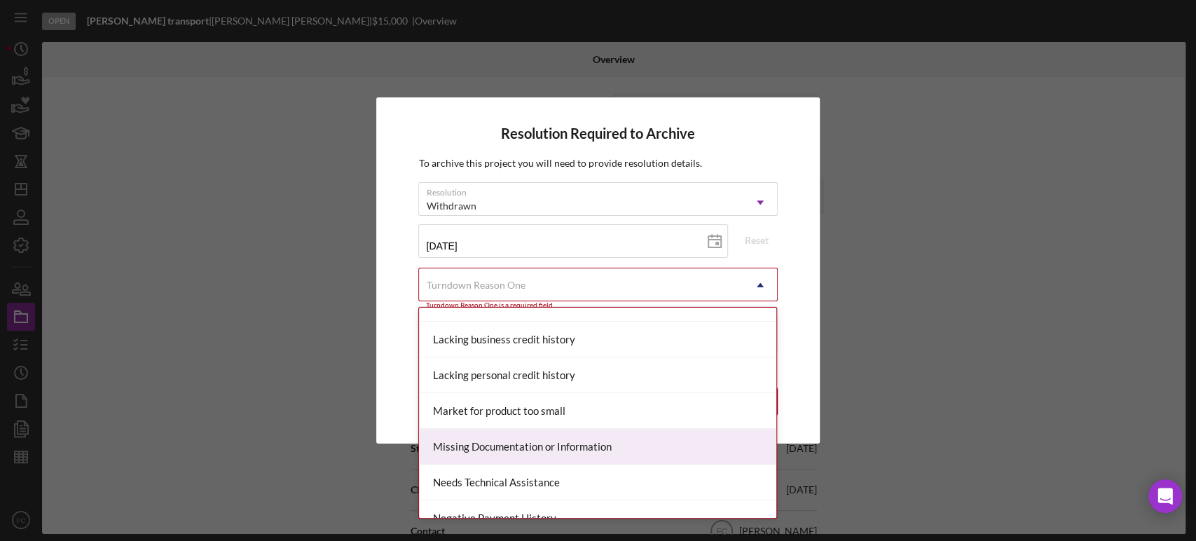
click at [479, 445] on div "Missing Documentation or Information" at bounding box center [597, 447] width 357 height 36
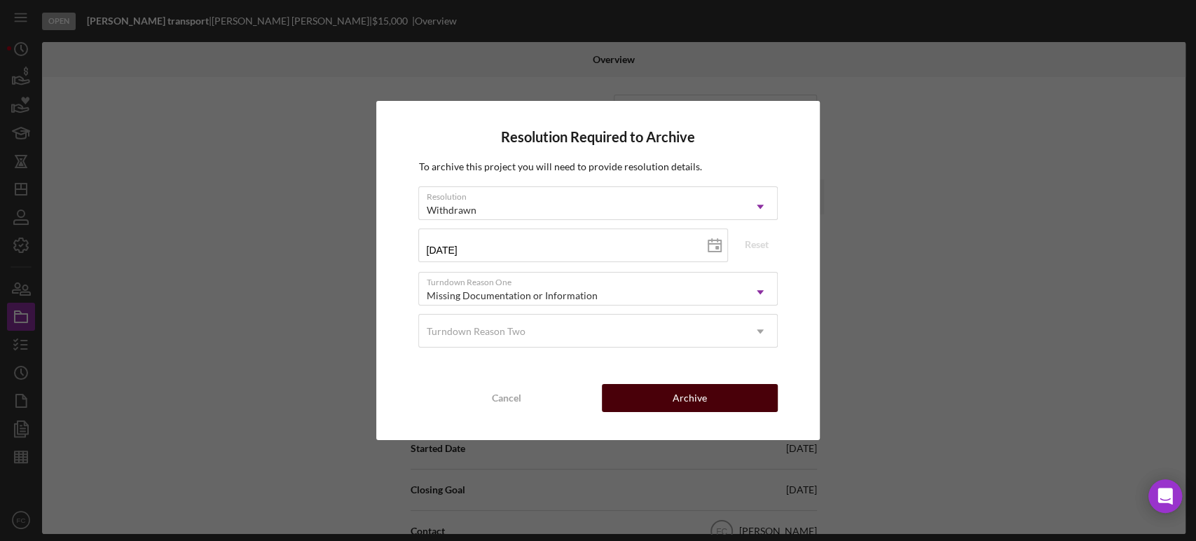
click at [650, 408] on button "Archive" at bounding box center [690, 398] width 176 height 28
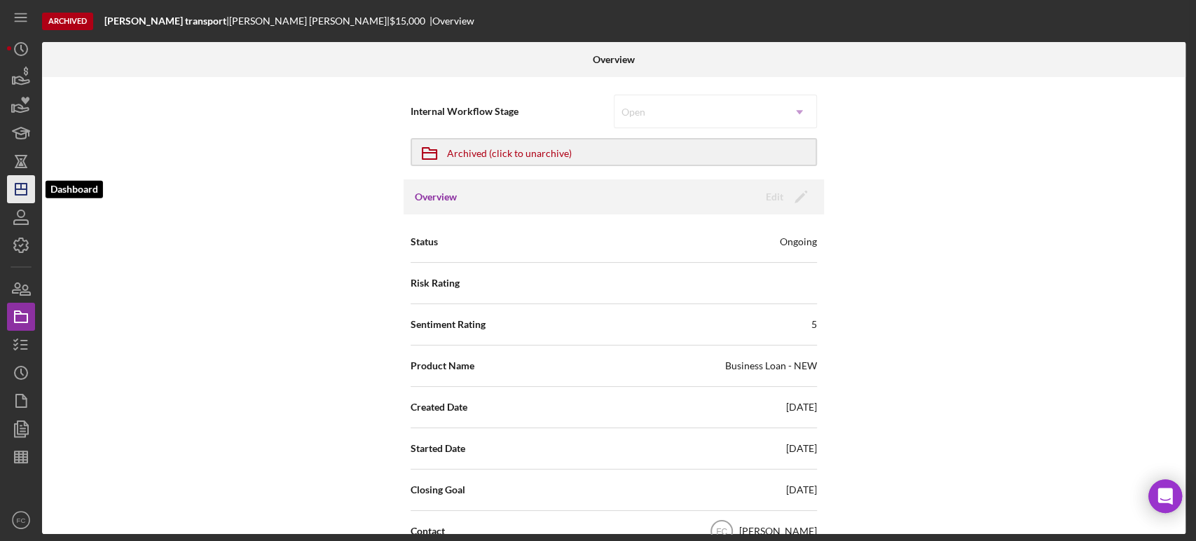
click at [18, 193] on icon "Icon/Dashboard" at bounding box center [21, 189] width 35 height 35
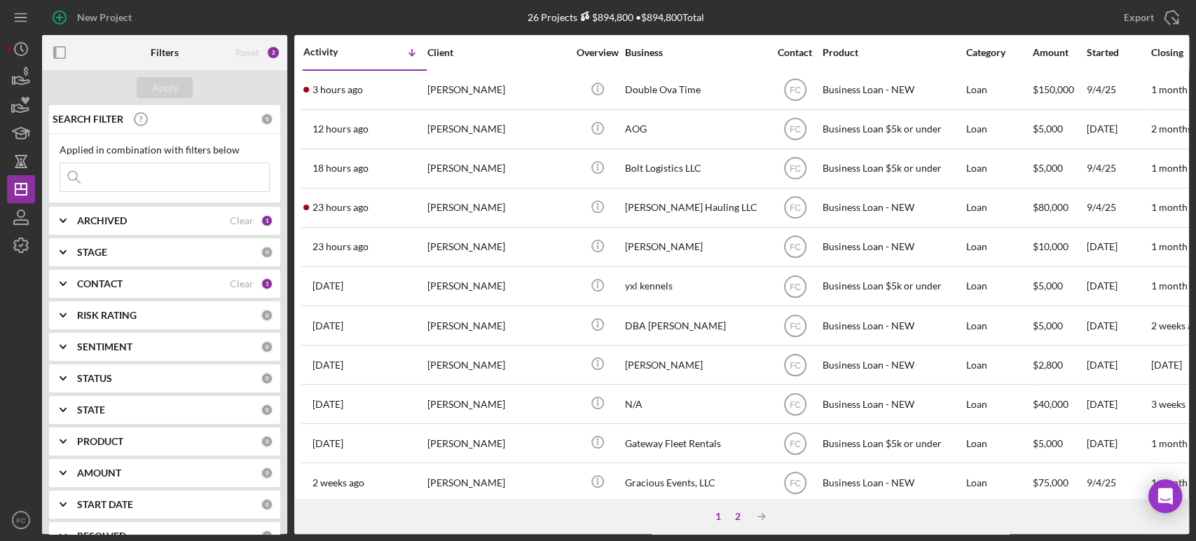
click at [735, 513] on div "2" at bounding box center [738, 516] width 20 height 11
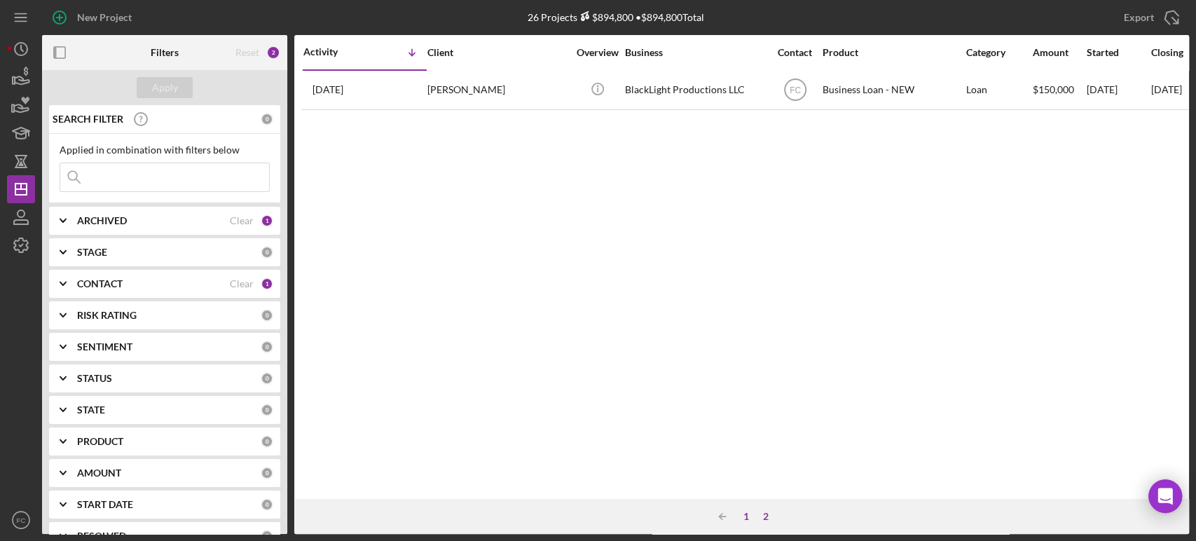
click at [742, 514] on div "1" at bounding box center [747, 516] width 20 height 11
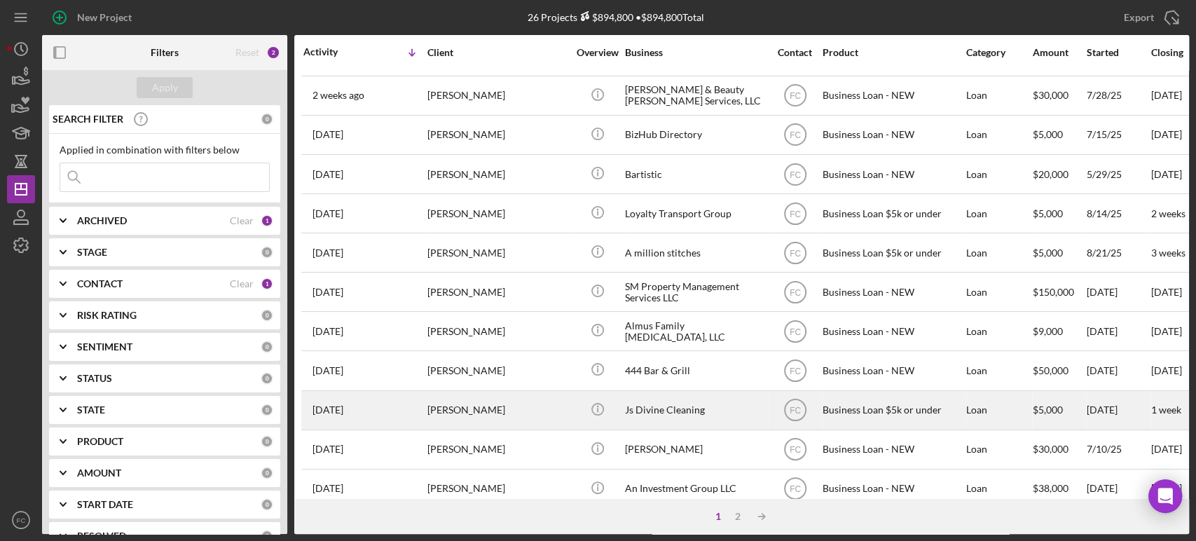
scroll to position [564, 0]
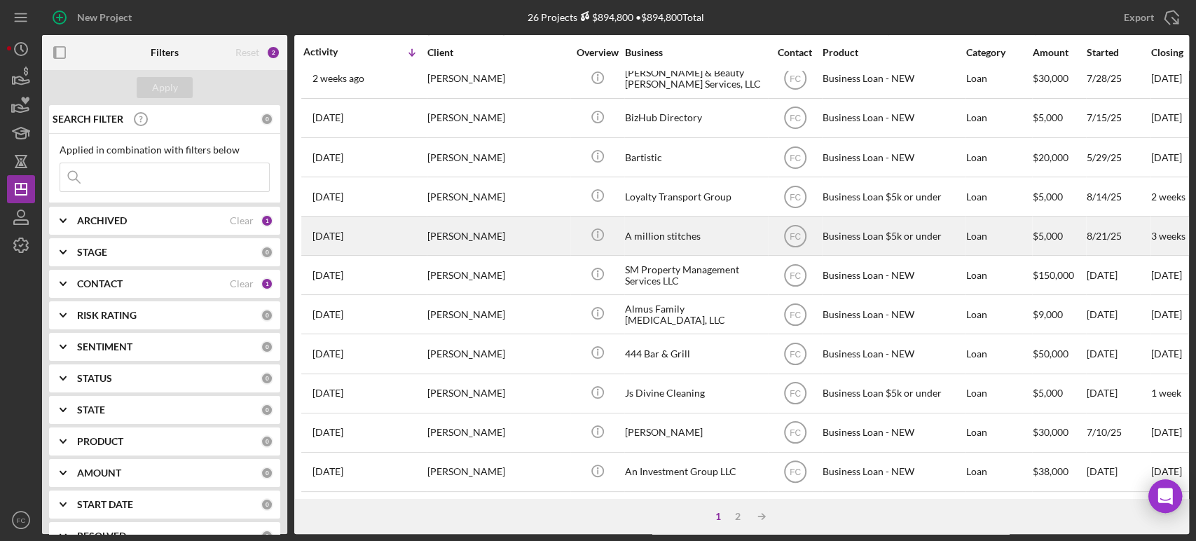
click at [516, 220] on div "[PERSON_NAME]" at bounding box center [498, 235] width 140 height 37
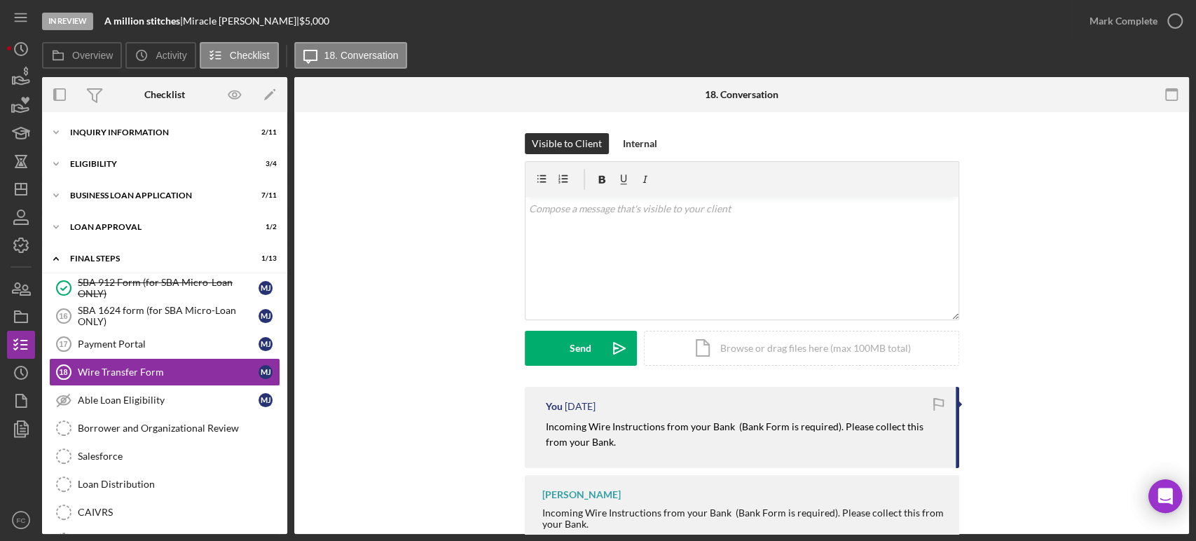
scroll to position [47, 0]
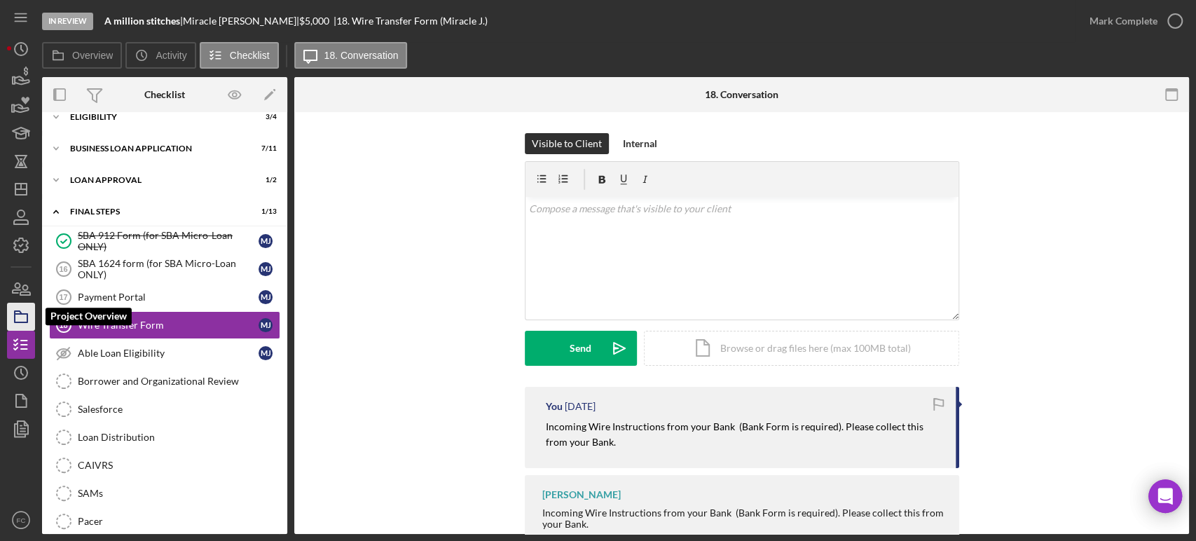
click at [26, 318] on icon "button" at bounding box center [21, 316] width 35 height 35
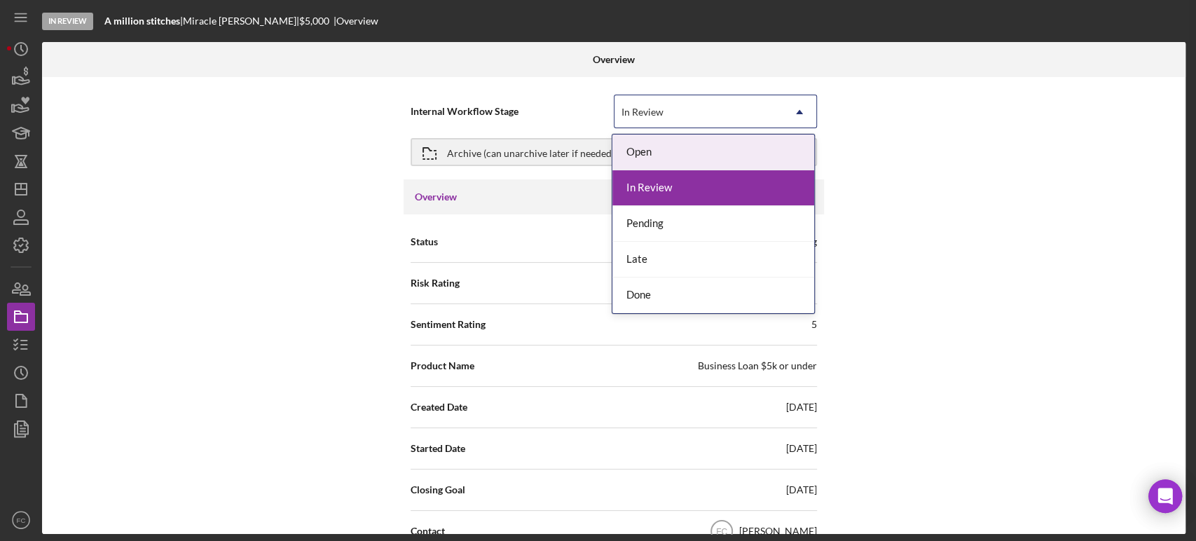
click at [652, 109] on div "In Review" at bounding box center [643, 112] width 42 height 11
click at [646, 146] on div "Open" at bounding box center [714, 153] width 202 height 36
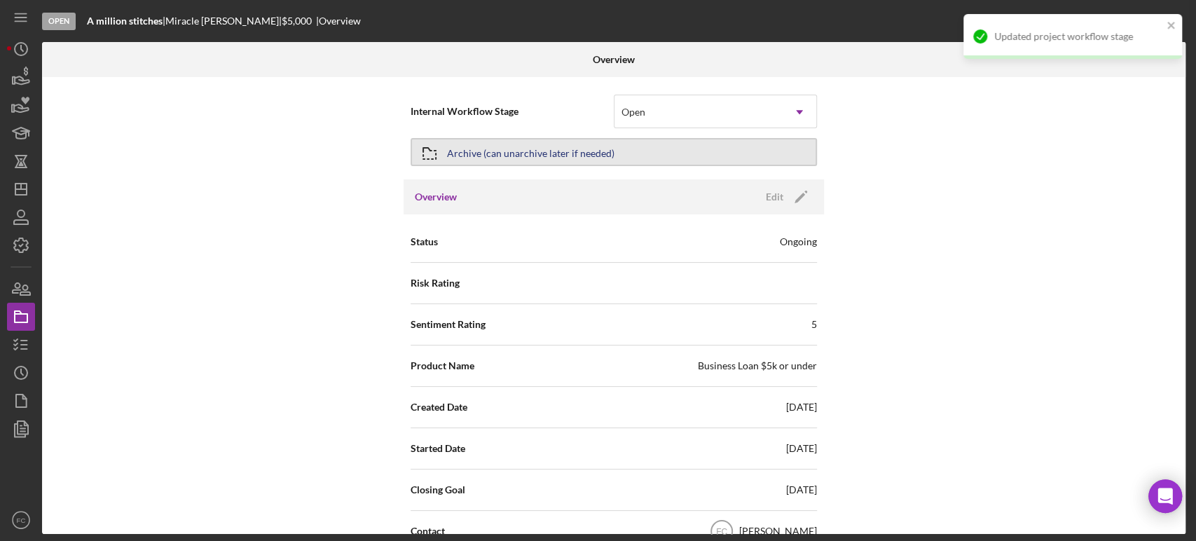
click at [559, 156] on div "Archive (can unarchive later if needed)" at bounding box center [531, 151] width 168 height 25
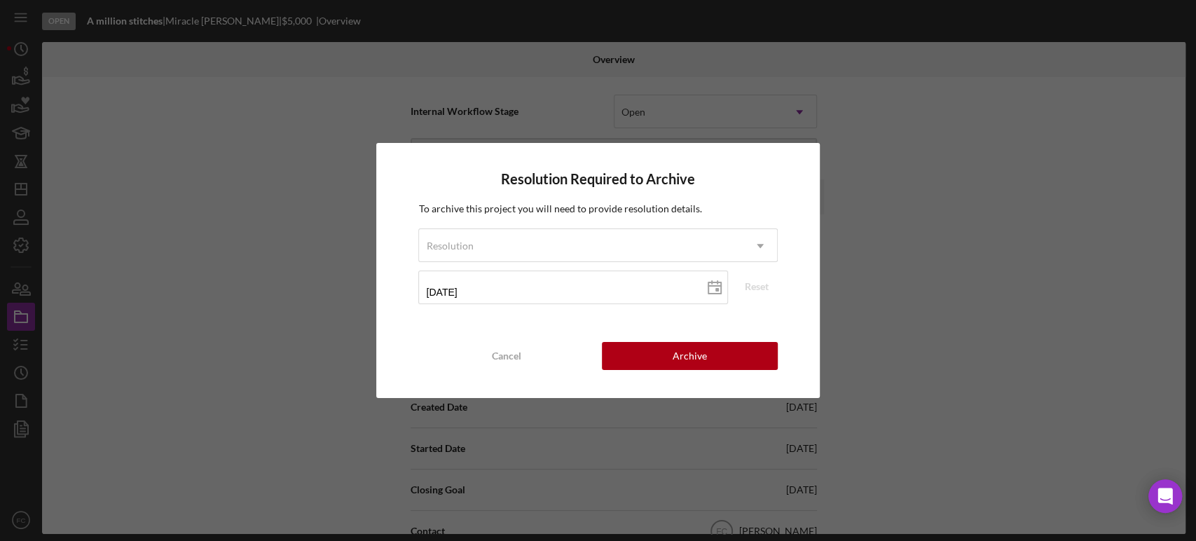
click at [644, 354] on button "Archive" at bounding box center [690, 356] width 176 height 28
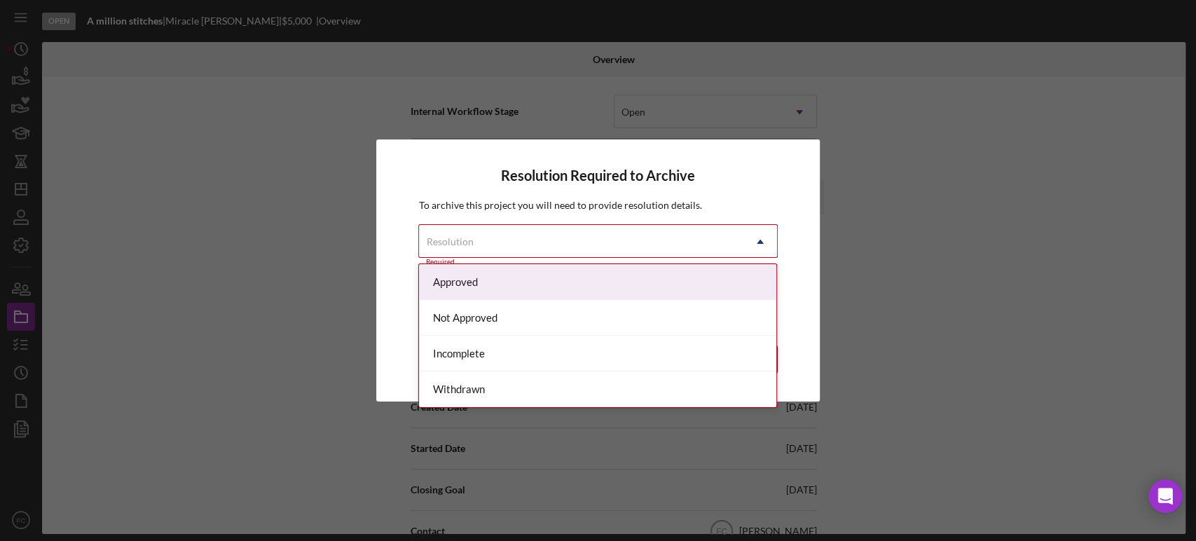
click at [486, 237] on div "Resolution" at bounding box center [581, 242] width 324 height 32
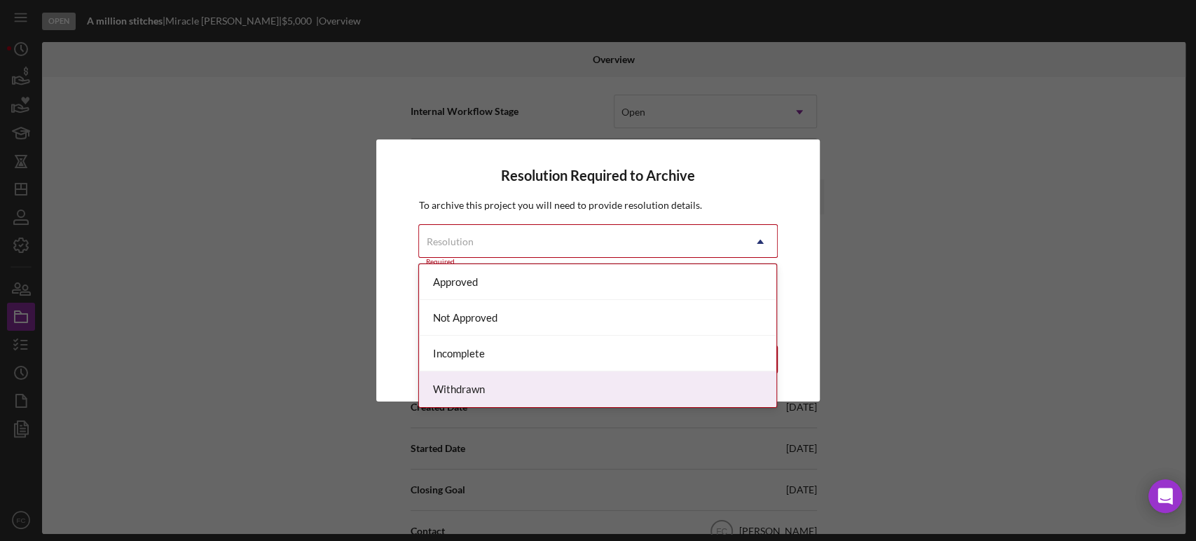
click at [469, 385] on div "Withdrawn" at bounding box center [597, 389] width 357 height 36
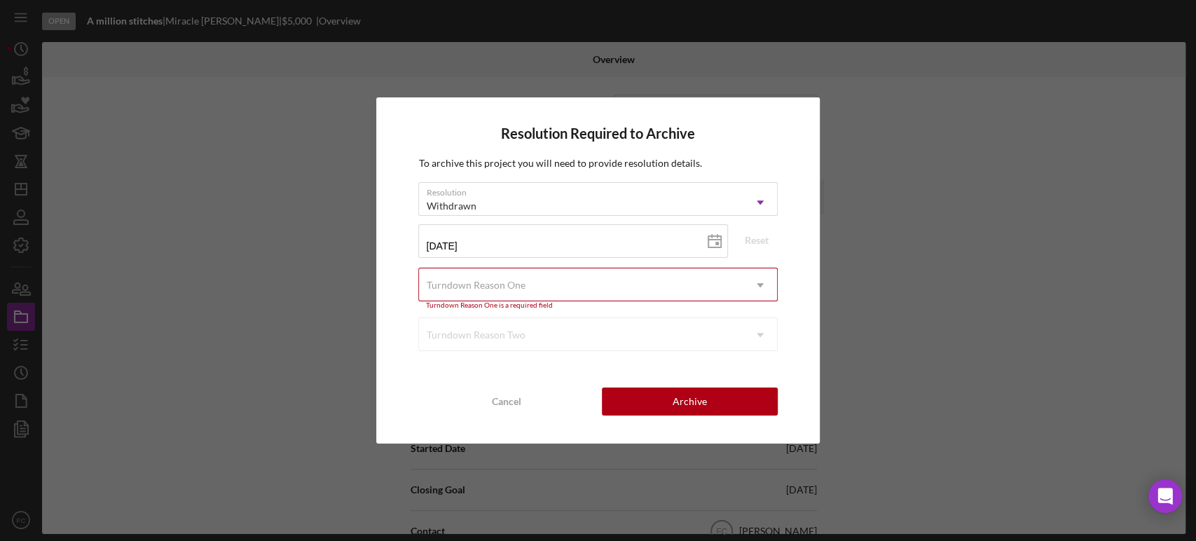
click at [487, 280] on div "Turndown Reason One" at bounding box center [475, 285] width 99 height 11
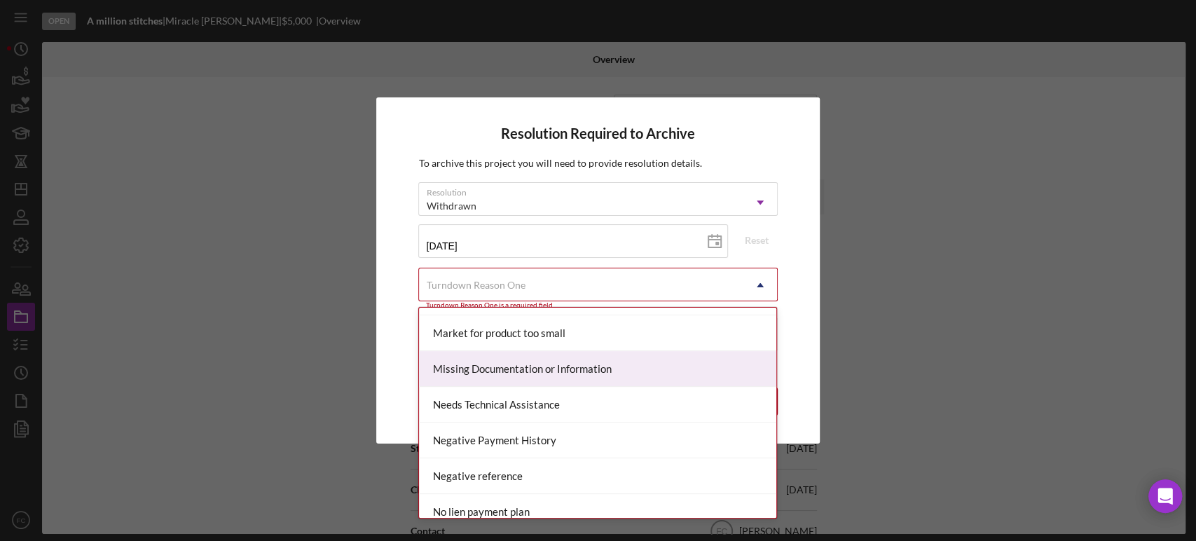
scroll to position [701, 0]
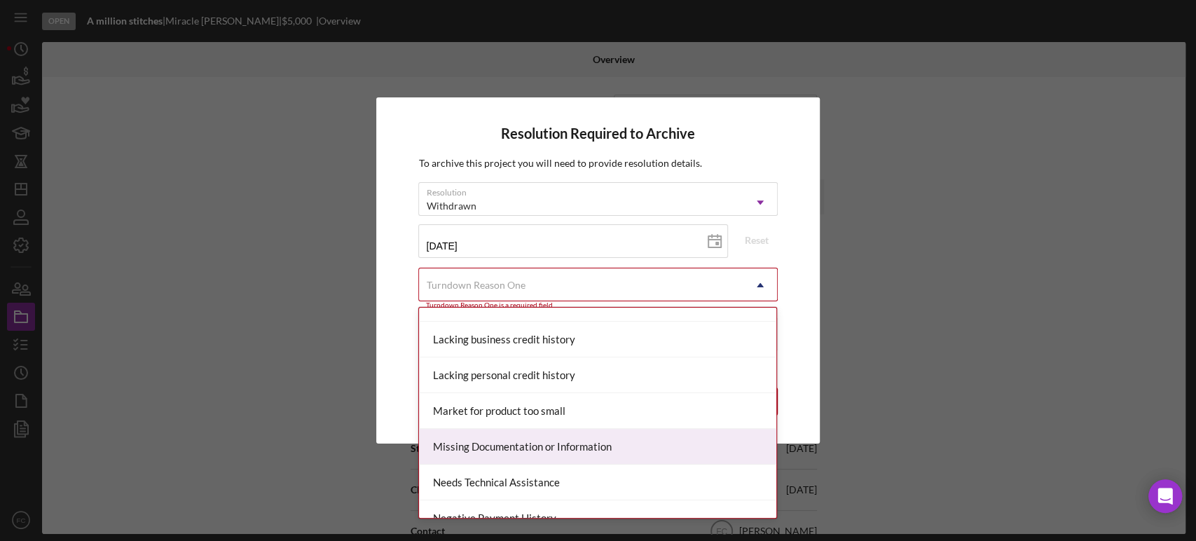
click at [498, 442] on div "Missing Documentation or Information" at bounding box center [597, 447] width 357 height 36
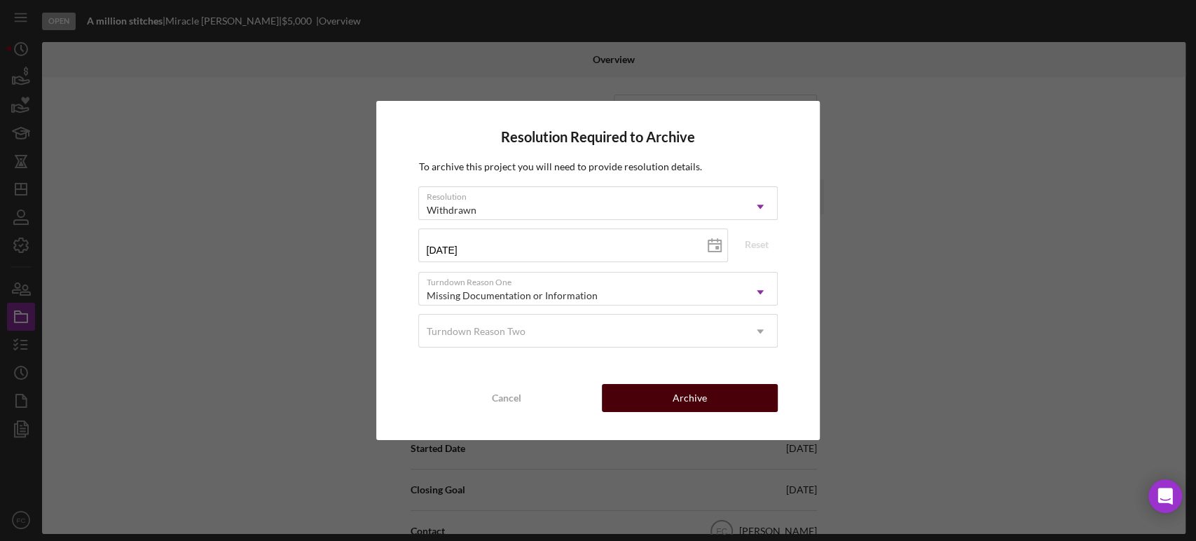
click at [634, 396] on button "Archive" at bounding box center [690, 398] width 176 height 28
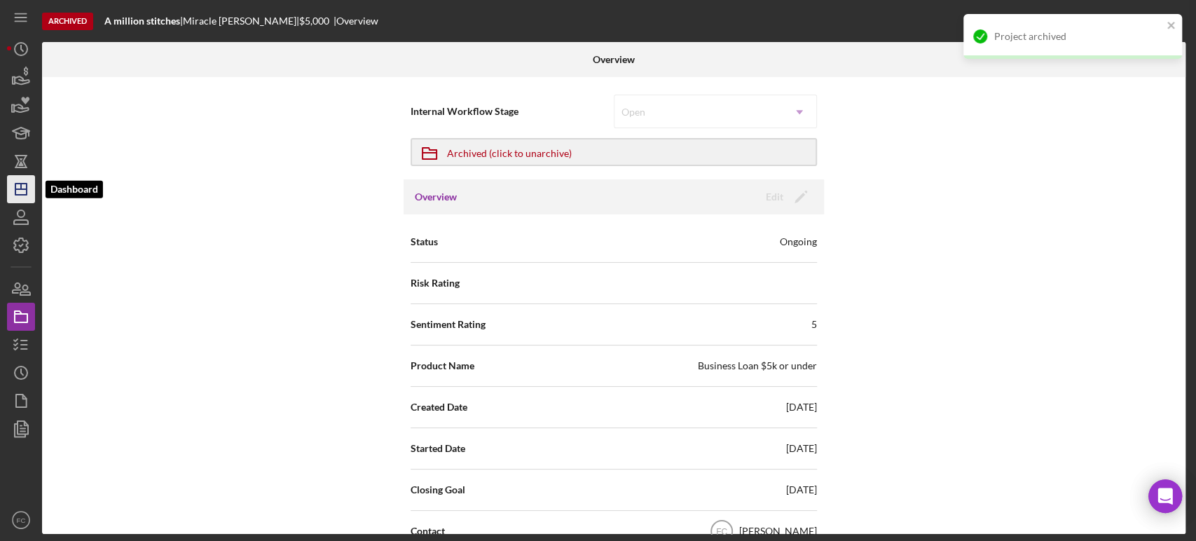
click at [25, 184] on polygon "button" at bounding box center [20, 189] width 11 height 11
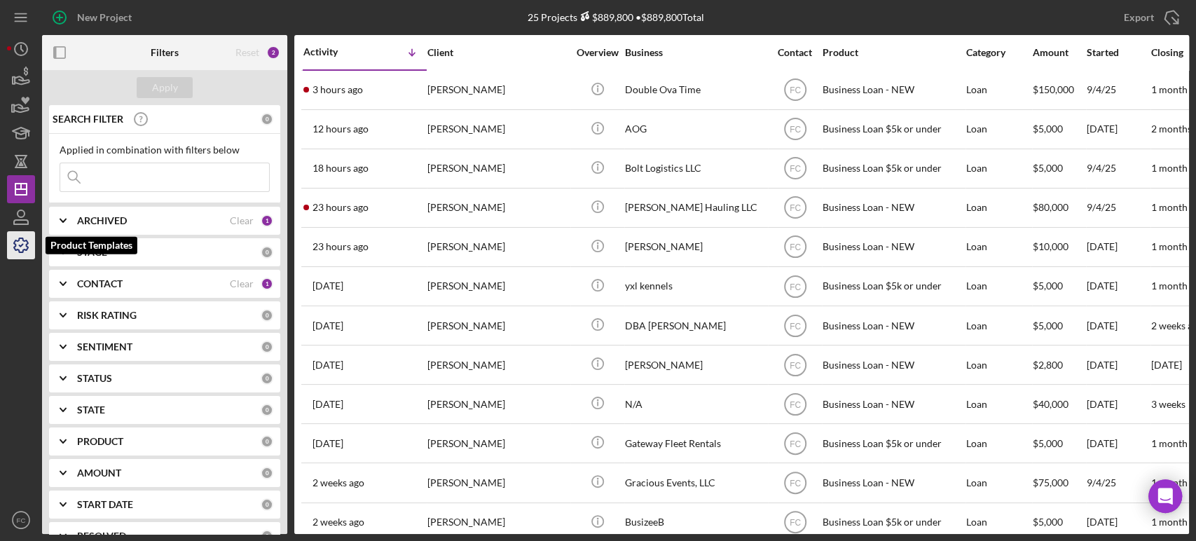
click at [19, 240] on icon "button" at bounding box center [21, 245] width 14 height 14
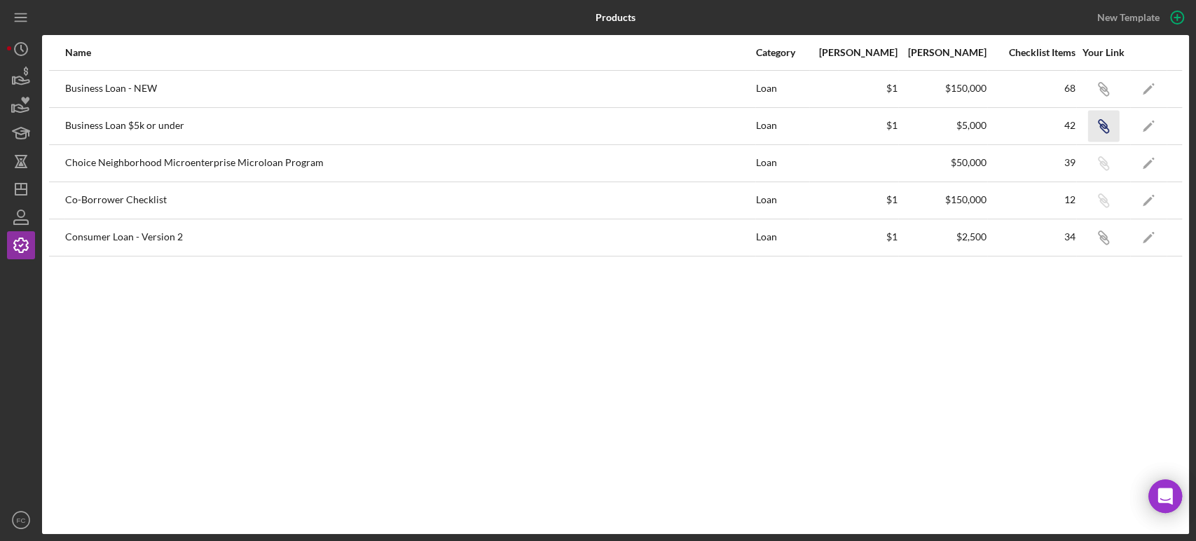
click at [1105, 122] on icon "Icon/Link" at bounding box center [1104, 126] width 32 height 32
click at [22, 188] on icon "Icon/Dashboard" at bounding box center [21, 189] width 35 height 35
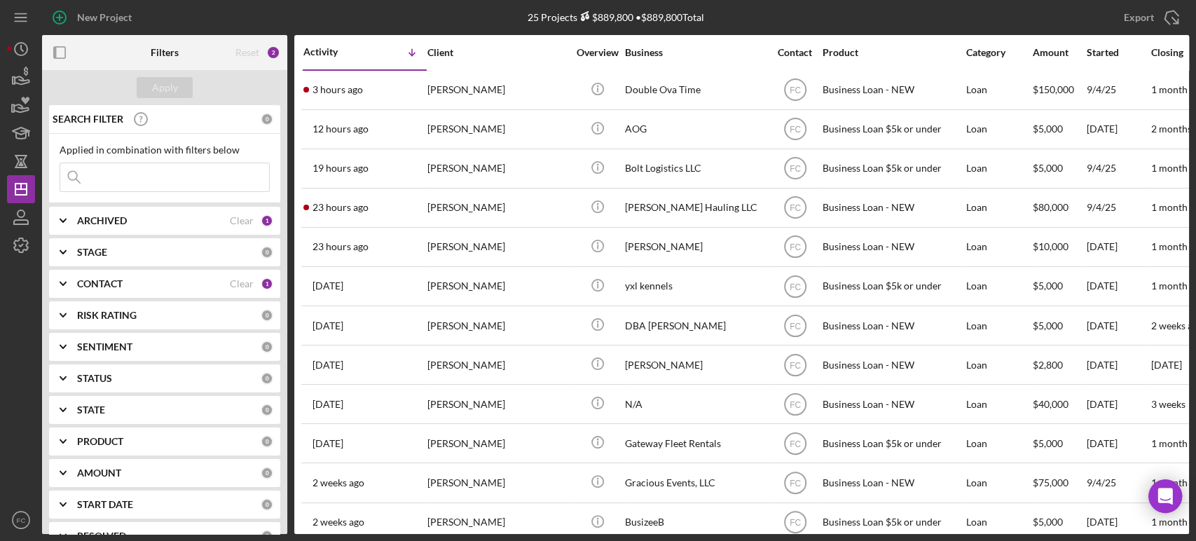
click at [111, 175] on input at bounding box center [164, 177] width 209 height 28
type input "[PERSON_NAME]"
click at [106, 226] on b "ARCHIVED" at bounding box center [102, 220] width 50 height 11
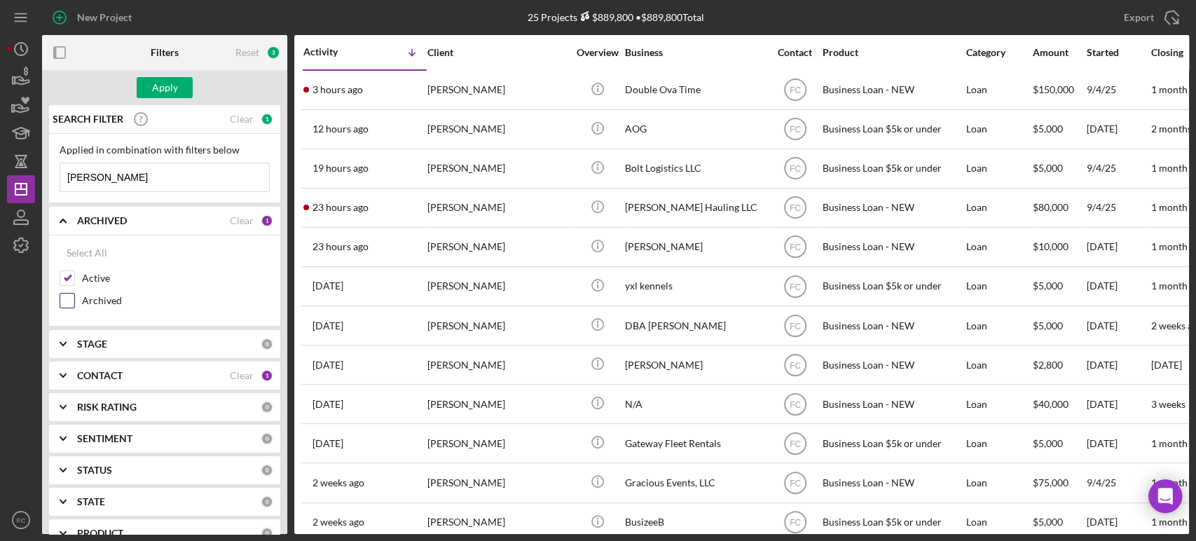
click at [66, 296] on input "Archived" at bounding box center [67, 301] width 14 height 14
checkbox input "true"
click at [170, 89] on div "Apply" at bounding box center [165, 87] width 26 height 21
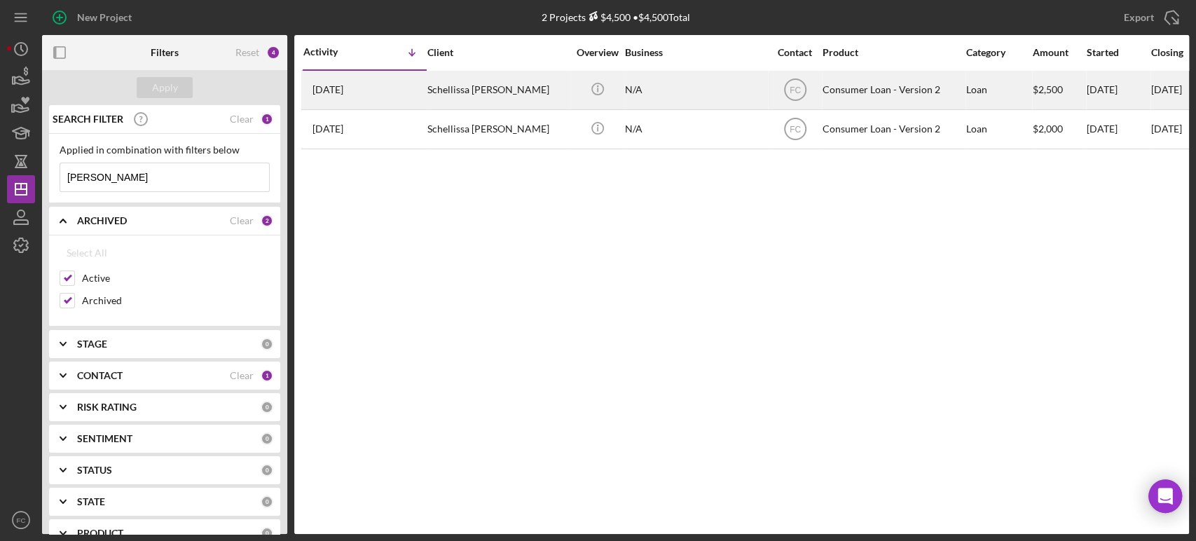
click at [463, 93] on div "Schellissa [PERSON_NAME]" at bounding box center [498, 89] width 140 height 37
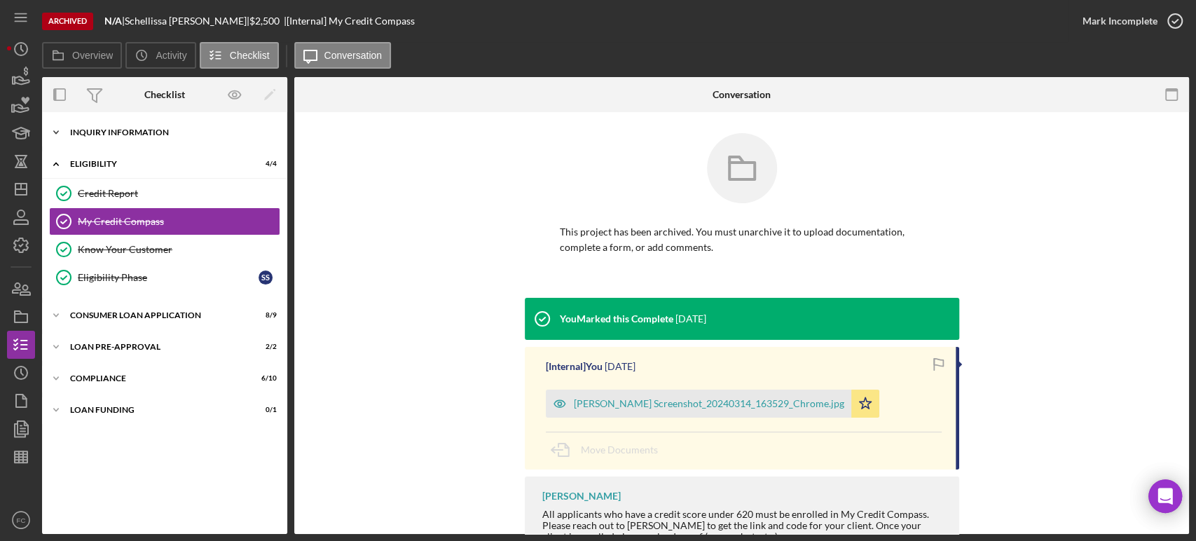
click at [129, 137] on div "Icon/Expander Inquiry Information 5 / 6" at bounding box center [164, 132] width 245 height 28
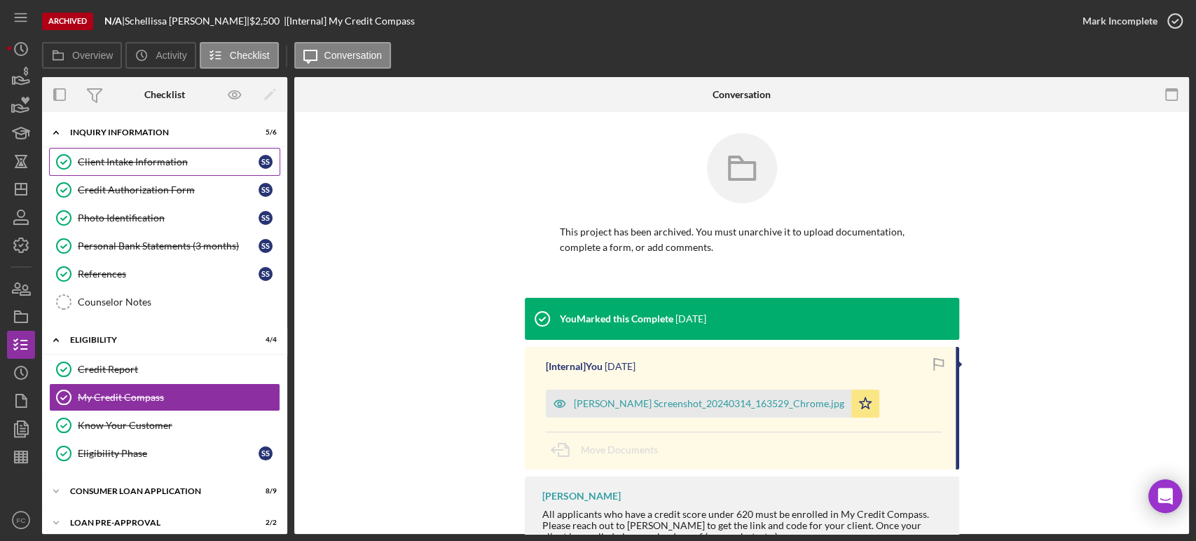
click at [123, 157] on div "Client Intake Information" at bounding box center [168, 161] width 181 height 11
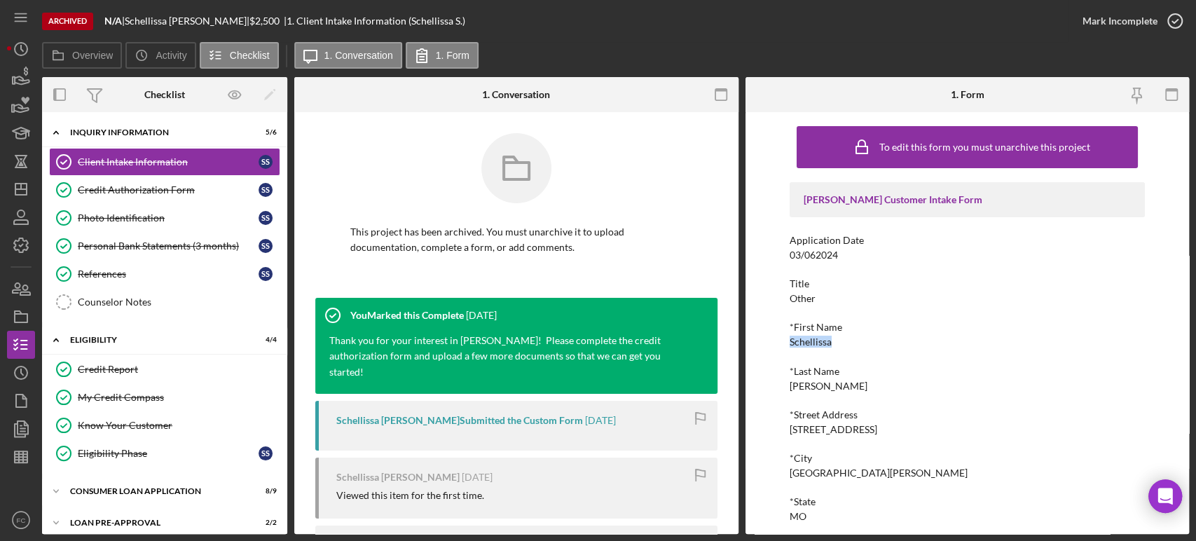
drag, startPoint x: 789, startPoint y: 340, endPoint x: 833, endPoint y: 341, distance: 44.2
click at [833, 341] on div "*First Name [PERSON_NAME]" at bounding box center [967, 335] width 355 height 26
copy div "Schellissa"
click at [20, 187] on icon "Icon/Dashboard" at bounding box center [21, 189] width 35 height 35
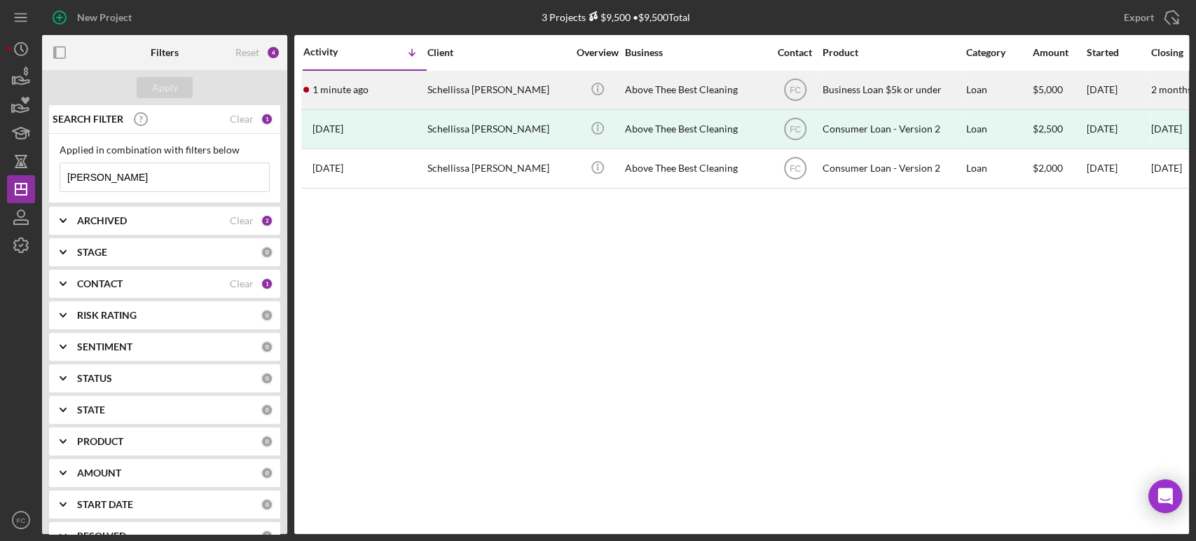
click at [561, 88] on div "Schellissa [PERSON_NAME]" at bounding box center [498, 89] width 140 height 37
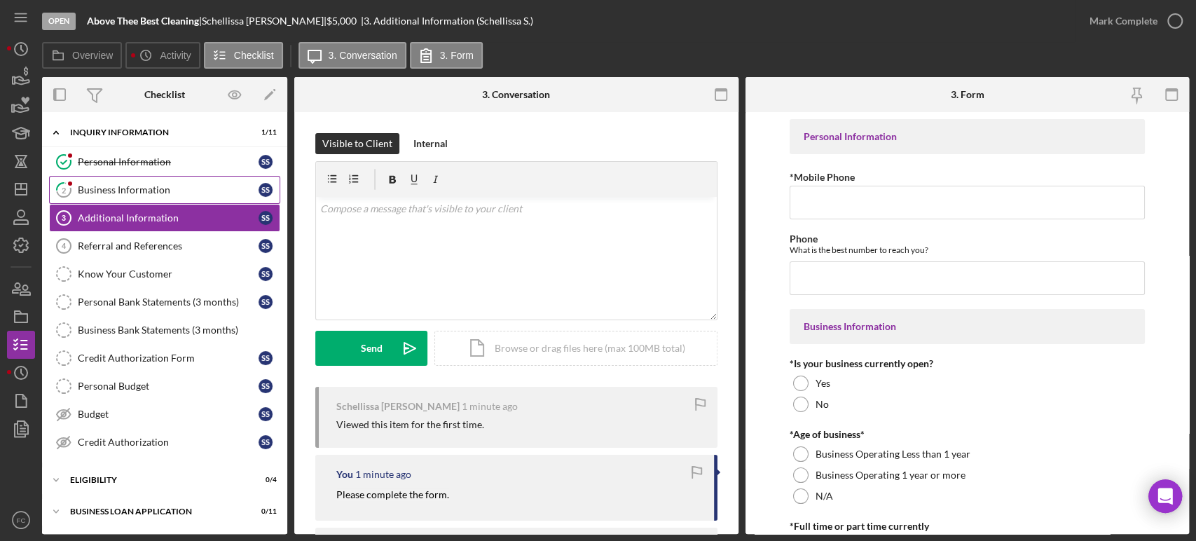
click at [131, 189] on div "Business Information" at bounding box center [168, 189] width 181 height 11
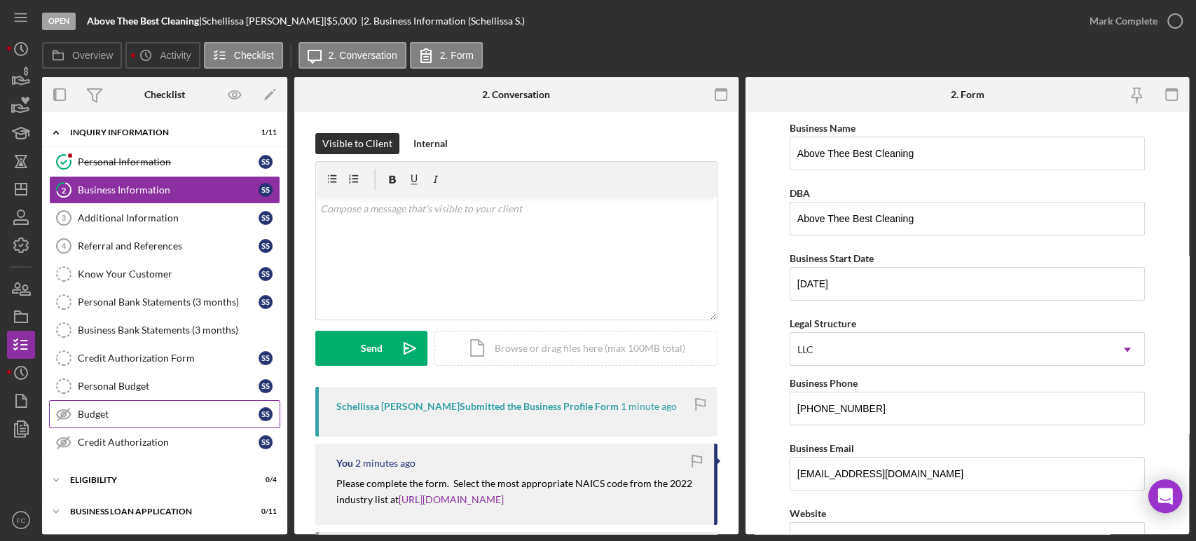
click at [150, 412] on div "Budget" at bounding box center [168, 414] width 181 height 11
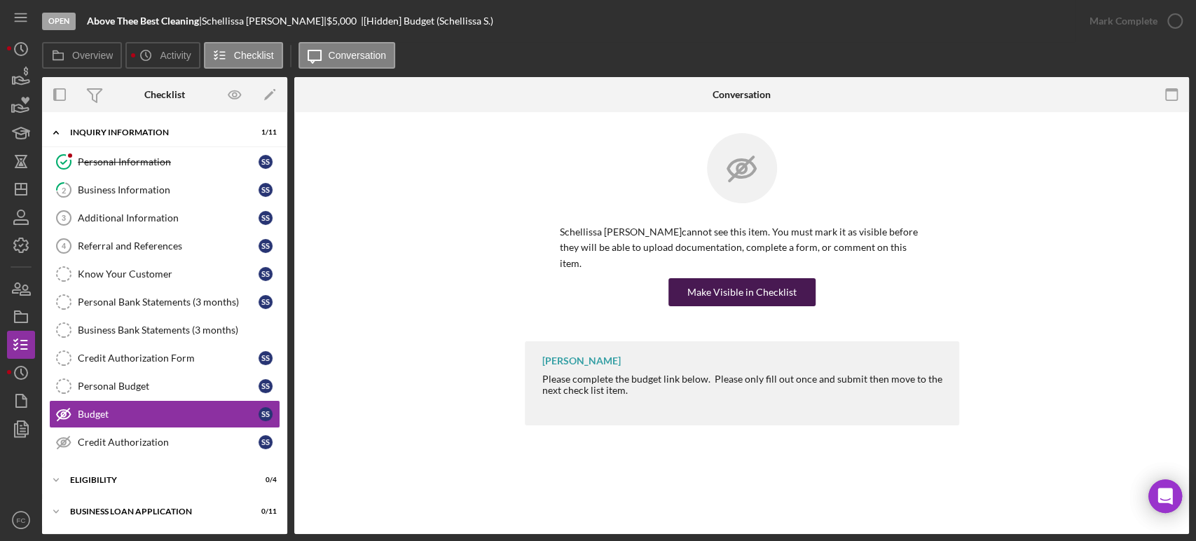
click at [735, 278] on div "Make Visible in Checklist" at bounding box center [742, 292] width 109 height 28
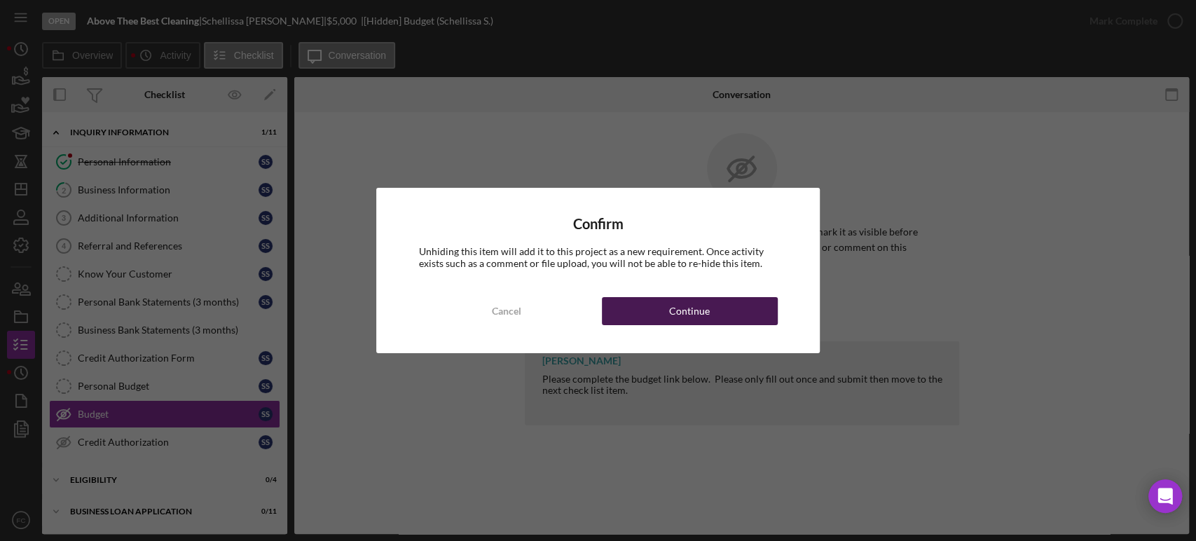
click at [648, 301] on button "Continue" at bounding box center [690, 311] width 176 height 28
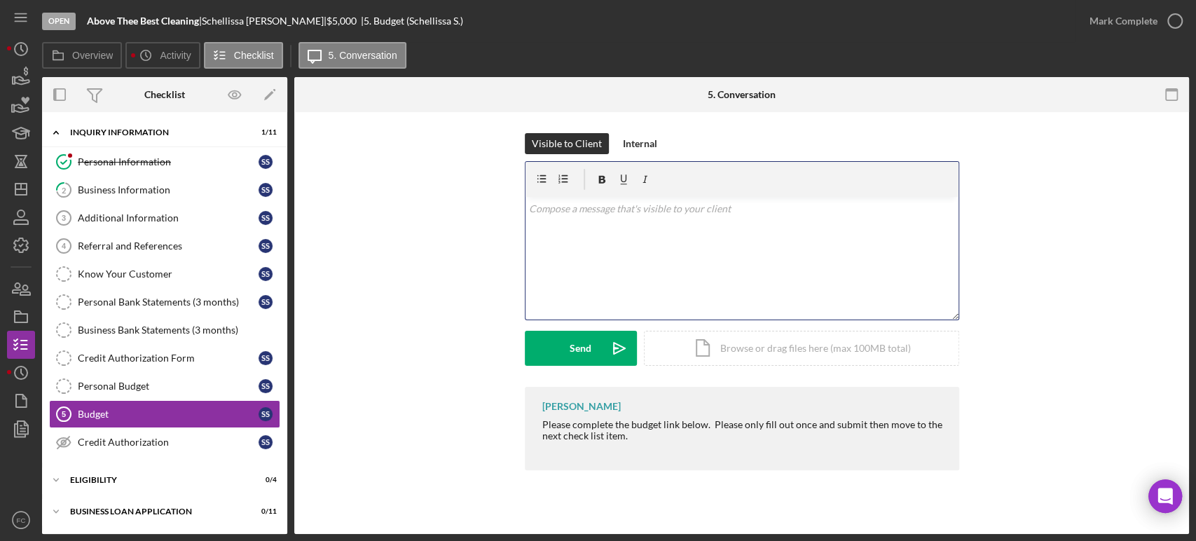
click at [550, 224] on div "v Color teal Color pink Remove color Add row above Add row below Add column bef…" at bounding box center [742, 258] width 433 height 123
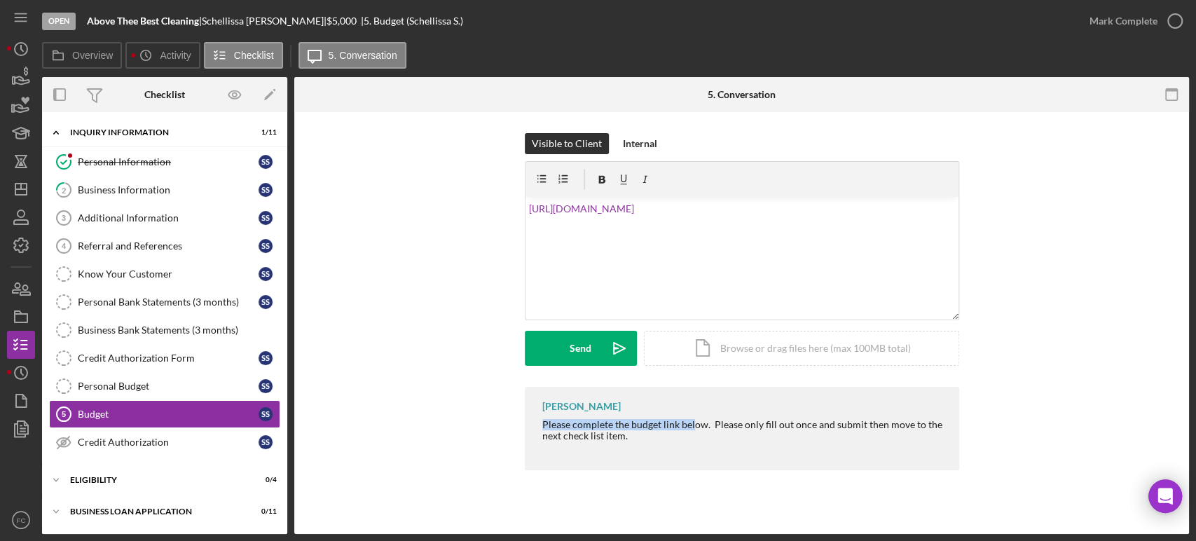
drag, startPoint x: 542, startPoint y: 422, endPoint x: 695, endPoint y: 428, distance: 153.6
click at [695, 428] on div "Please complete the budget link below. Please only fill out once and submit the…" at bounding box center [743, 430] width 403 height 22
drag, startPoint x: 713, startPoint y: 427, endPoint x: 533, endPoint y: 418, distance: 180.4
click at [533, 419] on div "[PERSON_NAME] Please complete the budget link below. Please only fill out once …" at bounding box center [742, 428] width 435 height 83
copy div "Please complete the budget link below."
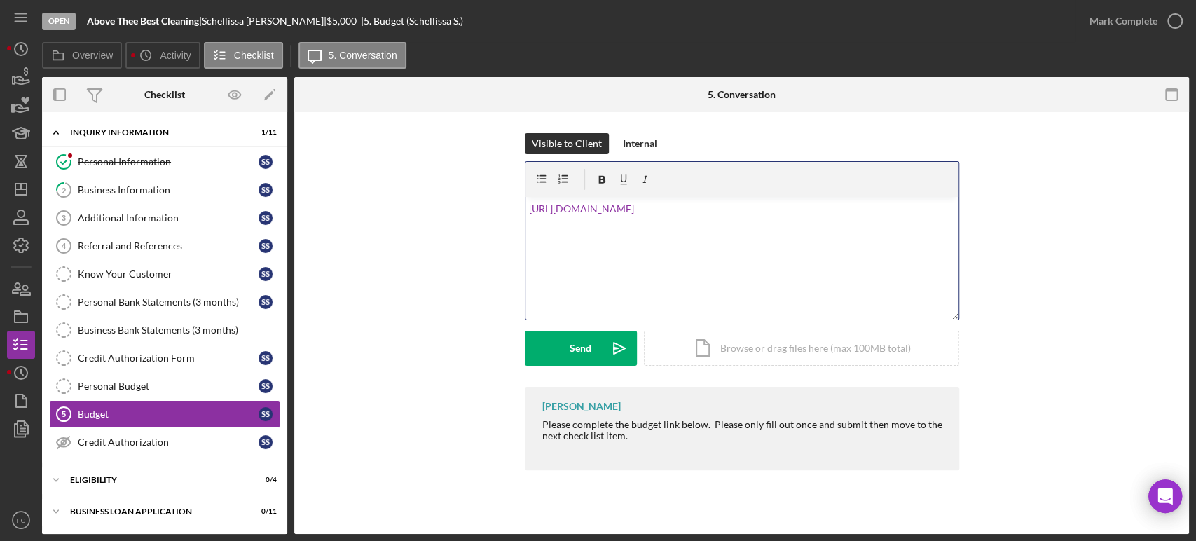
click at [526, 205] on div "v Color teal Color pink Remove color Add row above Add row below Add column bef…" at bounding box center [742, 258] width 433 height 123
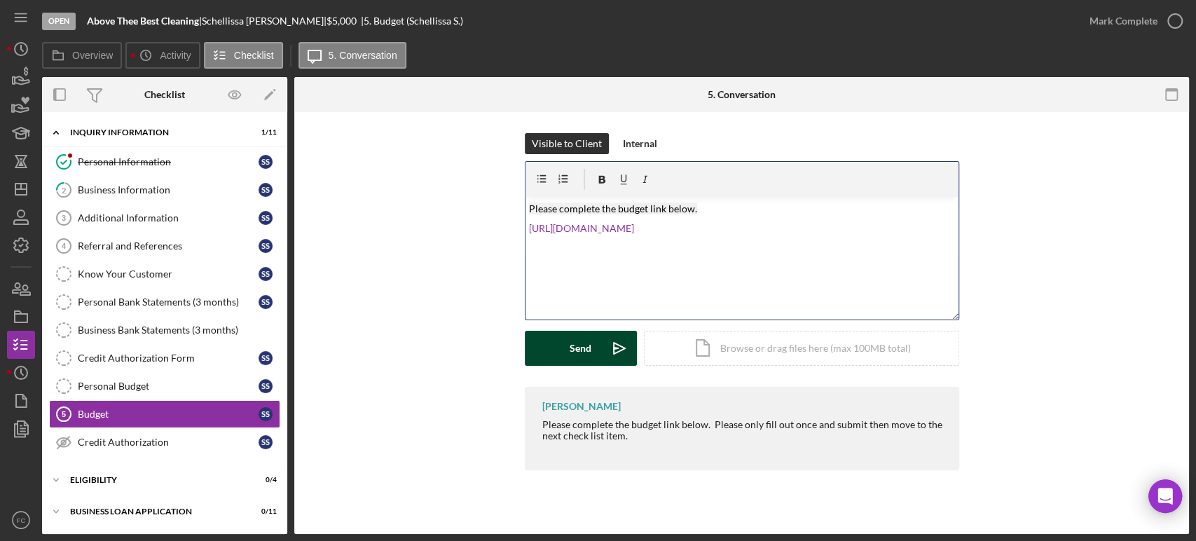
click at [554, 351] on button "Send Icon/icon-invite-send" at bounding box center [581, 348] width 112 height 35
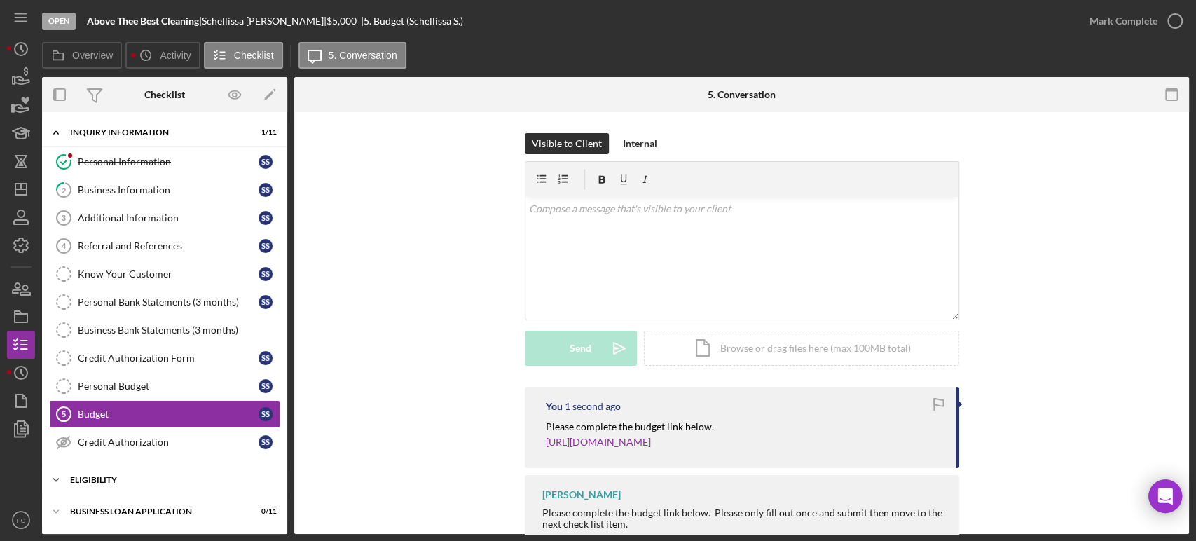
click at [132, 479] on div "Eligibility" at bounding box center [170, 480] width 200 height 8
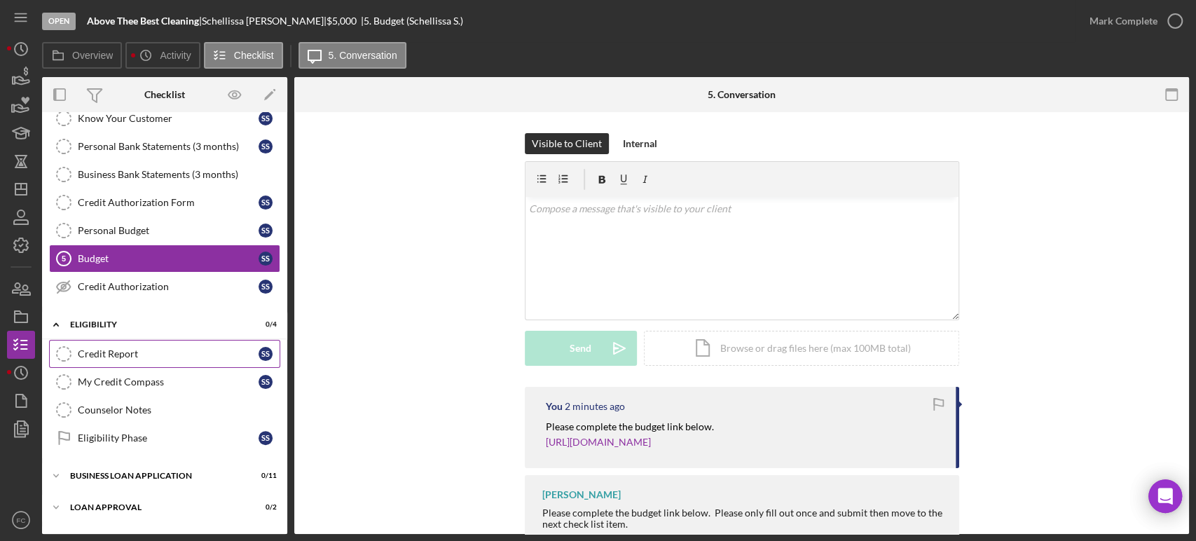
click at [149, 350] on div "Credit Report" at bounding box center [168, 353] width 181 height 11
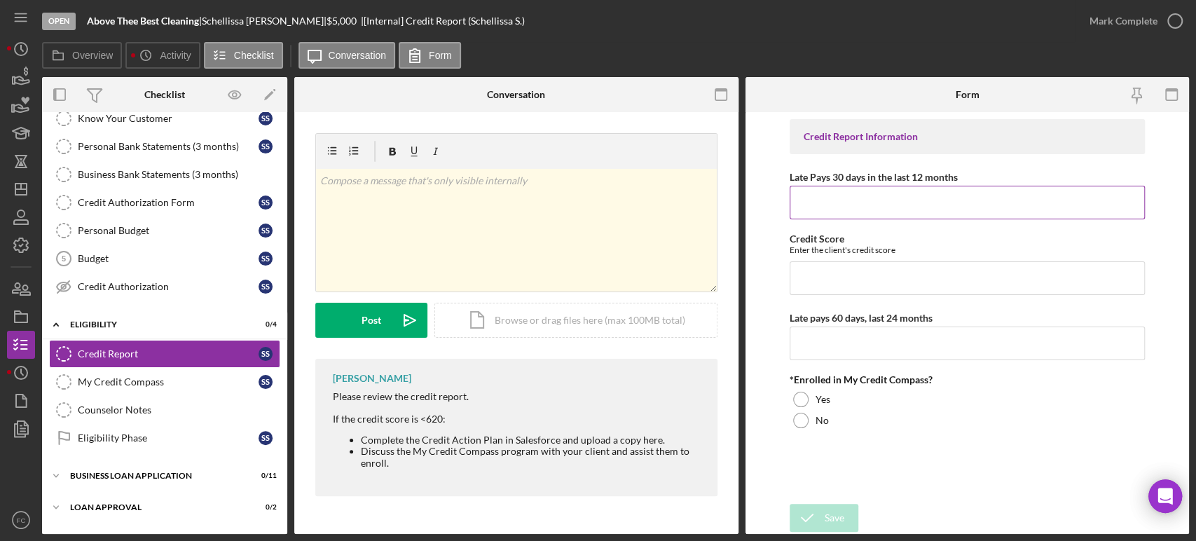
click at [811, 200] on input "Late Pays 30 days in the last 12 months" at bounding box center [967, 203] width 355 height 34
type input "6"
type input "0"
click at [828, 277] on input "Credit Score" at bounding box center [967, 278] width 355 height 34
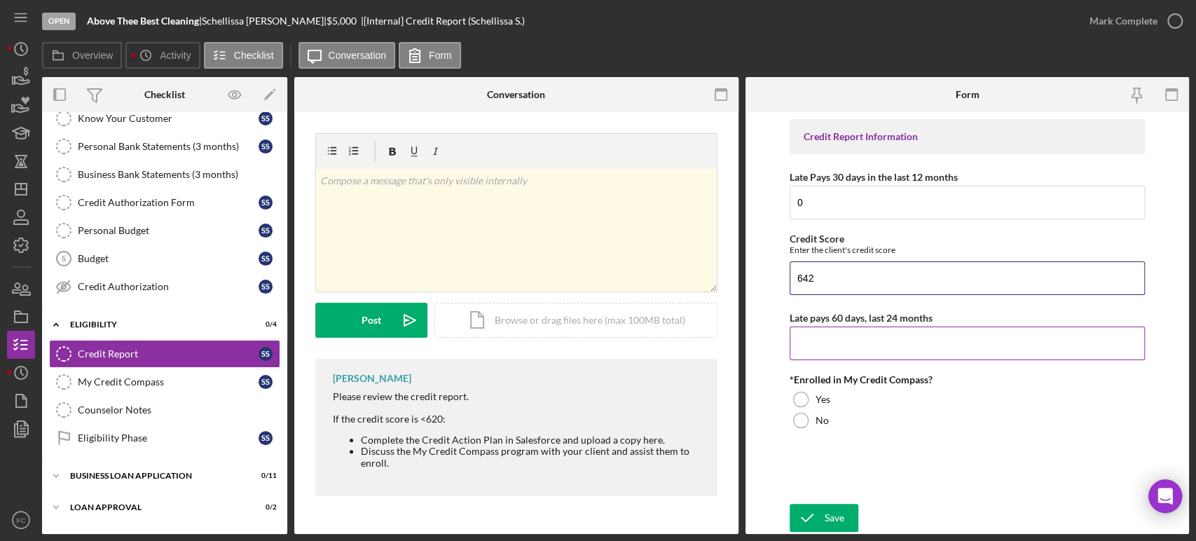
type input "642"
click at [824, 346] on input "Late pays 60 days, last 24 months" at bounding box center [967, 344] width 355 height 34
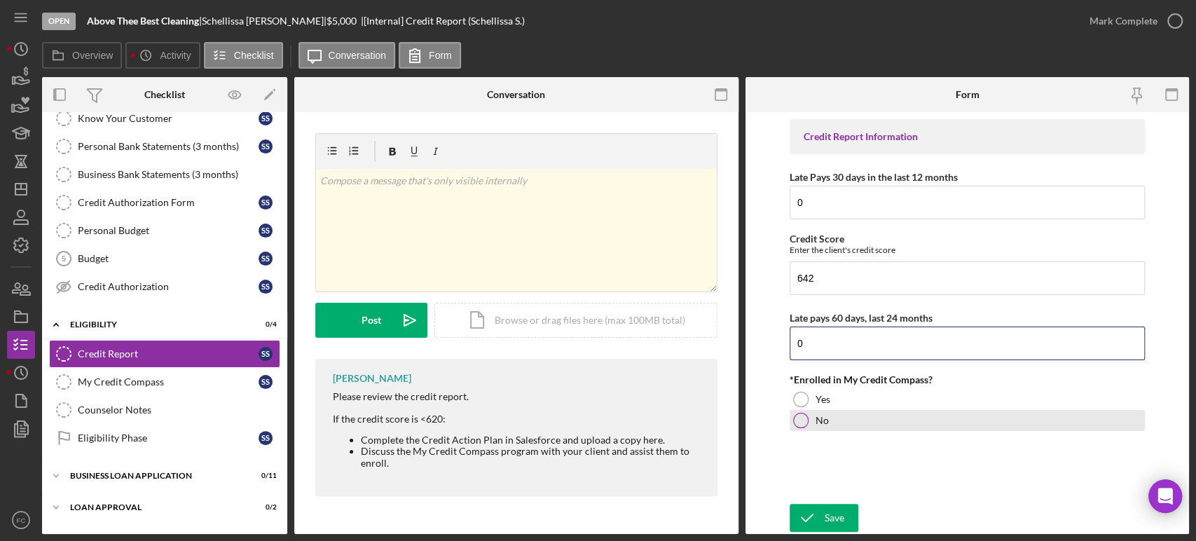
type input "0"
click at [797, 414] on div at bounding box center [800, 420] width 15 height 15
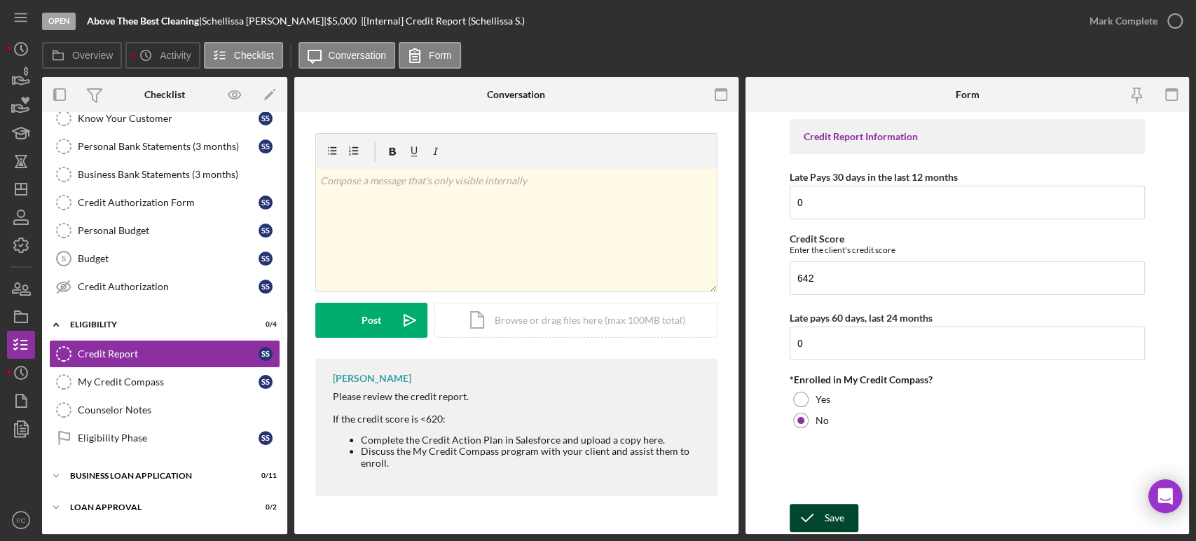
click at [811, 512] on icon "submit" at bounding box center [807, 517] width 35 height 35
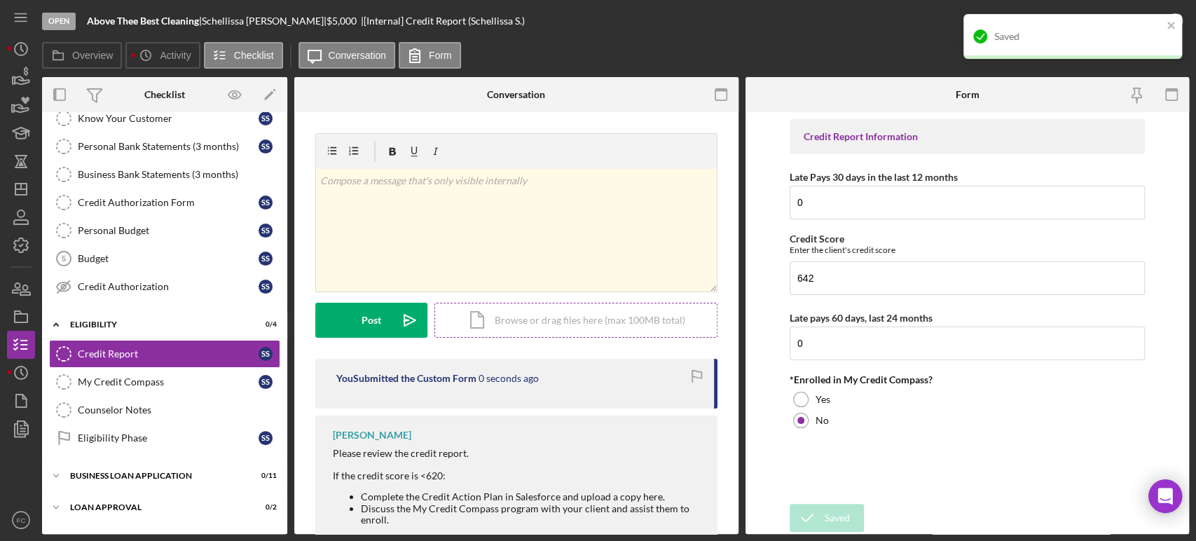
click at [539, 324] on div "Icon/Document Browse or drag files here (max 100MB total) Tap to choose files o…" at bounding box center [576, 320] width 283 height 35
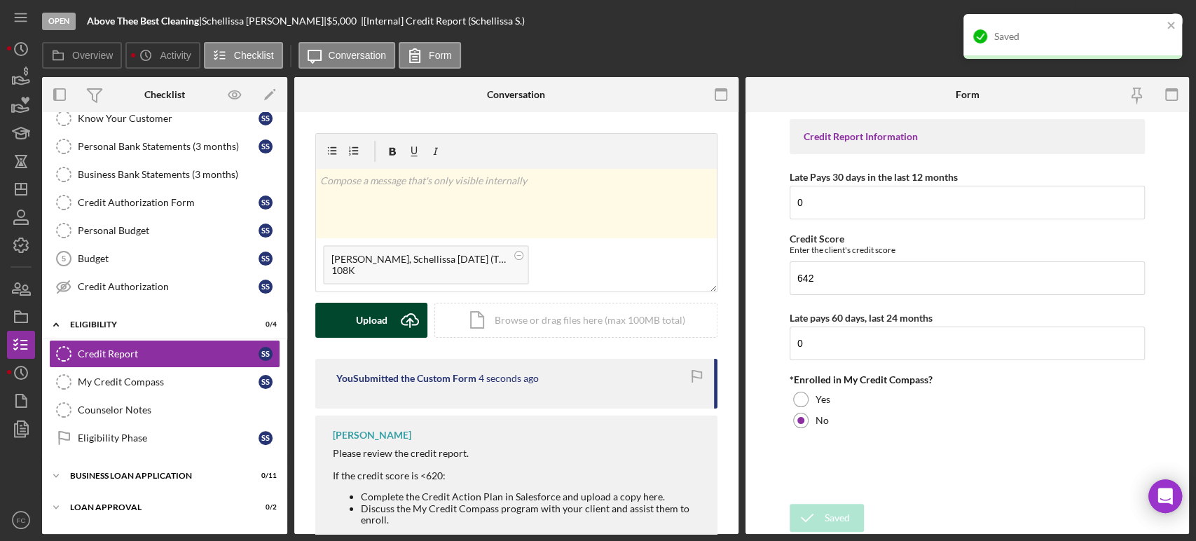
click at [359, 318] on div "Upload" at bounding box center [372, 320] width 32 height 35
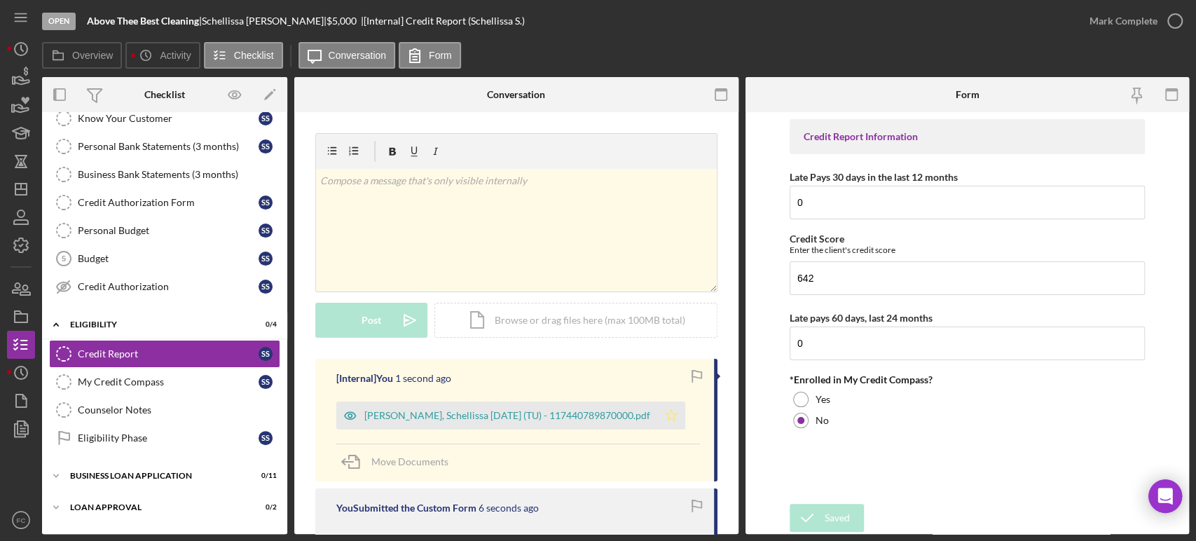
click at [657, 414] on icon "Icon/Star" at bounding box center [671, 416] width 28 height 28
click at [1176, 20] on icon "button" at bounding box center [1175, 21] width 35 height 35
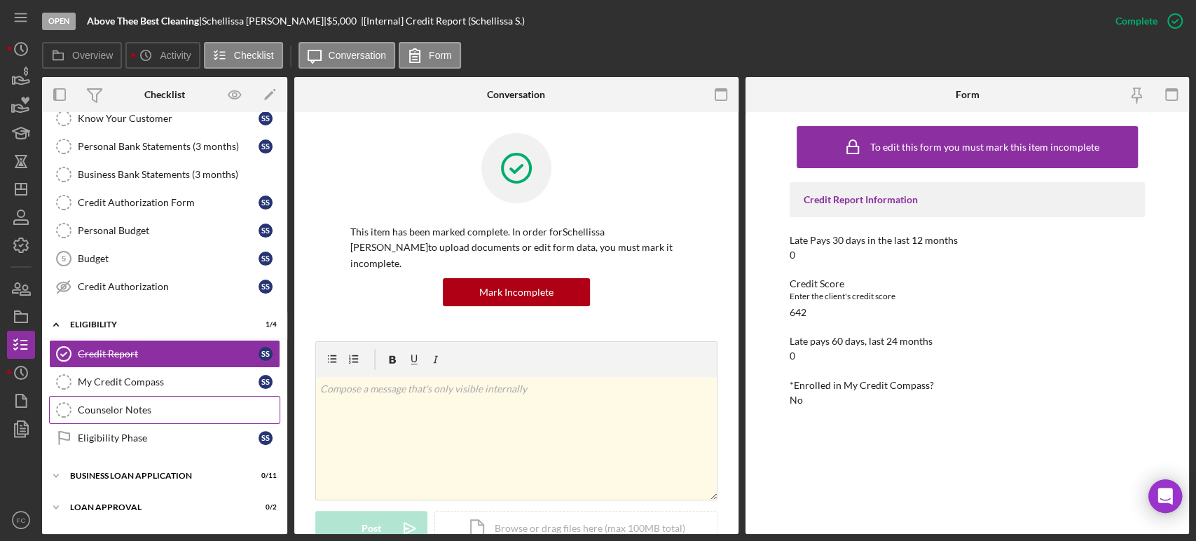
scroll to position [210, 0]
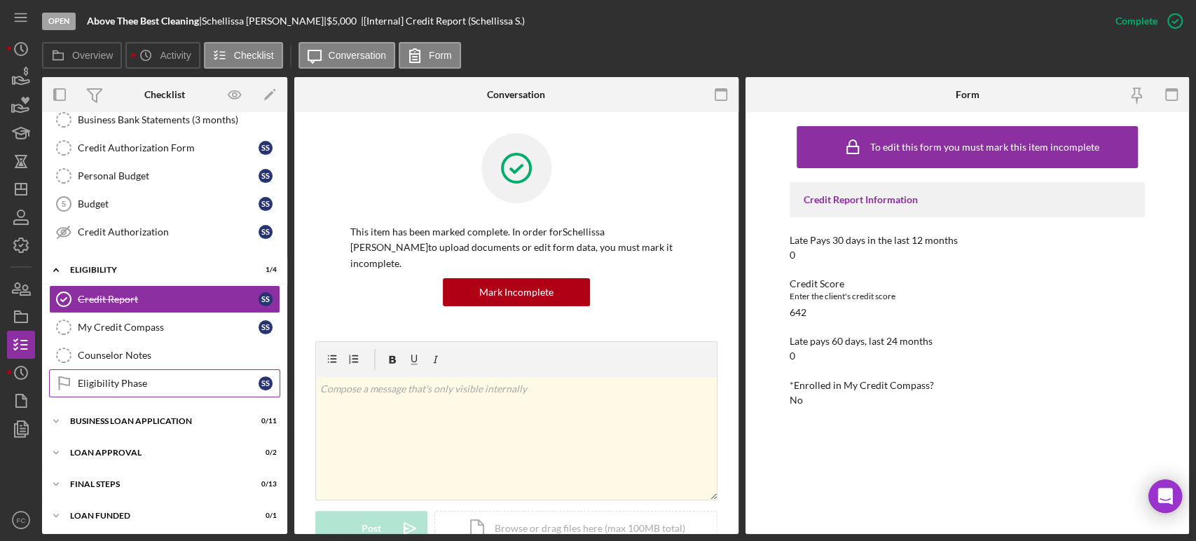
click at [118, 378] on div "Eligibility Phase" at bounding box center [168, 383] width 181 height 11
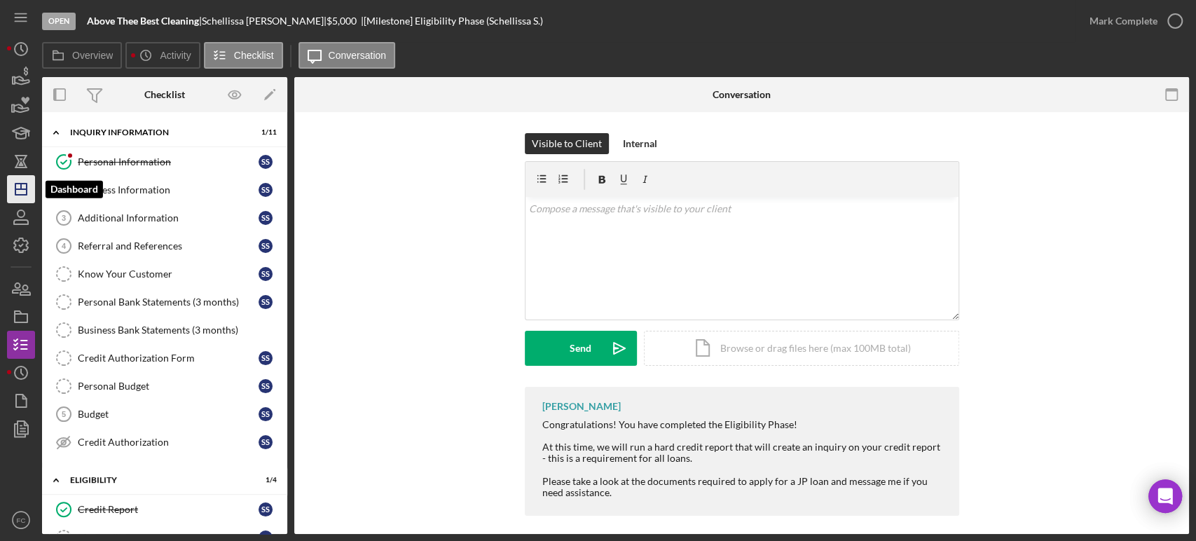
click at [20, 193] on icon "Icon/Dashboard" at bounding box center [21, 189] width 35 height 35
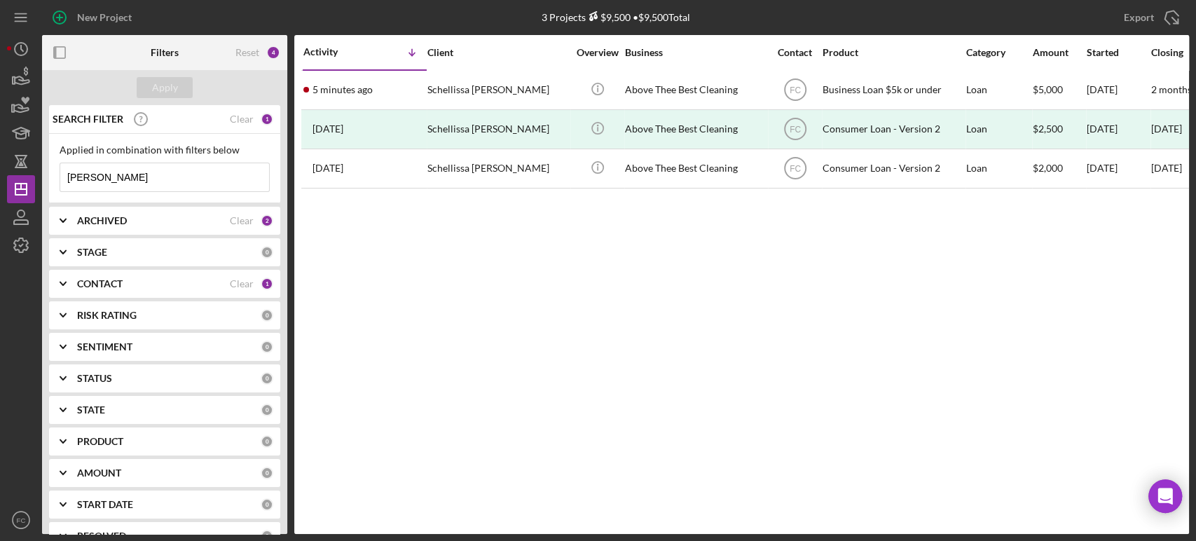
click at [199, 181] on input "[PERSON_NAME]" at bounding box center [164, 177] width 209 height 28
type input "s"
click at [98, 220] on b "ARCHIVED" at bounding box center [102, 220] width 50 height 11
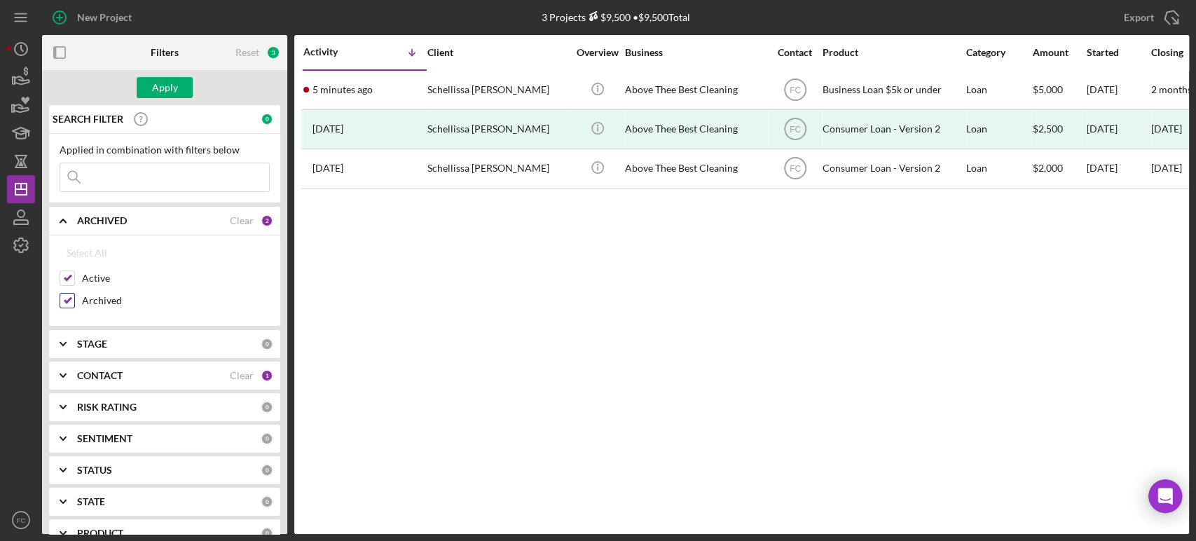
click at [74, 299] on div at bounding box center [67, 300] width 15 height 15
click at [62, 297] on input "Archived" at bounding box center [67, 301] width 14 height 14
checkbox input "false"
click at [184, 88] on button "Apply" at bounding box center [165, 87] width 56 height 21
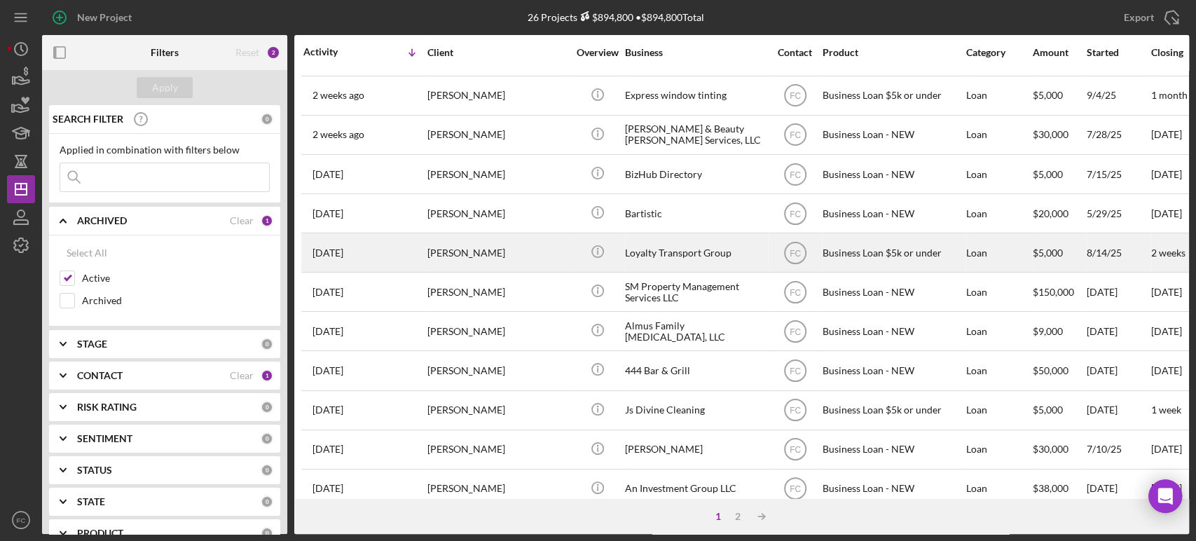
scroll to position [564, 0]
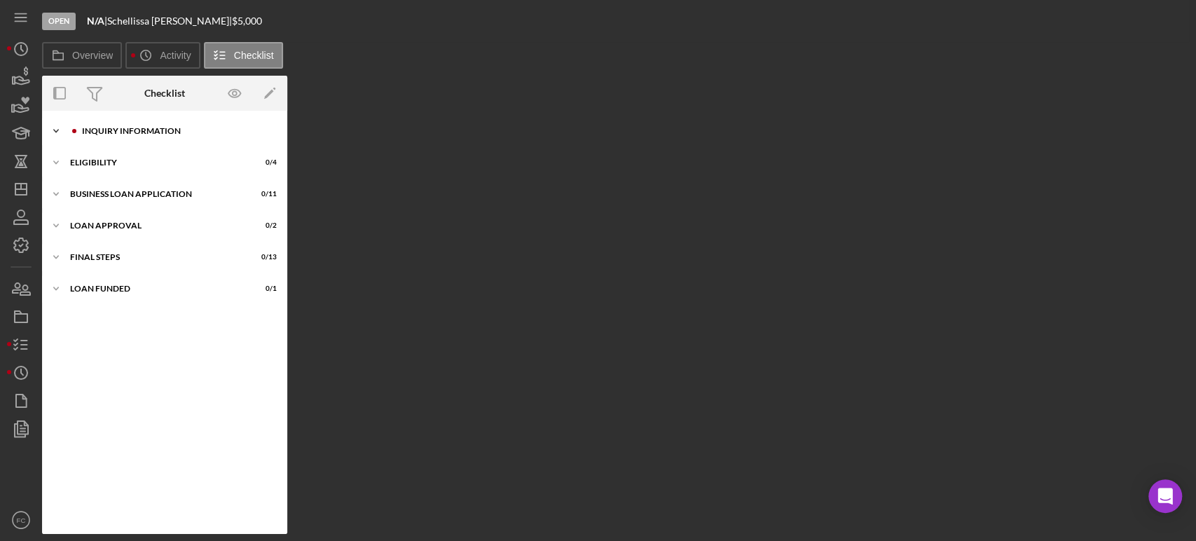
click at [146, 129] on div "INQUIRY INFORMATION" at bounding box center [176, 131] width 188 height 8
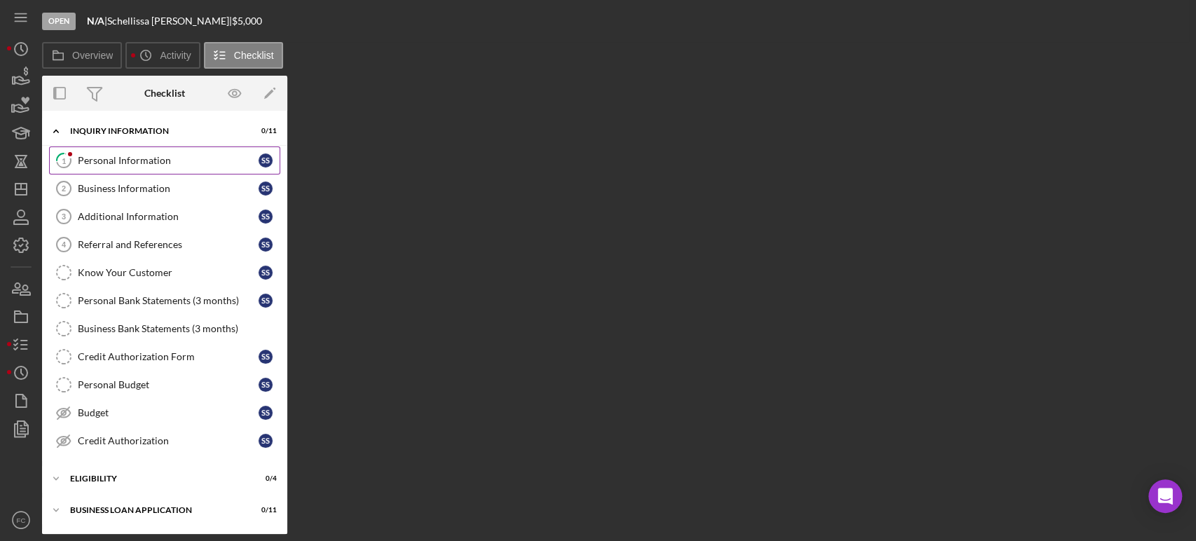
click at [130, 165] on div "Personal Information" at bounding box center [168, 160] width 181 height 11
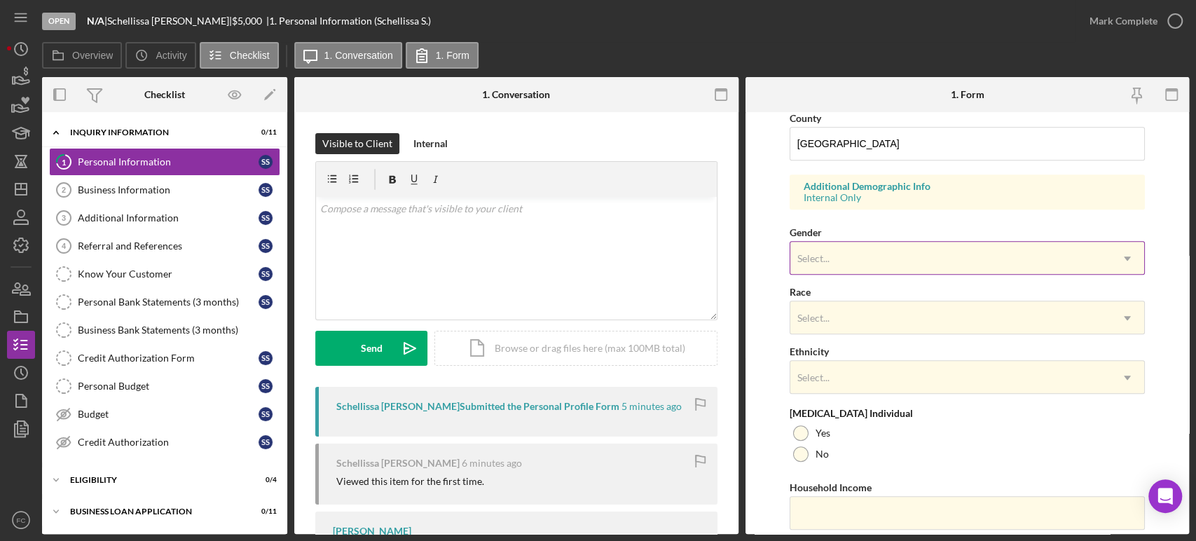
scroll to position [511, 0]
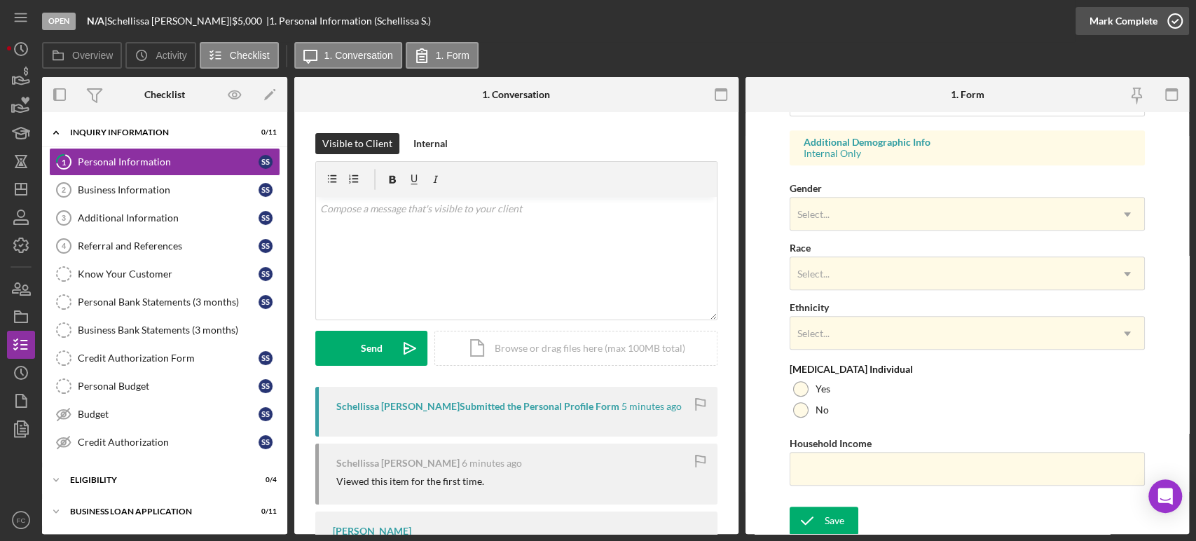
click at [1178, 15] on icon "button" at bounding box center [1175, 21] width 35 height 35
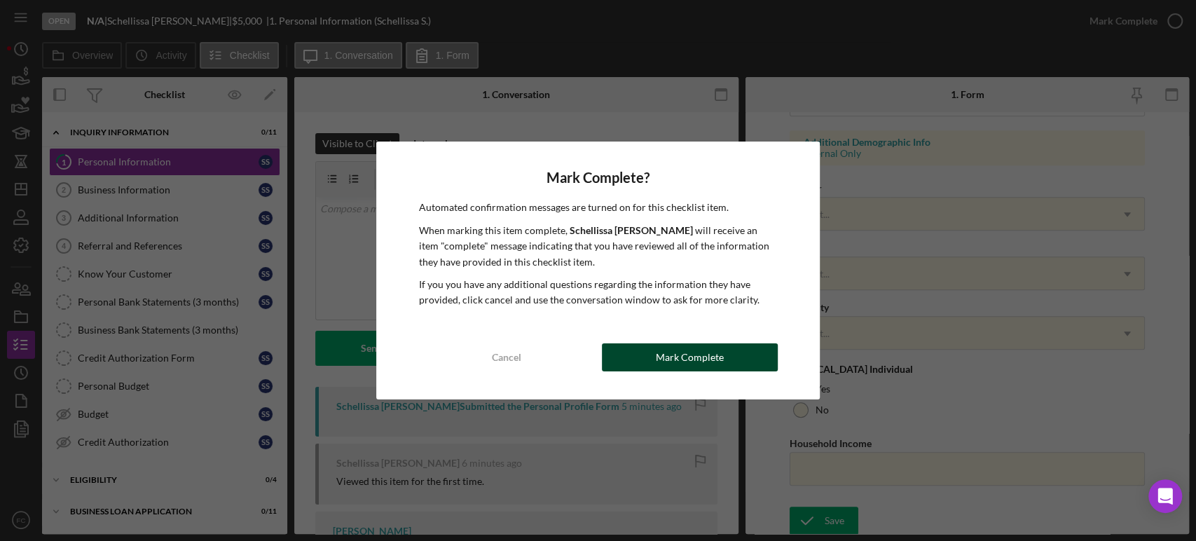
click at [621, 352] on button "Mark Complete" at bounding box center [690, 357] width 176 height 28
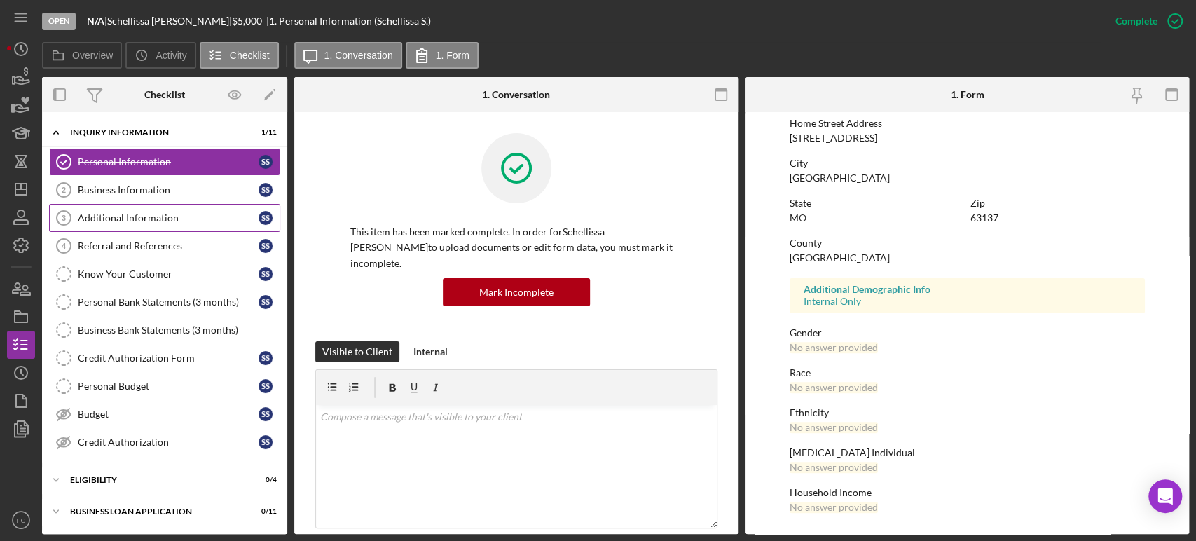
scroll to position [231, 0]
click at [174, 185] on div "Business Information" at bounding box center [168, 189] width 181 height 11
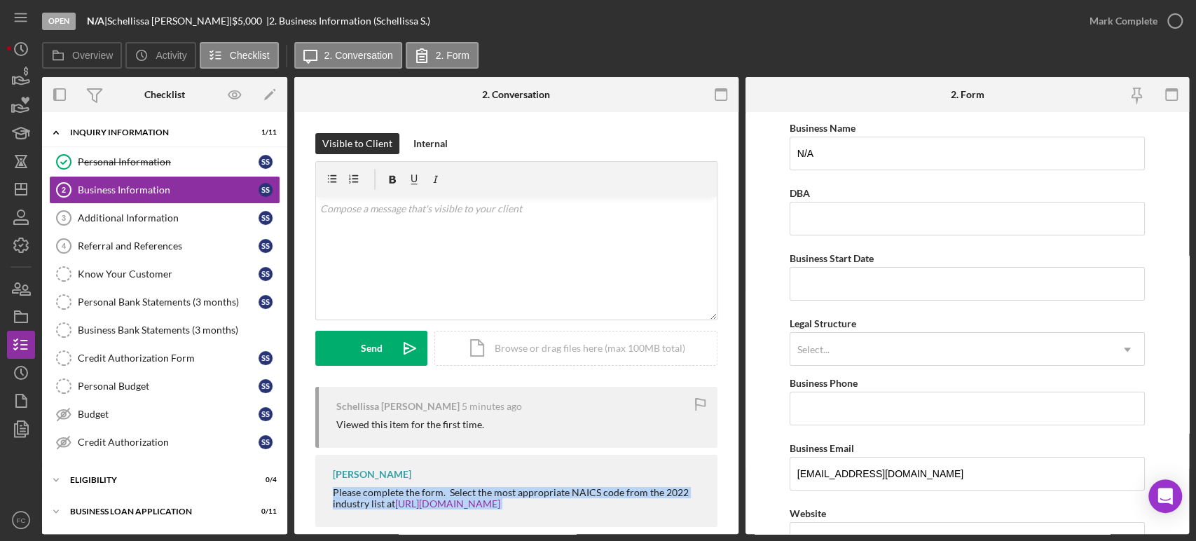
drag, startPoint x: 326, startPoint y: 496, endPoint x: 460, endPoint y: 475, distance: 135.5
click at [531, 500] on div "Franchot Cunningham Please complete the form. Select the most appropriate NAICS…" at bounding box center [516, 491] width 402 height 72
copy div "Please complete the form. Select the most appropriate NAICS code from the 2022 …"
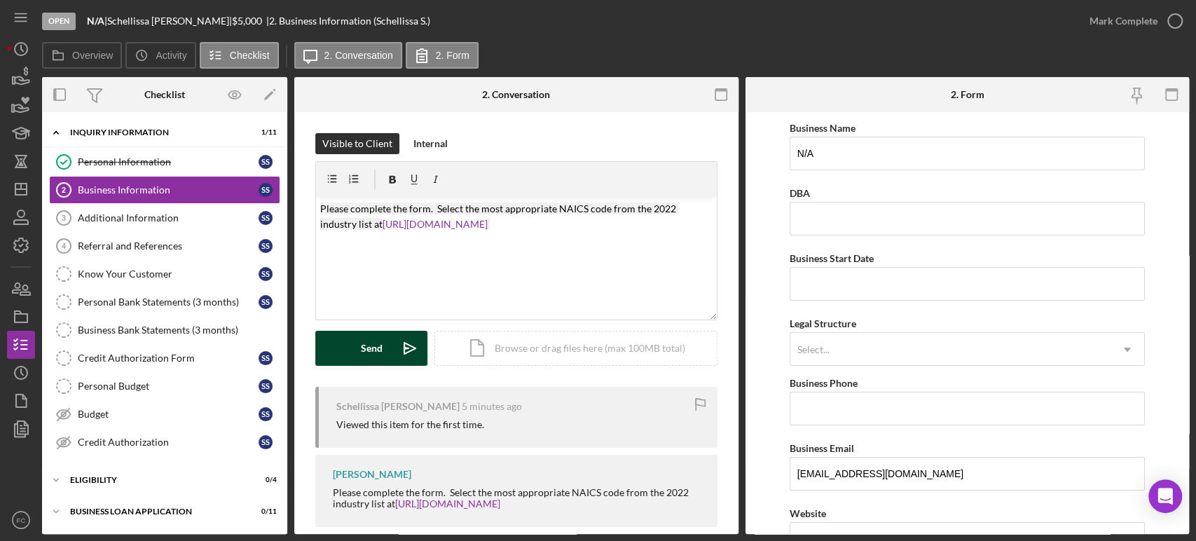
click at [370, 354] on div "Send" at bounding box center [372, 348] width 22 height 35
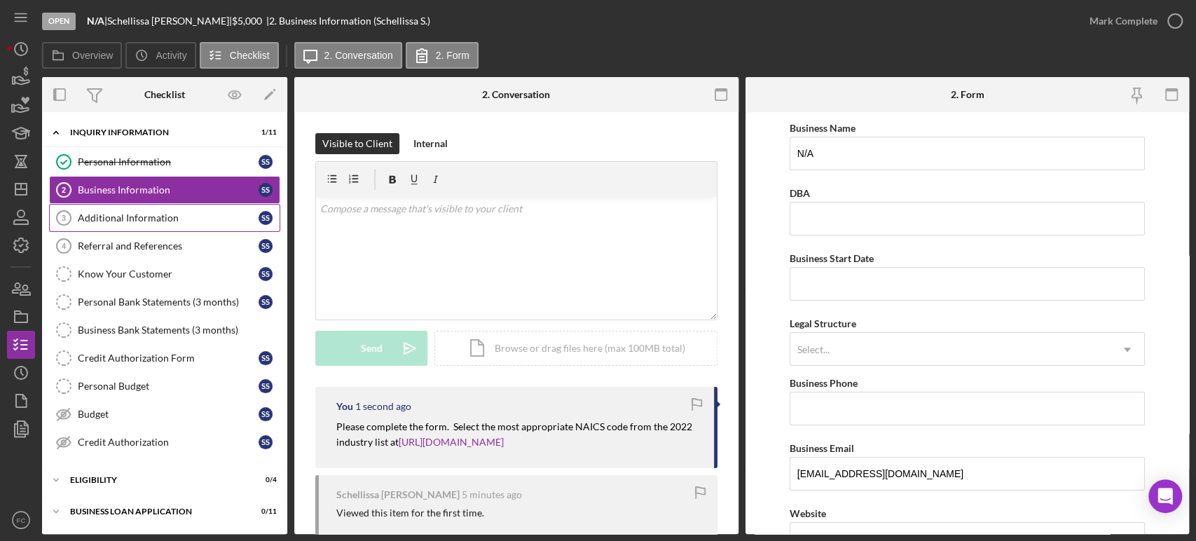
click at [126, 217] on div "Additional Information" at bounding box center [168, 217] width 181 height 11
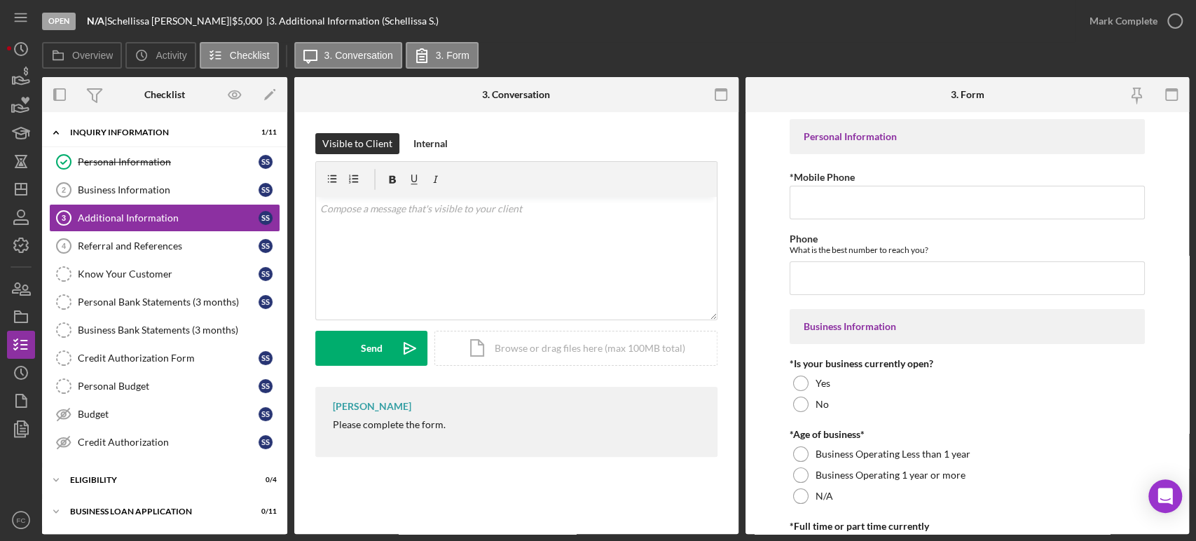
drag, startPoint x: 329, startPoint y: 425, endPoint x: 451, endPoint y: 430, distance: 122.1
click at [451, 430] on div "Franchot Cunningham Please complete the form." at bounding box center [516, 422] width 402 height 70
copy div "Please complete the form."
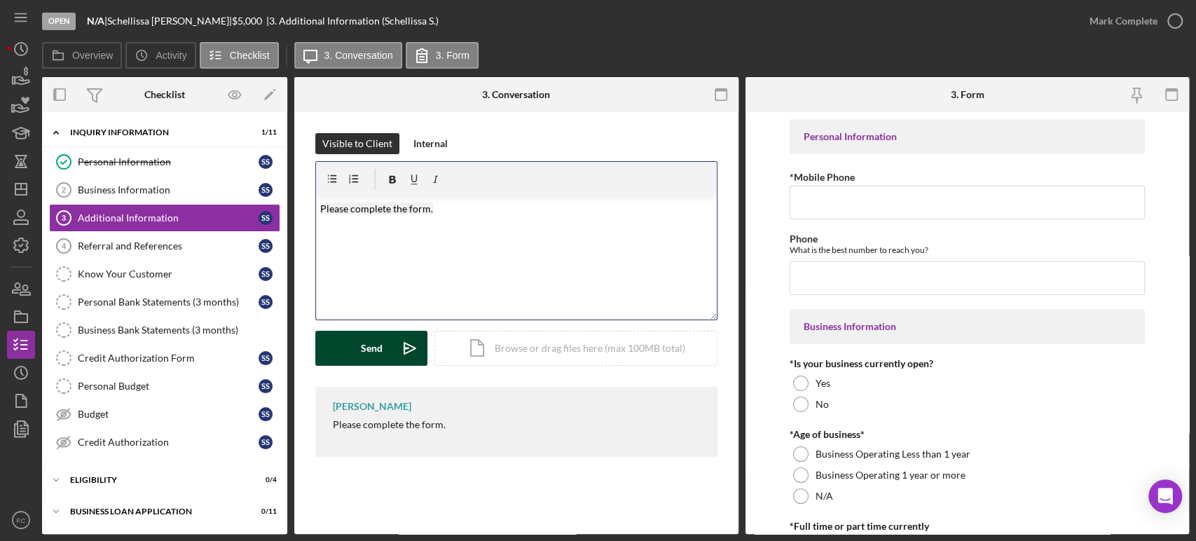
click at [345, 353] on button "Send Icon/icon-invite-send" at bounding box center [371, 348] width 112 height 35
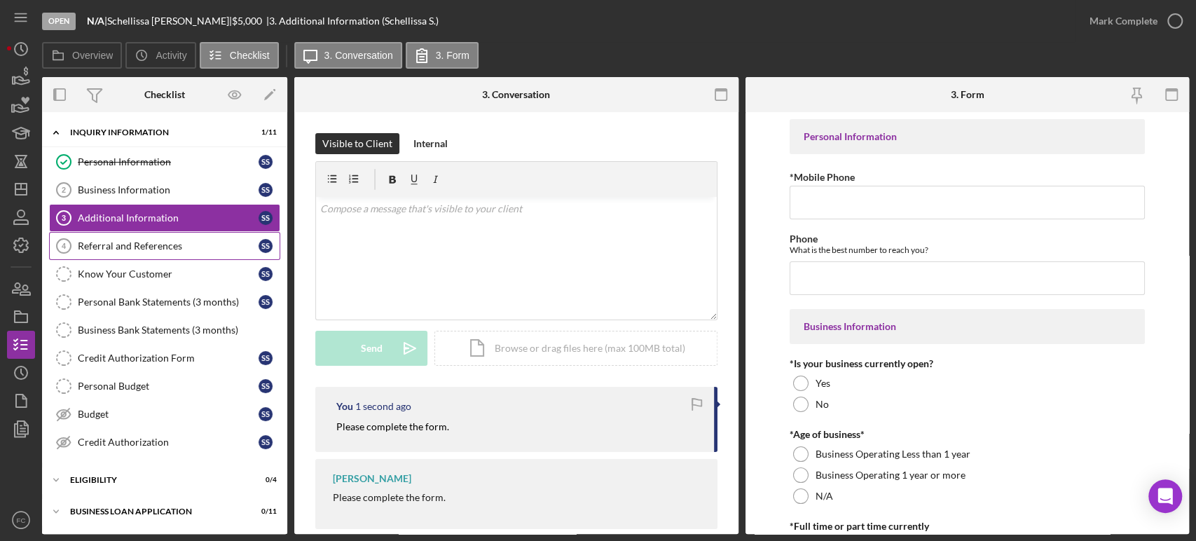
click at [106, 246] on div "Referral and References" at bounding box center [168, 245] width 181 height 11
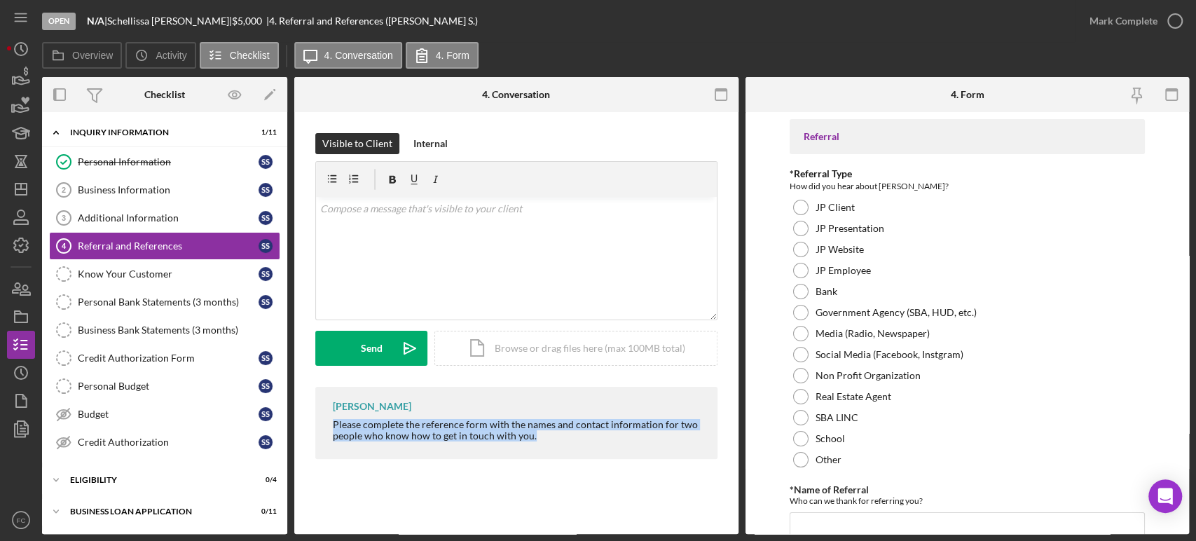
drag, startPoint x: 329, startPoint y: 421, endPoint x: 550, endPoint y: 447, distance: 221.7
click at [550, 447] on div "Franchot Cunningham Please complete the reference form with the names and conta…" at bounding box center [516, 423] width 402 height 72
copy div "Please complete the reference form with the names and contact information for t…"
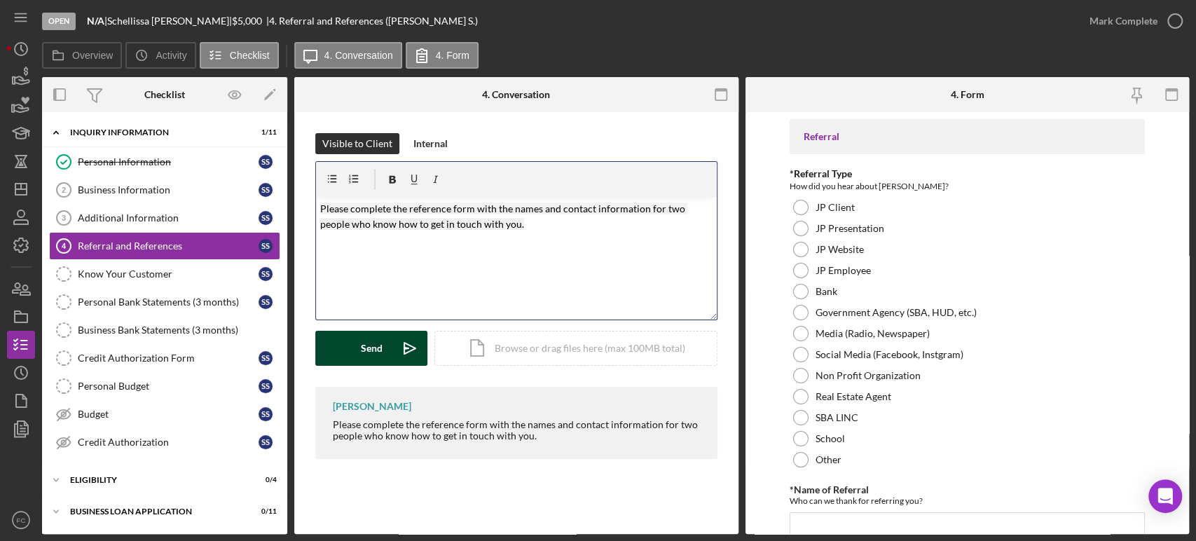
click at [374, 346] on div "Send" at bounding box center [372, 348] width 22 height 35
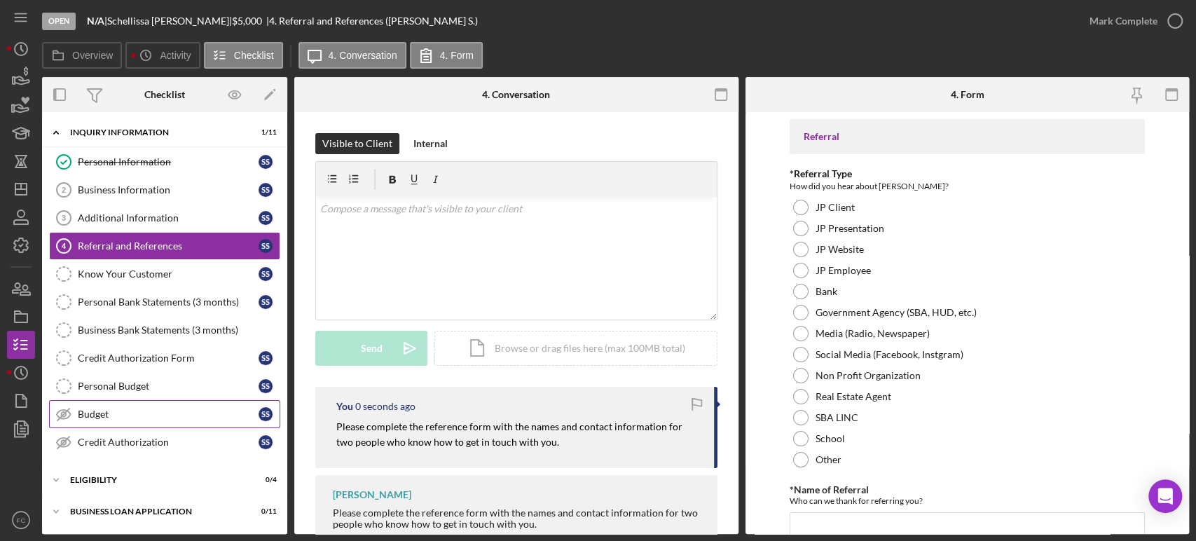
click at [114, 412] on div "Budget" at bounding box center [168, 414] width 181 height 11
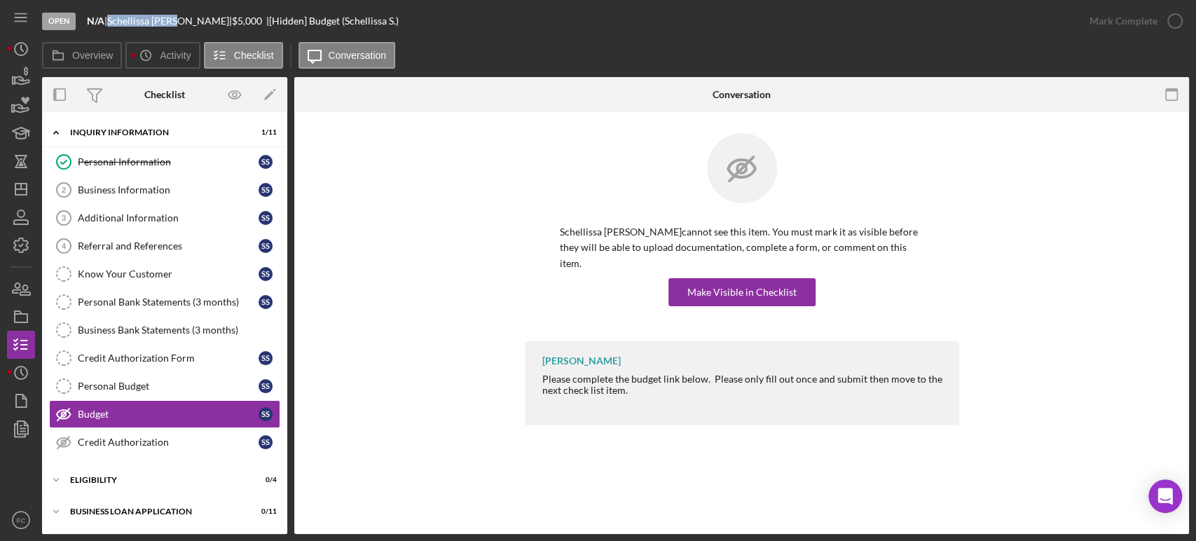
drag, startPoint x: 116, startPoint y: 22, endPoint x: 185, endPoint y: 22, distance: 69.4
click at [185, 22] on div "Schellissa Simms |" at bounding box center [169, 20] width 125 height 11
copy div "Schellissa Simms"
